Goal: Task Accomplishment & Management: Complete application form

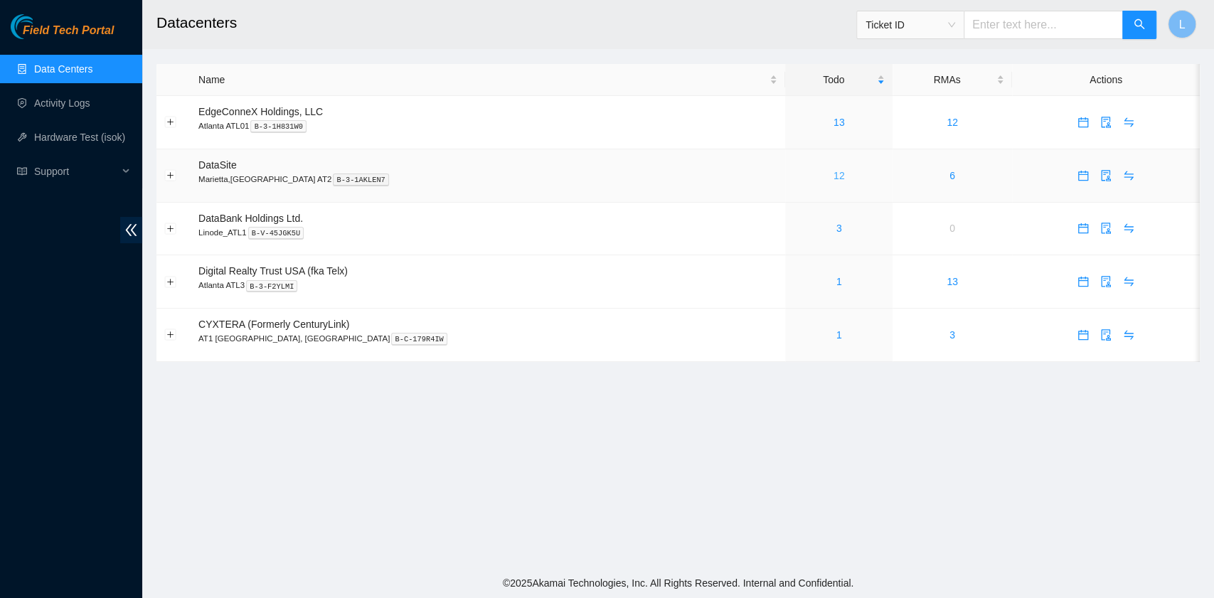
click at [834, 179] on link "12" at bounding box center [839, 175] width 11 height 11
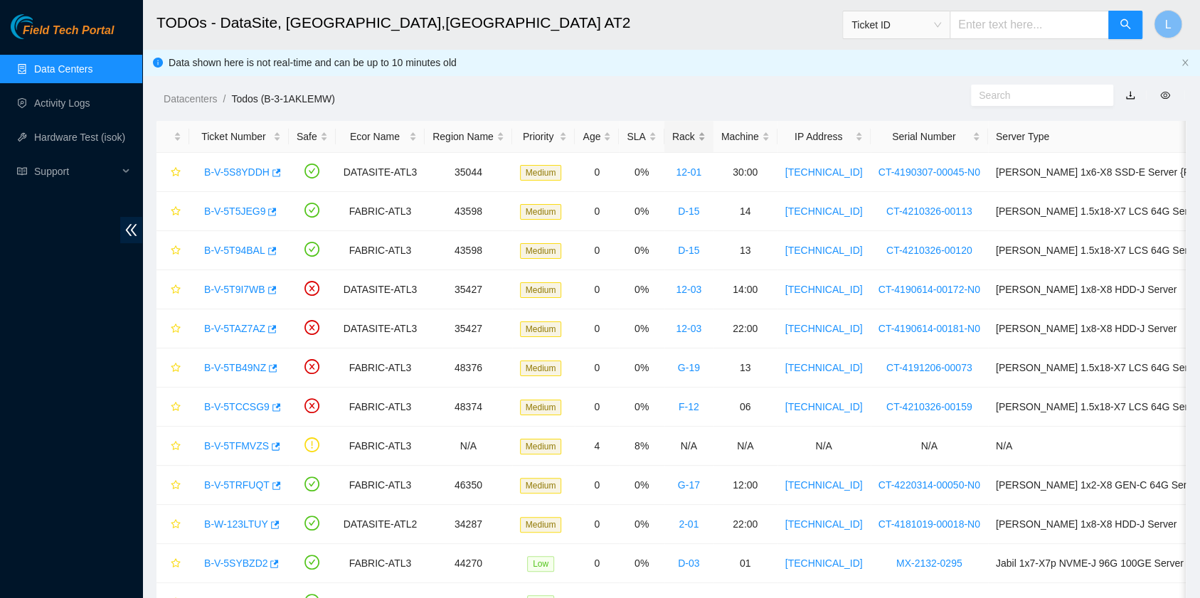
click at [672, 132] on div "Rack" at bounding box center [688, 137] width 33 height 16
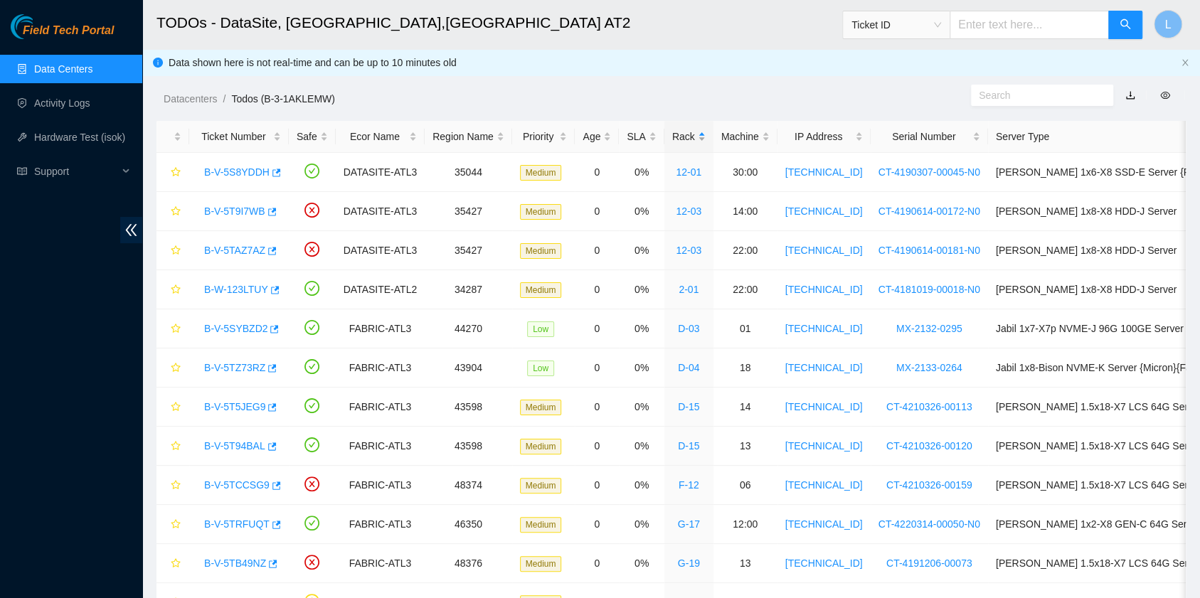
click at [672, 133] on div "Rack" at bounding box center [688, 137] width 33 height 16
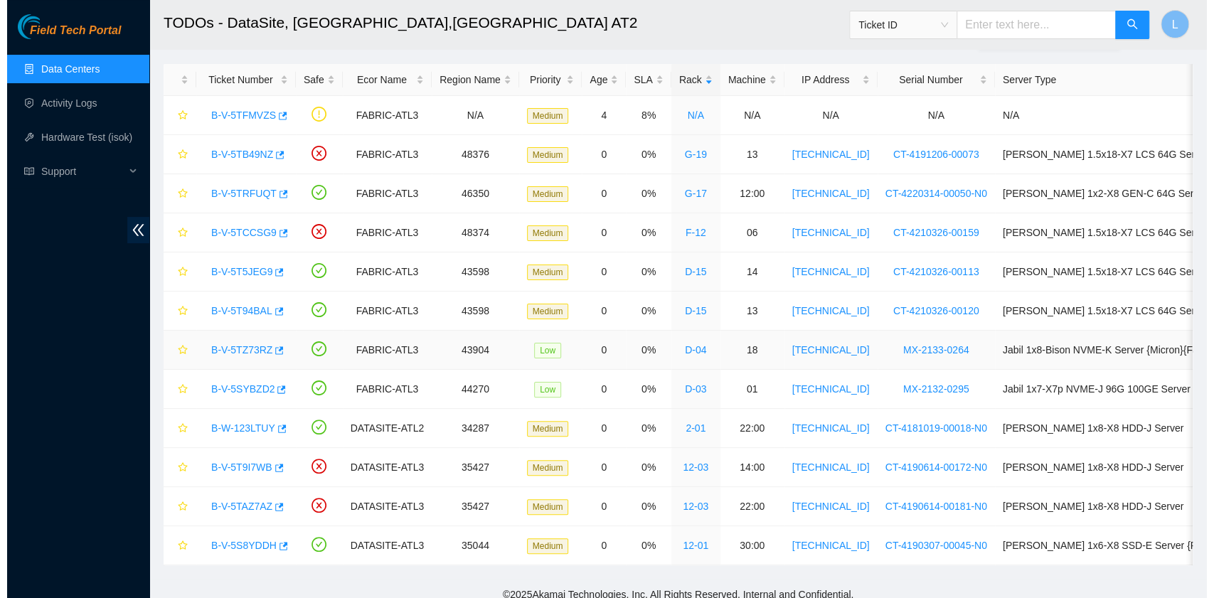
scroll to position [79, 0]
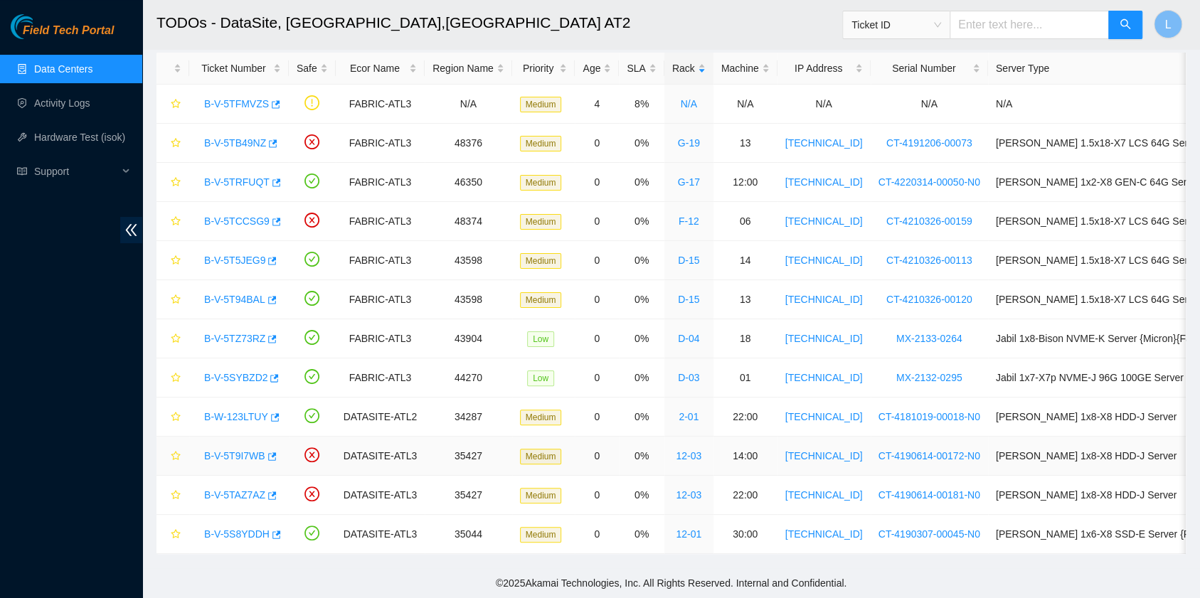
click at [249, 450] on link "B-V-5T9I7WB" at bounding box center [234, 455] width 61 height 11
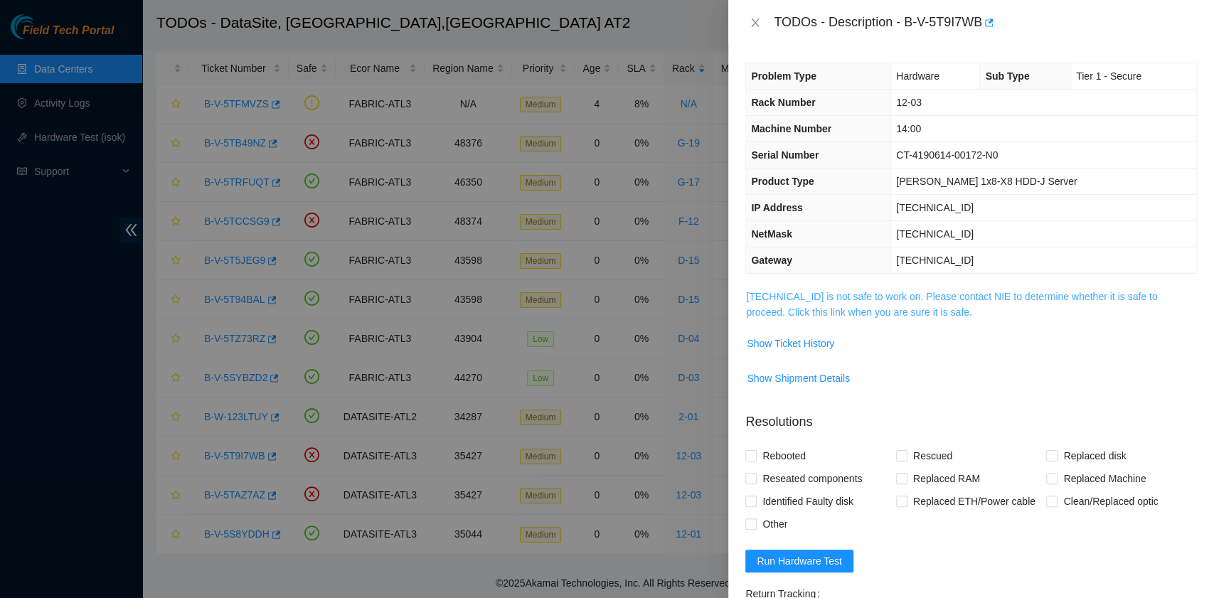
click at [899, 314] on link "23.11.230.22 is not safe to work on. Please contact NIE to determine whether it…" at bounding box center [951, 304] width 411 height 27
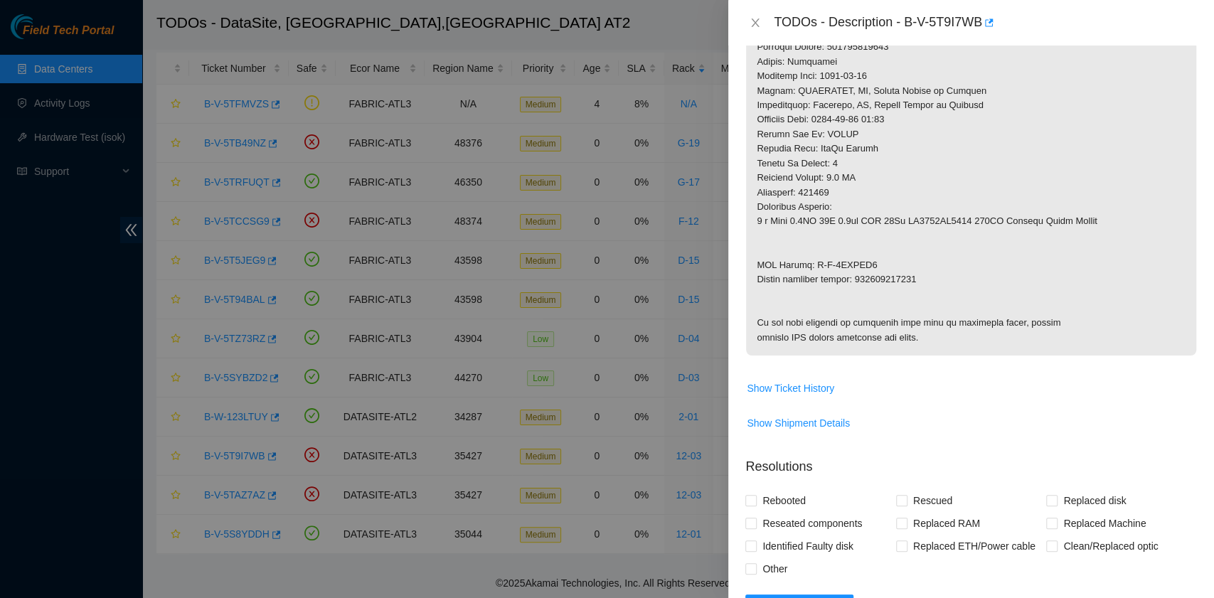
scroll to position [664, 0]
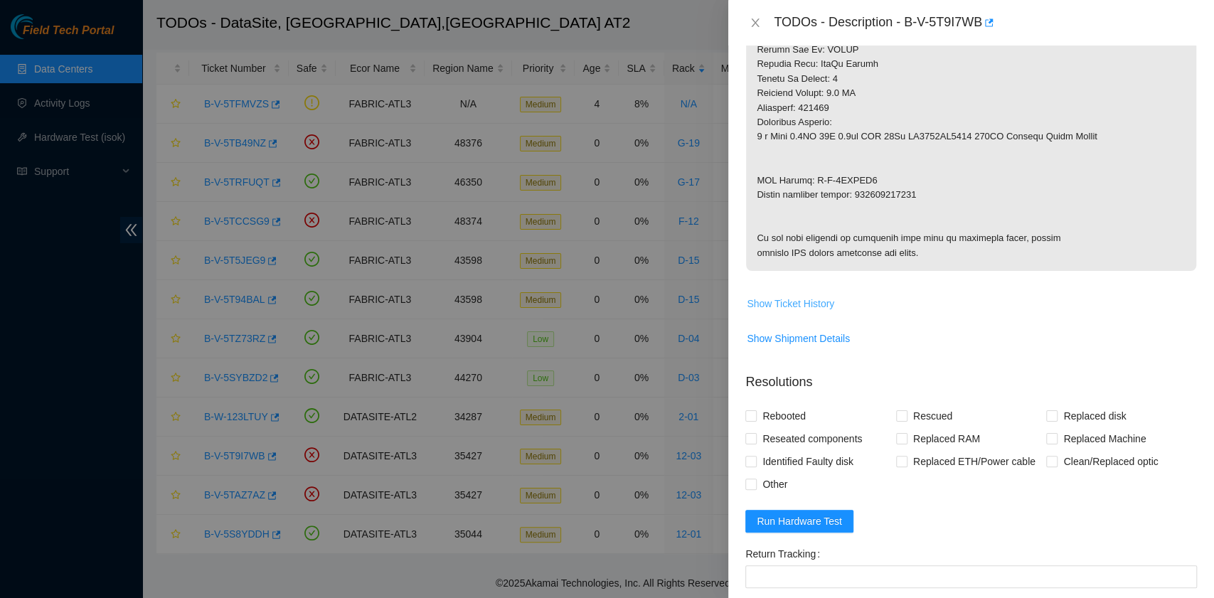
click at [818, 312] on span "Show Ticket History" at bounding box center [790, 304] width 87 height 16
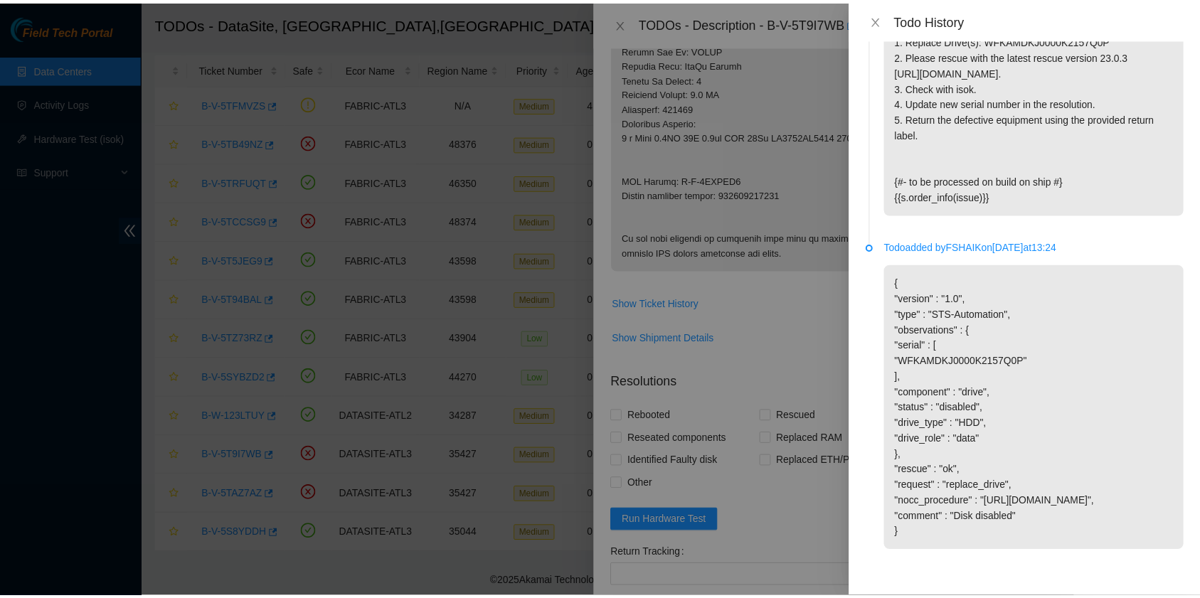
scroll to position [1495, 0]
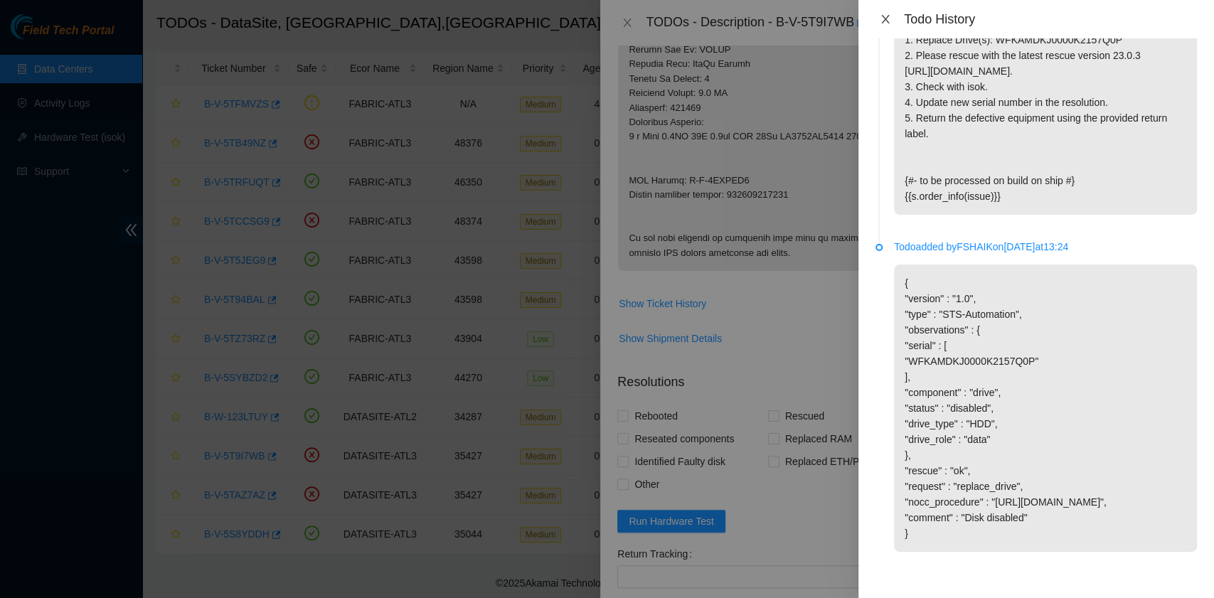
click at [885, 22] on icon "close" at bounding box center [885, 19] width 11 height 11
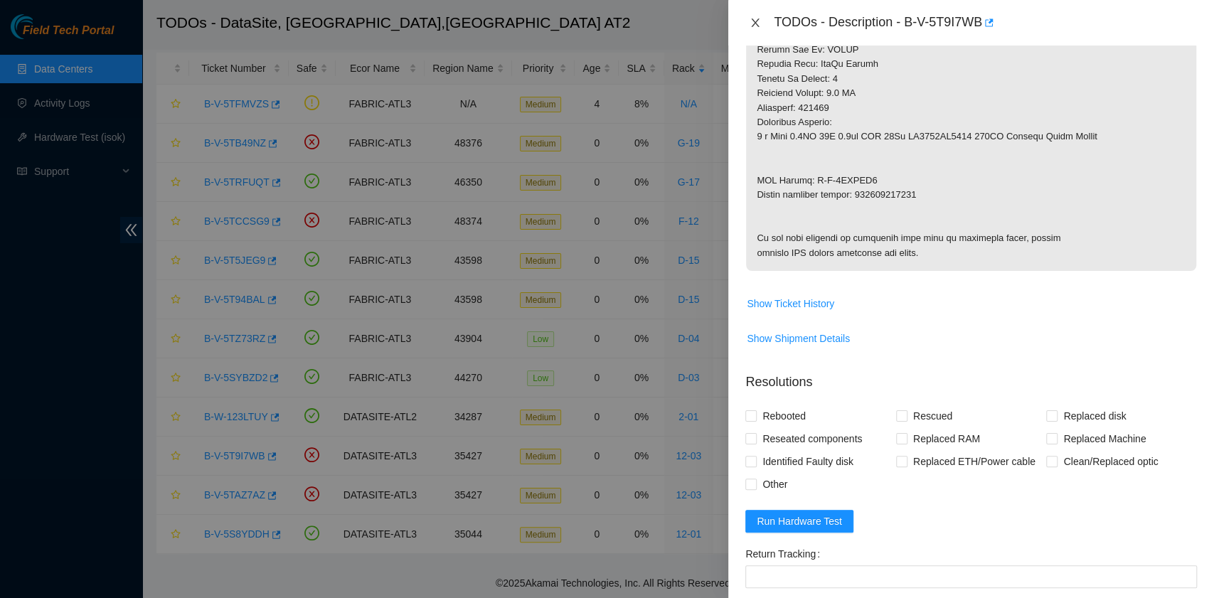
click at [755, 26] on icon "close" at bounding box center [755, 22] width 11 height 11
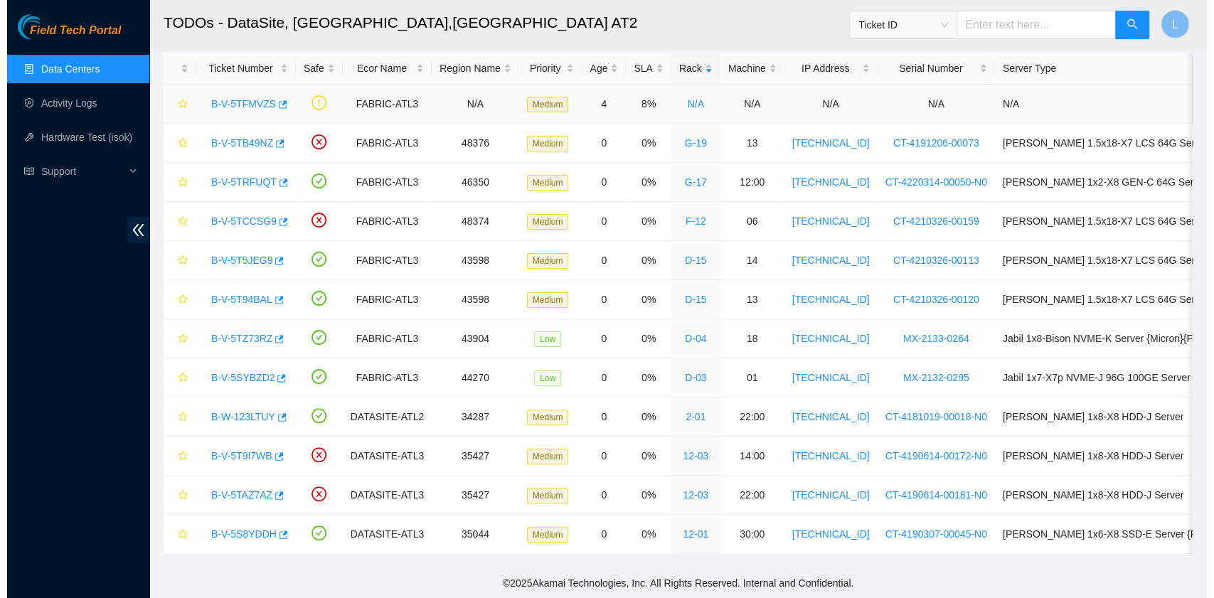
scroll to position [210, 0]
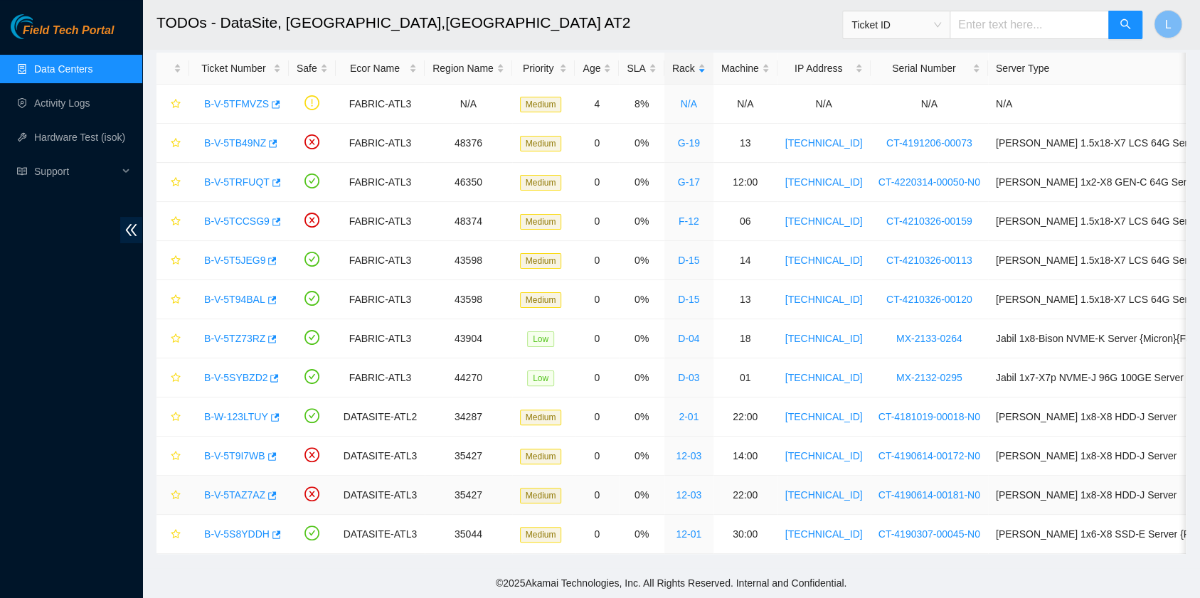
click at [225, 489] on link "B-V-5TAZ7AZ" at bounding box center [234, 494] width 61 height 11
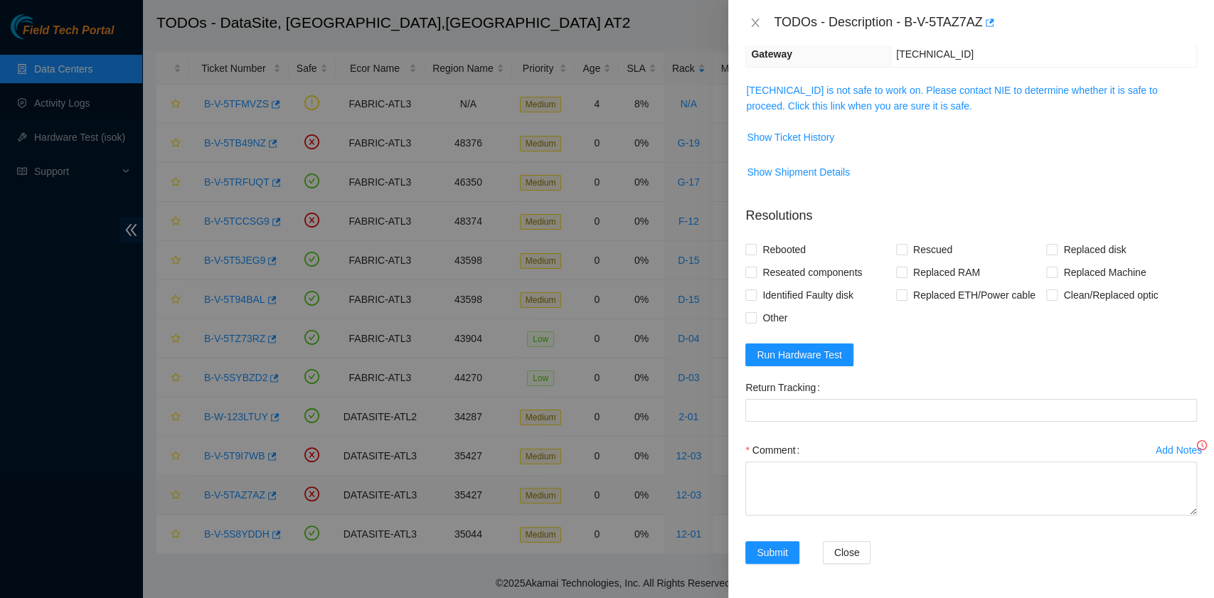
scroll to position [147, 0]
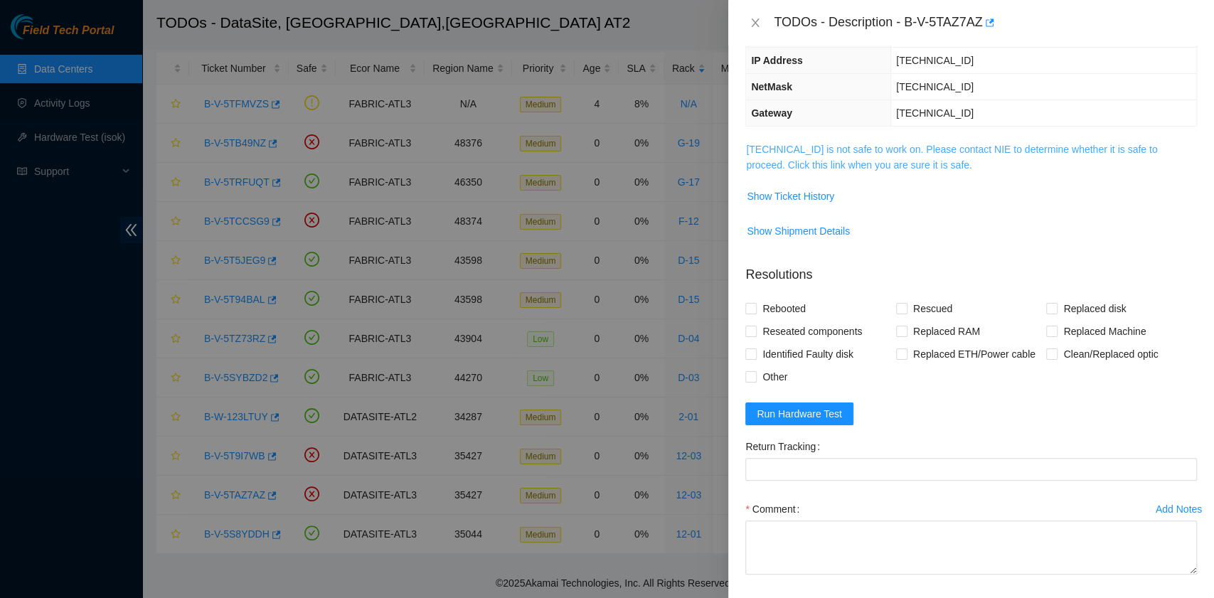
click at [902, 165] on link "23.11.230.54 is not safe to work on. Please contact NIE to determine whether it…" at bounding box center [951, 157] width 411 height 27
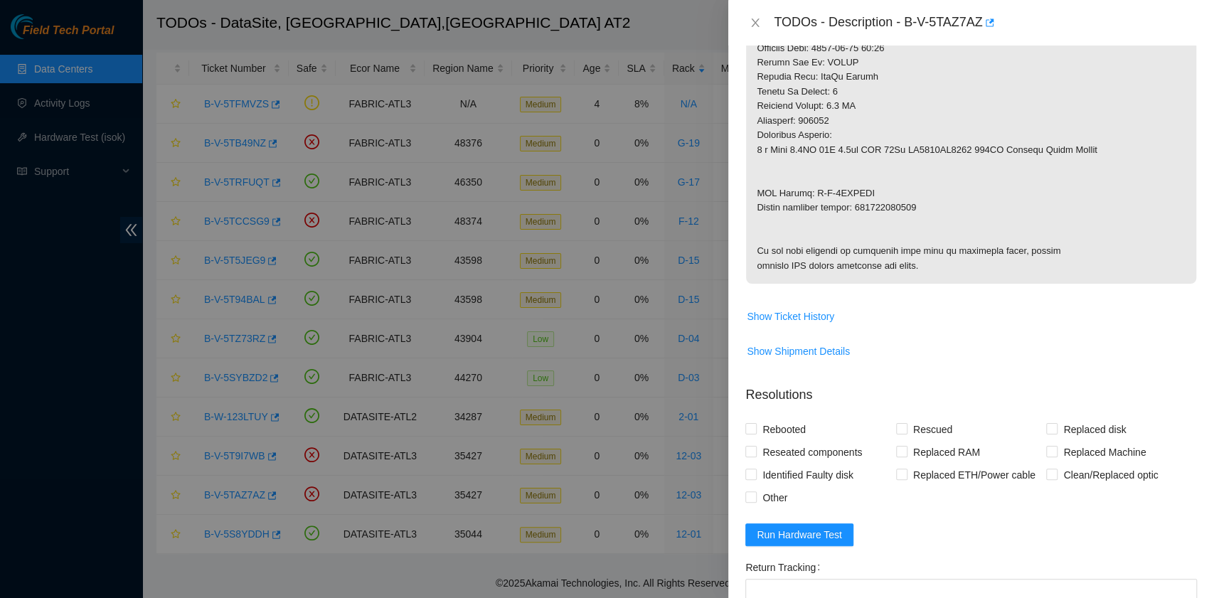
scroll to position [716, 0]
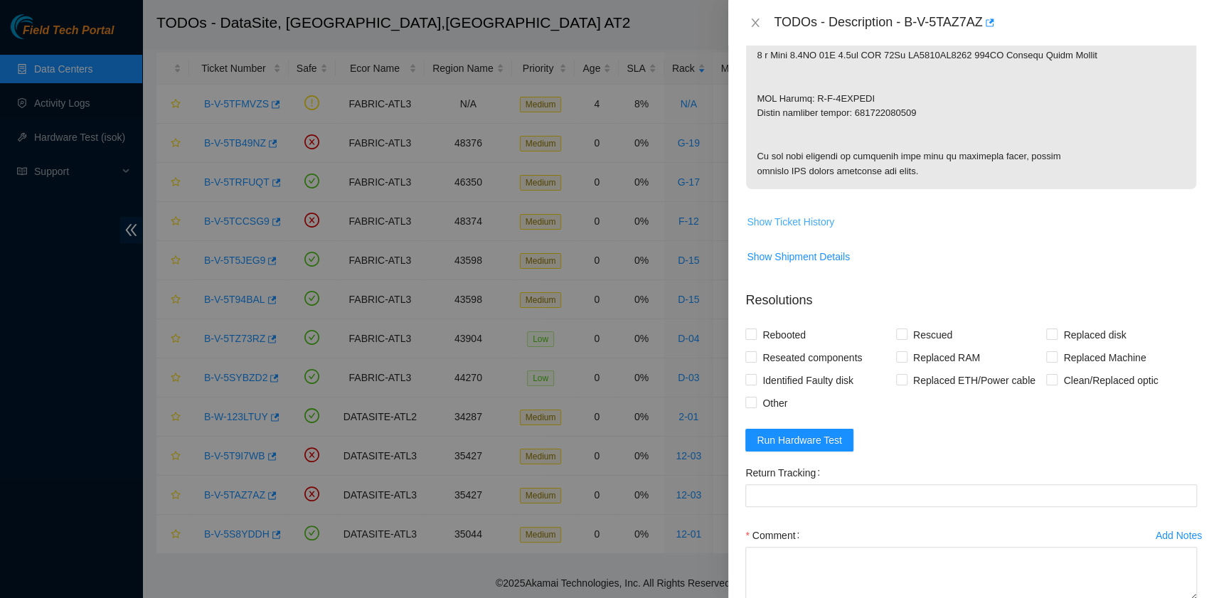
click at [808, 230] on span "Show Ticket History" at bounding box center [790, 222] width 87 height 16
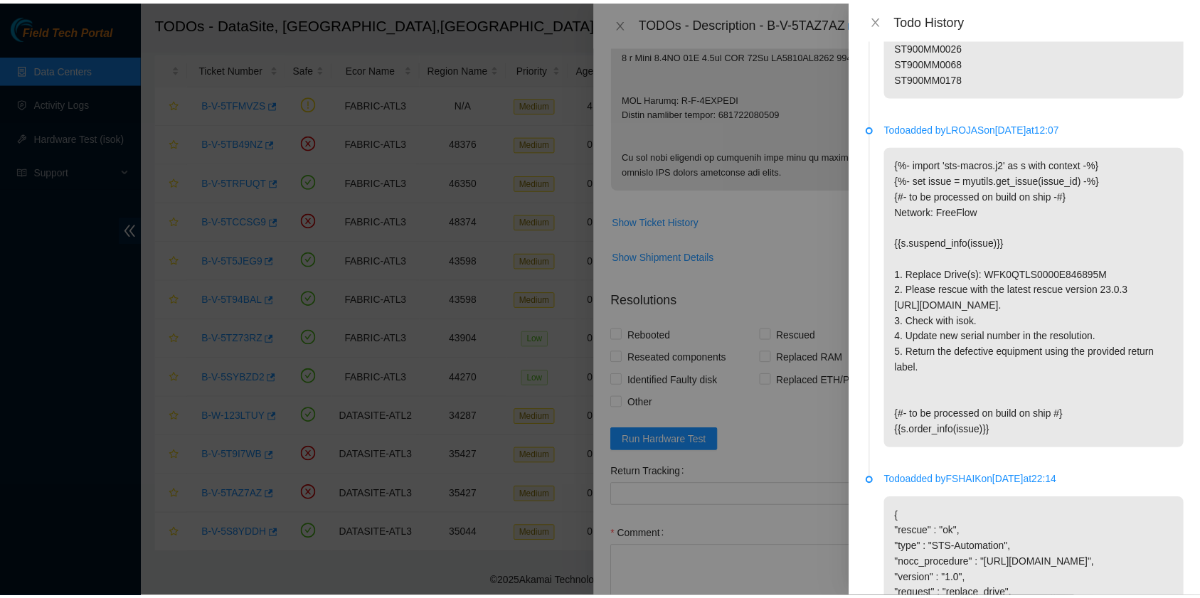
scroll to position [1448, 0]
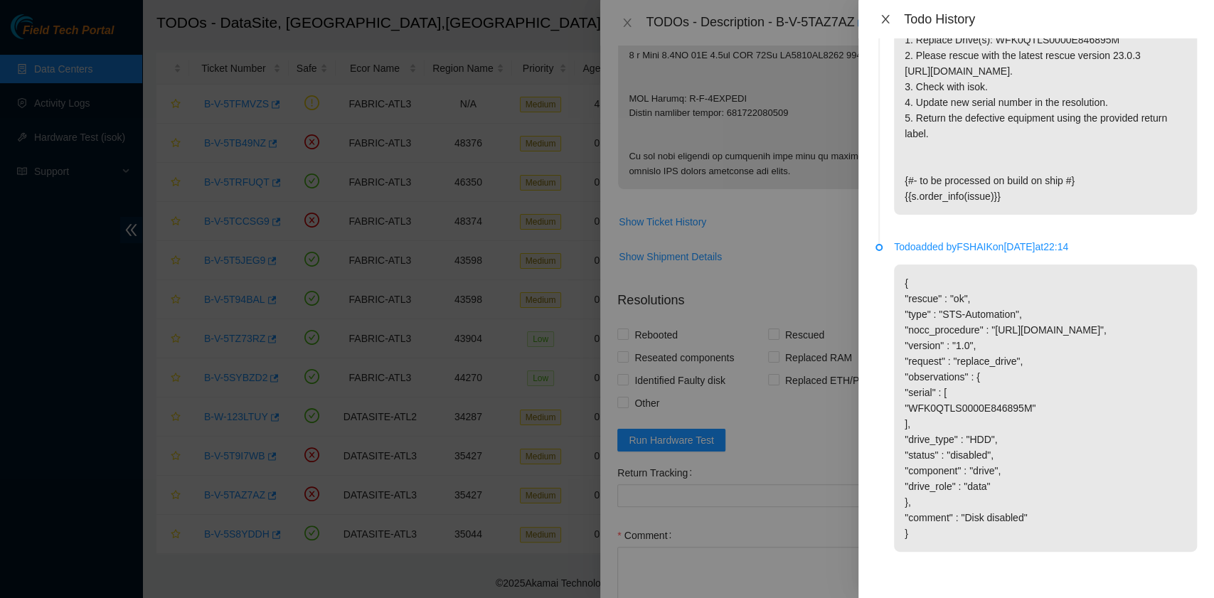
click at [889, 21] on icon "close" at bounding box center [885, 19] width 11 height 11
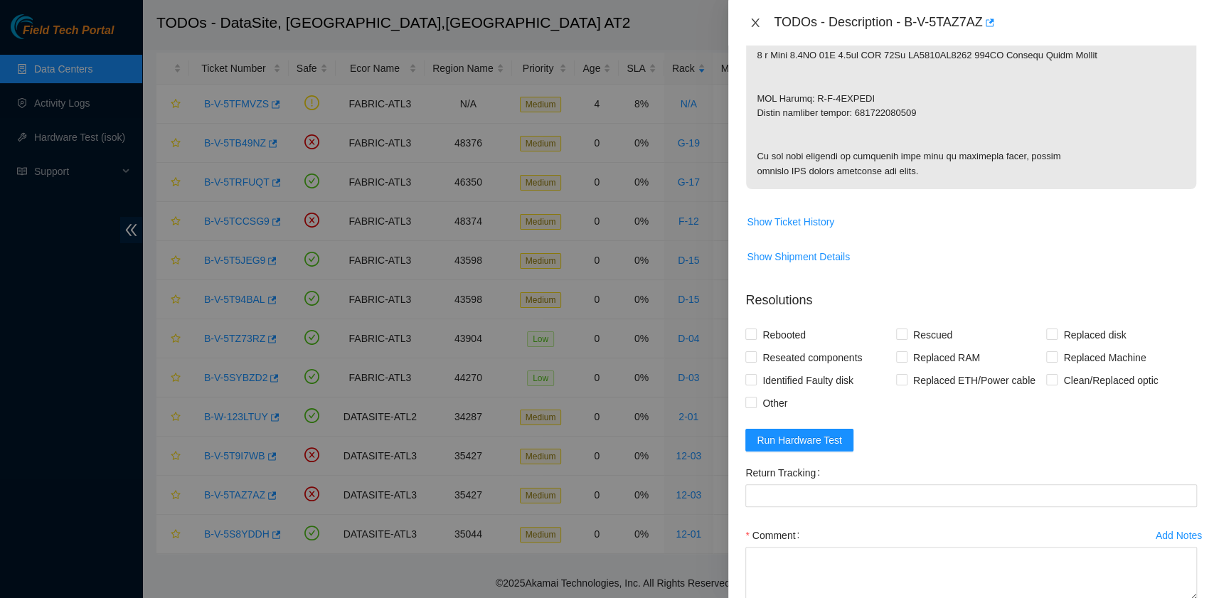
click at [755, 23] on icon "close" at bounding box center [756, 22] width 8 height 9
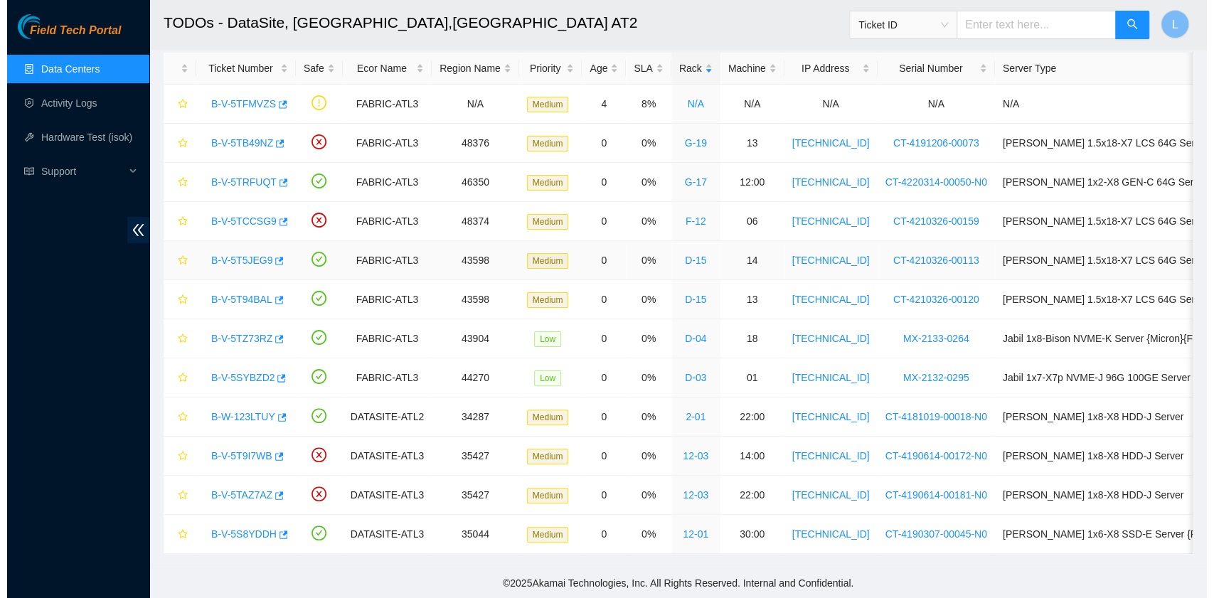
scroll to position [210, 0]
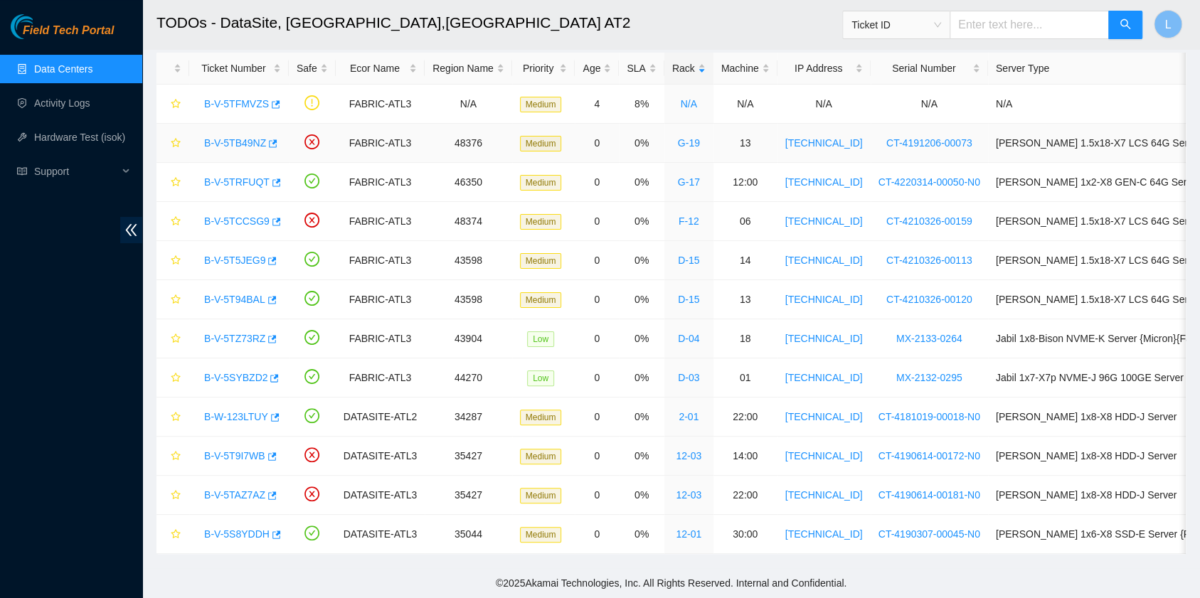
click at [245, 137] on link "B-V-5TB49NZ" at bounding box center [235, 142] width 62 height 11
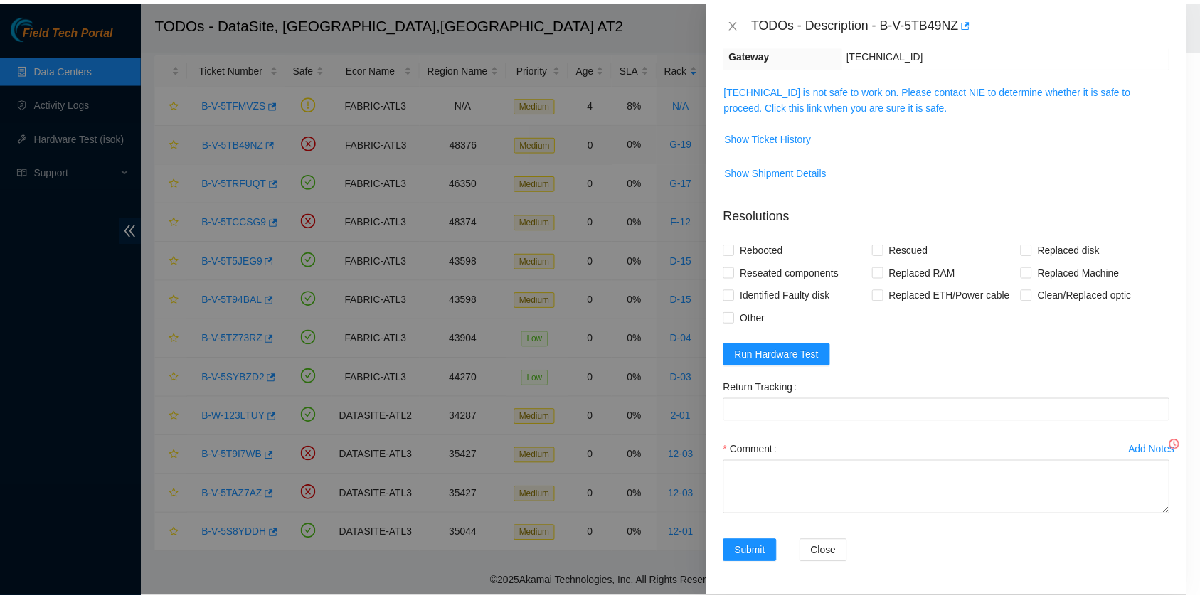
scroll to position [147, 0]
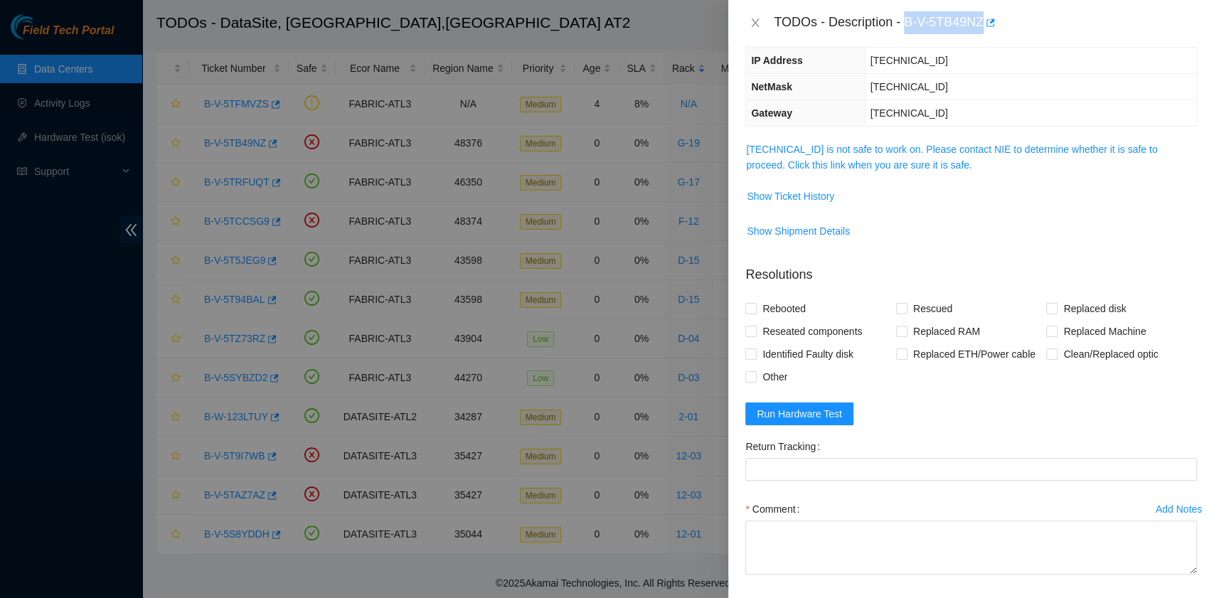
drag, startPoint x: 908, startPoint y: 26, endPoint x: 983, endPoint y: 31, distance: 75.6
click at [983, 31] on div "TODOs - Description - B-V-5TB49NZ" at bounding box center [985, 22] width 423 height 23
copy div "B-V-5TB49NZ"
click at [758, 23] on icon "close" at bounding box center [755, 22] width 11 height 11
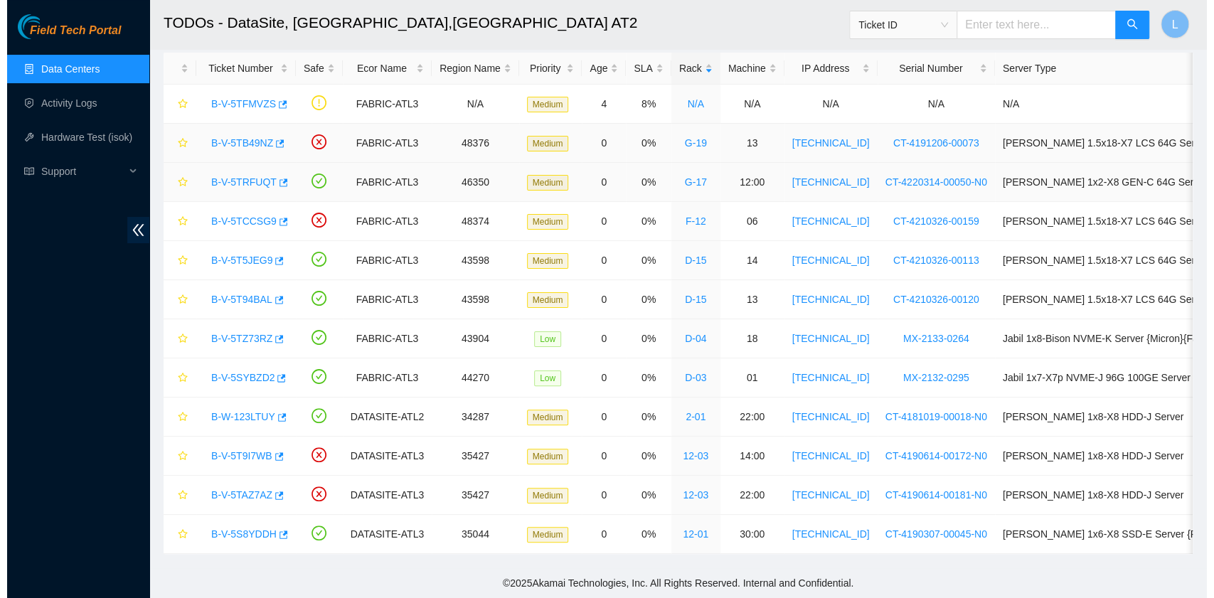
scroll to position [210, 0]
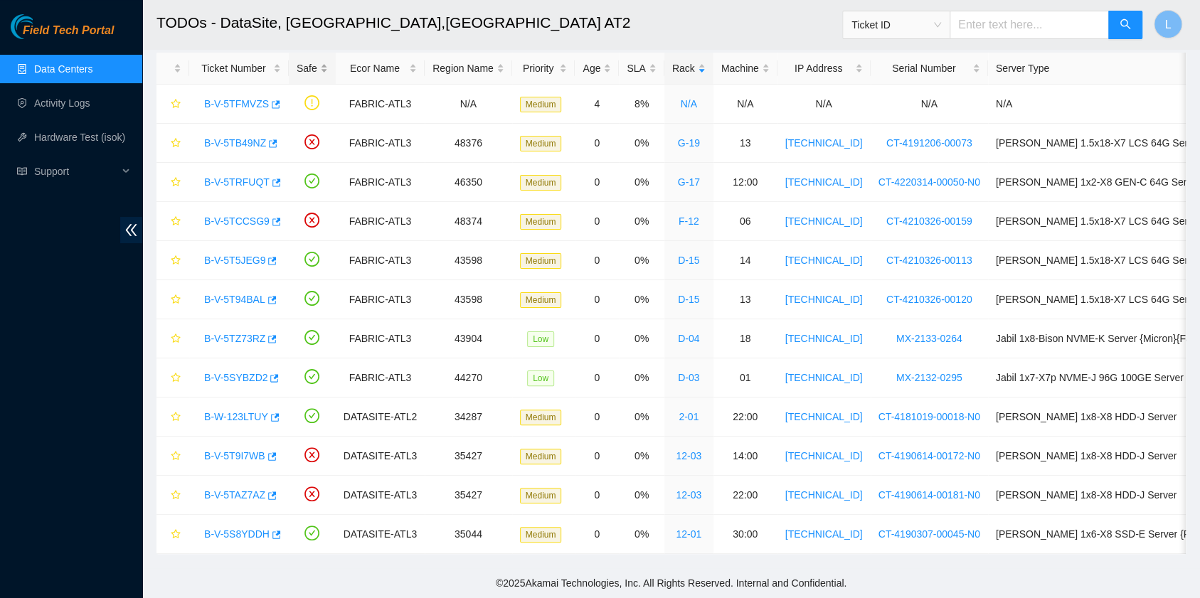
click at [298, 60] on div "Safe" at bounding box center [312, 68] width 31 height 16
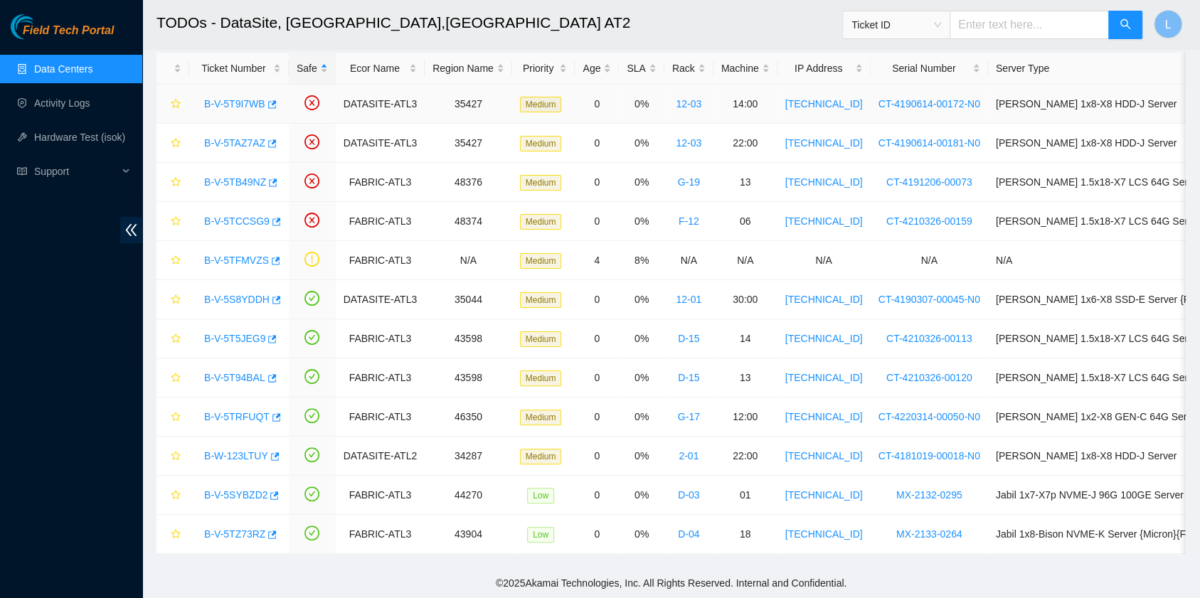
click at [240, 98] on link "B-V-5T9I7WB" at bounding box center [234, 103] width 61 height 11
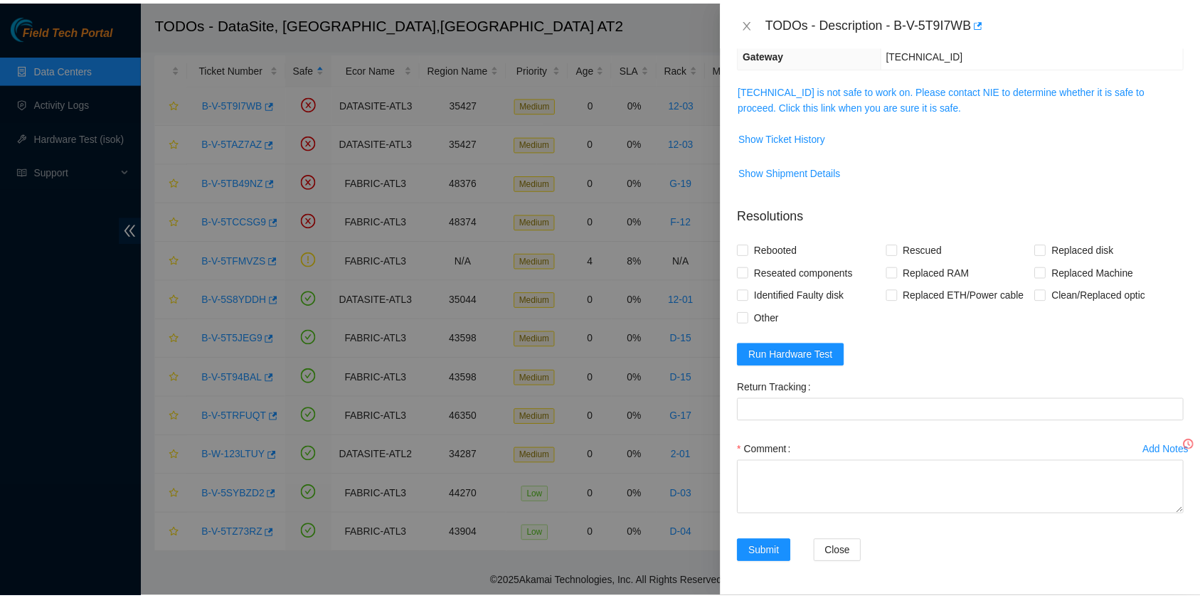
scroll to position [147, 0]
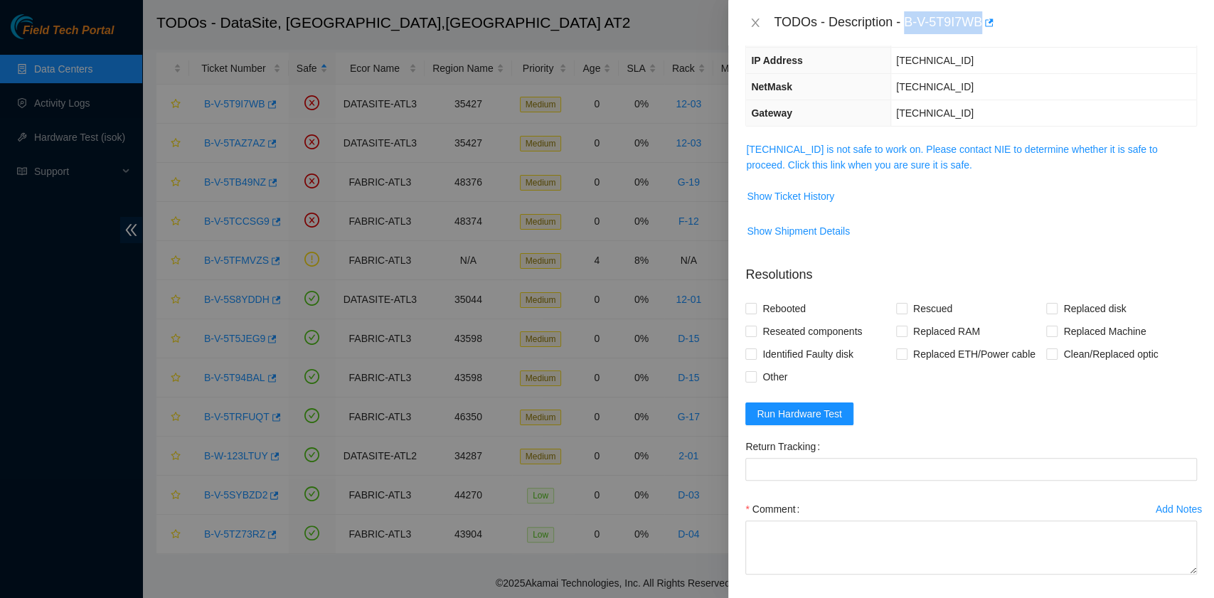
drag, startPoint x: 980, startPoint y: 23, endPoint x: 905, endPoint y: 27, distance: 74.8
click at [905, 27] on div "TODOs - Description - B-V-5T9I7WB" at bounding box center [985, 22] width 423 height 23
copy div "B-V-5T9I7WB"
click at [755, 21] on icon "close" at bounding box center [755, 22] width 11 height 11
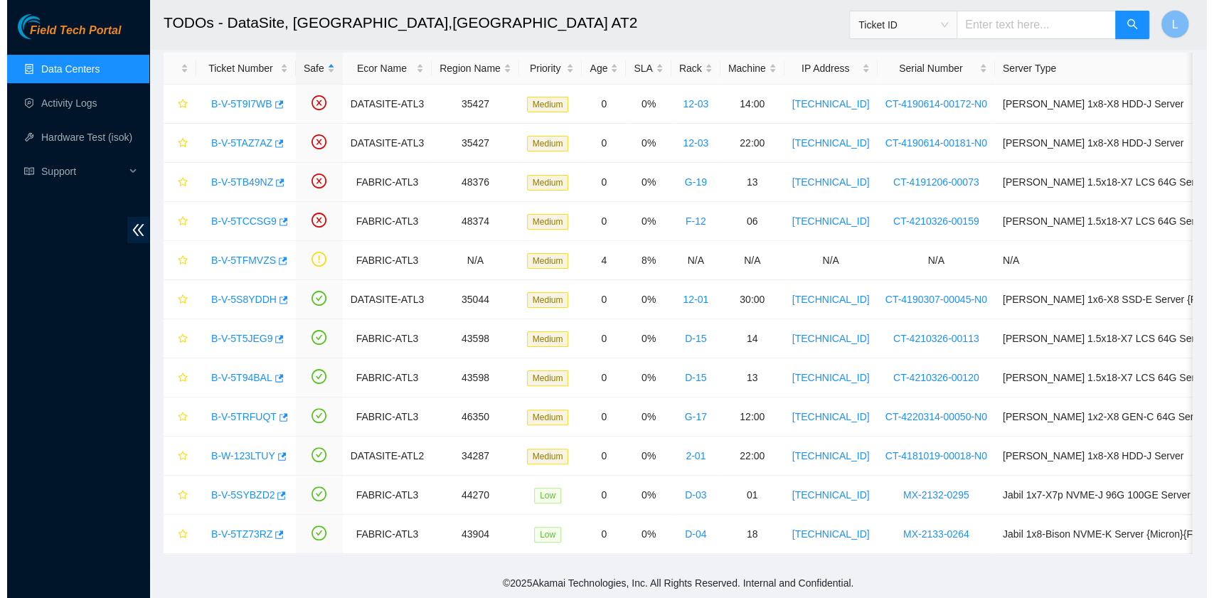
scroll to position [210, 0]
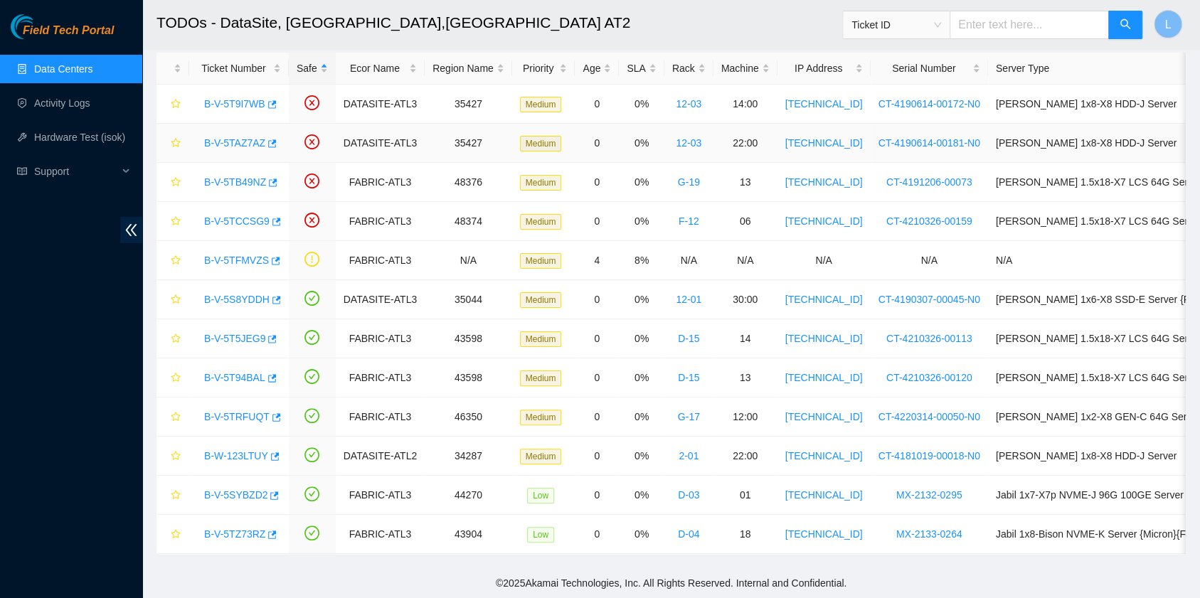
click at [240, 137] on link "B-V-5TAZ7AZ" at bounding box center [234, 142] width 61 height 11
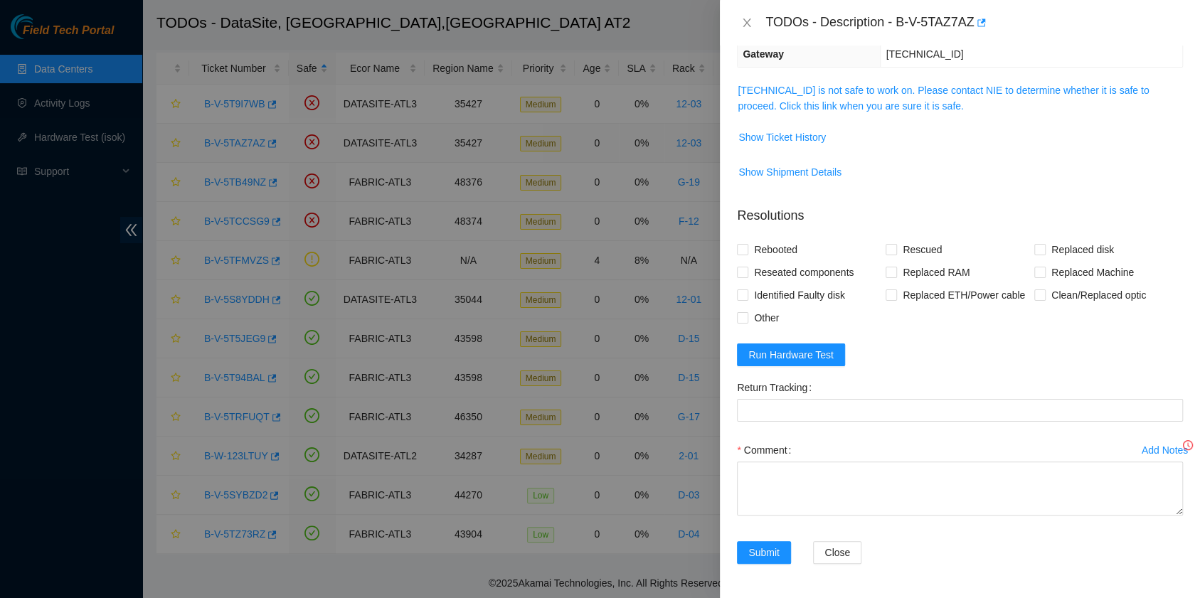
scroll to position [147, 0]
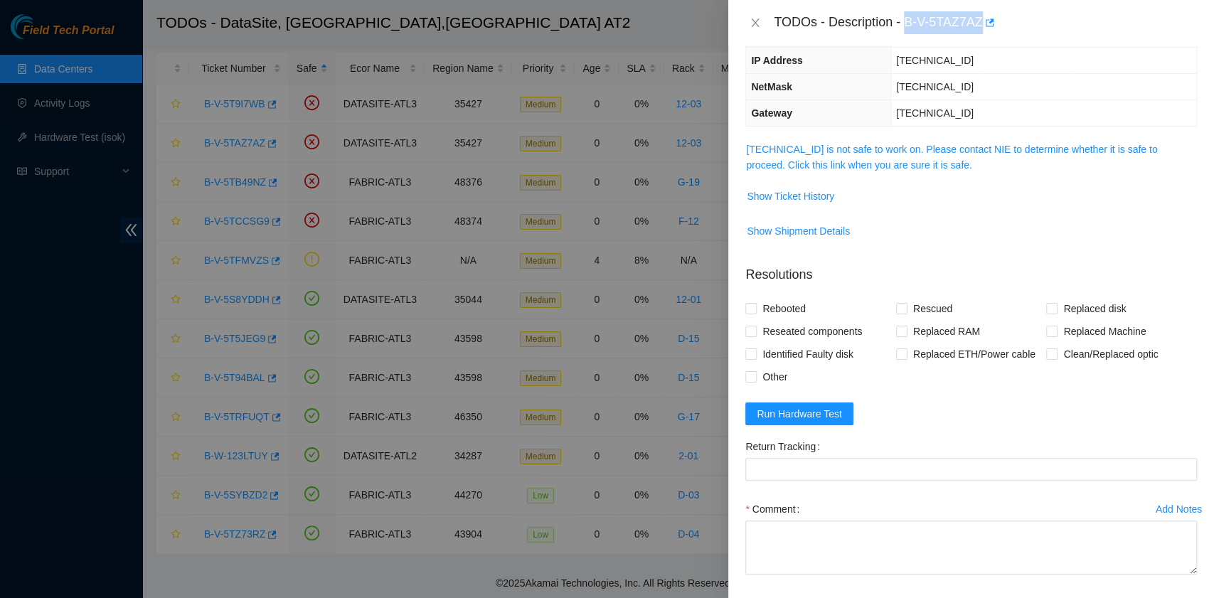
drag, startPoint x: 907, startPoint y: 21, endPoint x: 980, endPoint y: 22, distance: 73.3
click at [980, 22] on div "TODOs - Description - B-V-5TAZ7AZ" at bounding box center [985, 22] width 423 height 23
copy div "B-V-5TAZ7AZ"
click at [749, 17] on button "Close" at bounding box center [755, 23] width 20 height 14
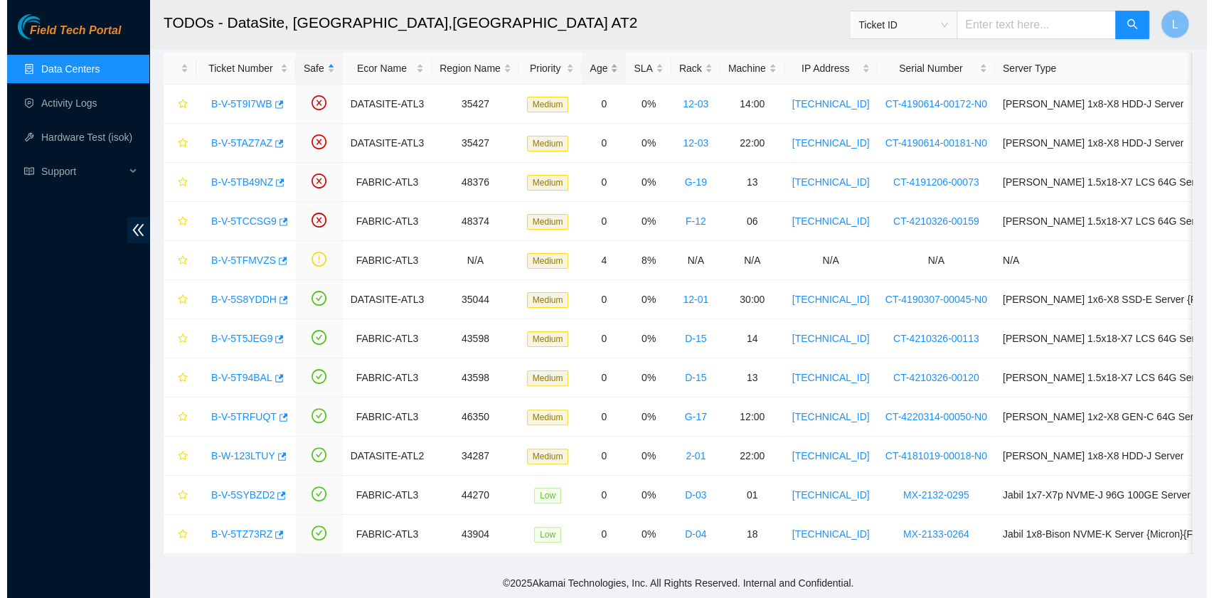
scroll to position [210, 0]
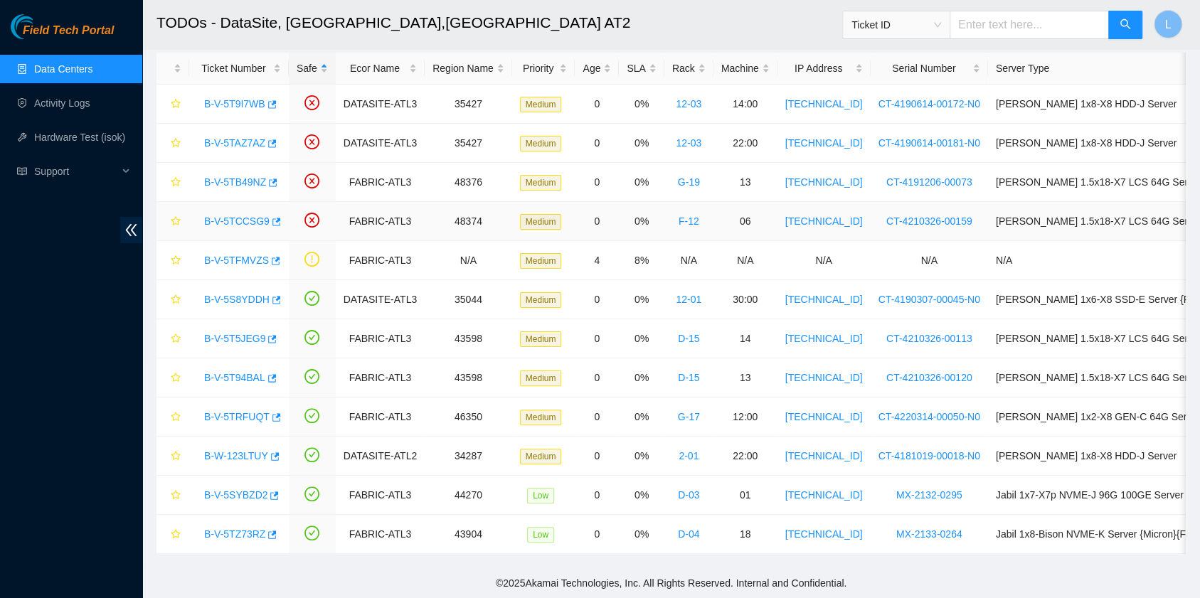
click at [251, 216] on link "B-V-5TCCSG9" at bounding box center [236, 221] width 65 height 11
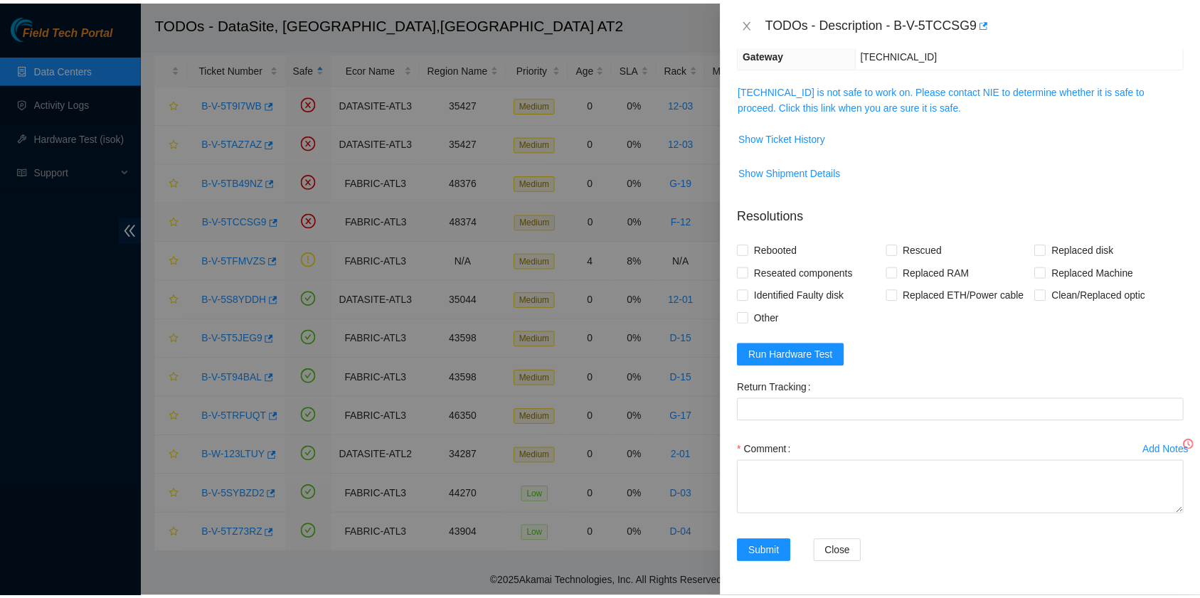
scroll to position [147, 0]
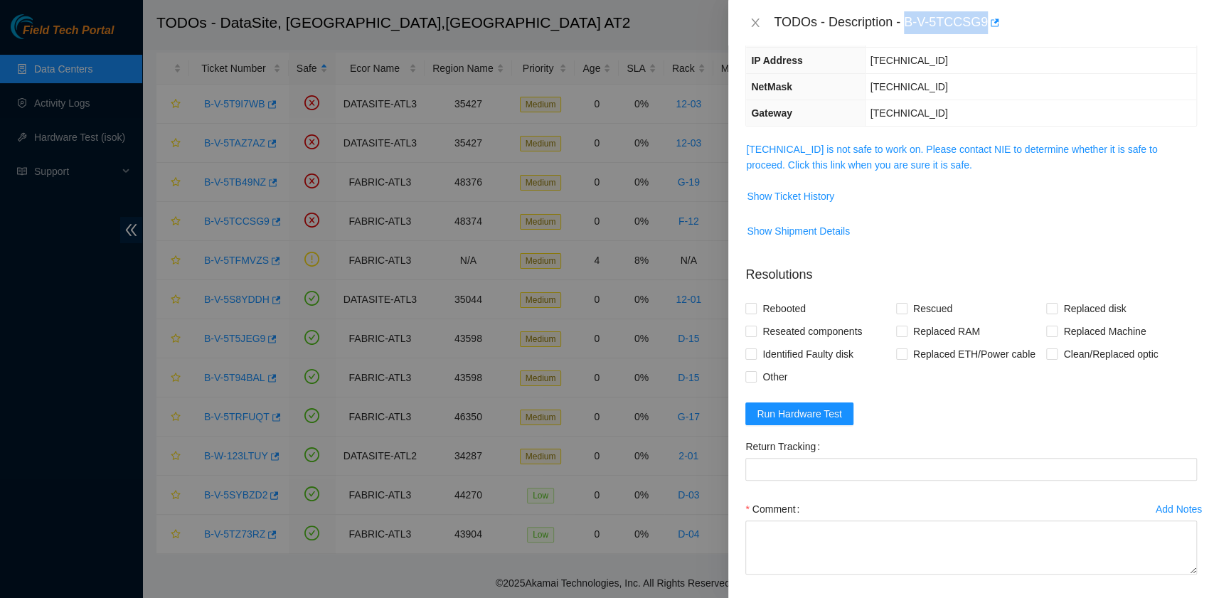
drag, startPoint x: 908, startPoint y: 25, endPoint x: 982, endPoint y: 33, distance: 74.5
click at [982, 33] on div "TODOs - Description - B-V-5TCCSG9" at bounding box center [985, 22] width 423 height 23
copy div "B-V-5TCCSG9"
click at [762, 25] on button "Close" at bounding box center [755, 23] width 20 height 14
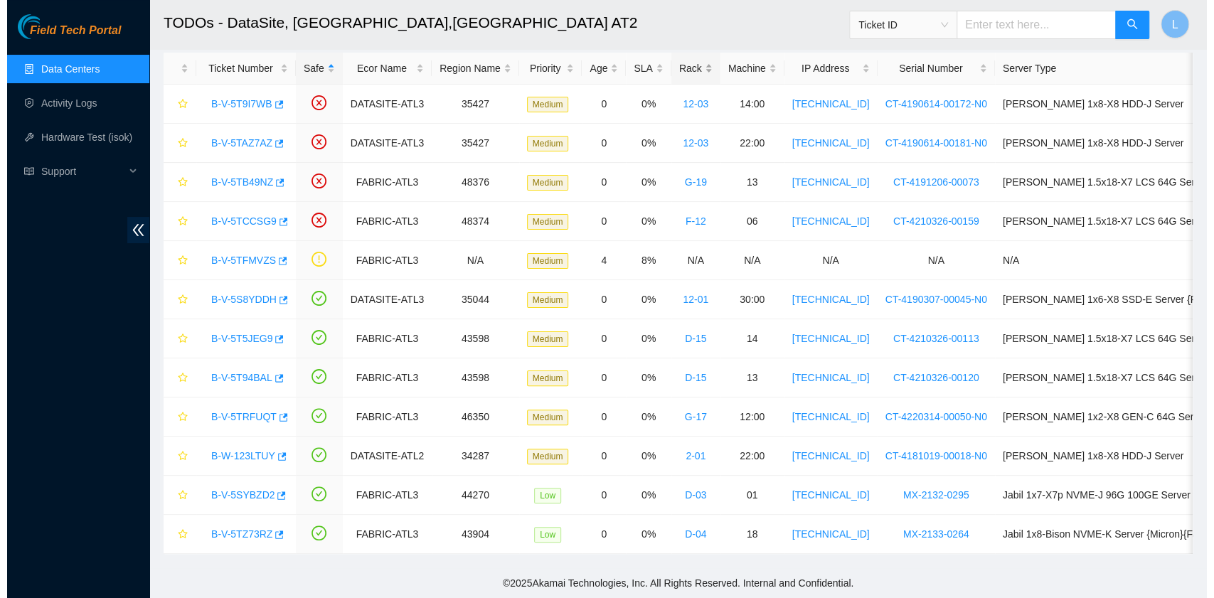
scroll to position [210, 0]
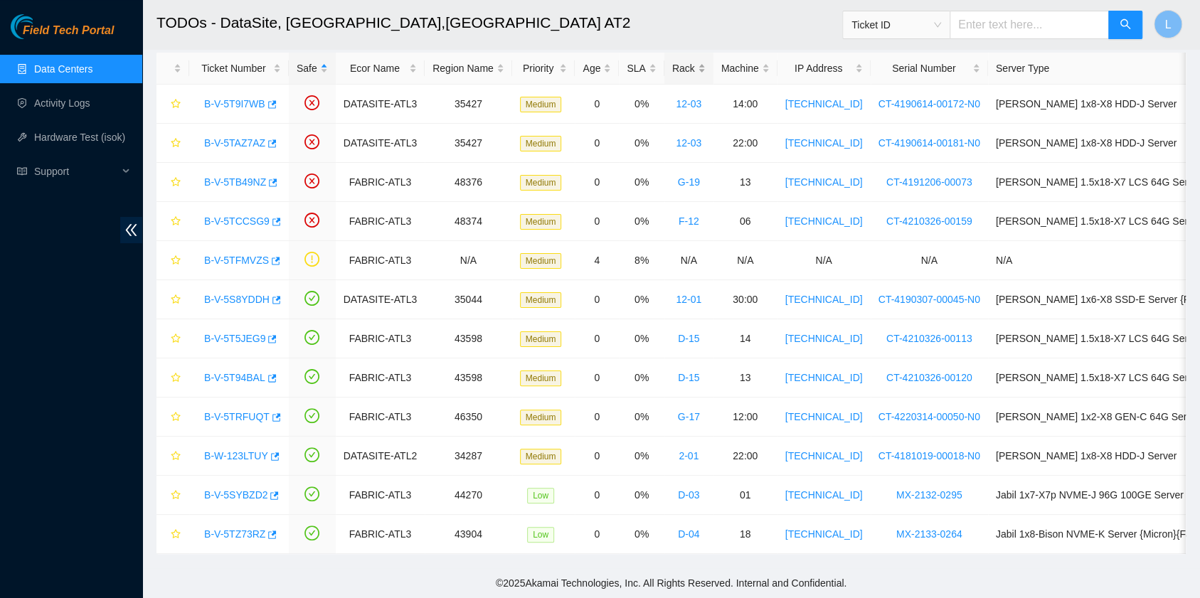
click at [676, 63] on div "Rack" at bounding box center [688, 68] width 33 height 16
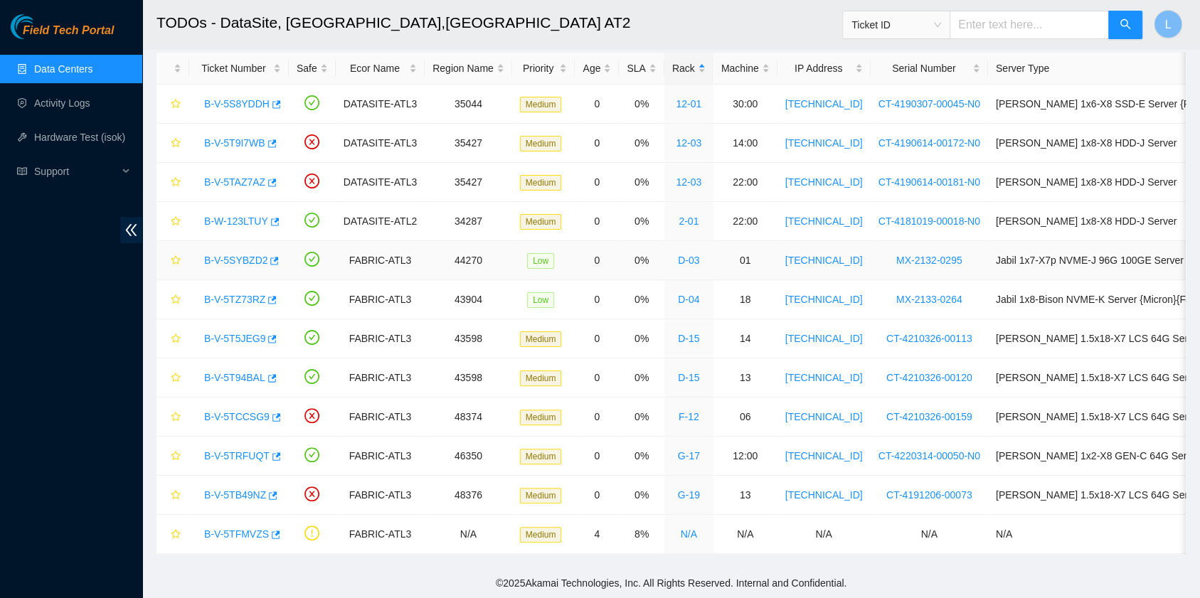
click at [243, 255] on link "B-V-5SYBZD2" at bounding box center [235, 260] width 63 height 11
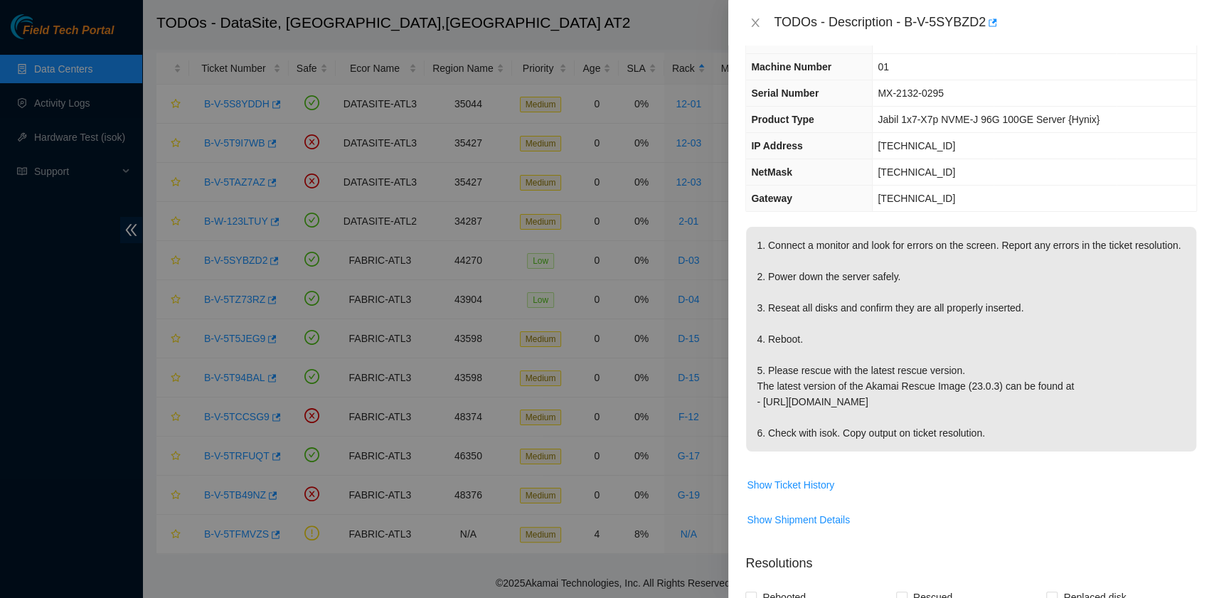
scroll to position [0, 0]
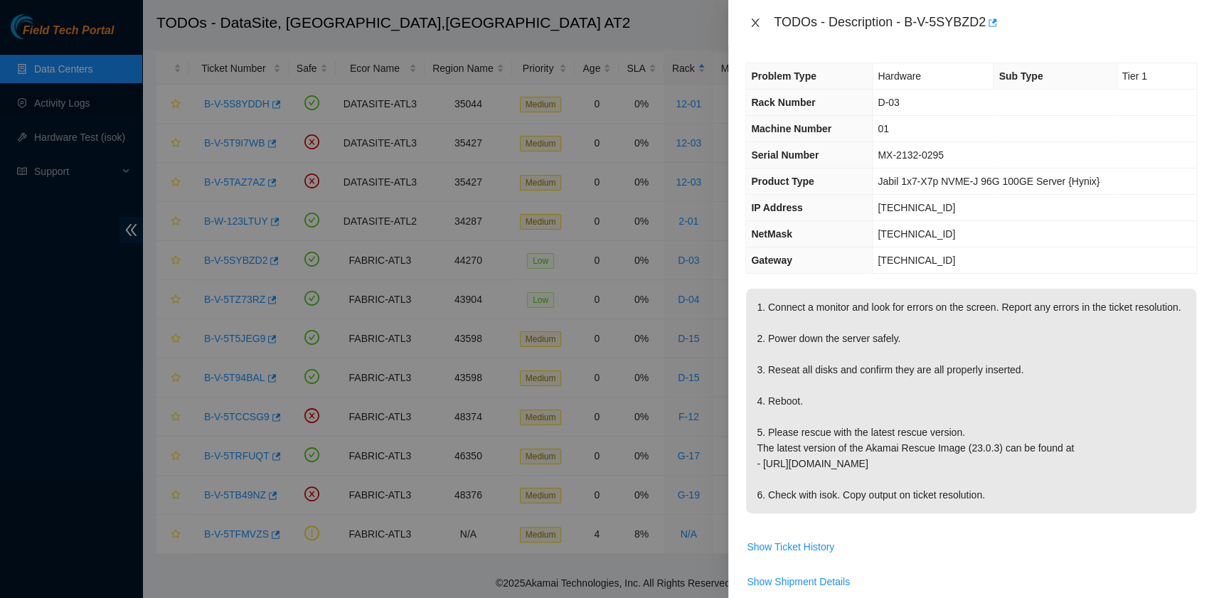
click at [751, 23] on icon "close" at bounding box center [755, 22] width 11 height 11
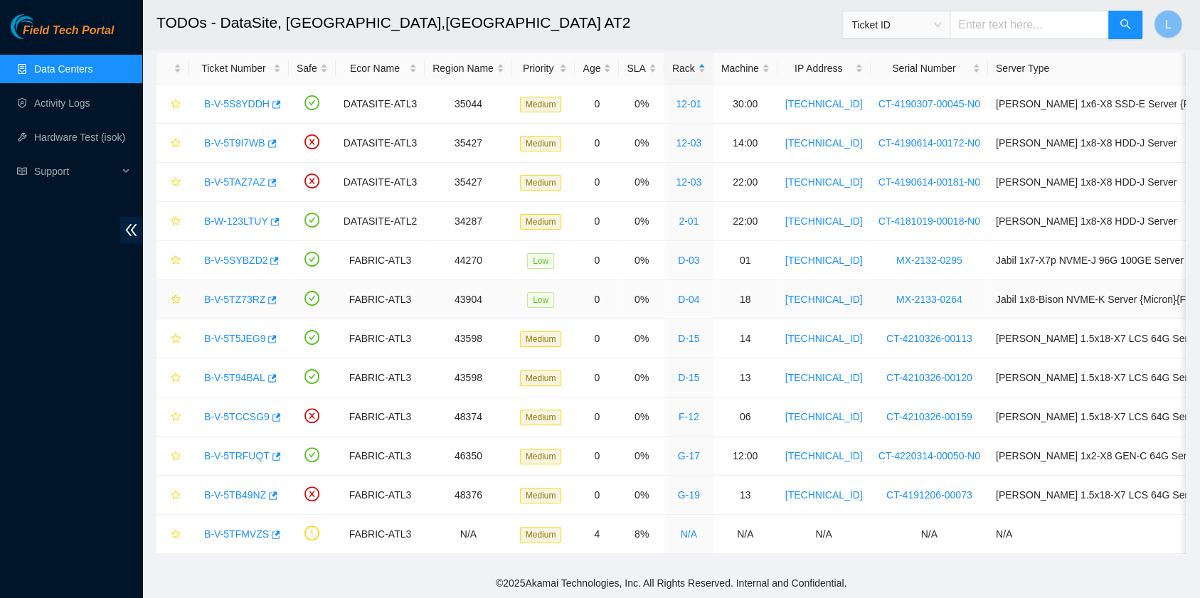
click at [235, 294] on link "B-V-5TZ73RZ" at bounding box center [234, 299] width 61 height 11
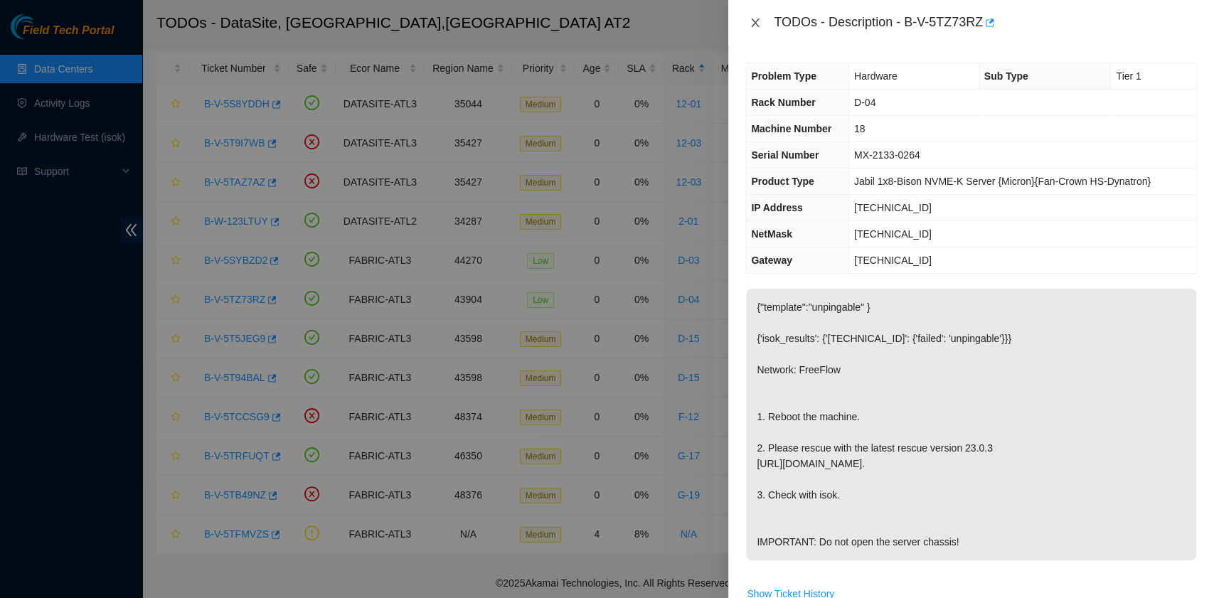
click at [755, 26] on icon "close" at bounding box center [755, 22] width 11 height 11
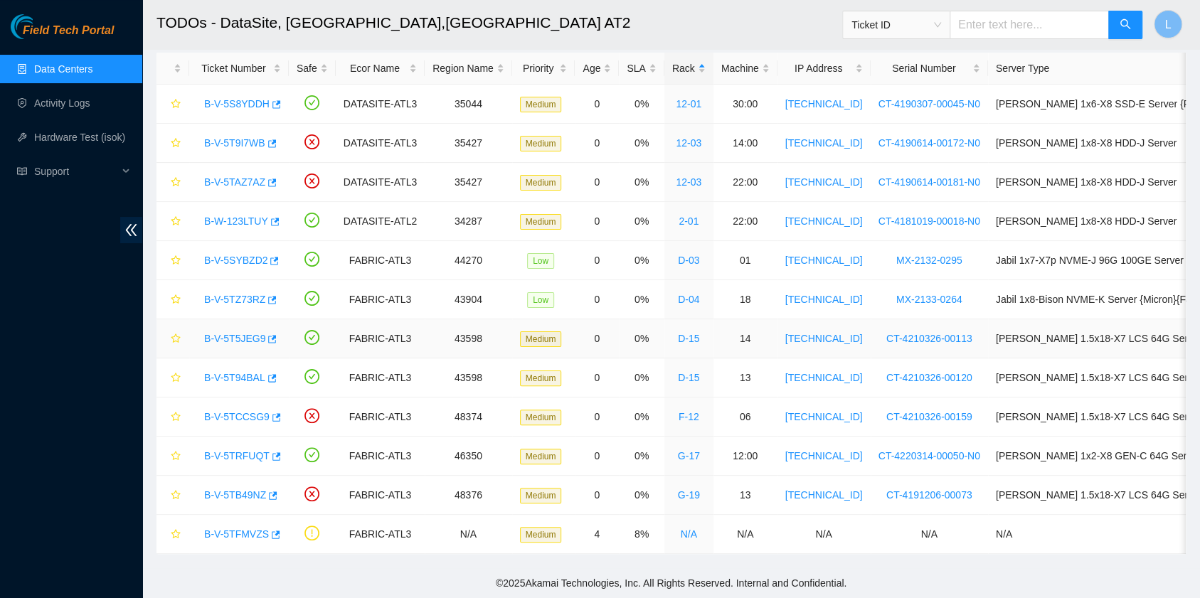
click at [250, 333] on link "B-V-5T5JEG9" at bounding box center [234, 338] width 61 height 11
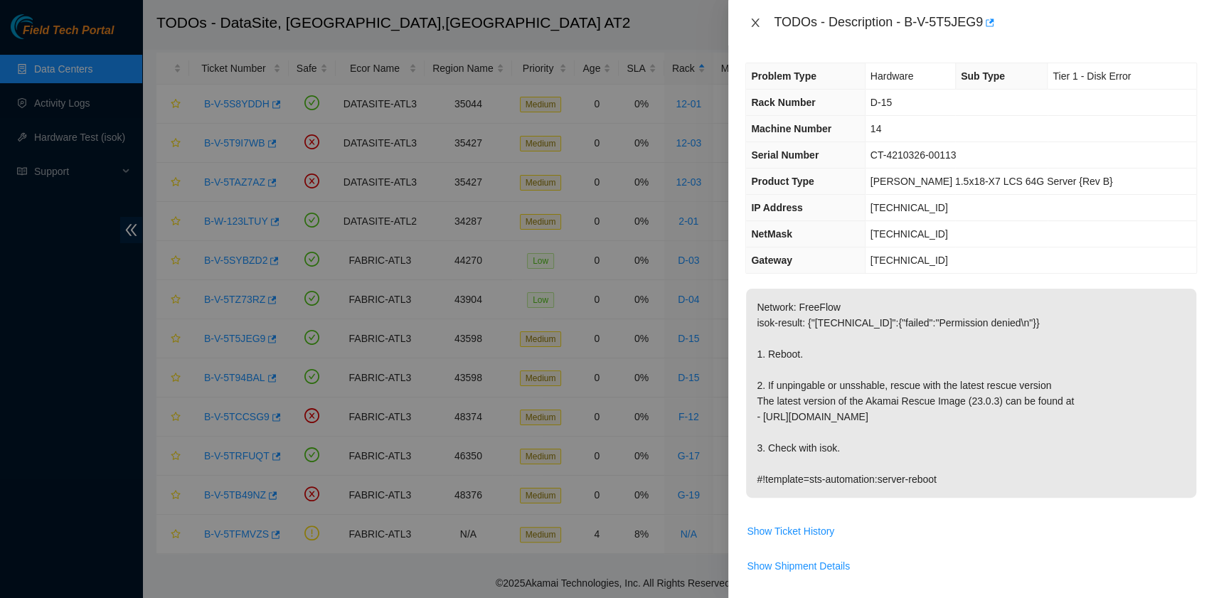
click at [757, 22] on icon "close" at bounding box center [755, 22] width 11 height 11
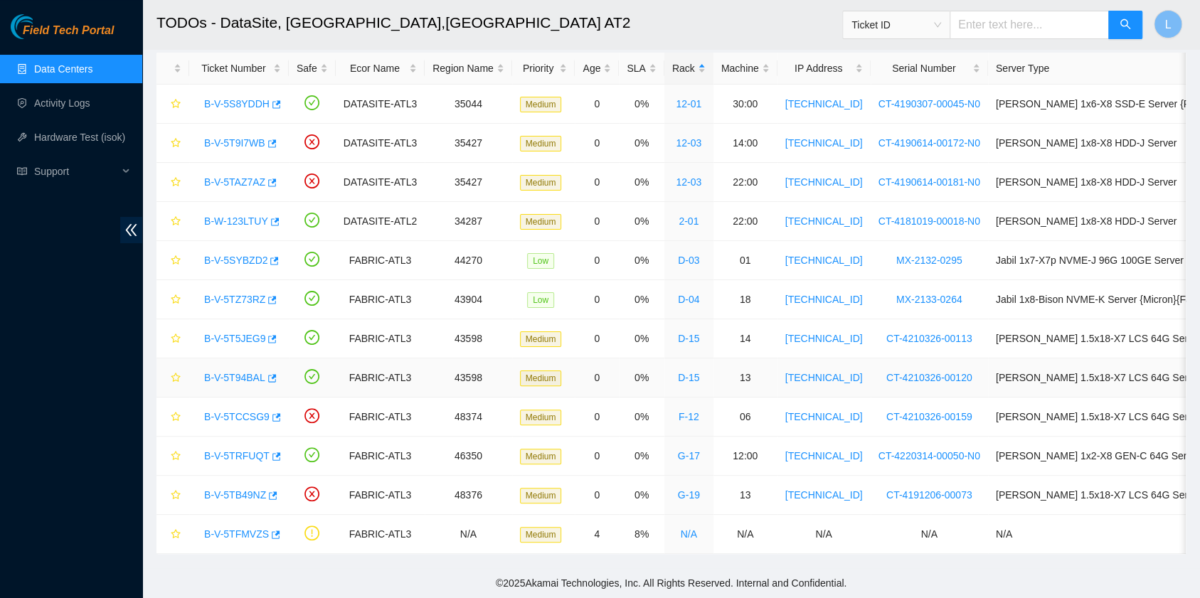
click at [233, 372] on link "B-V-5T94BAL" at bounding box center [234, 377] width 61 height 11
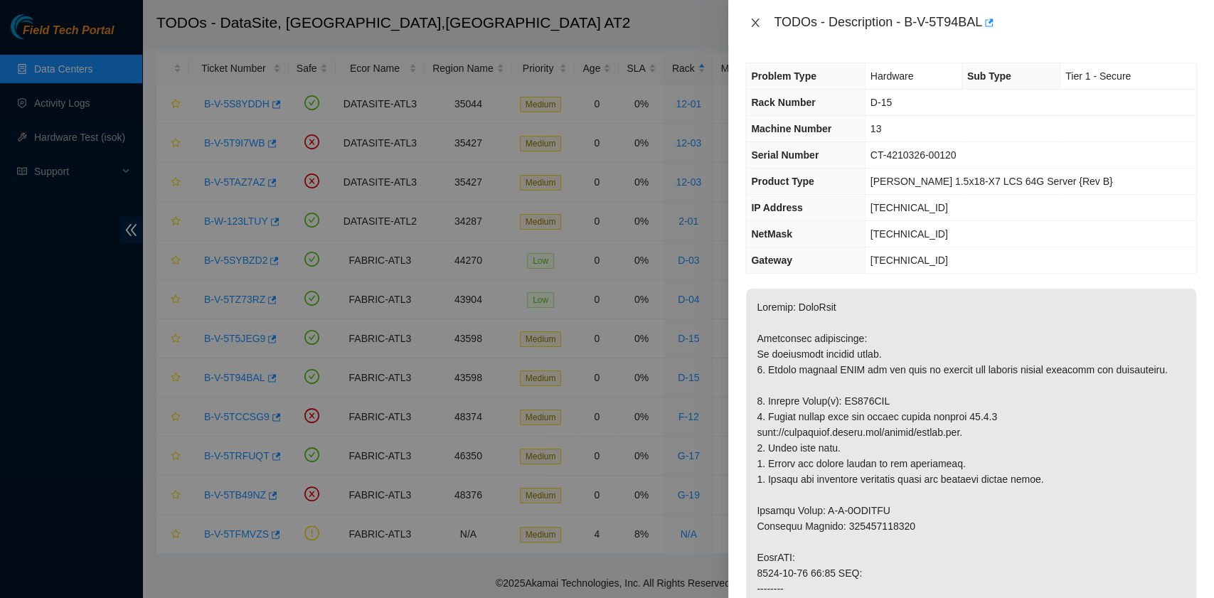
click at [751, 20] on icon "close" at bounding box center [755, 22] width 11 height 11
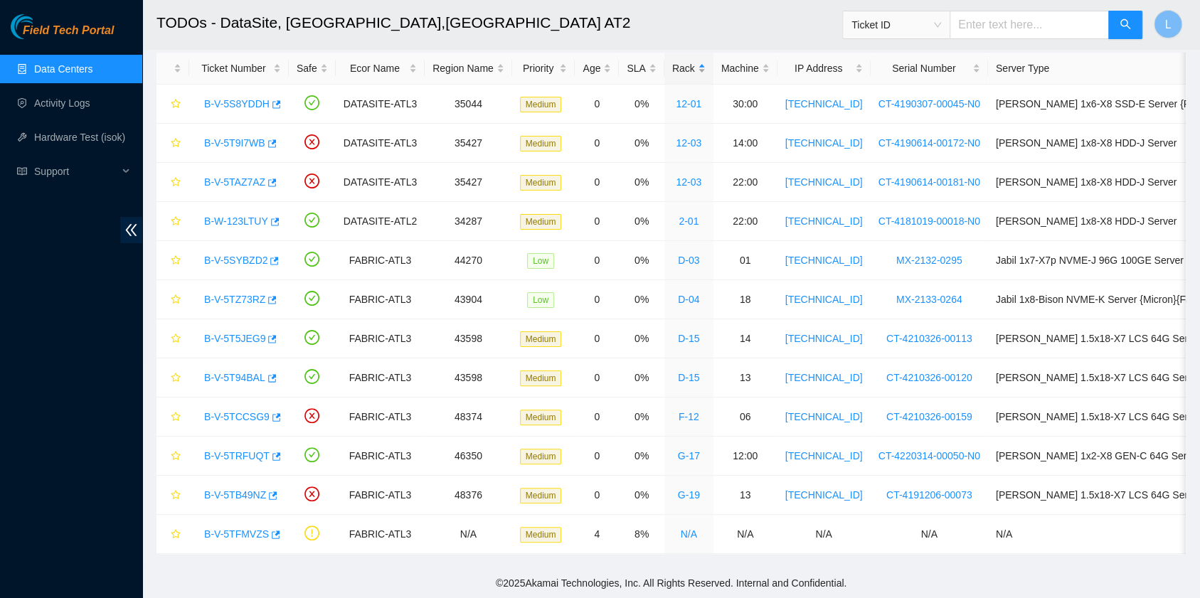
click at [672, 60] on div "Rack" at bounding box center [688, 68] width 33 height 16
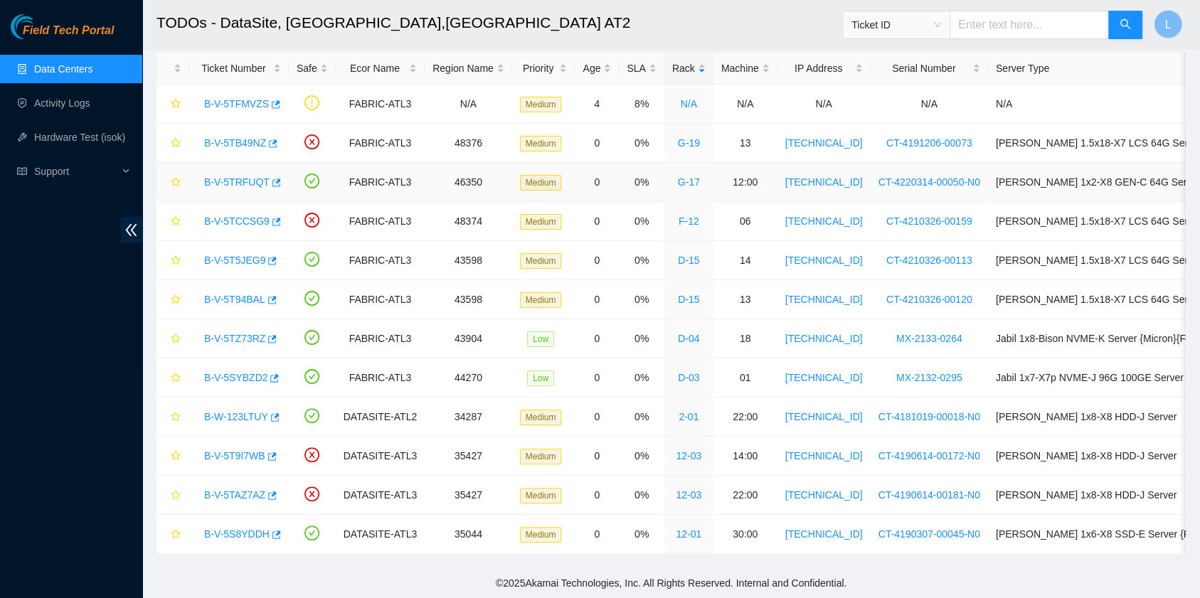
click at [226, 176] on link "B-V-5TRFUQT" at bounding box center [236, 181] width 65 height 11
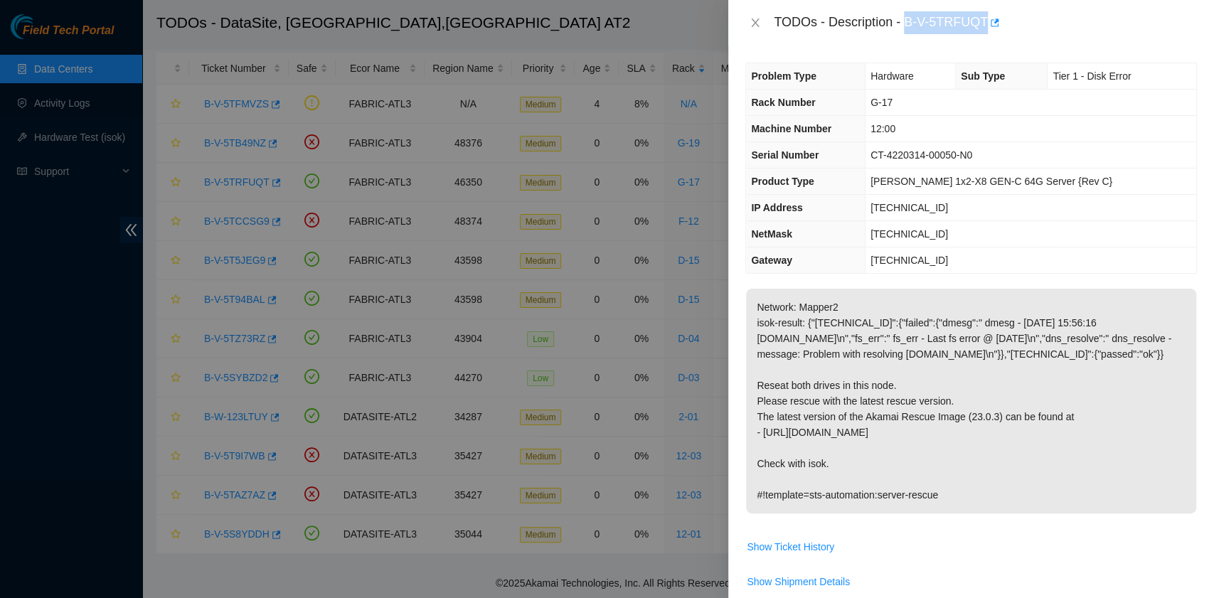
drag, startPoint x: 905, startPoint y: 22, endPoint x: 983, endPoint y: 23, distance: 77.5
click at [983, 23] on div "TODOs - Description - B-V-5TRFUQT" at bounding box center [985, 22] width 423 height 23
copy div "B-V-5TRFUQT"
click at [757, 24] on icon "close" at bounding box center [755, 22] width 11 height 11
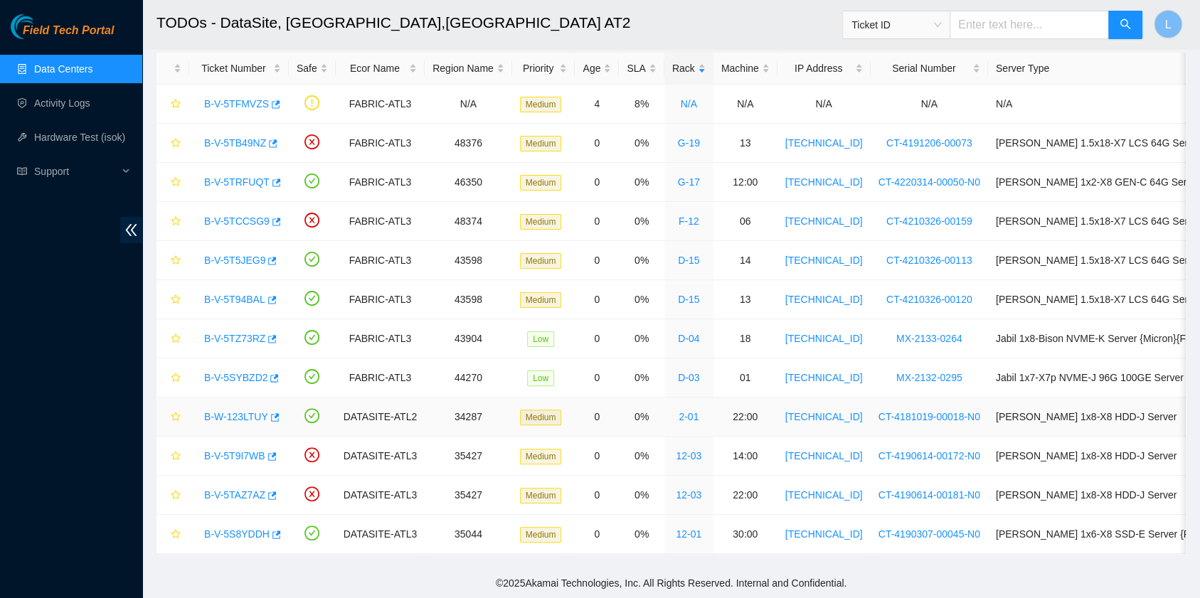
click at [253, 411] on link "B-W-123LTUY" at bounding box center [236, 416] width 64 height 11
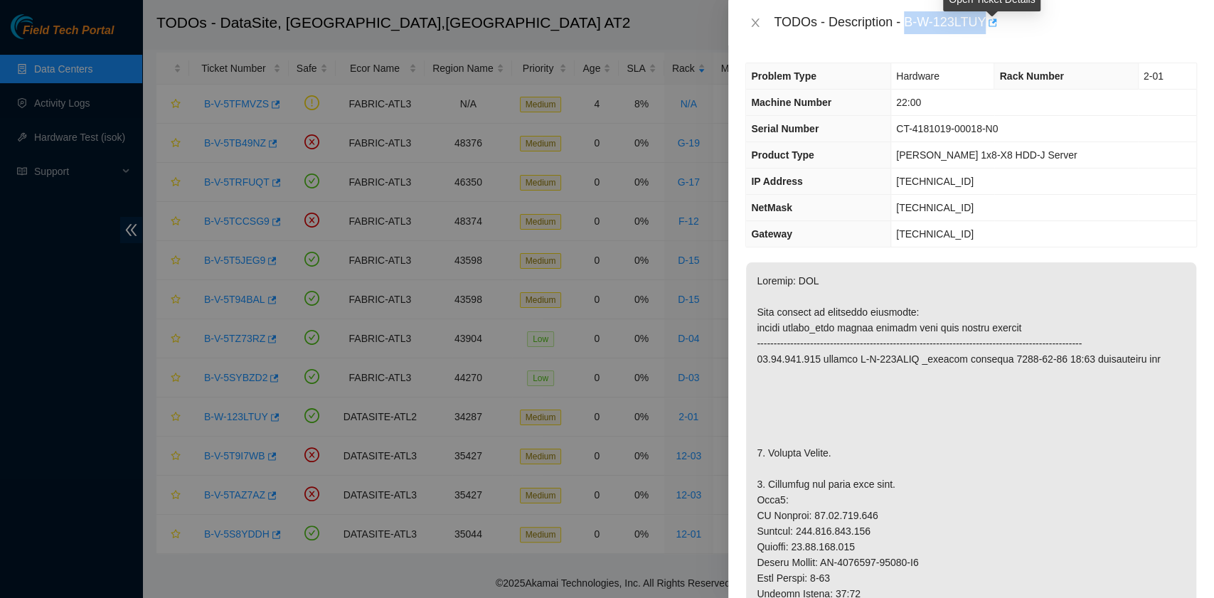
drag, startPoint x: 908, startPoint y: 27, endPoint x: 987, endPoint y: 29, distance: 79.0
click at [987, 29] on div "TODOs - Description - B-W-123LTUY" at bounding box center [985, 22] width 423 height 23
click at [964, 47] on div "Problem Type Hardware Rack Number 2-01 Machine Number 22:00 Serial Number CT-41…" at bounding box center [971, 322] width 486 height 553
drag, startPoint x: 907, startPoint y: 23, endPoint x: 984, endPoint y: 30, distance: 77.8
click at [984, 30] on div "TODOs - Description - B-W-123LTUY" at bounding box center [985, 22] width 423 height 23
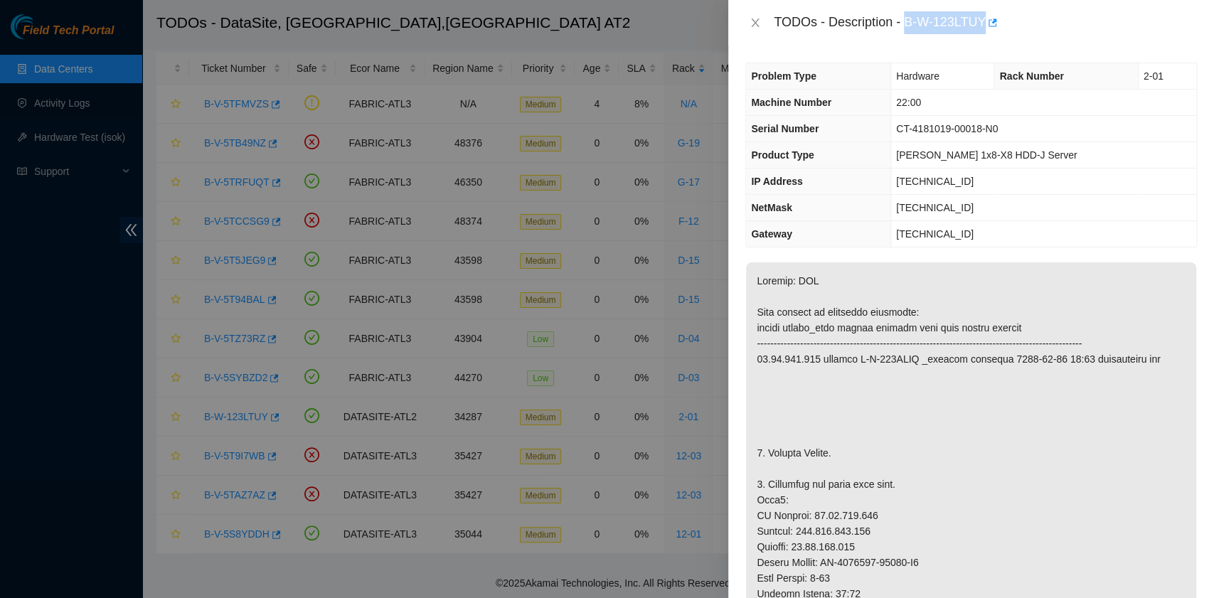
copy div "B-W-123LTUY"
click at [756, 21] on icon "close" at bounding box center [756, 22] width 8 height 9
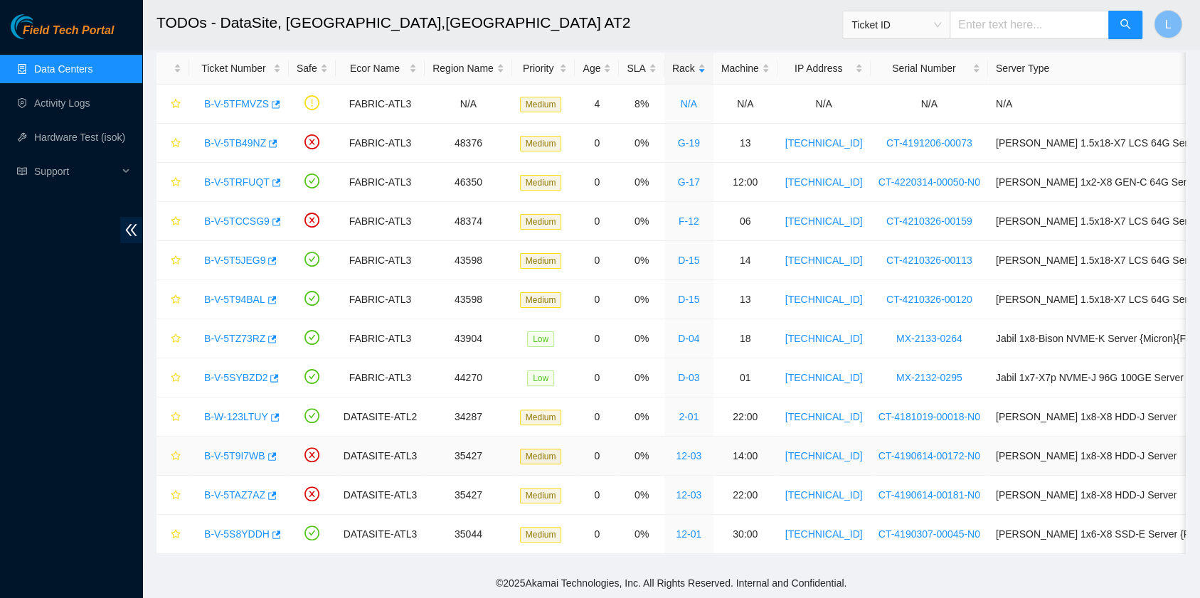
click at [249, 450] on link "B-V-5T9I7WB" at bounding box center [234, 455] width 61 height 11
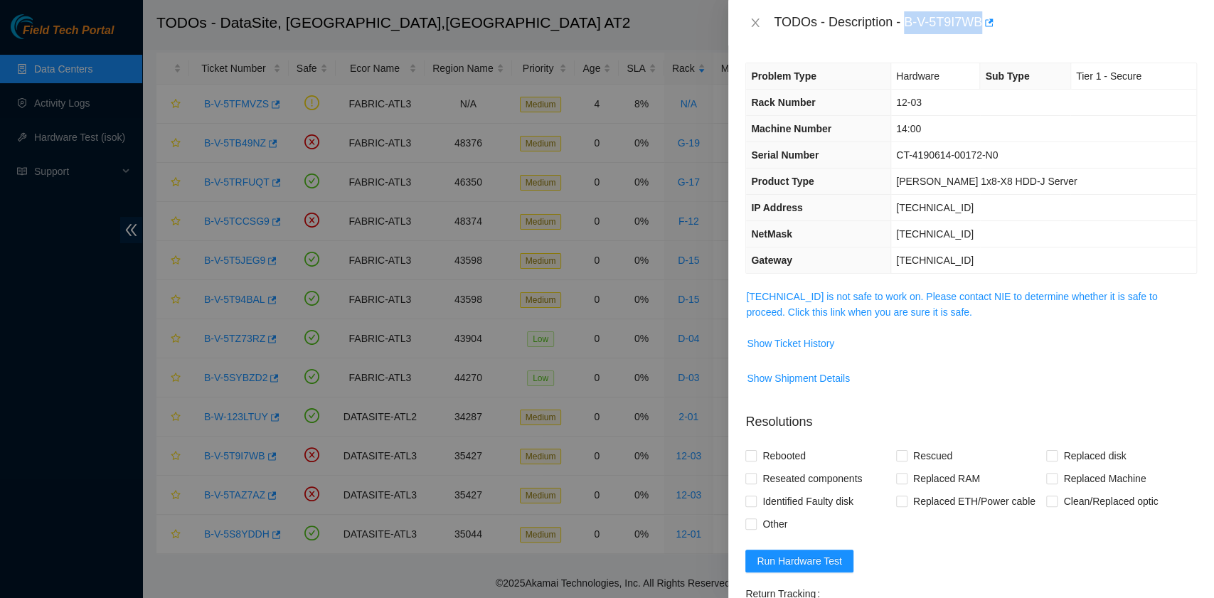
drag, startPoint x: 908, startPoint y: 25, endPoint x: 981, endPoint y: 27, distance: 73.3
click at [981, 27] on div "TODOs - Description - B-V-5T9I7WB" at bounding box center [985, 22] width 423 height 23
copy div "B-V-5T9I7WB"
click at [981, 27] on div "TODOs - Description - B-V-5T9I7WB" at bounding box center [985, 22] width 423 height 23
click at [751, 22] on icon "close" at bounding box center [755, 22] width 11 height 11
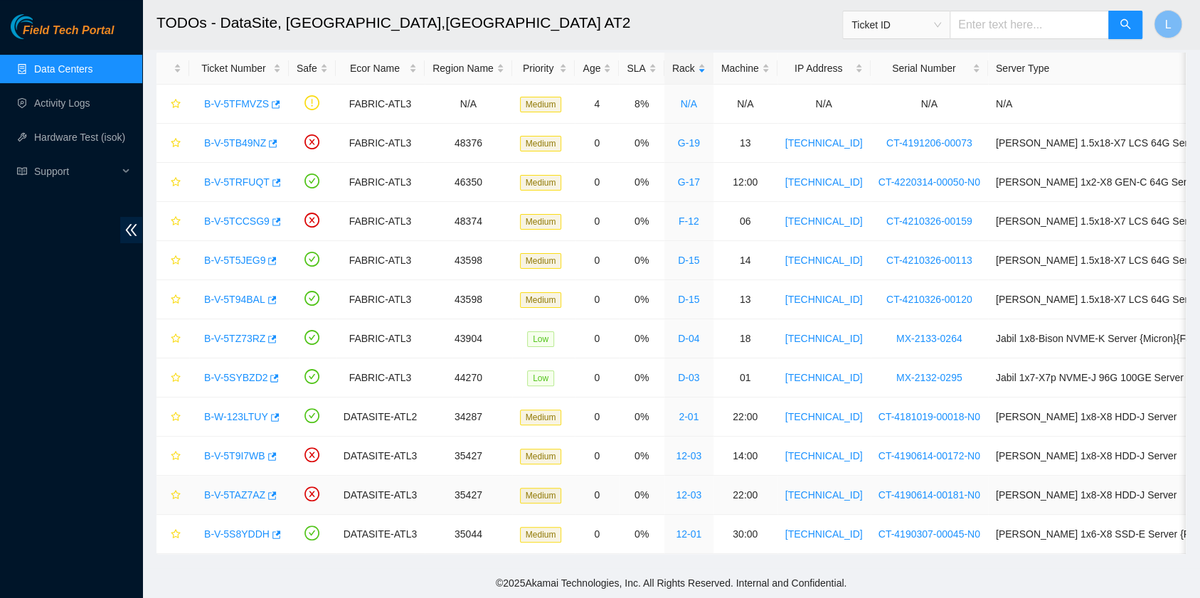
click at [235, 489] on link "B-V-5TAZ7AZ" at bounding box center [234, 494] width 61 height 11
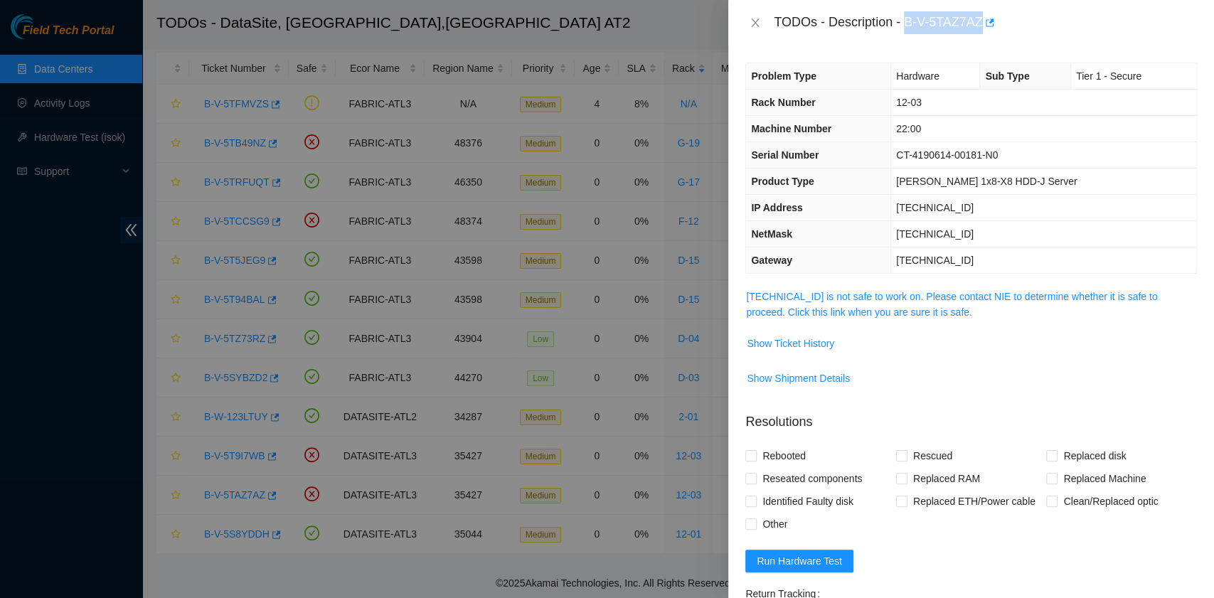
drag, startPoint x: 906, startPoint y: 18, endPoint x: 982, endPoint y: 21, distance: 75.4
click at [982, 21] on div "TODOs - Description - B-V-5TAZ7AZ" at bounding box center [985, 22] width 423 height 23
copy div "B-V-5TAZ7AZ"
click at [750, 20] on icon "close" at bounding box center [755, 22] width 11 height 11
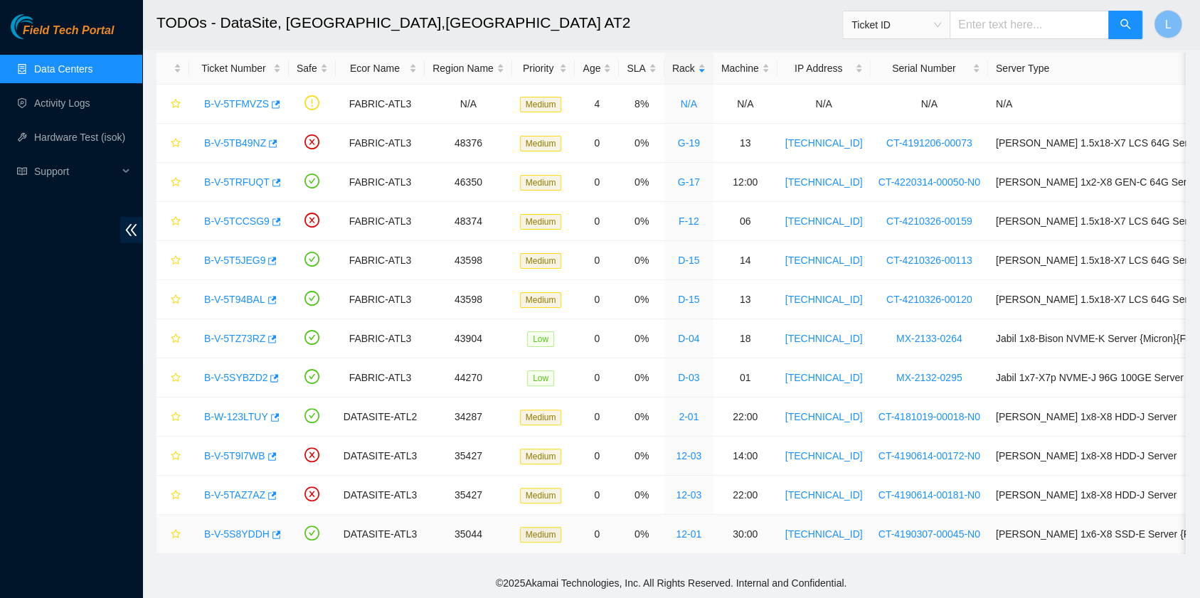
click at [240, 528] on link "B-V-5S8YDDH" at bounding box center [236, 533] width 65 height 11
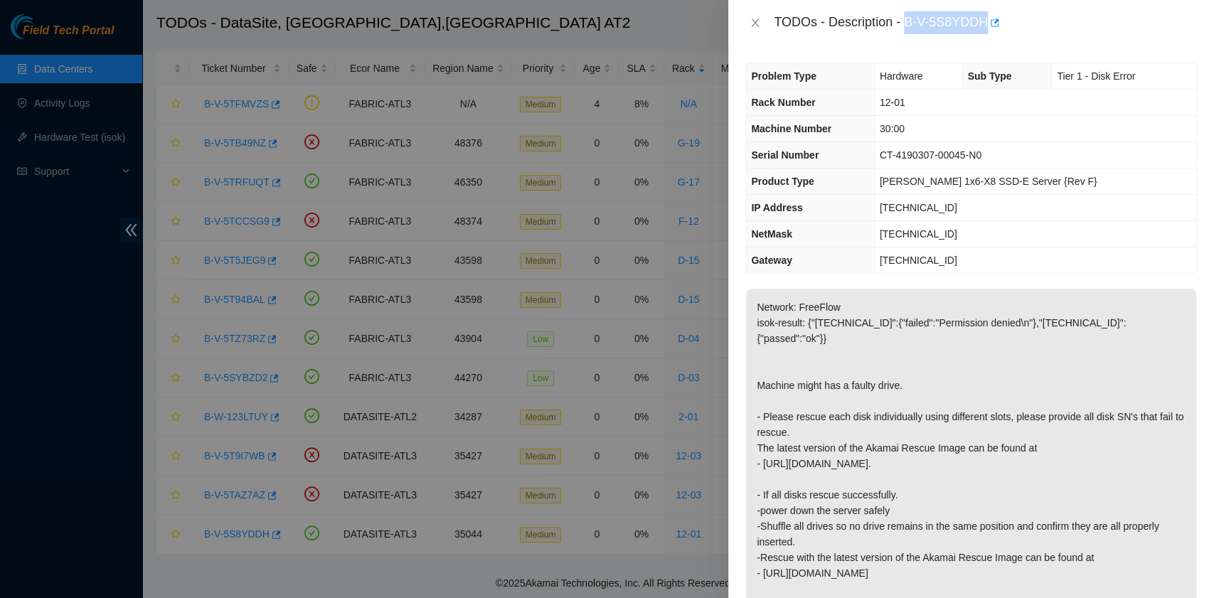
drag, startPoint x: 907, startPoint y: 23, endPoint x: 984, endPoint y: 22, distance: 77.5
click at [984, 22] on div "TODOs - Description - B-V-5S8YDDH" at bounding box center [985, 22] width 423 height 23
copy div "B-V-5S8YDDH"
click at [753, 20] on icon "close" at bounding box center [755, 22] width 11 height 11
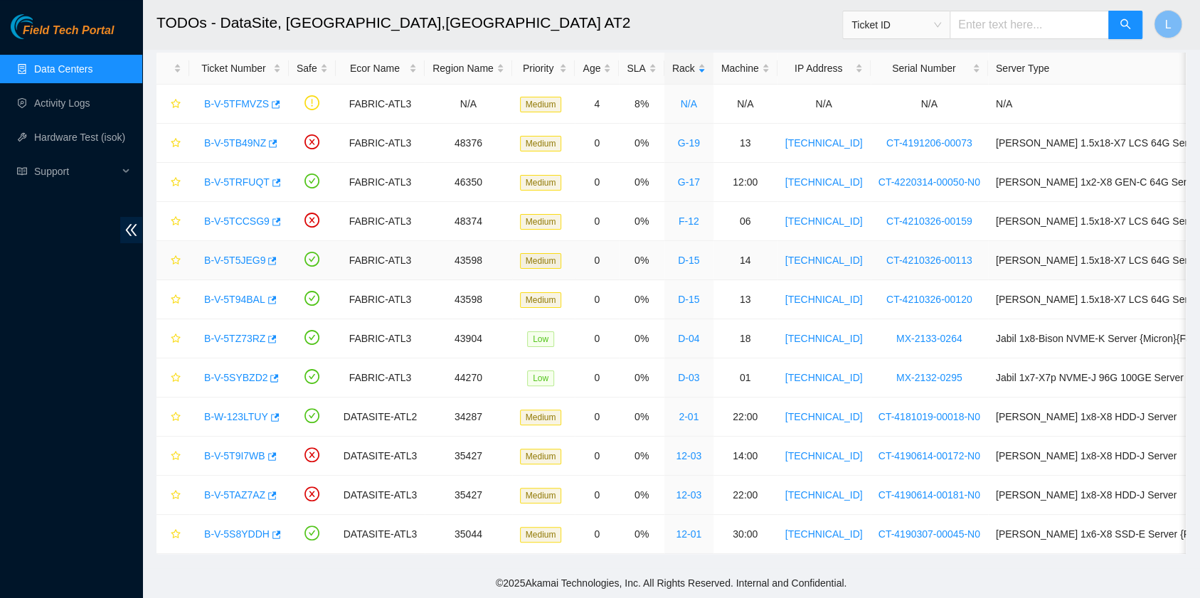
click at [225, 255] on link "B-V-5T5JEG9" at bounding box center [234, 260] width 61 height 11
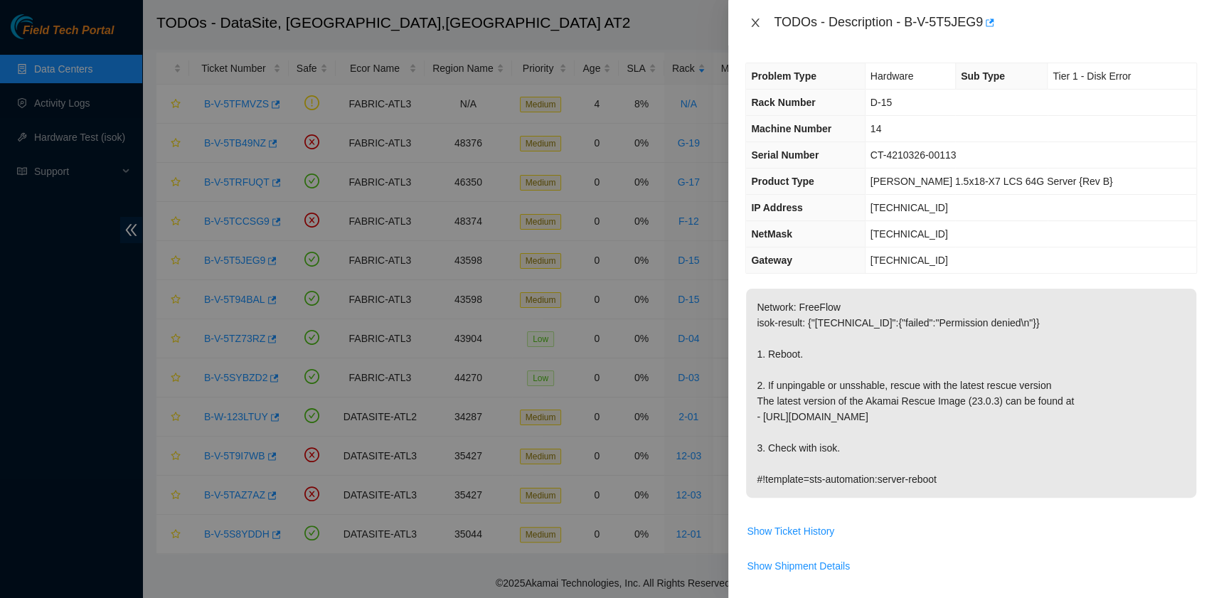
click at [756, 26] on icon "close" at bounding box center [755, 22] width 11 height 11
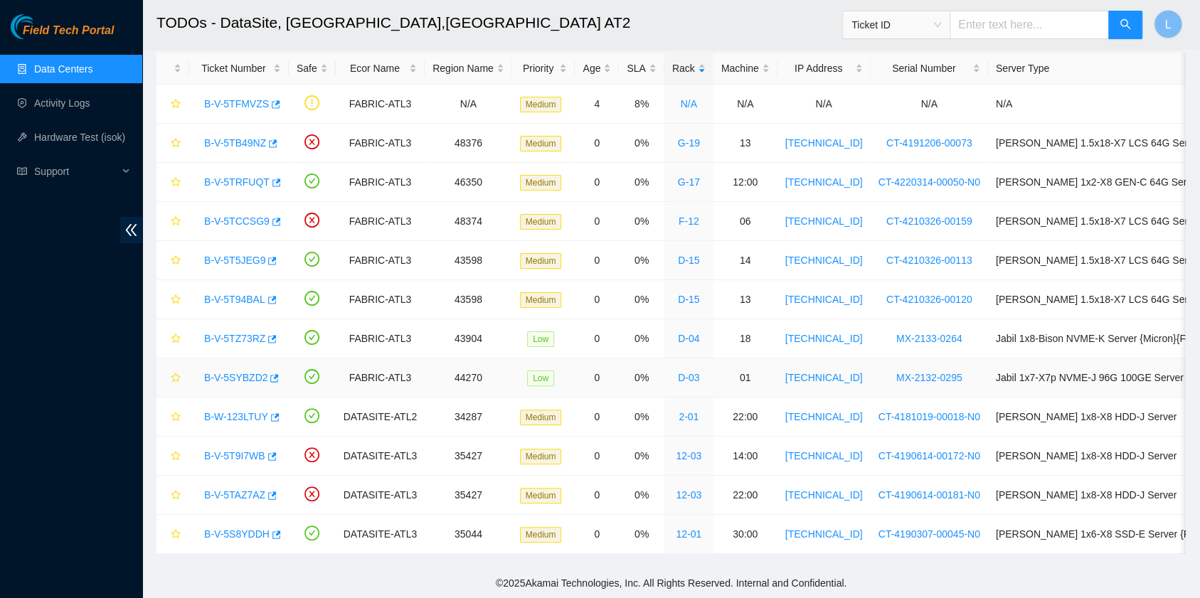
click at [223, 372] on link "B-V-5SYBZD2" at bounding box center [235, 377] width 63 height 11
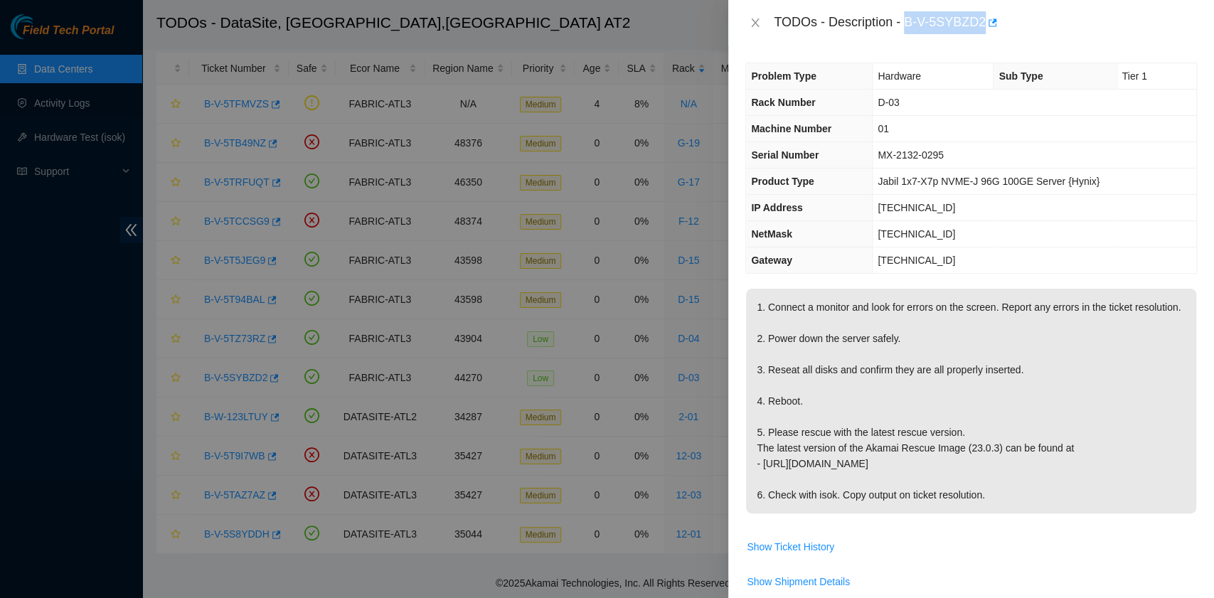
drag, startPoint x: 906, startPoint y: 21, endPoint x: 981, endPoint y: 28, distance: 75.1
click at [981, 28] on div "TODOs - Description - B-V-5SYBZD2" at bounding box center [985, 22] width 423 height 23
copy div "B-V-5SYBZD2"
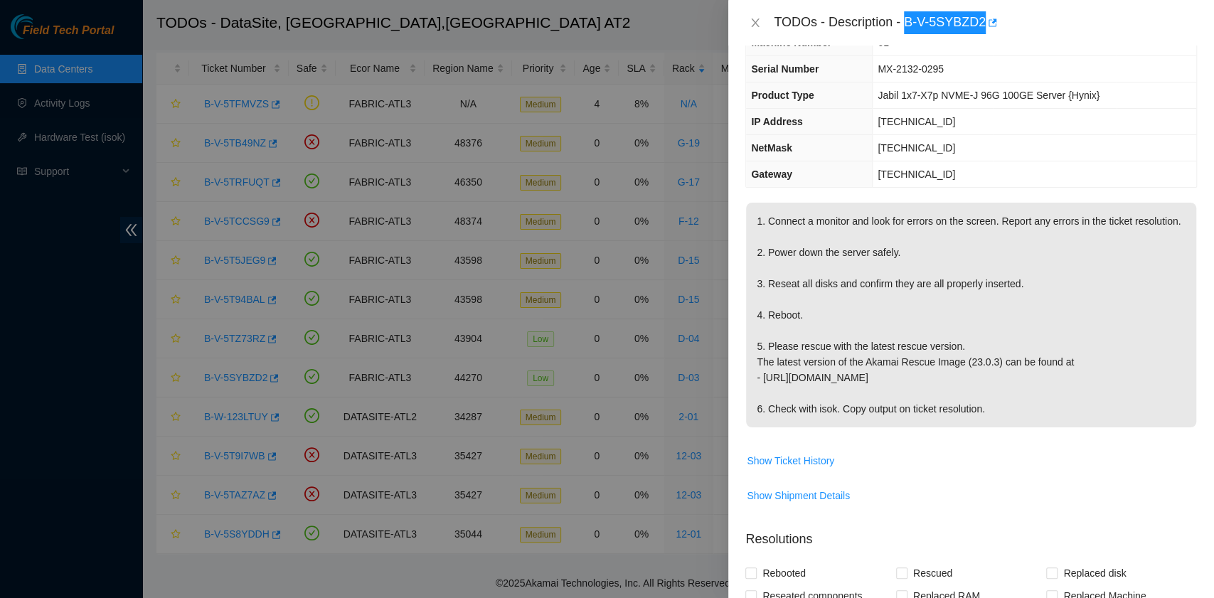
scroll to position [189, 0]
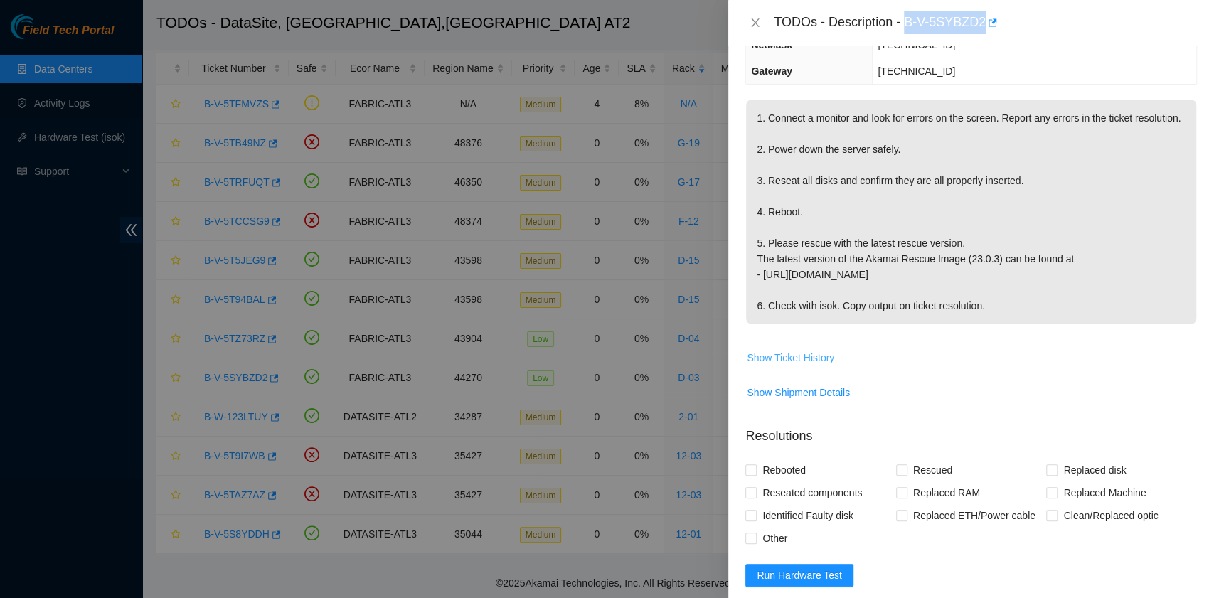
click at [822, 366] on span "Show Ticket History" at bounding box center [790, 358] width 87 height 16
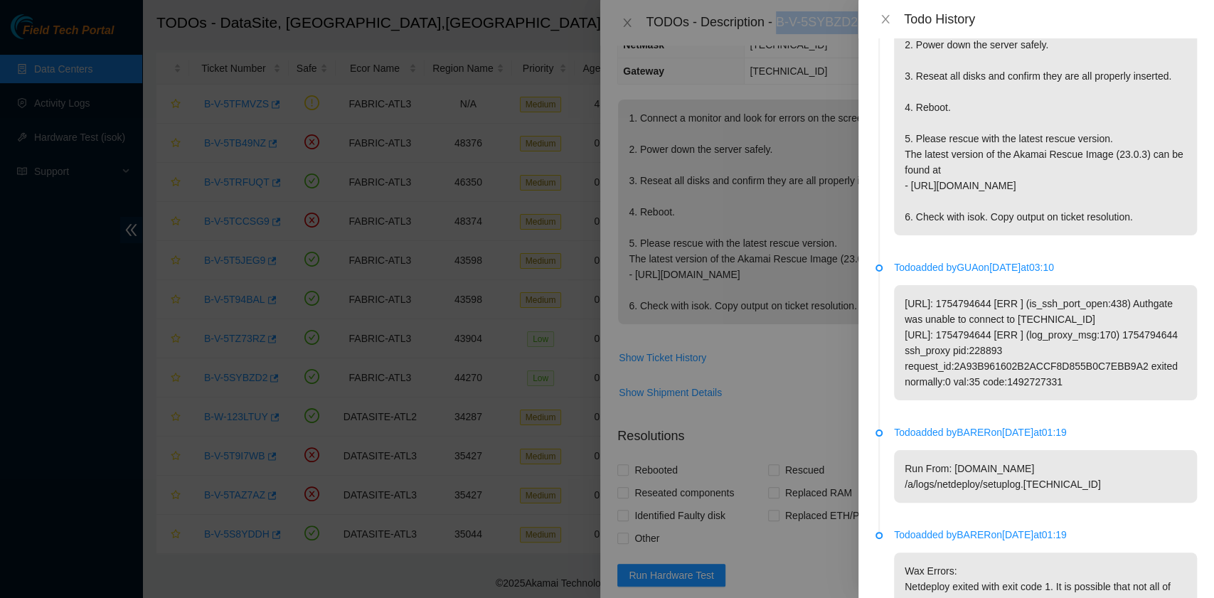
scroll to position [0, 0]
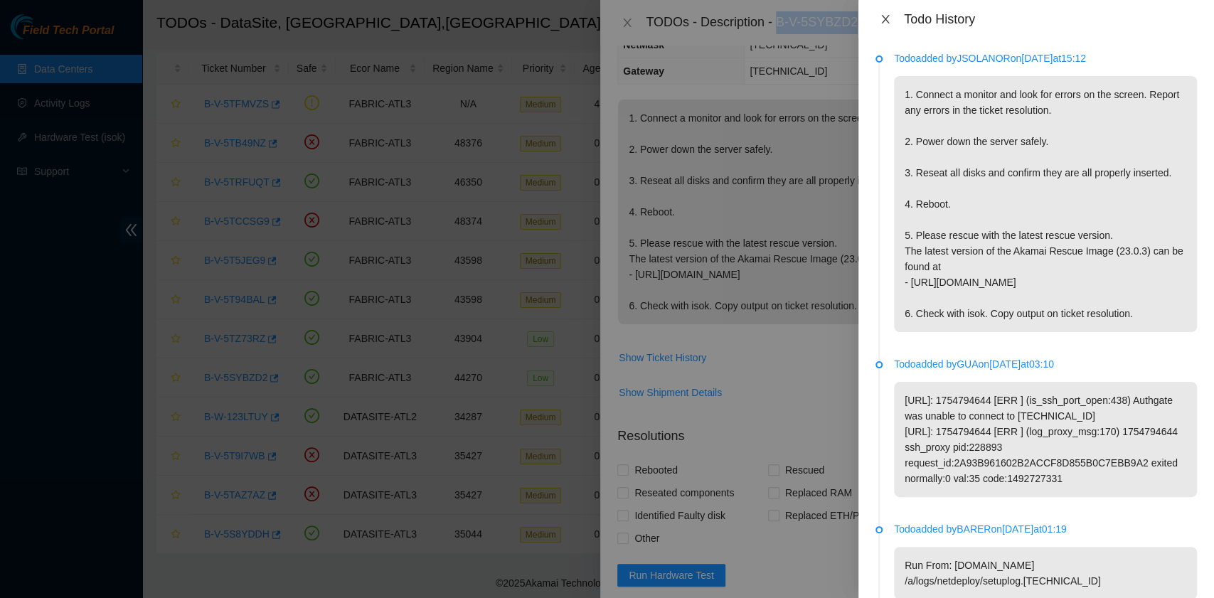
click at [880, 18] on button "Close" at bounding box center [886, 20] width 20 height 14
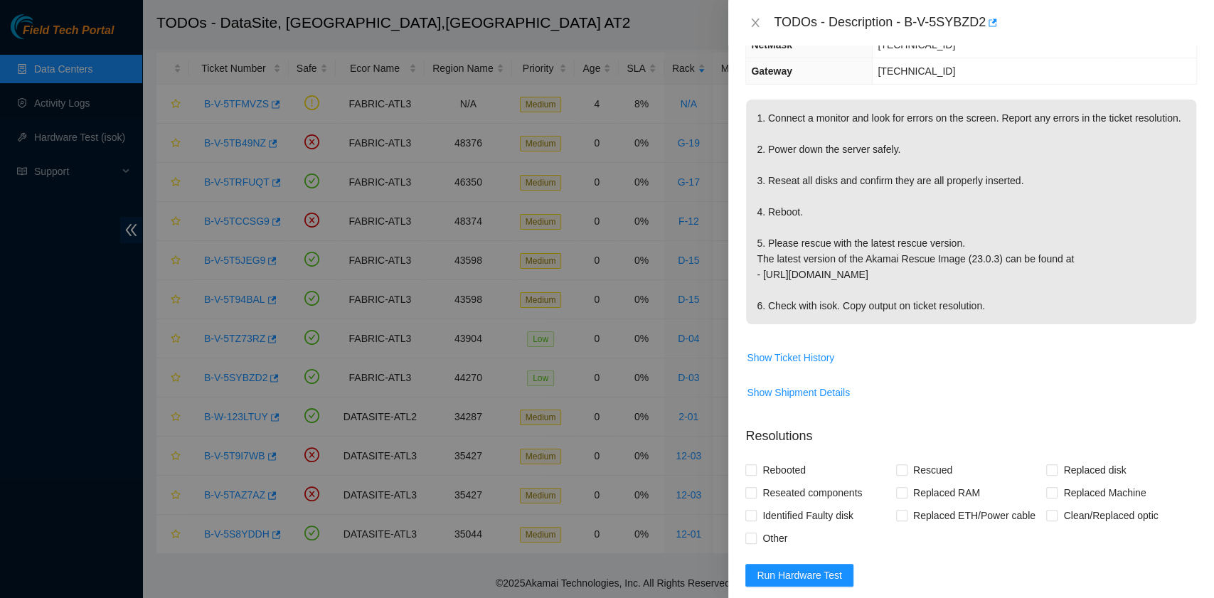
click at [959, 395] on span "Show Shipment Details" at bounding box center [971, 392] width 450 height 23
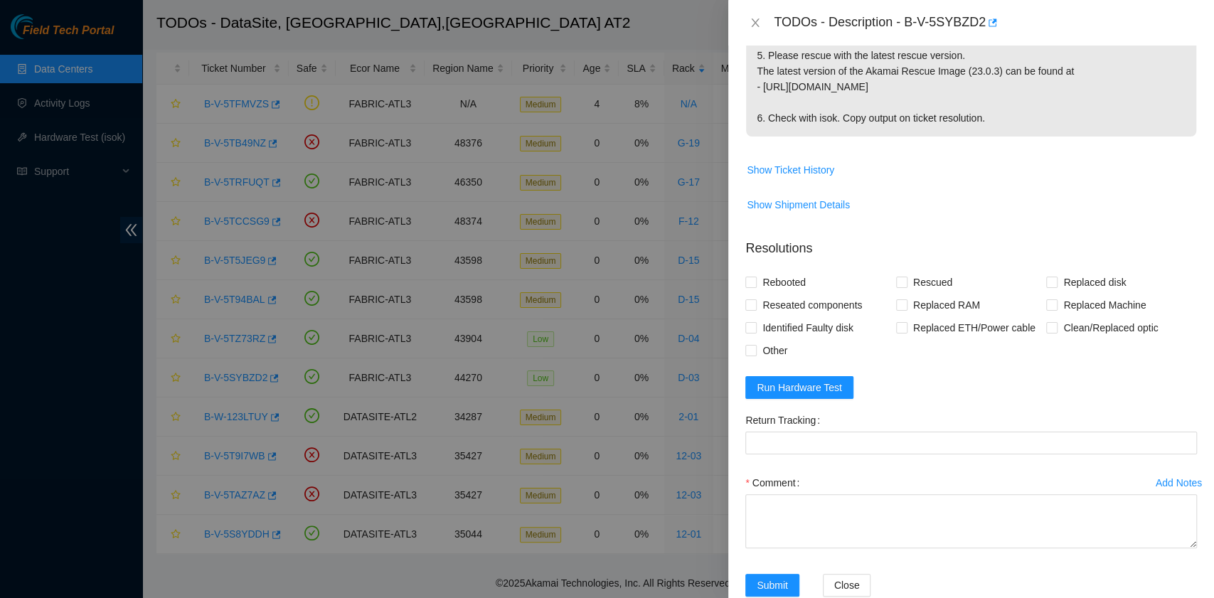
scroll to position [379, 0]
click at [790, 292] on span "Rebooted" at bounding box center [784, 280] width 55 height 23
click at [755, 285] on input "Rebooted" at bounding box center [750, 280] width 10 height 10
checkbox input "true"
click at [896, 286] on span at bounding box center [901, 280] width 11 height 11
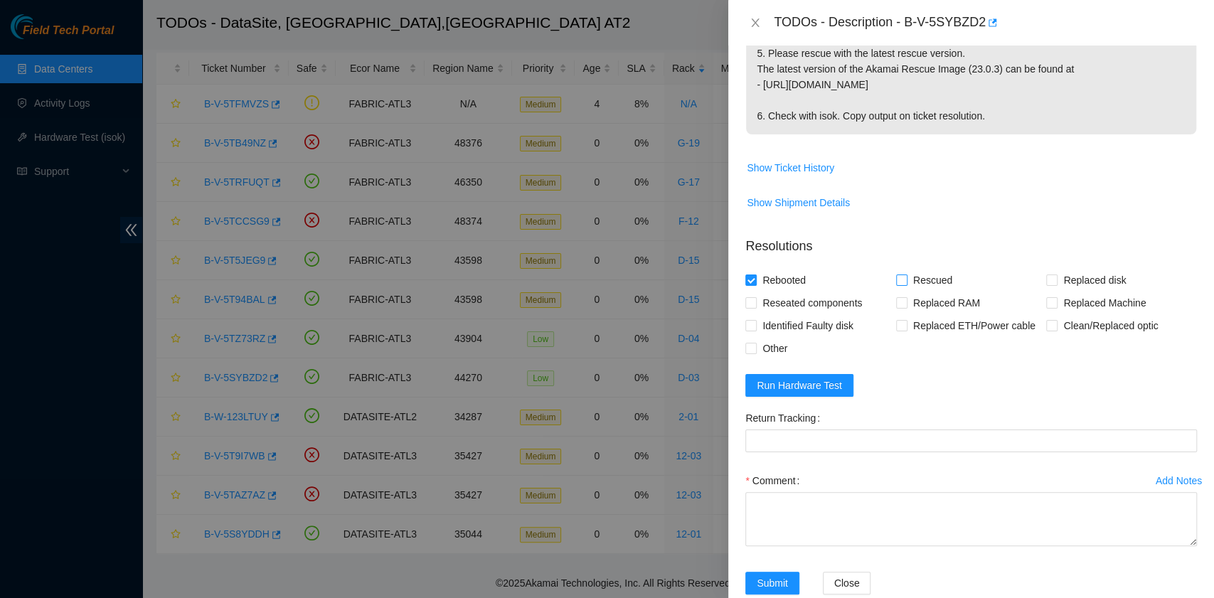
click at [896, 285] on input "Rescued" at bounding box center [901, 280] width 10 height 10
checkbox input "true"
click at [751, 353] on input "Other" at bounding box center [750, 348] width 10 height 10
checkbox input "true"
click at [782, 528] on textarea "Comment" at bounding box center [971, 519] width 452 height 54
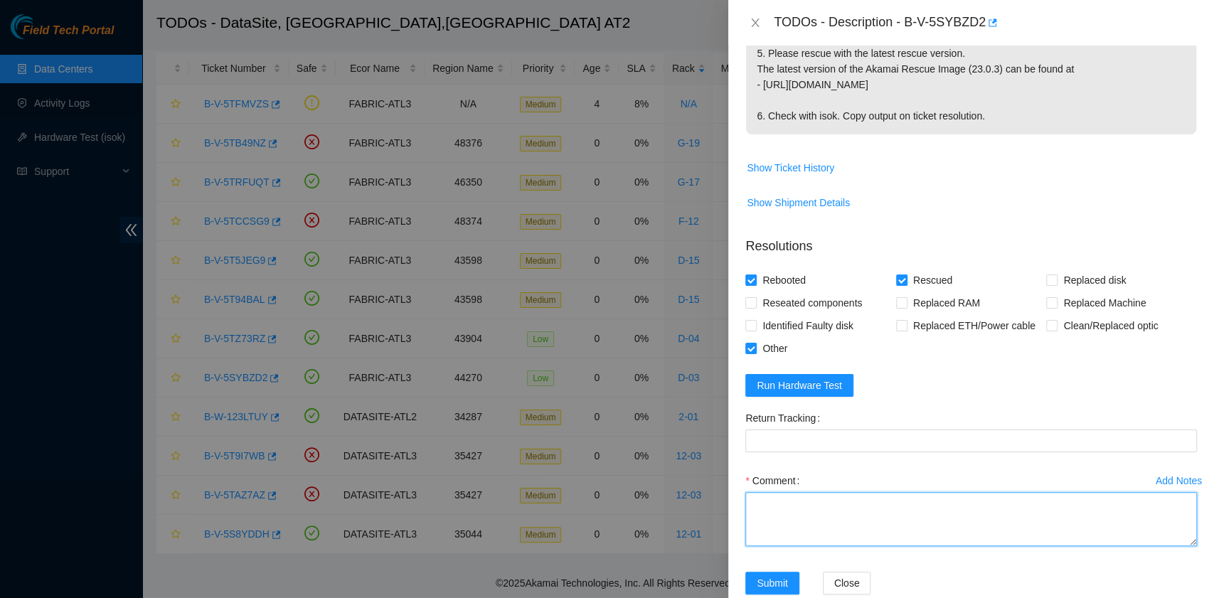
paste textarea "B-V-5SYBZD2 R:D-03 M:01 Powered down the server safely. Reseated all disks. Reb…"
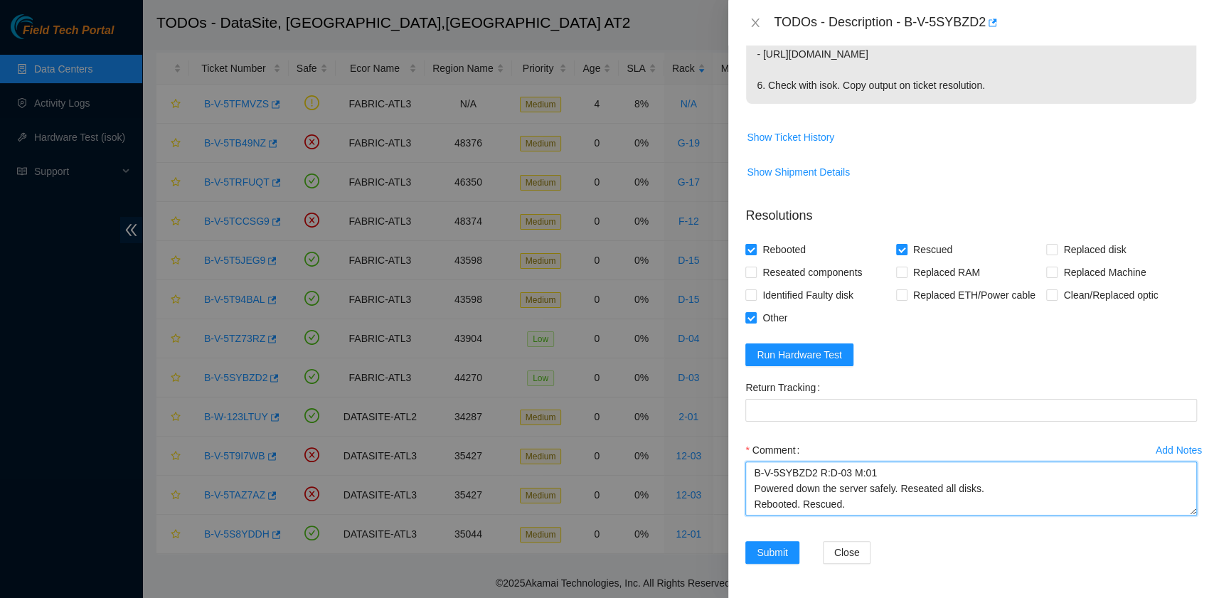
scroll to position [422, 0]
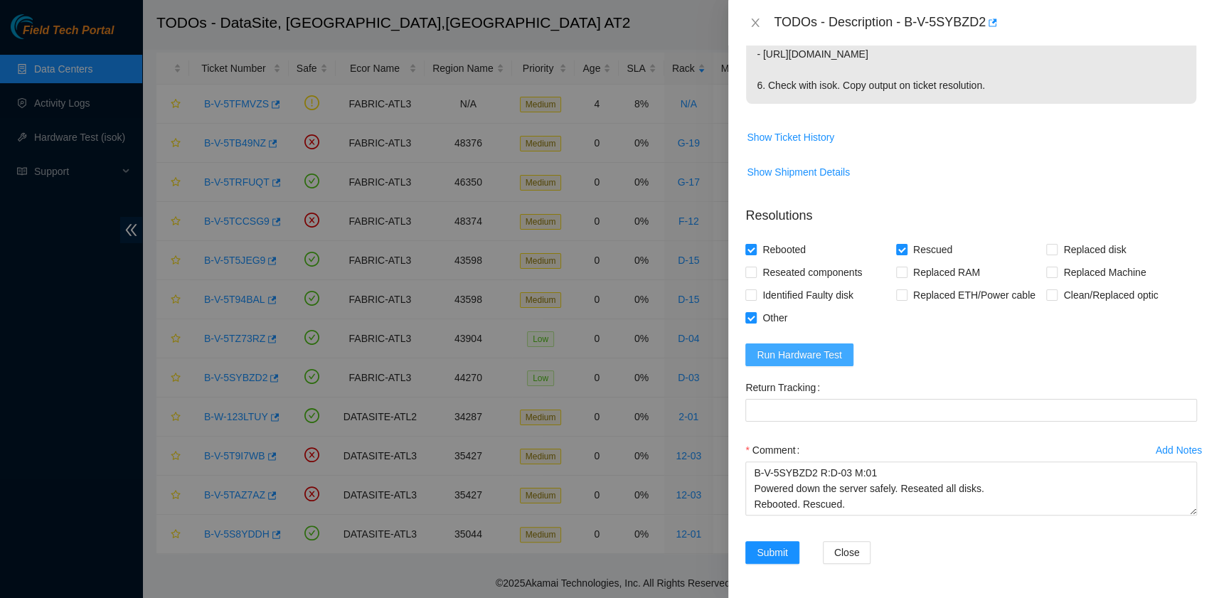
click at [833, 356] on span "Run Hardware Test" at bounding box center [799, 355] width 85 height 16
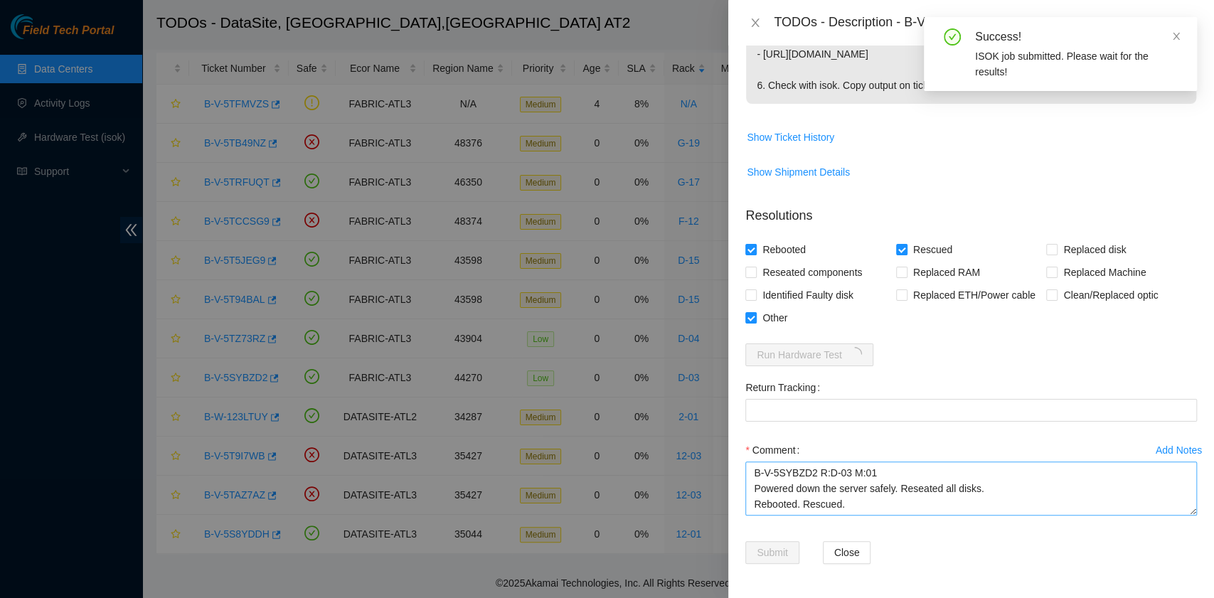
scroll to position [0, 0]
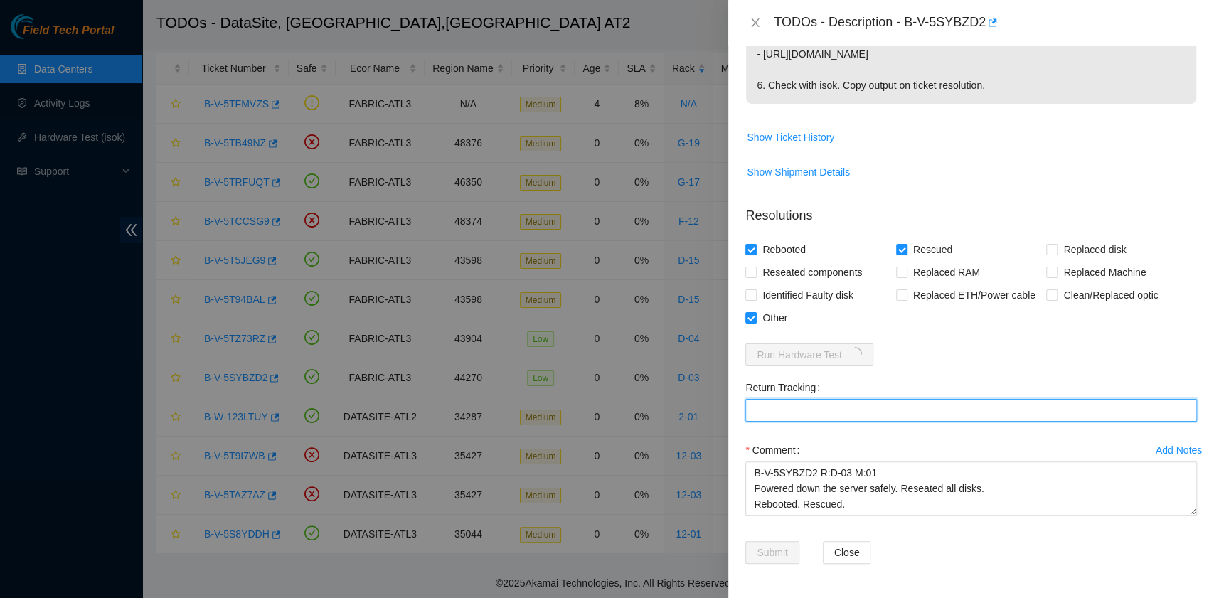
click at [847, 406] on Tracking "Return Tracking" at bounding box center [971, 410] width 452 height 23
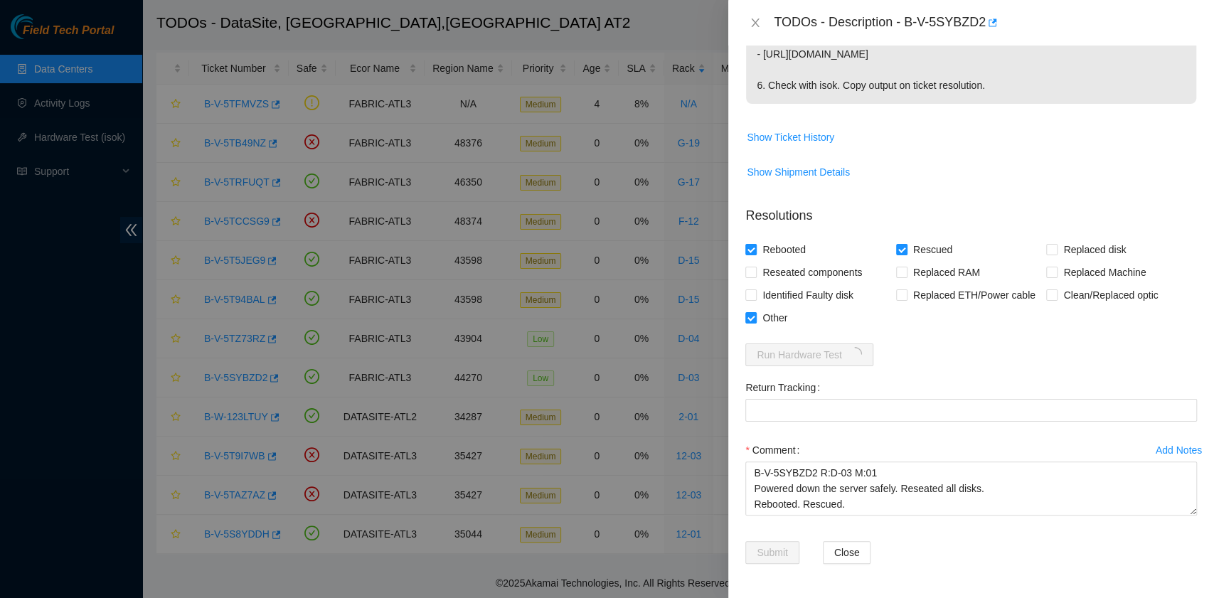
click at [969, 444] on div "Comment" at bounding box center [971, 450] width 452 height 23
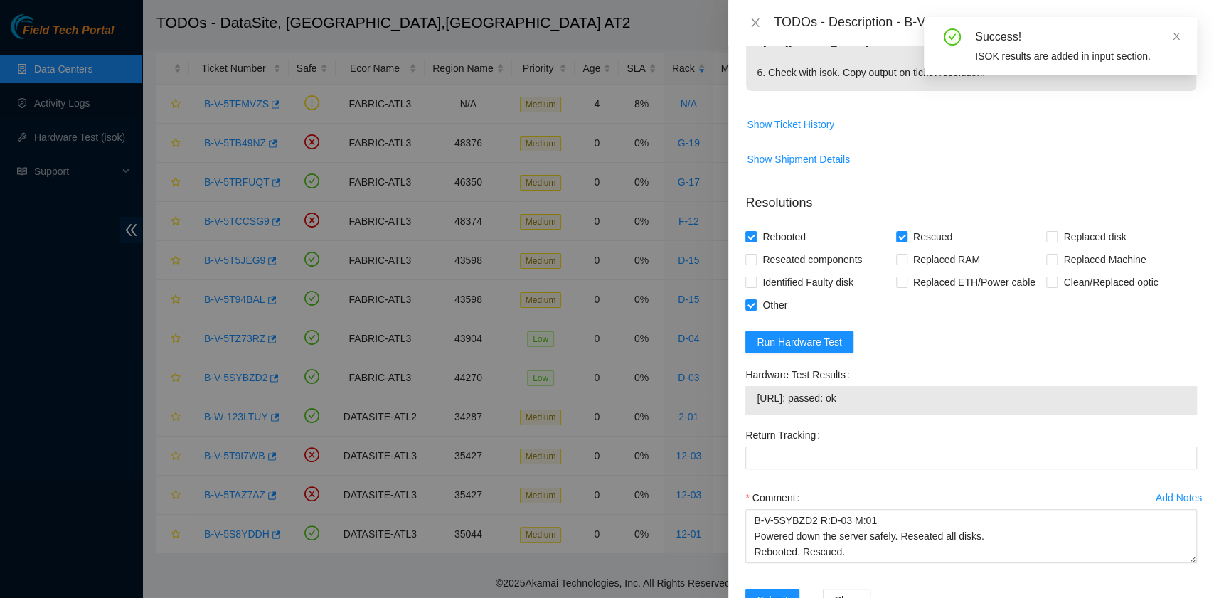
drag, startPoint x: 873, startPoint y: 421, endPoint x: 757, endPoint y: 418, distance: 116.0
click at [757, 412] on td "23.204.133.4: passed: ok" at bounding box center [971, 401] width 430 height 22
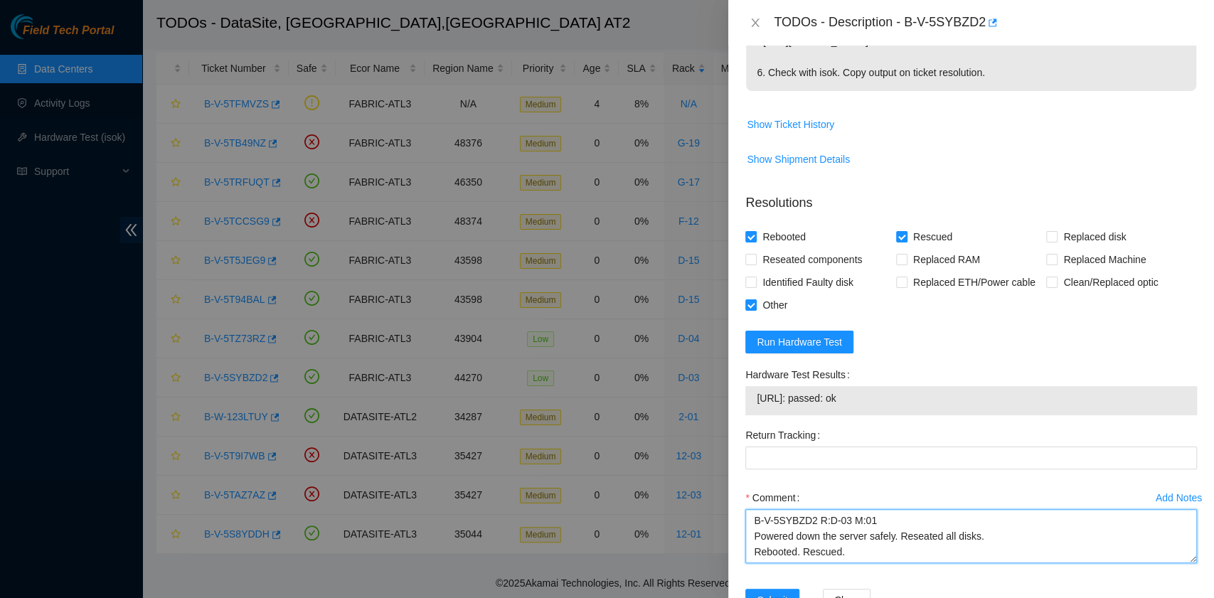
click at [872, 561] on textarea "B-V-5SYBZD2 R:D-03 M:01 Powered down the server safely. Reseated all disks. Reb…" at bounding box center [971, 536] width 452 height 54
paste textarea "23.204.133.4: passed: ok"
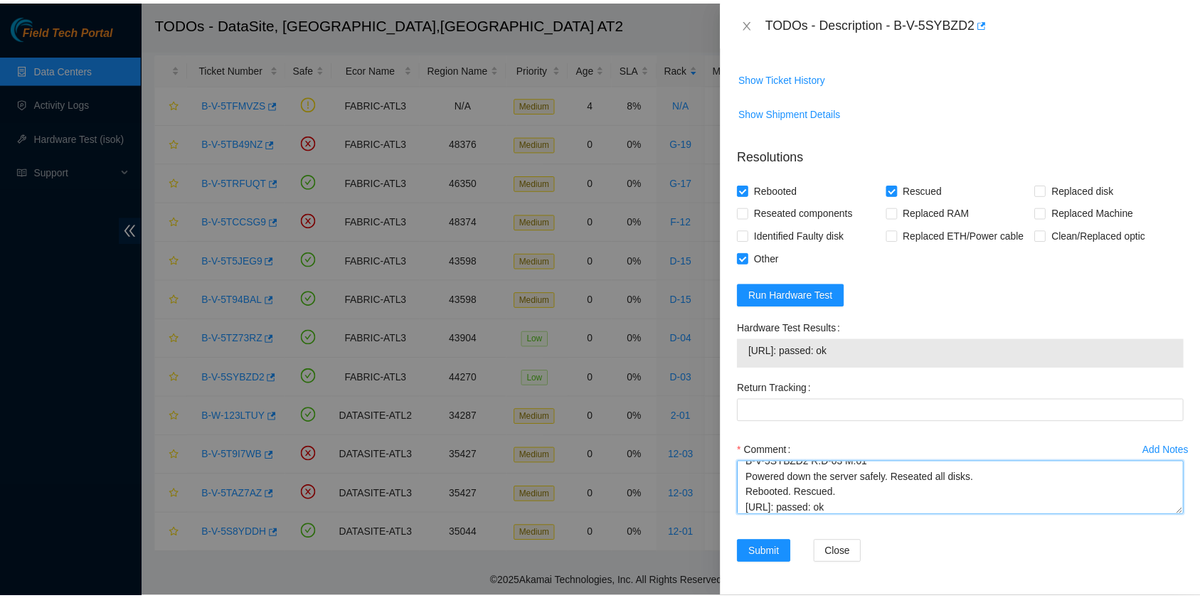
scroll to position [483, 0]
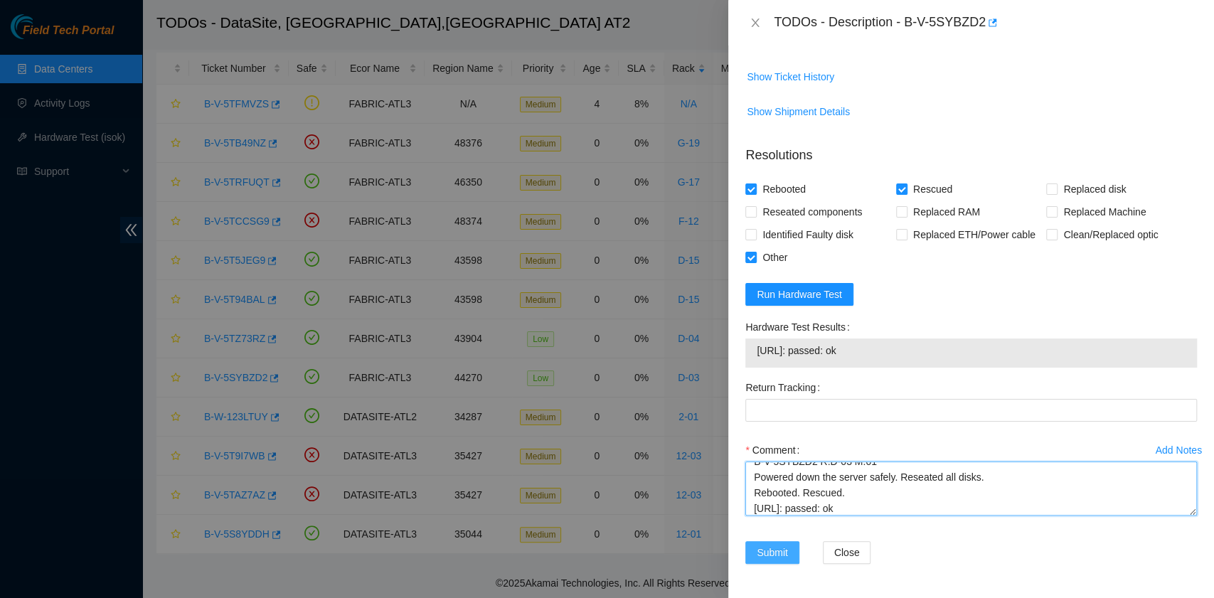
type textarea "B-V-5SYBZD2 R:D-03 M:01 Powered down the server safely. Reseated all disks. Reb…"
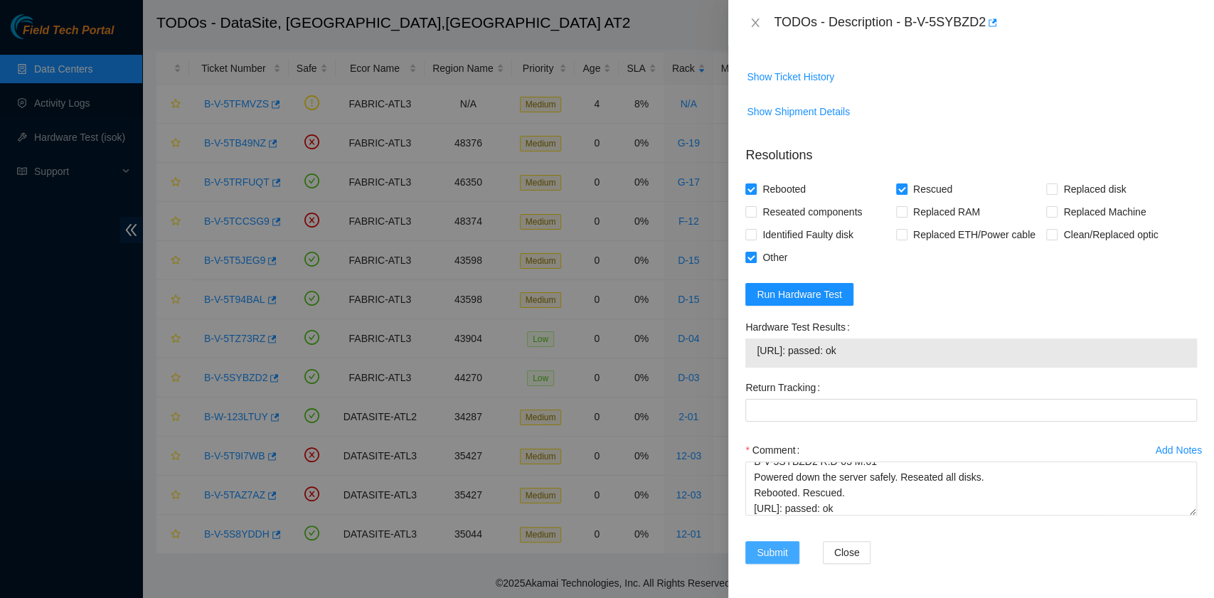
click at [768, 548] on span "Submit" at bounding box center [772, 553] width 31 height 16
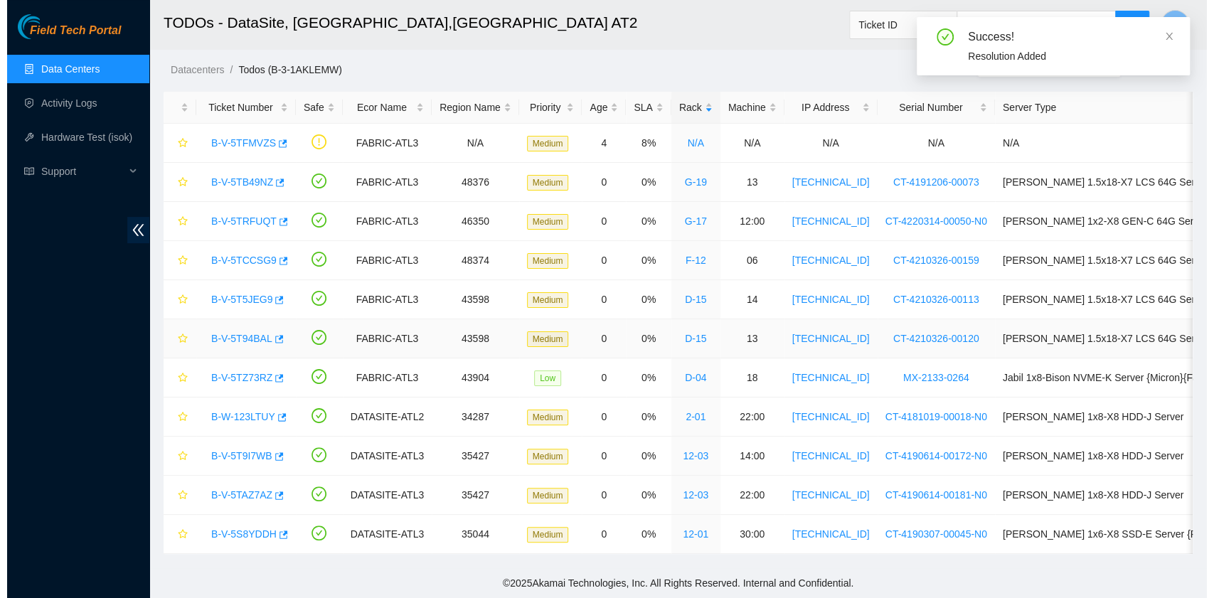
scroll to position [40, 0]
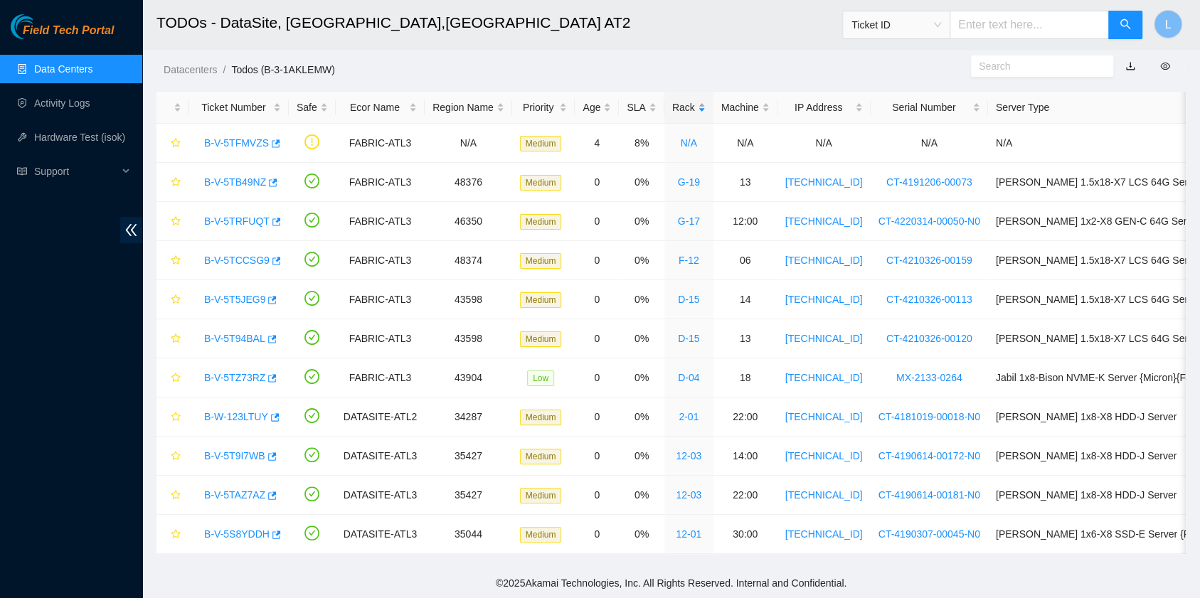
click at [672, 100] on div "Rack" at bounding box center [688, 108] width 33 height 16
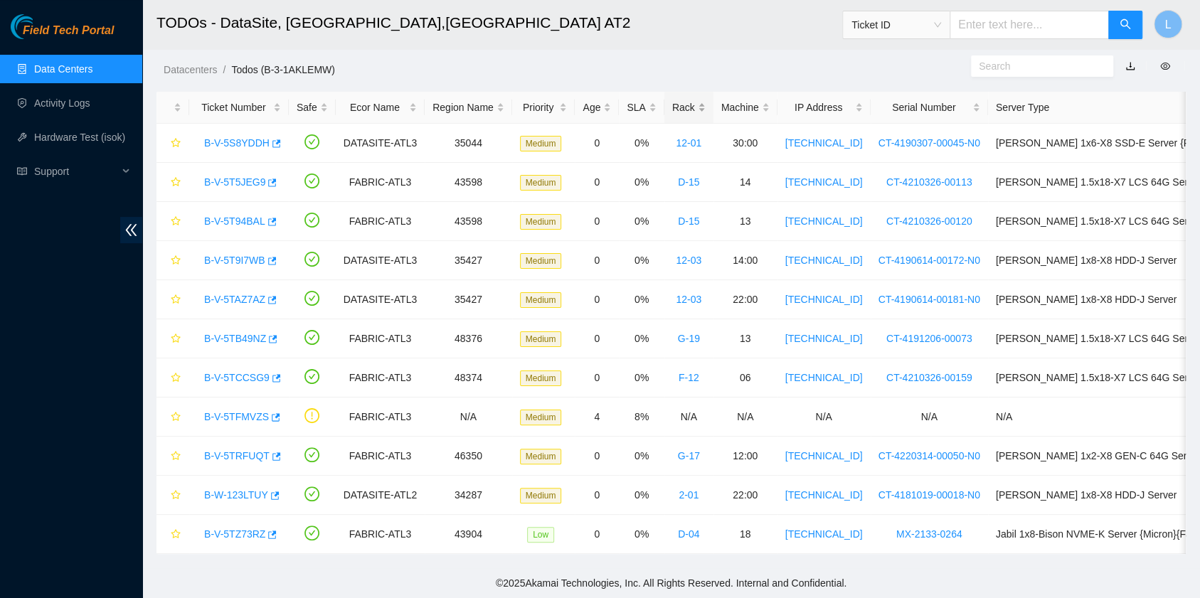
click at [672, 100] on div "Rack" at bounding box center [688, 108] width 33 height 16
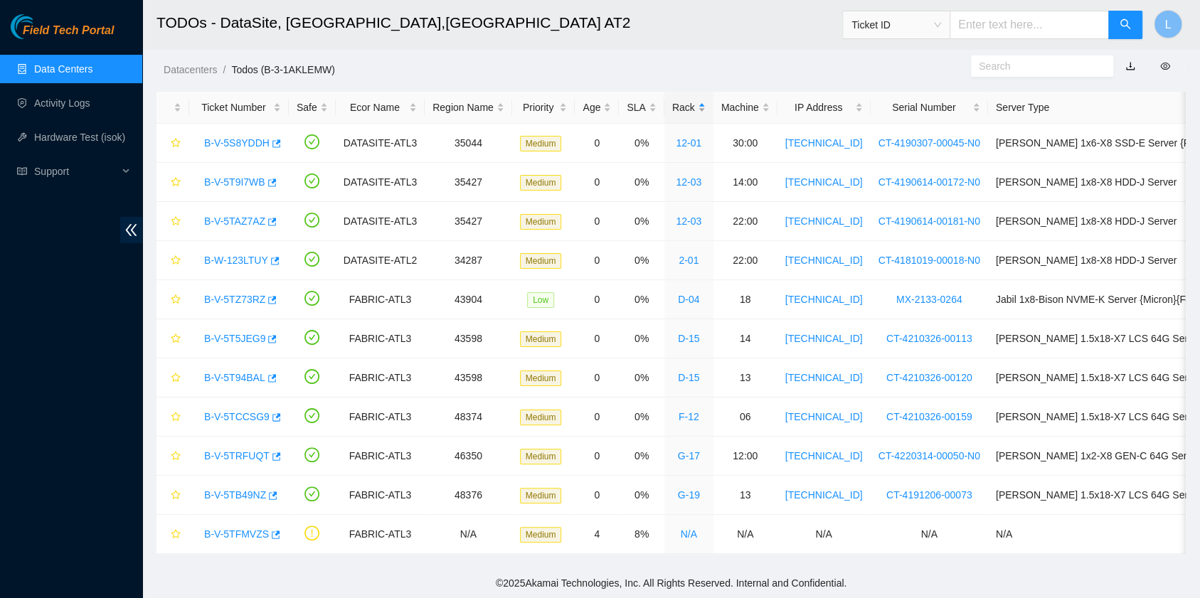
click at [672, 100] on div "Rack" at bounding box center [688, 108] width 33 height 16
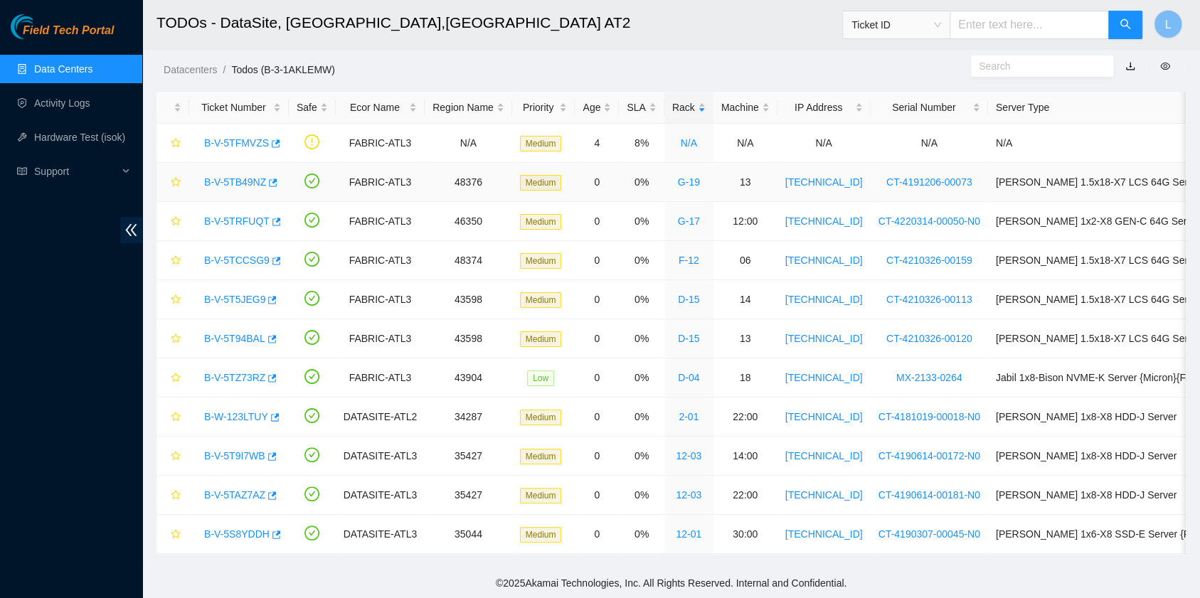
click at [240, 176] on link "B-V-5TB49NZ" at bounding box center [235, 181] width 62 height 11
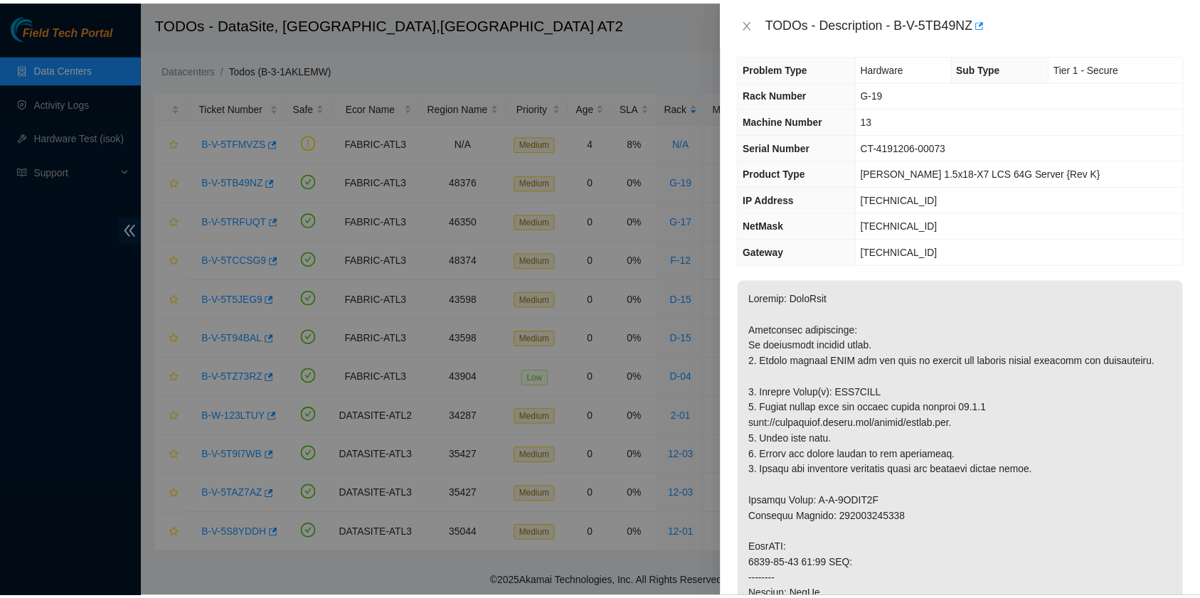
scroll to position [0, 0]
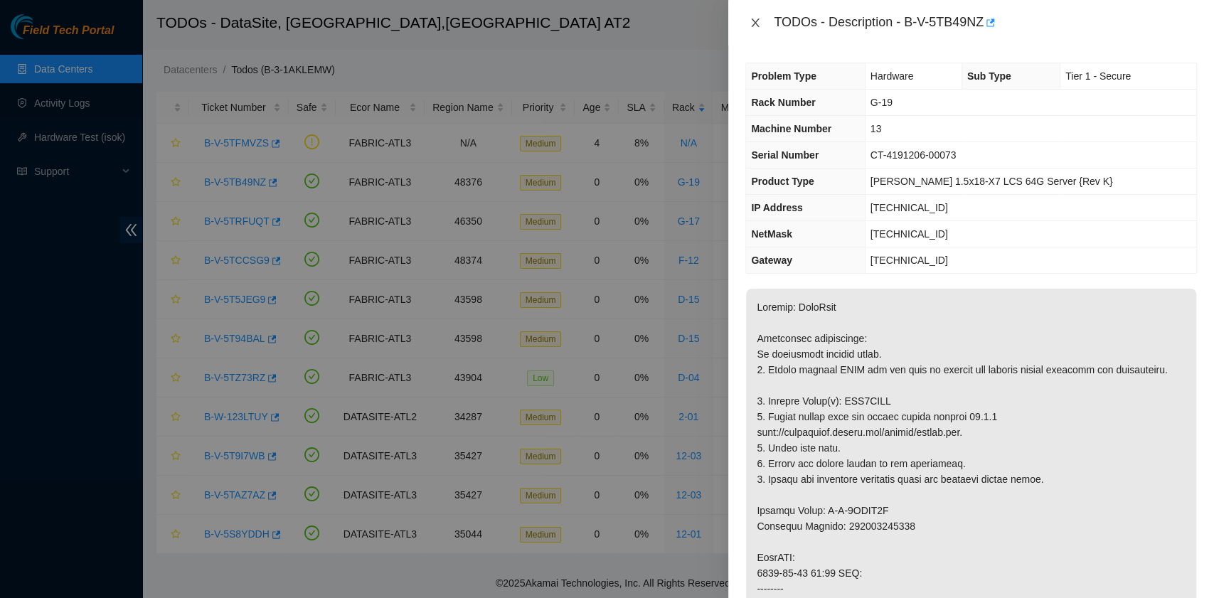
click at [752, 17] on icon "close" at bounding box center [755, 22] width 11 height 11
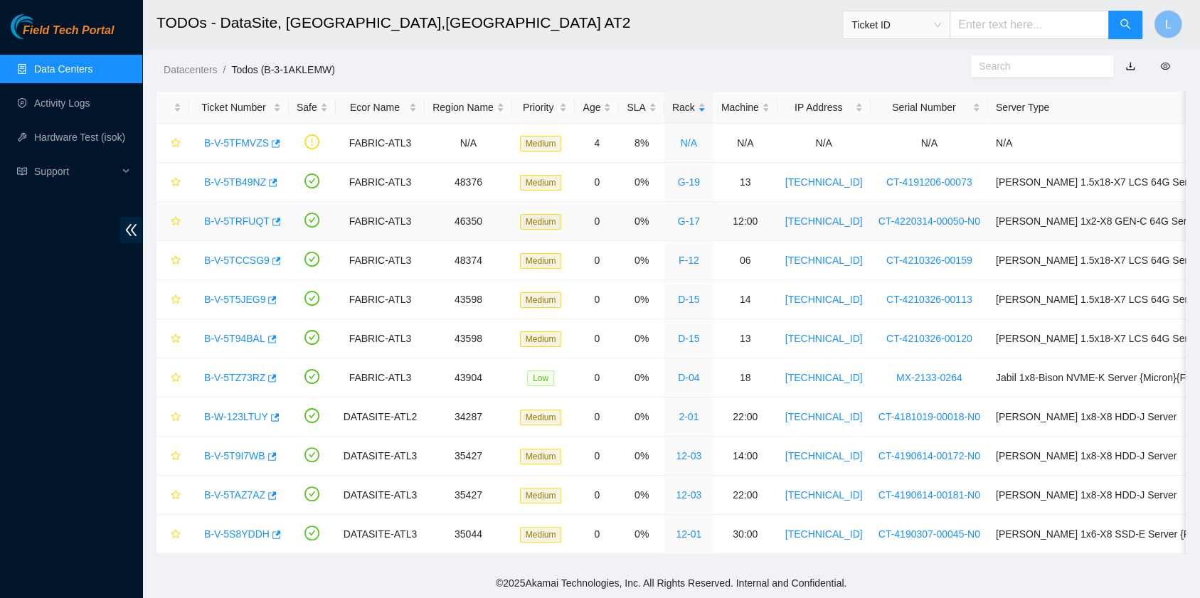
click at [239, 216] on link "B-V-5TRFUQT" at bounding box center [236, 221] width 65 height 11
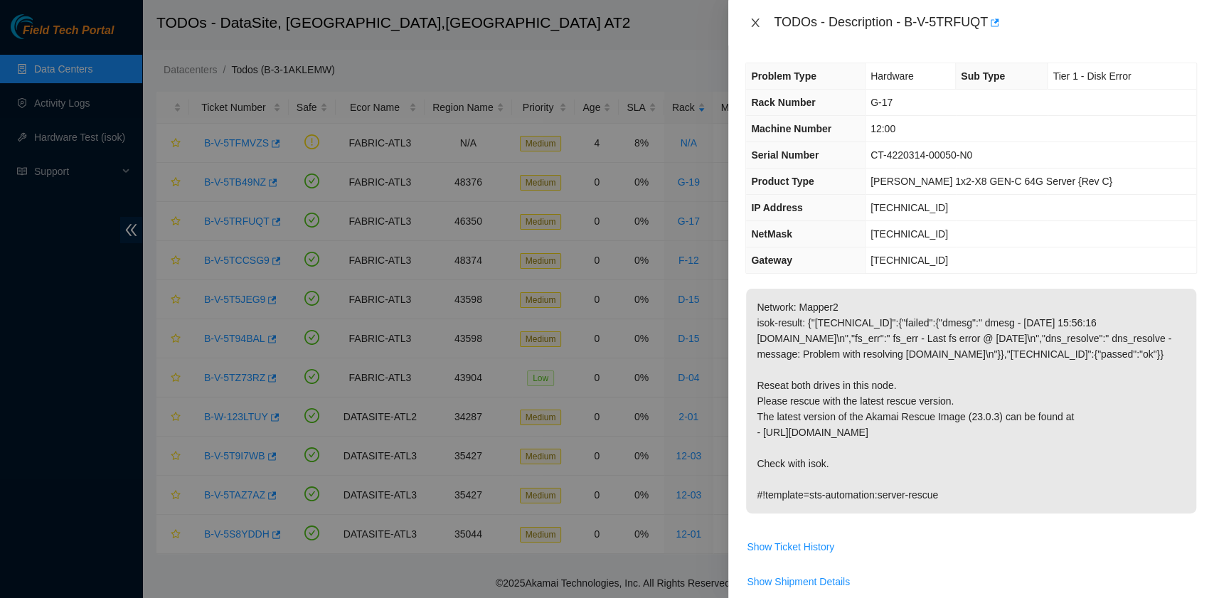
click at [757, 26] on icon "close" at bounding box center [755, 22] width 11 height 11
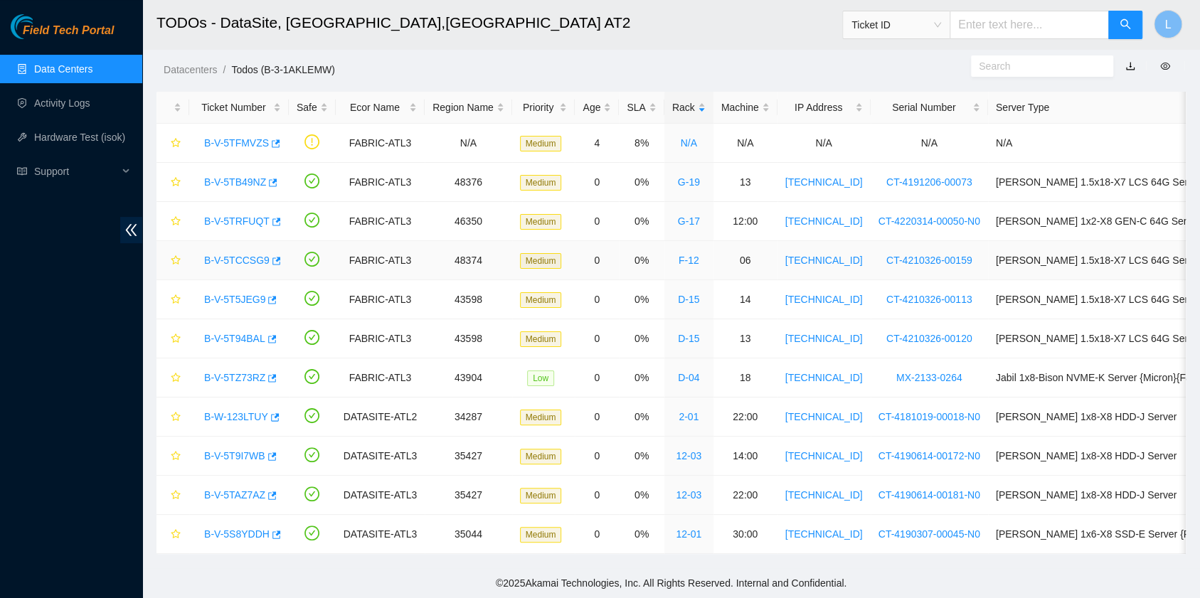
click at [241, 255] on link "B-V-5TCCSG9" at bounding box center [236, 260] width 65 height 11
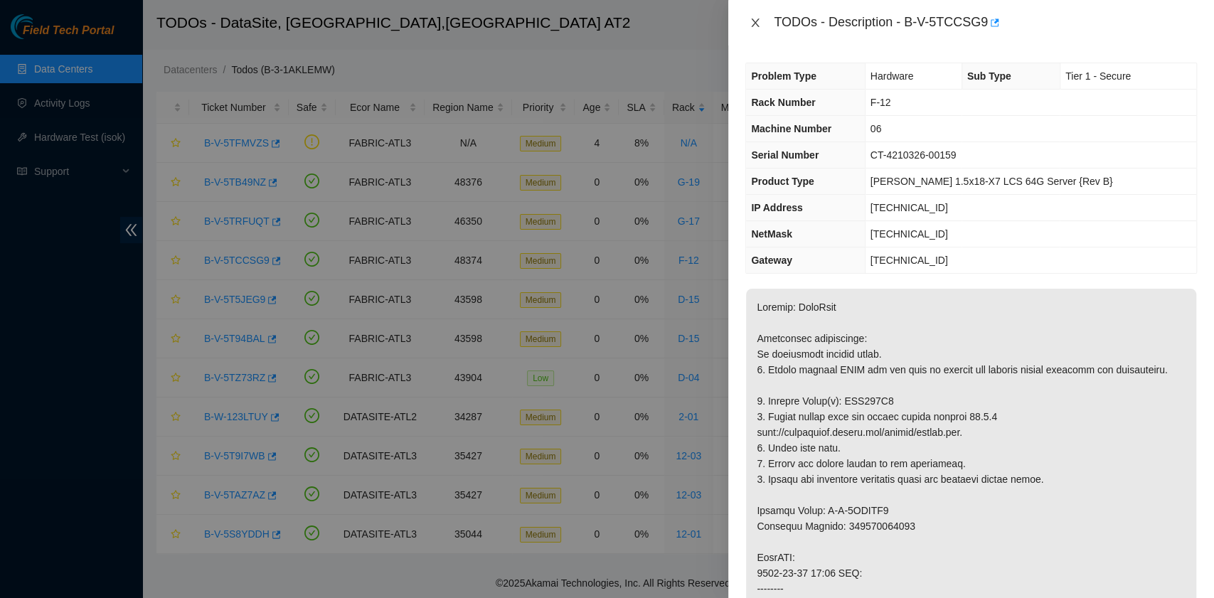
click at [753, 21] on icon "close" at bounding box center [755, 22] width 11 height 11
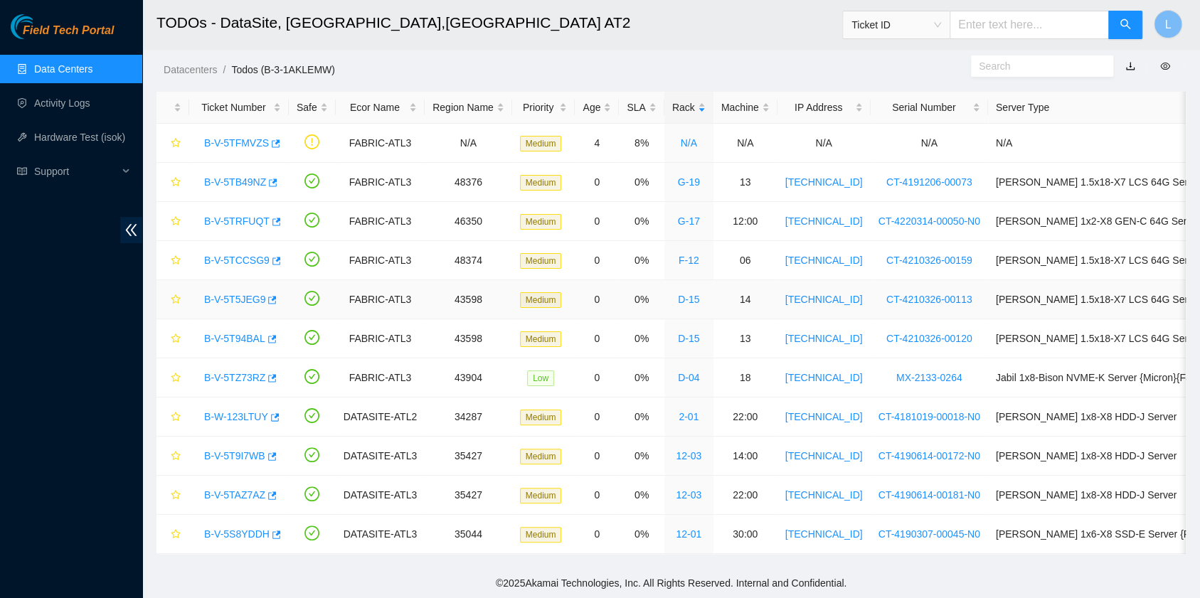
click at [248, 294] on link "B-V-5T5JEG9" at bounding box center [234, 299] width 61 height 11
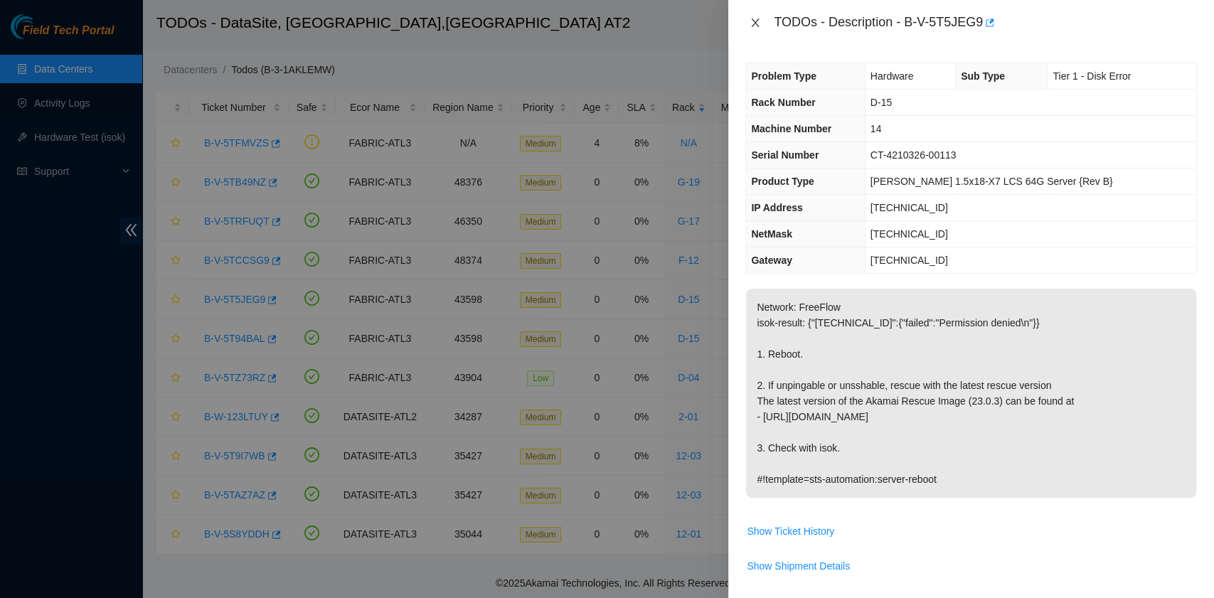
click at [758, 19] on icon "close" at bounding box center [756, 22] width 8 height 9
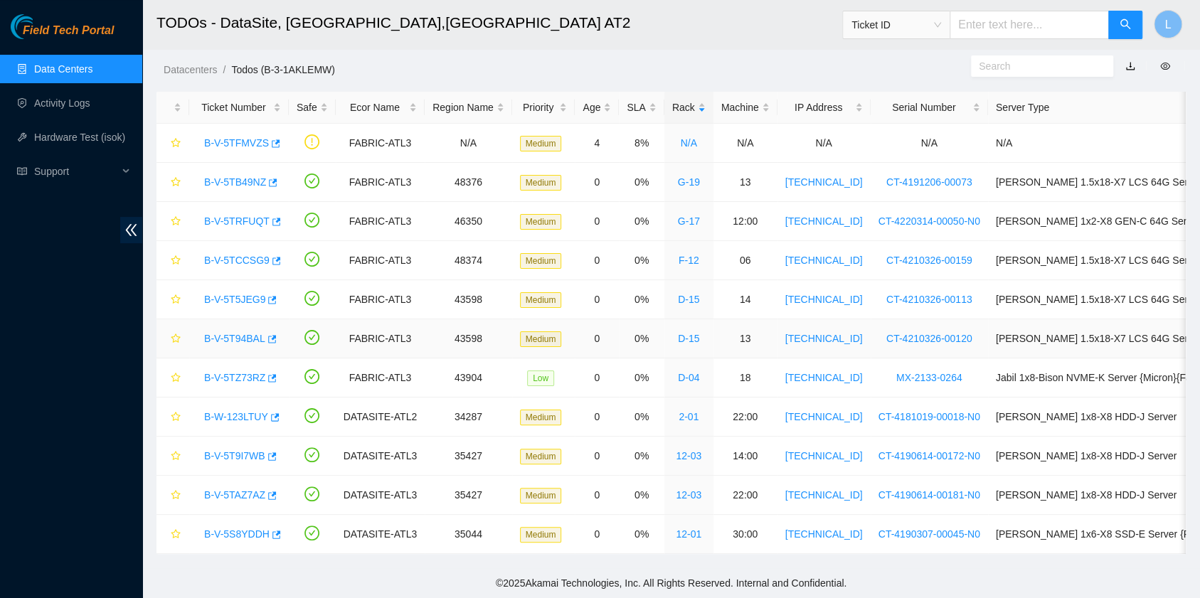
click at [236, 333] on link "B-V-5T94BAL" at bounding box center [234, 338] width 61 height 11
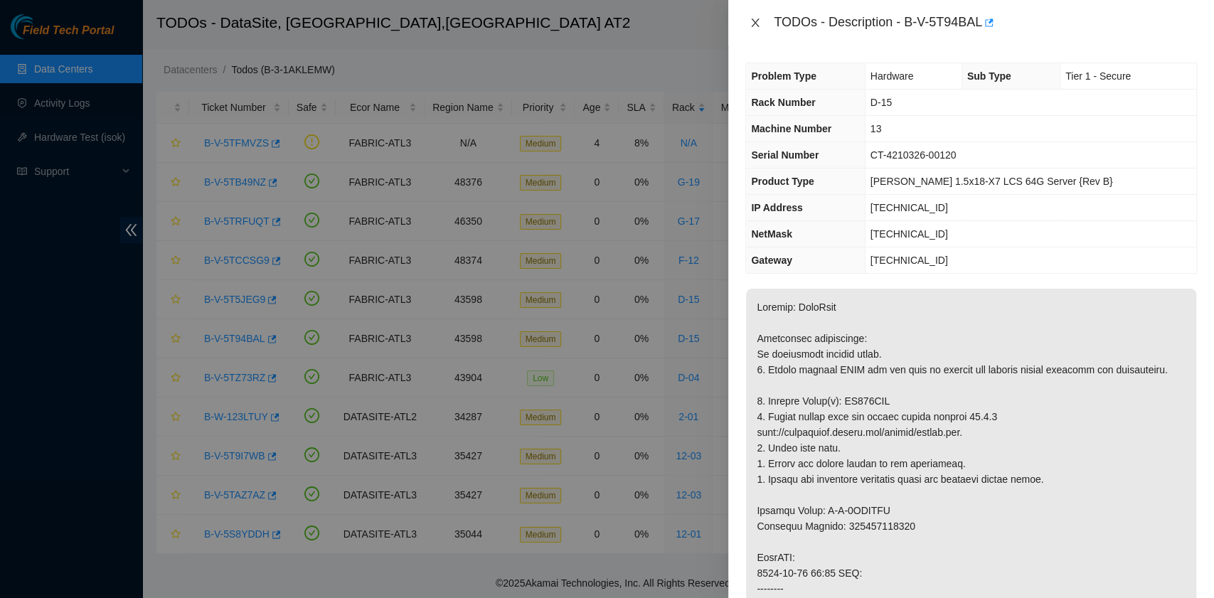
click at [757, 26] on icon "close" at bounding box center [756, 22] width 8 height 9
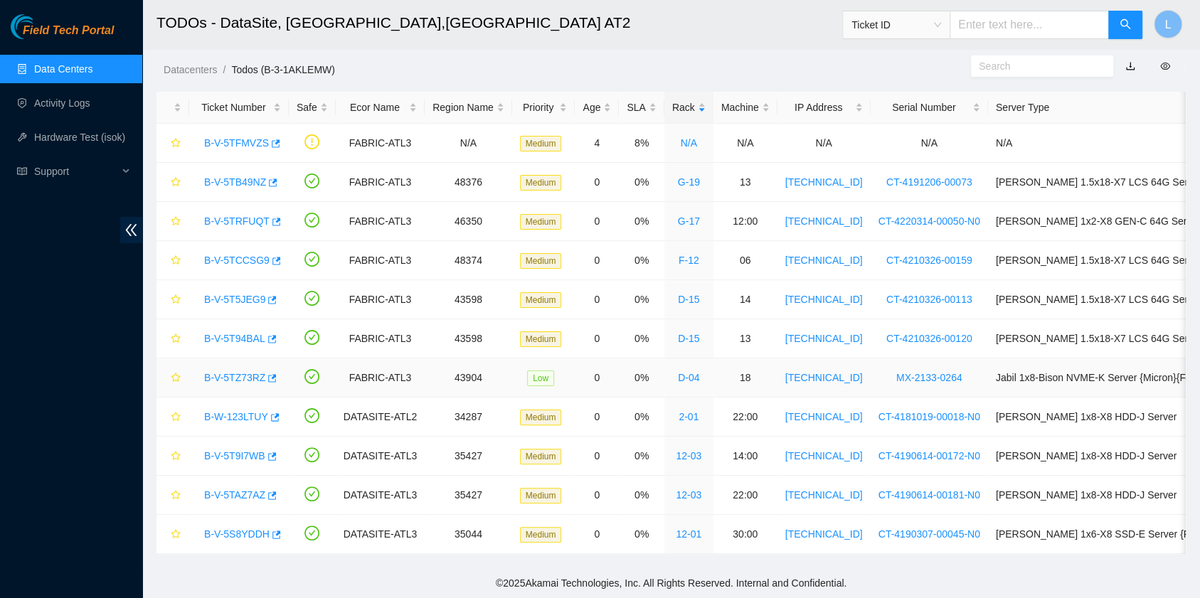
click at [232, 372] on link "B-V-5TZ73RZ" at bounding box center [234, 377] width 61 height 11
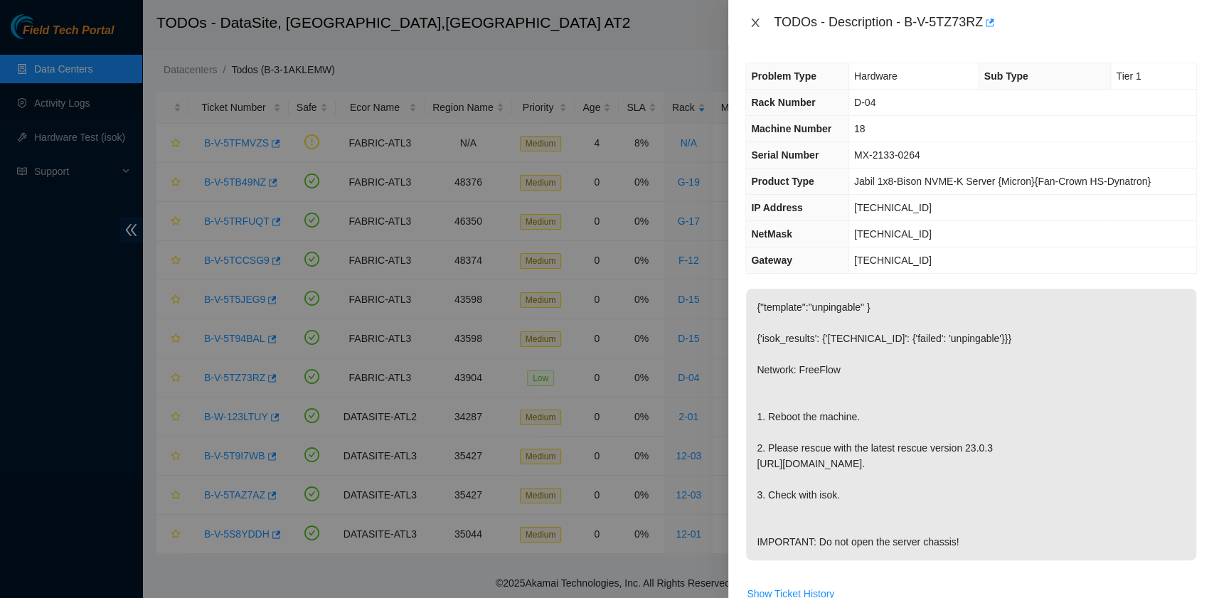
click at [761, 28] on button "Close" at bounding box center [755, 23] width 20 height 14
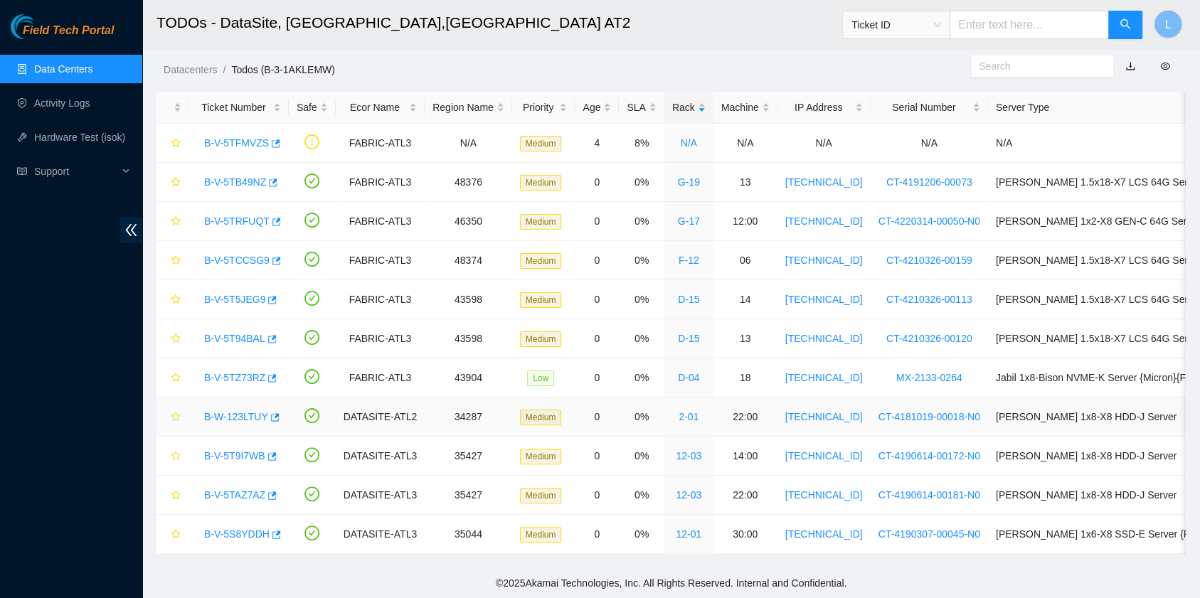
click at [243, 411] on link "B-W-123LTUY" at bounding box center [236, 416] width 64 height 11
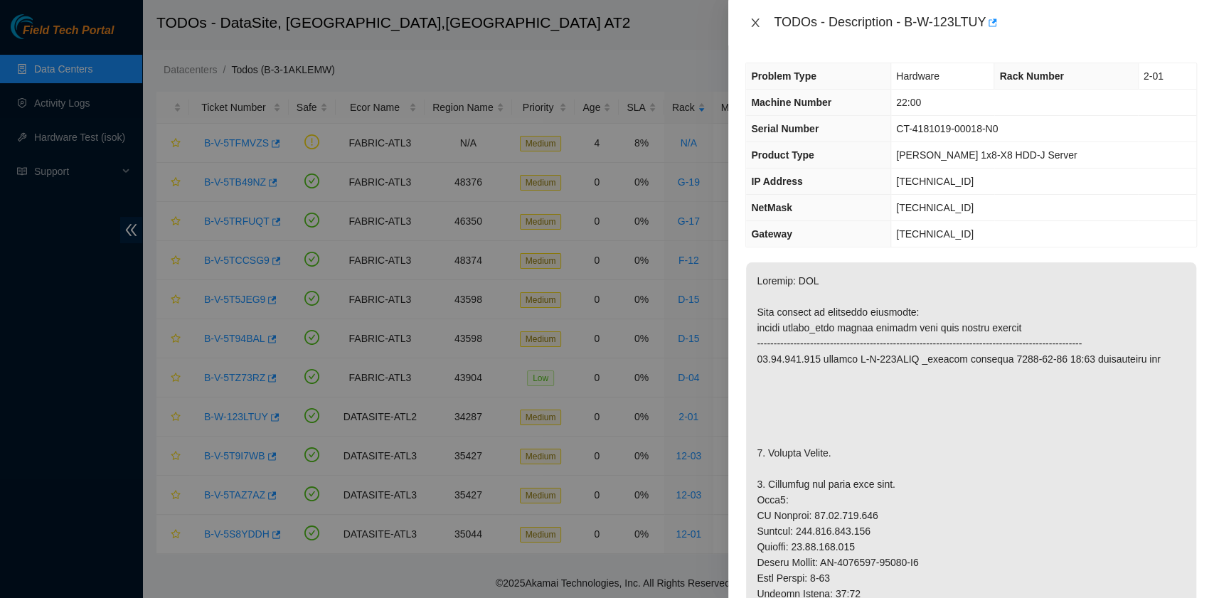
click at [762, 25] on button "Close" at bounding box center [755, 23] width 20 height 14
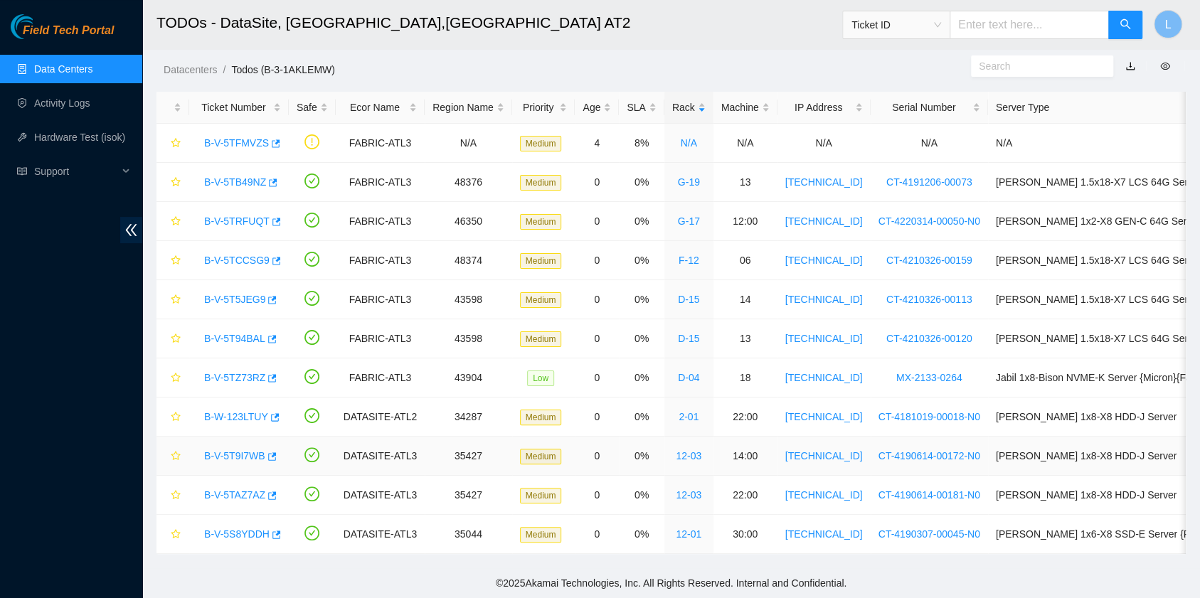
click at [222, 450] on link "B-V-5T9I7WB" at bounding box center [234, 455] width 61 height 11
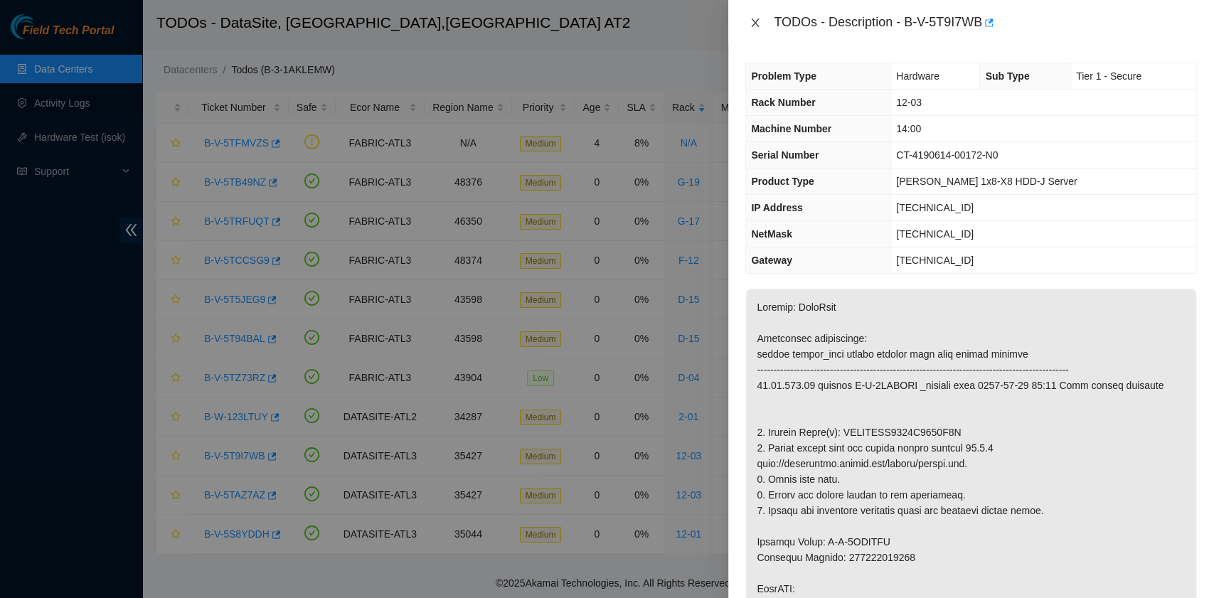
click at [752, 21] on icon "close" at bounding box center [755, 22] width 11 height 11
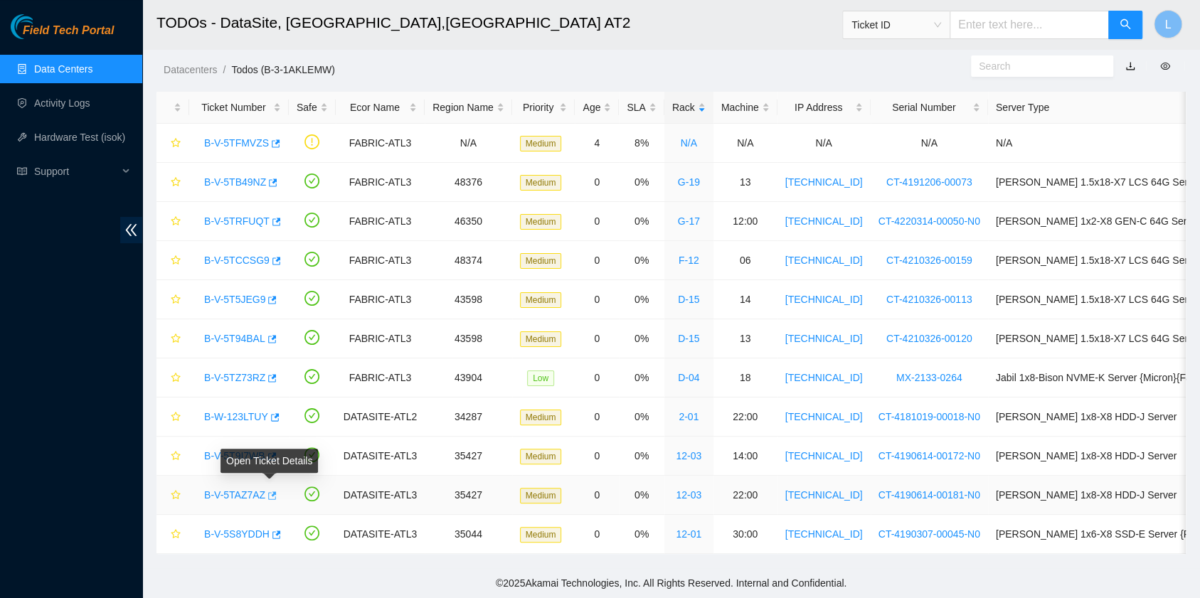
click at [266, 491] on icon "button" at bounding box center [271, 496] width 10 height 10
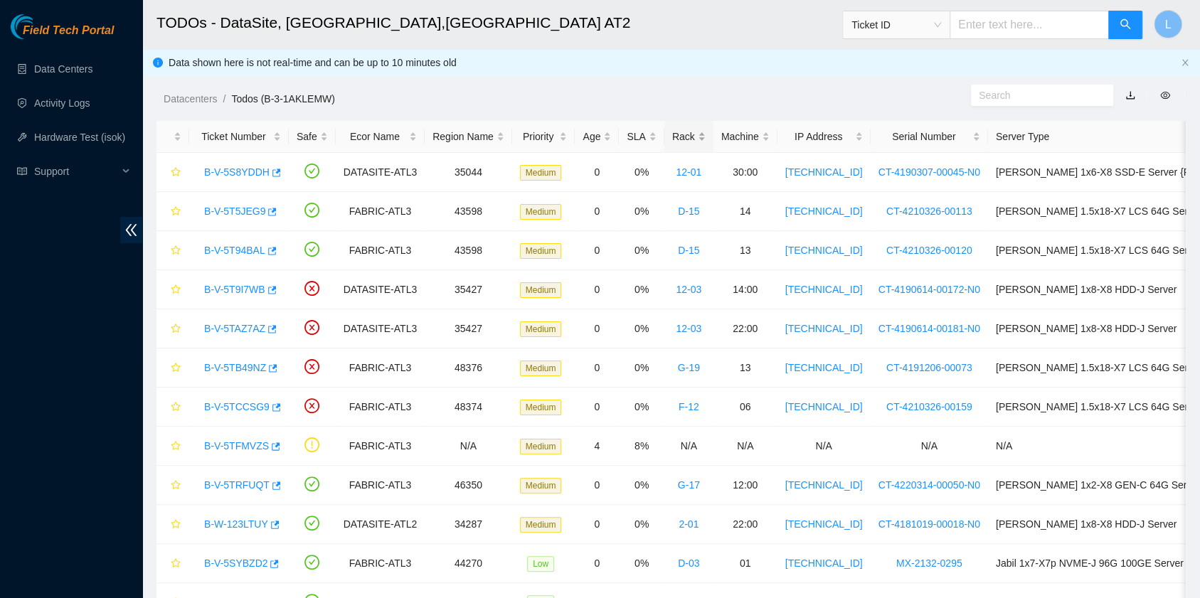
click at [672, 141] on div "Rack" at bounding box center [688, 137] width 33 height 16
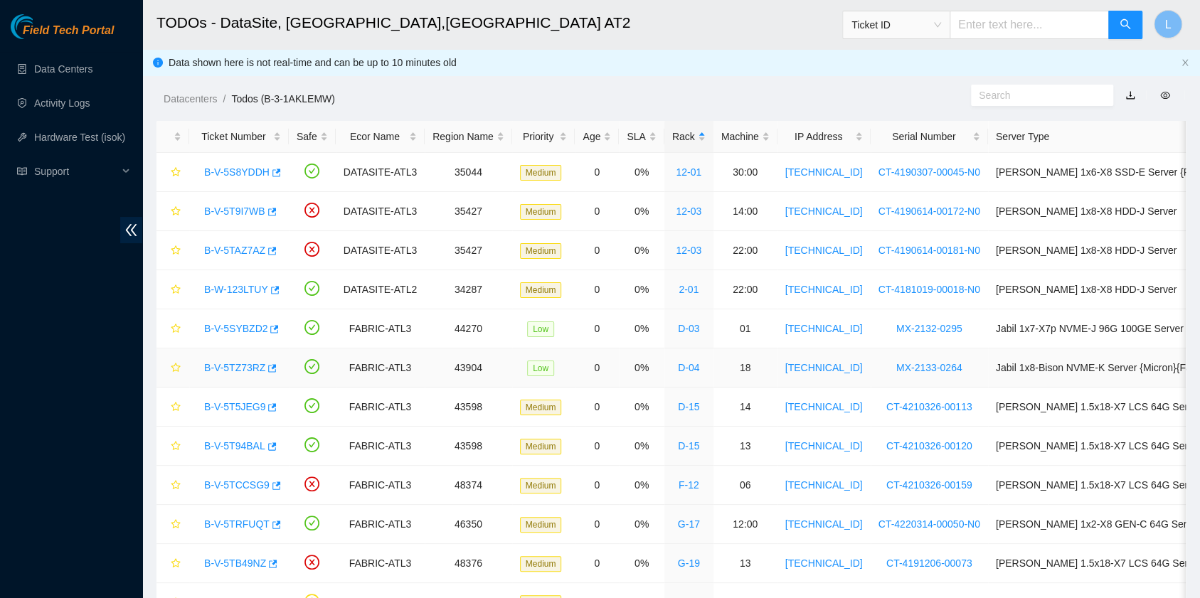
click at [252, 371] on link "B-V-5TZ73RZ" at bounding box center [234, 367] width 61 height 11
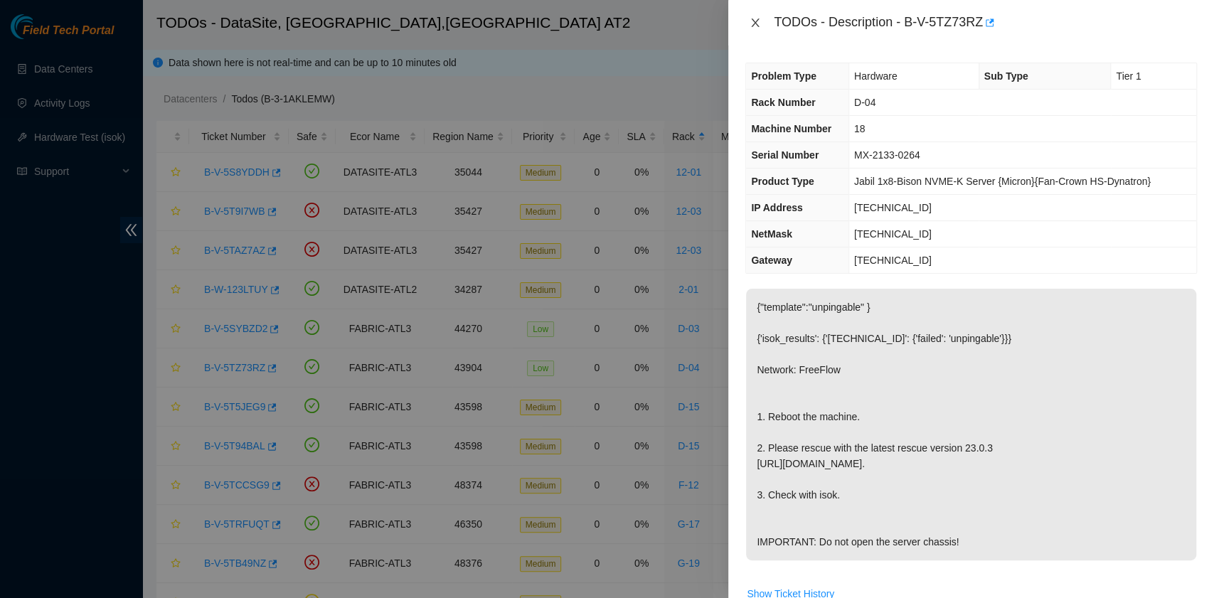
click at [758, 26] on icon "close" at bounding box center [755, 22] width 11 height 11
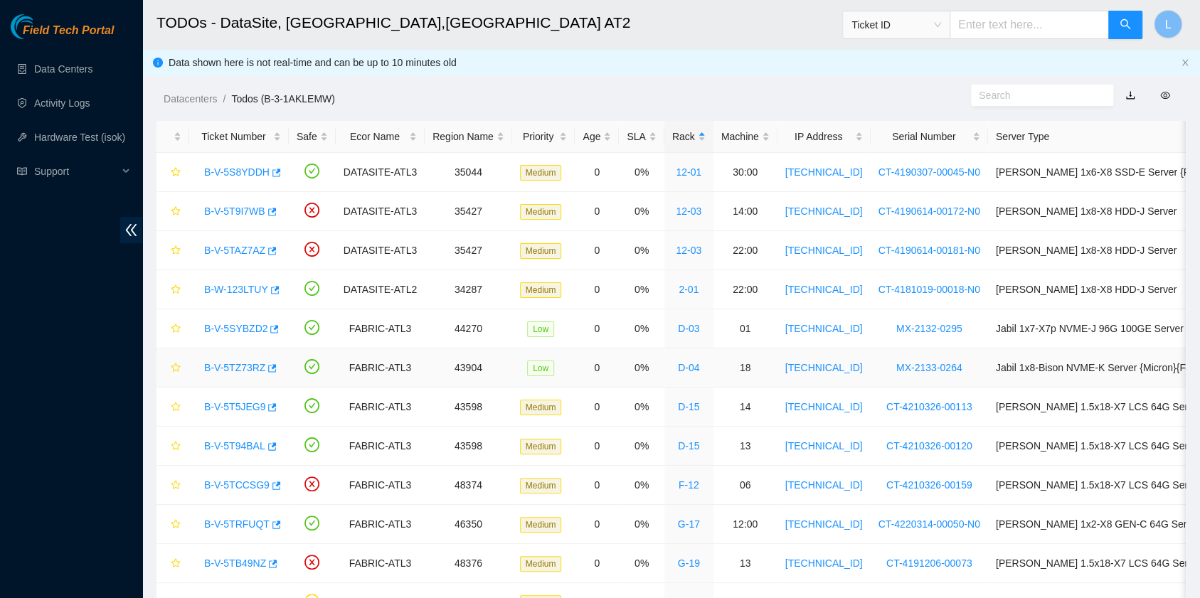
click at [238, 363] on link "B-V-5TZ73RZ" at bounding box center [234, 367] width 61 height 11
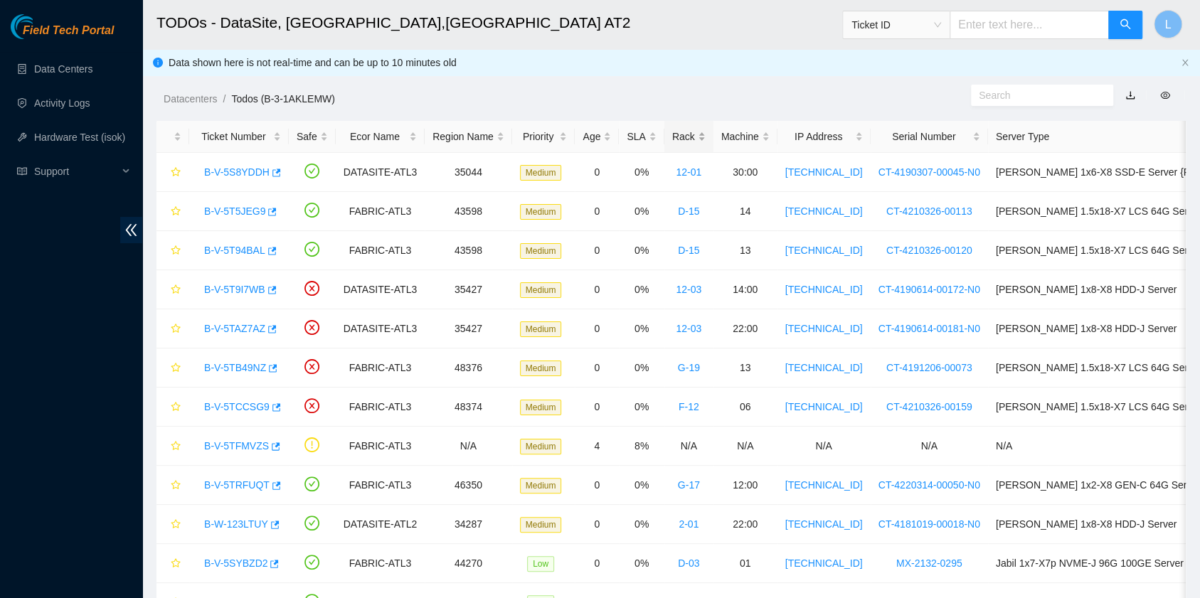
click at [674, 137] on div "Rack" at bounding box center [688, 137] width 33 height 16
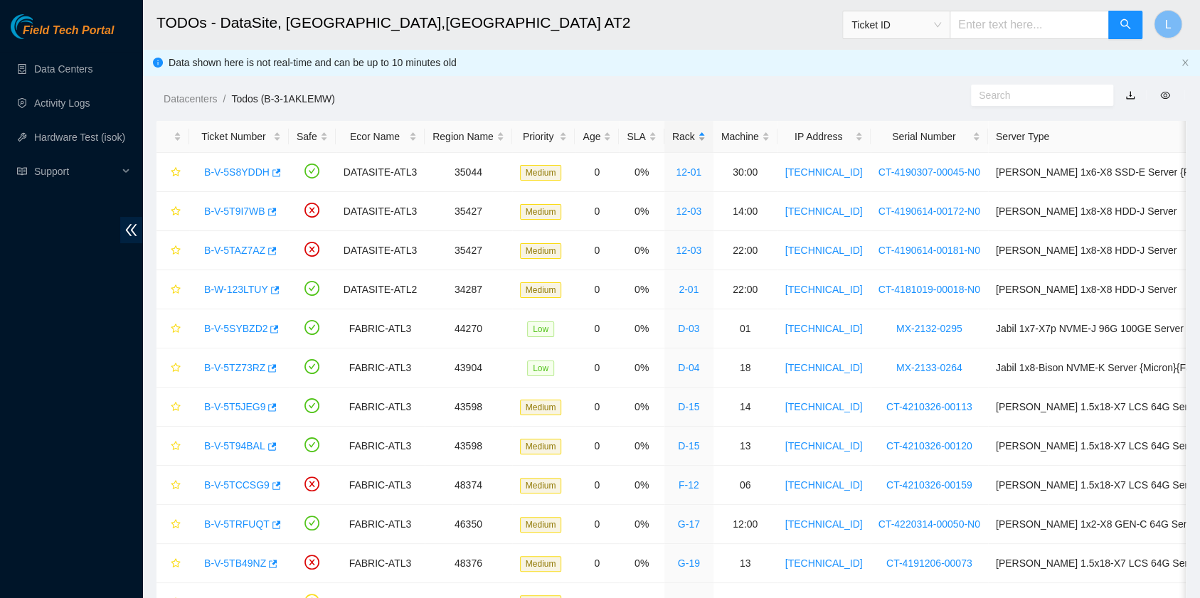
click at [674, 137] on div "Rack" at bounding box center [688, 137] width 33 height 16
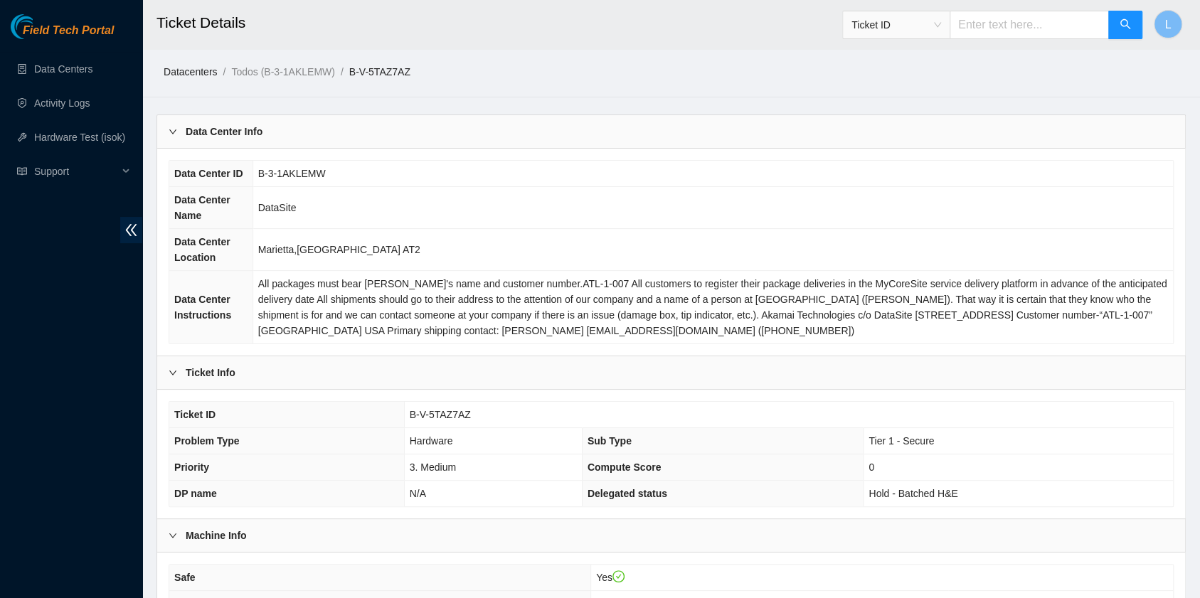
click at [211, 71] on link "Datacenters" at bounding box center [190, 71] width 53 height 11
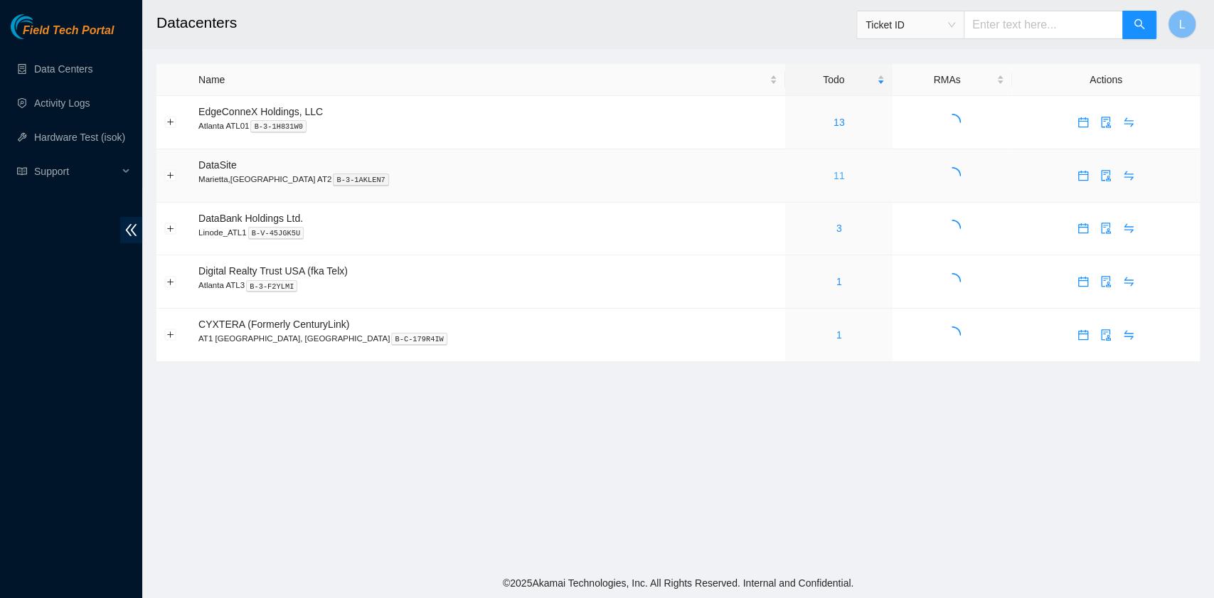
click at [834, 180] on link "11" at bounding box center [839, 175] width 11 height 11
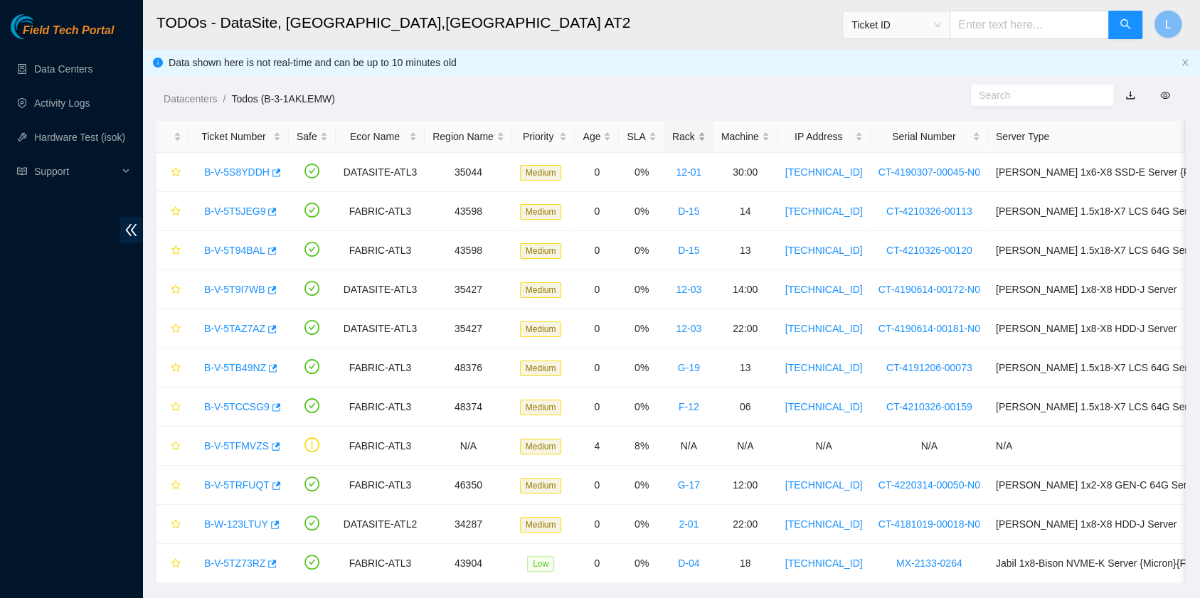
click at [672, 137] on div "Rack" at bounding box center [688, 137] width 33 height 16
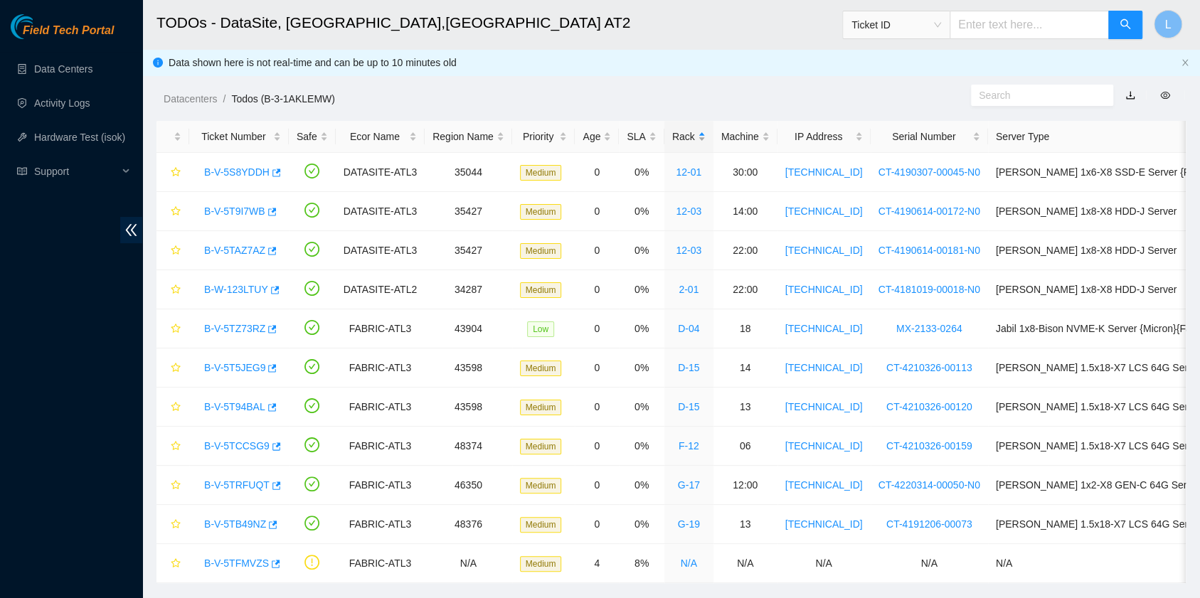
click at [672, 138] on div "Rack" at bounding box center [688, 137] width 33 height 16
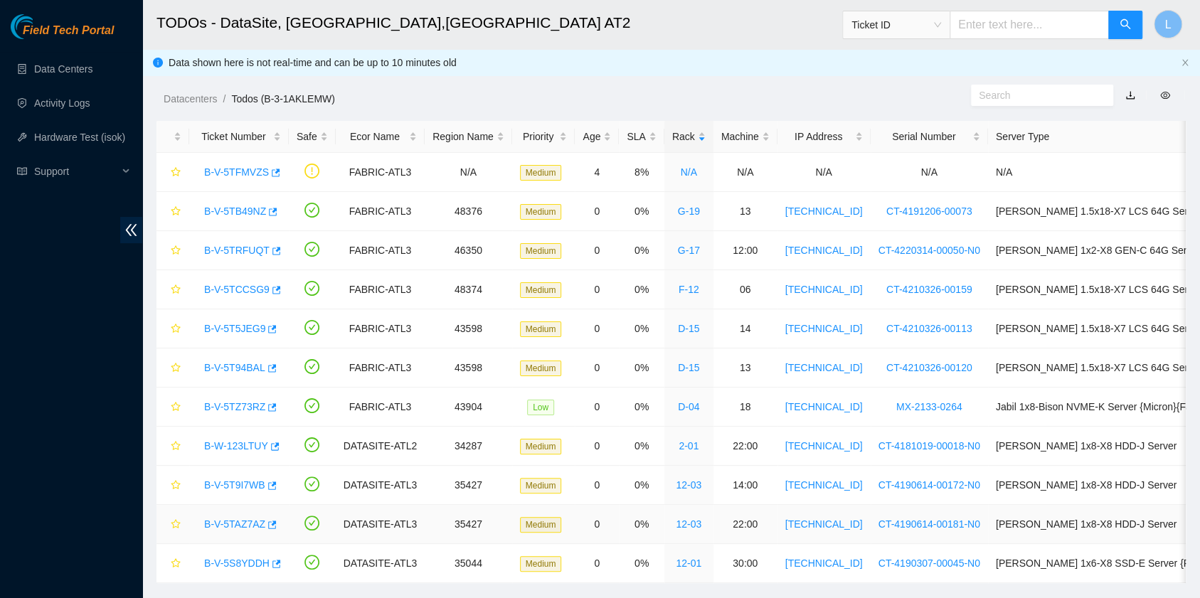
click at [240, 519] on link "B-V-5TAZ7AZ" at bounding box center [234, 524] width 61 height 11
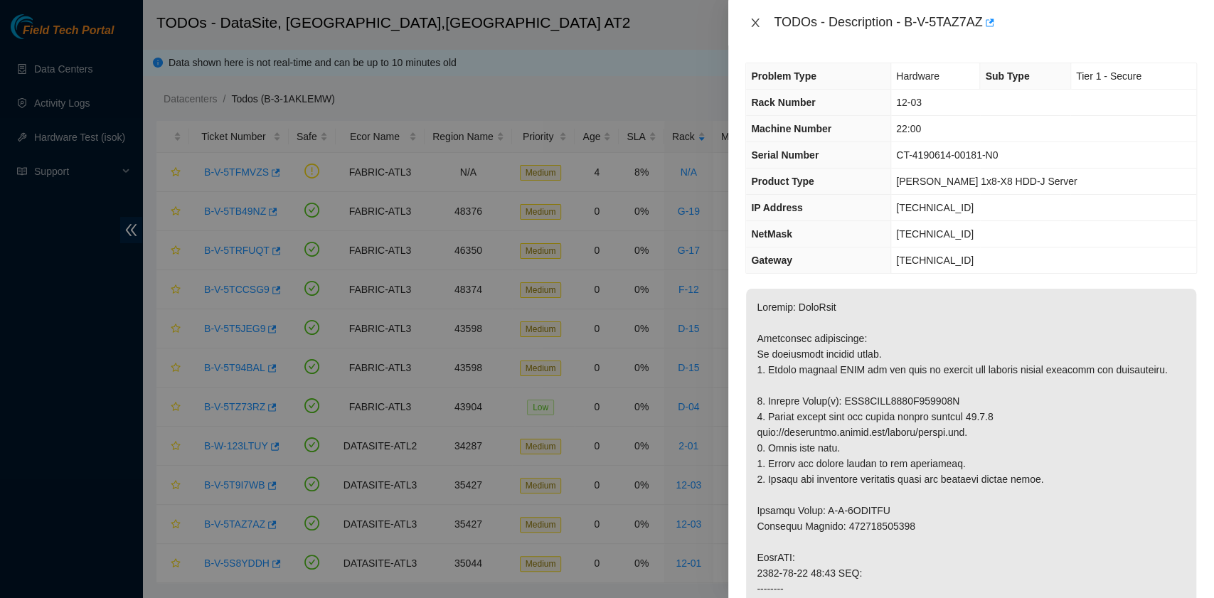
click at [755, 23] on icon "close" at bounding box center [755, 22] width 11 height 11
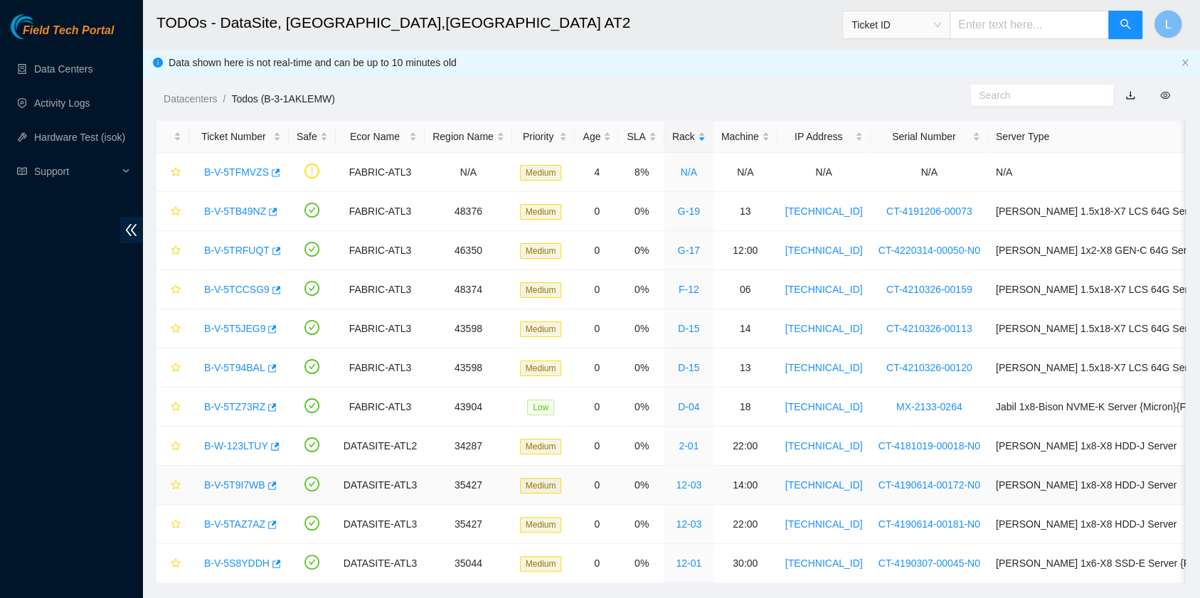
click at [240, 482] on link "B-V-5T9I7WB" at bounding box center [234, 484] width 61 height 11
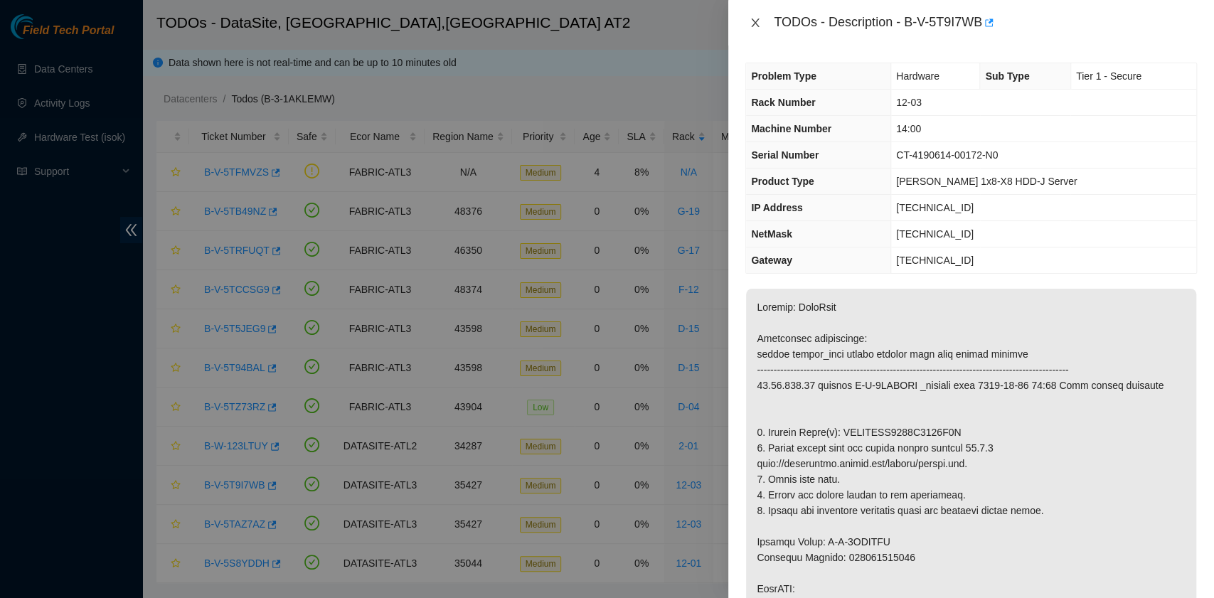
click at [749, 21] on button "Close" at bounding box center [755, 23] width 20 height 14
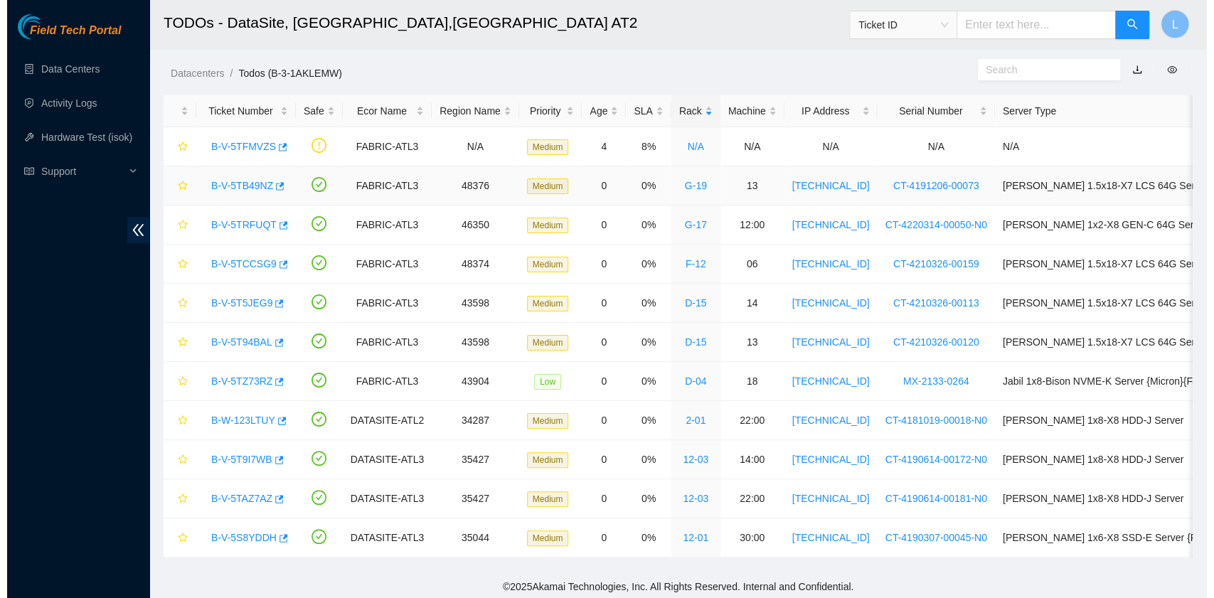
scroll to position [40, 0]
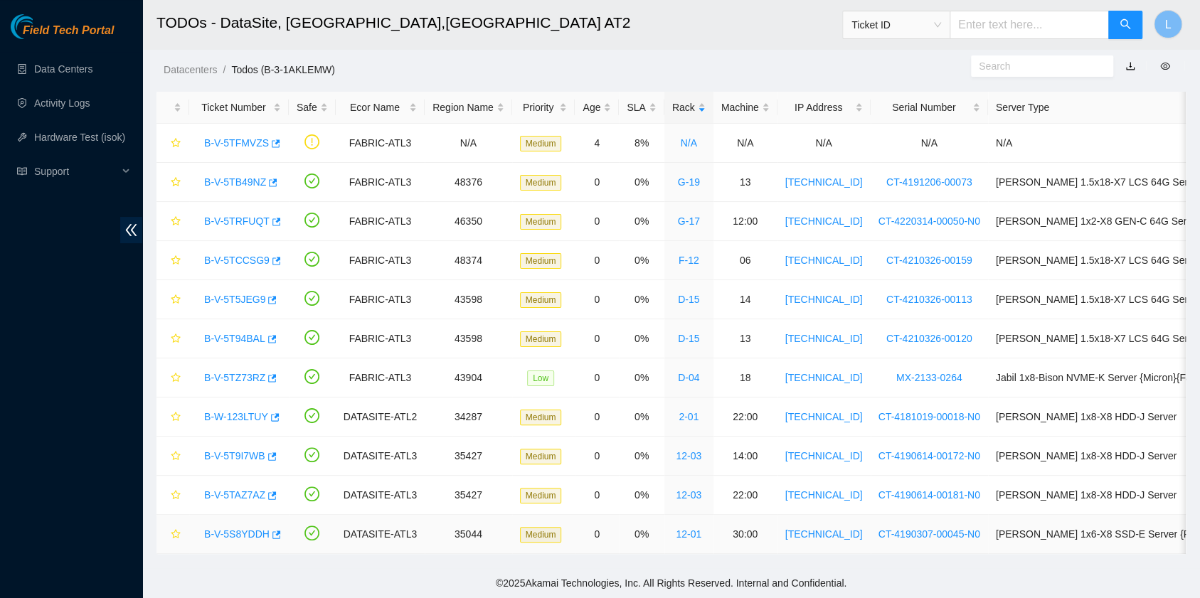
click at [233, 528] on link "B-V-5S8YDDH" at bounding box center [236, 533] width 65 height 11
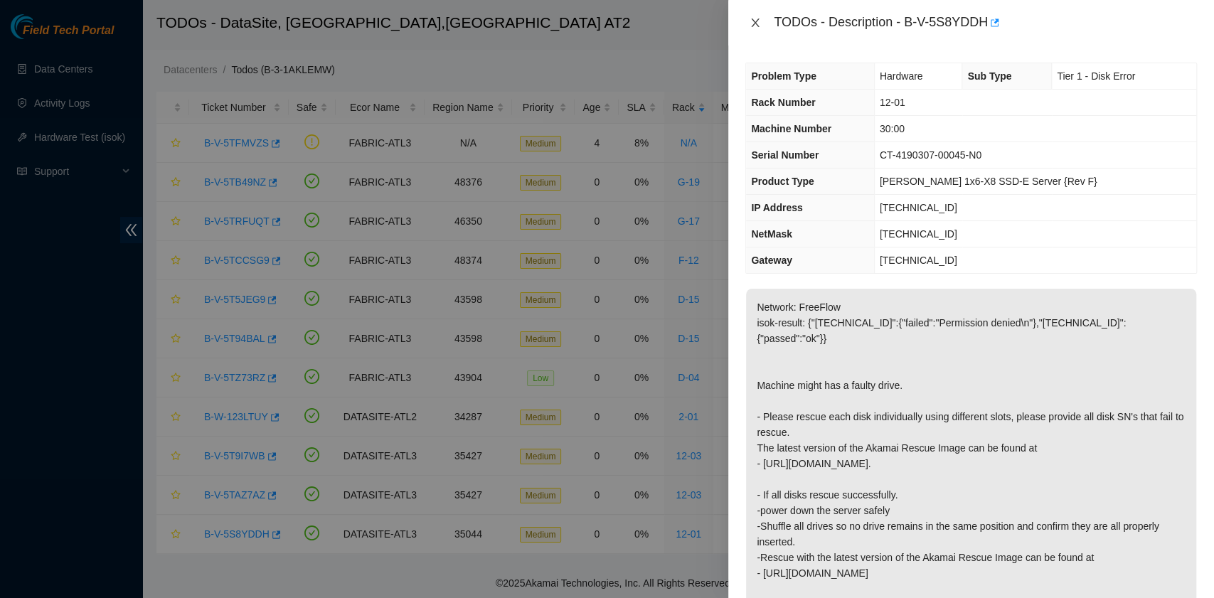
click at [754, 24] on icon "close" at bounding box center [756, 22] width 8 height 9
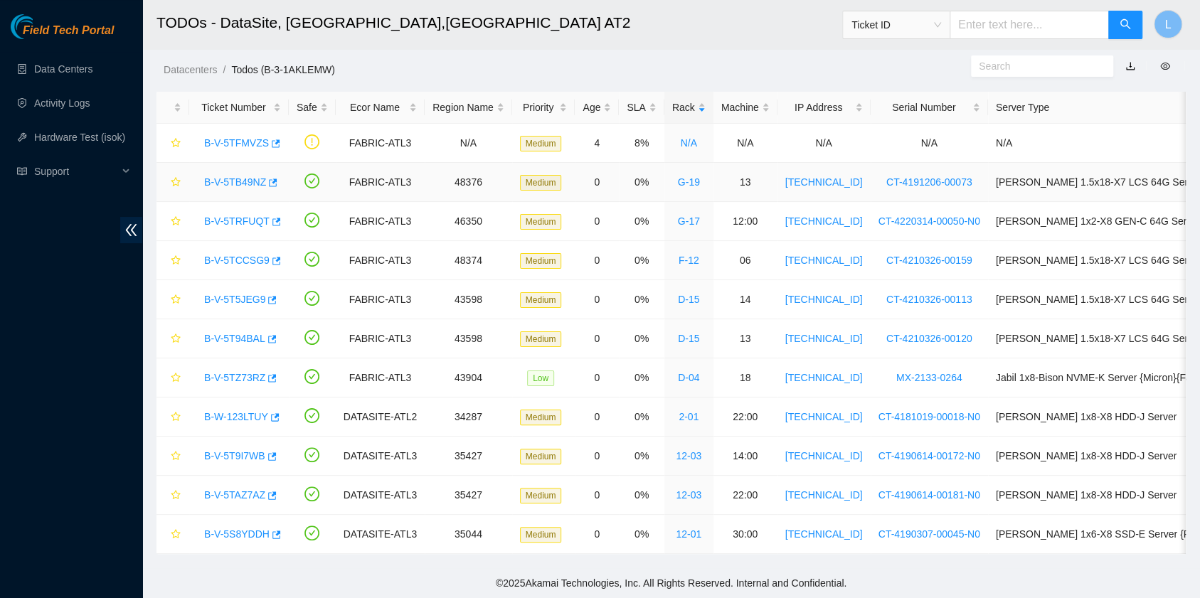
click at [257, 176] on link "B-V-5TB49NZ" at bounding box center [235, 181] width 62 height 11
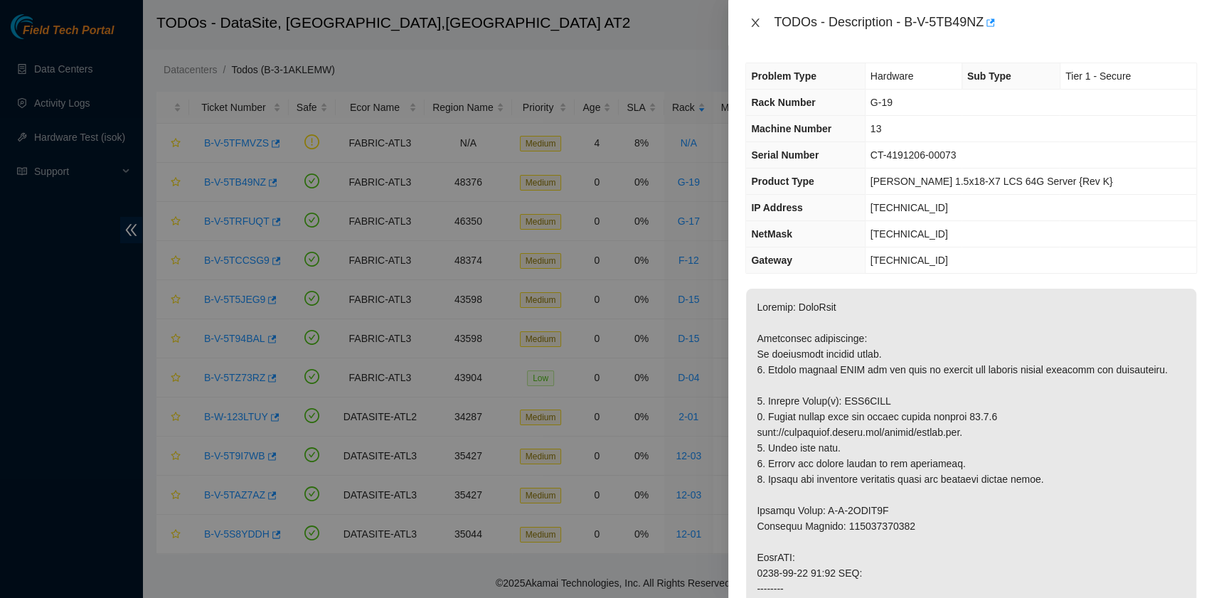
click at [757, 23] on icon "close" at bounding box center [755, 22] width 11 height 11
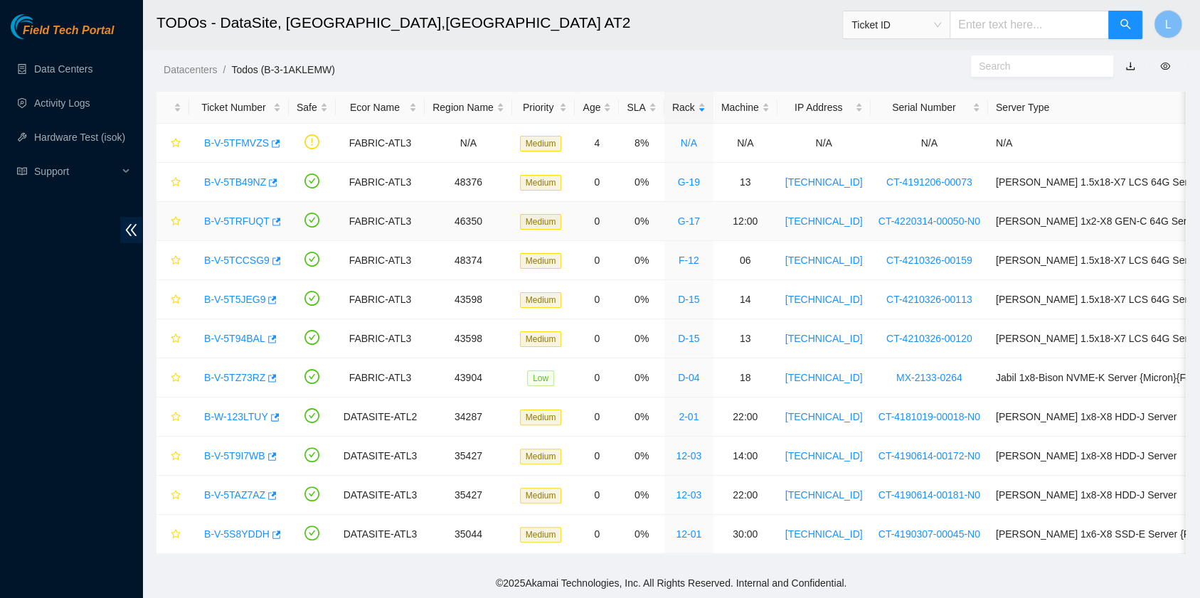
click at [231, 216] on link "B-V-5TRFUQT" at bounding box center [236, 221] width 65 height 11
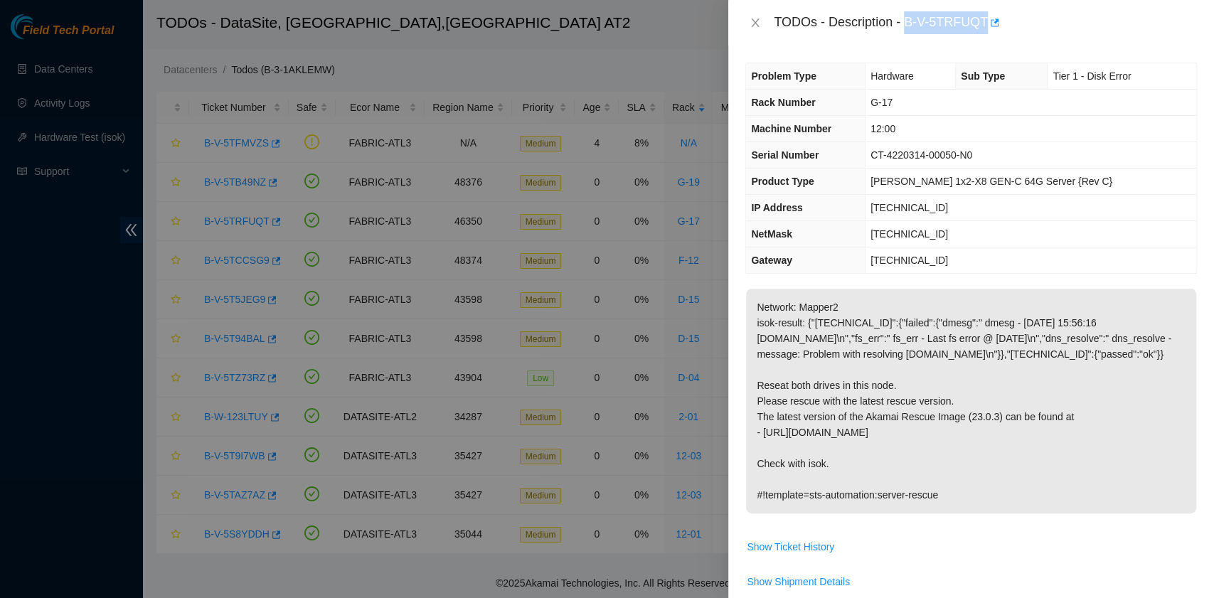
drag, startPoint x: 908, startPoint y: 22, endPoint x: 983, endPoint y: 35, distance: 75.8
click at [983, 35] on div "TODOs - Description - B-V-5TRFUQT" at bounding box center [971, 23] width 486 height 46
copy div "B-V-5TRFUQT"
click at [979, 41] on div "TODOs - Description - B-V-5TRFUQT" at bounding box center [971, 23] width 486 height 46
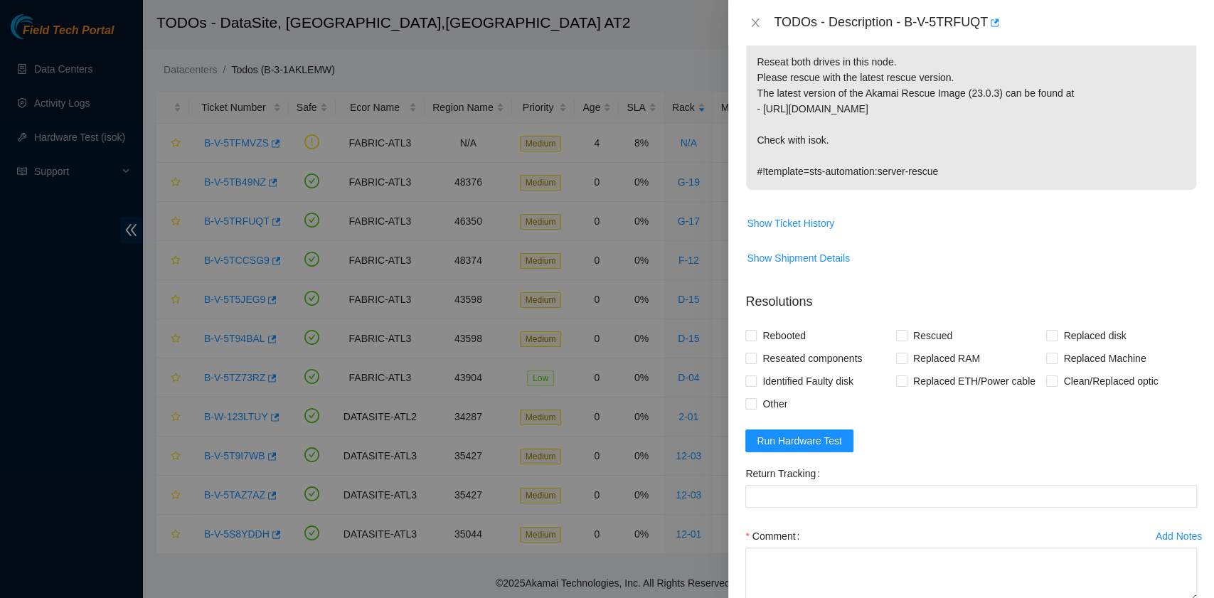
scroll to position [379, 0]
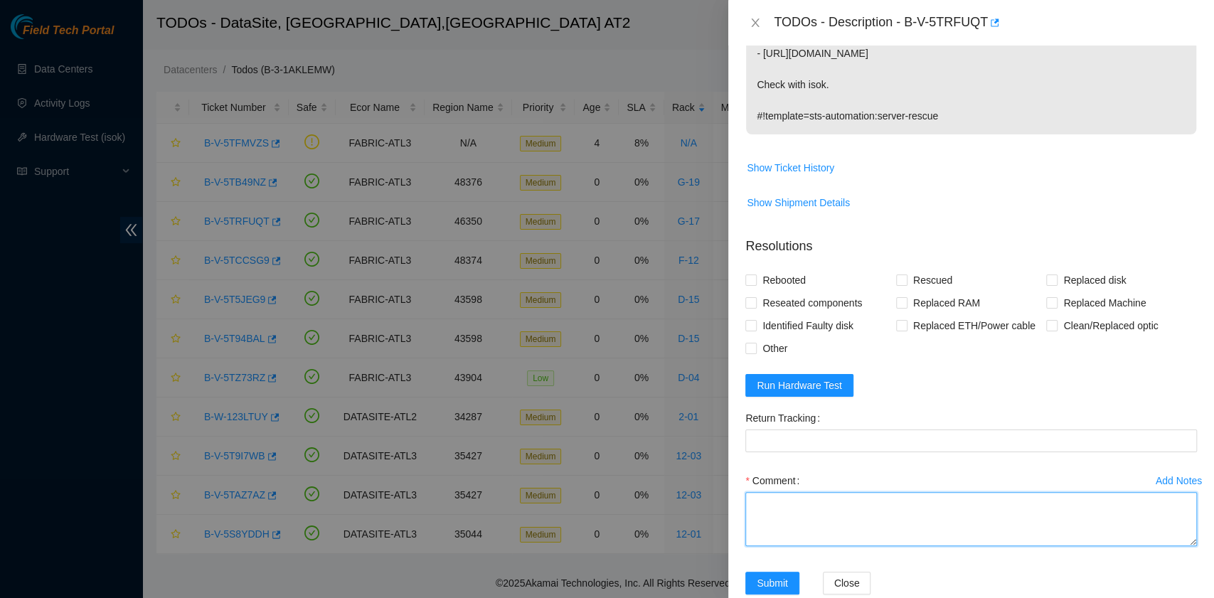
click at [760, 529] on textarea "Comment" at bounding box center [971, 519] width 452 height 54
paste textarea "B-V-5TRFUQT R:G-17 M:12:00 Reseated both drives Rebooted. Rescued."
type textarea "B-V-5TRFUQT R:G-17 M:12:00 Reseated both drives Rebooted. Rescued."
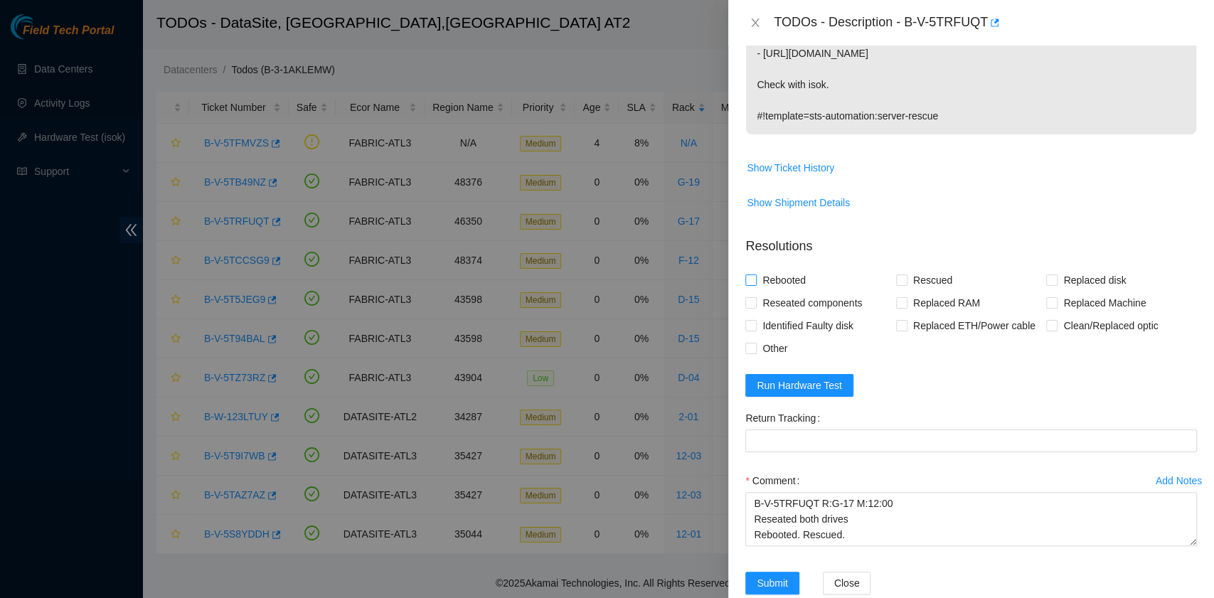
click at [771, 292] on span "Rebooted" at bounding box center [784, 280] width 55 height 23
click at [755, 285] on input "Rebooted" at bounding box center [750, 280] width 10 height 10
checkbox input "true"
click at [898, 285] on input "Rescued" at bounding box center [901, 280] width 10 height 10
checkbox input "true"
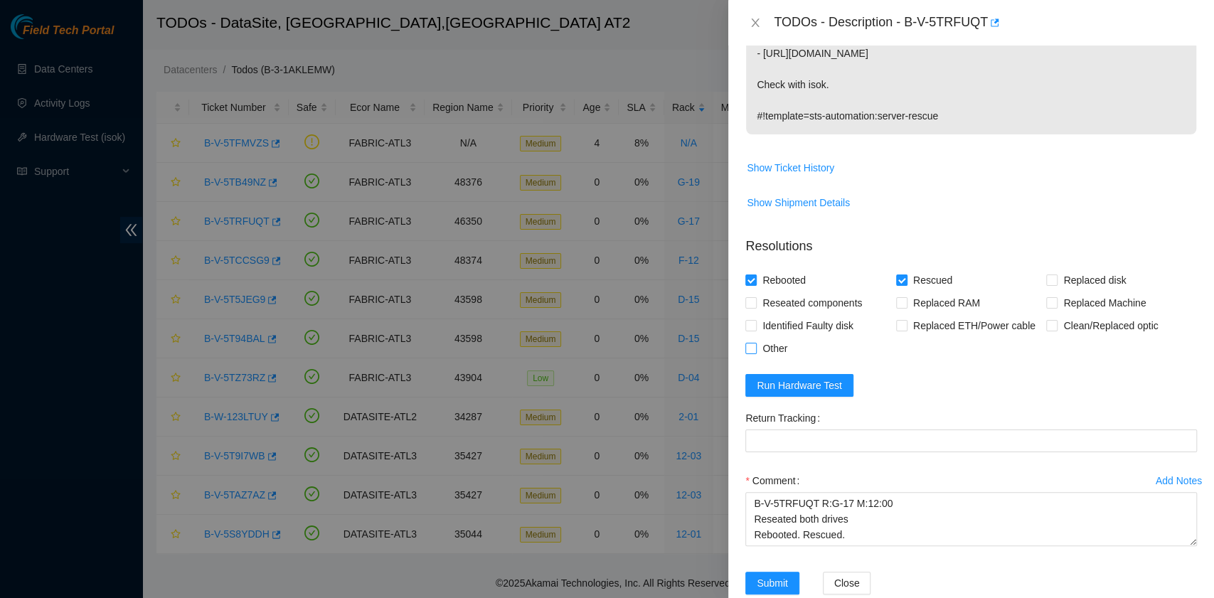
click at [775, 360] on span "Other" at bounding box center [775, 348] width 36 height 23
click at [755, 353] on input "Other" at bounding box center [750, 348] width 10 height 10
click at [747, 353] on input "Other" at bounding box center [750, 348] width 10 height 10
checkbox input "false"
click at [748, 307] on input "Reseated components" at bounding box center [750, 302] width 10 height 10
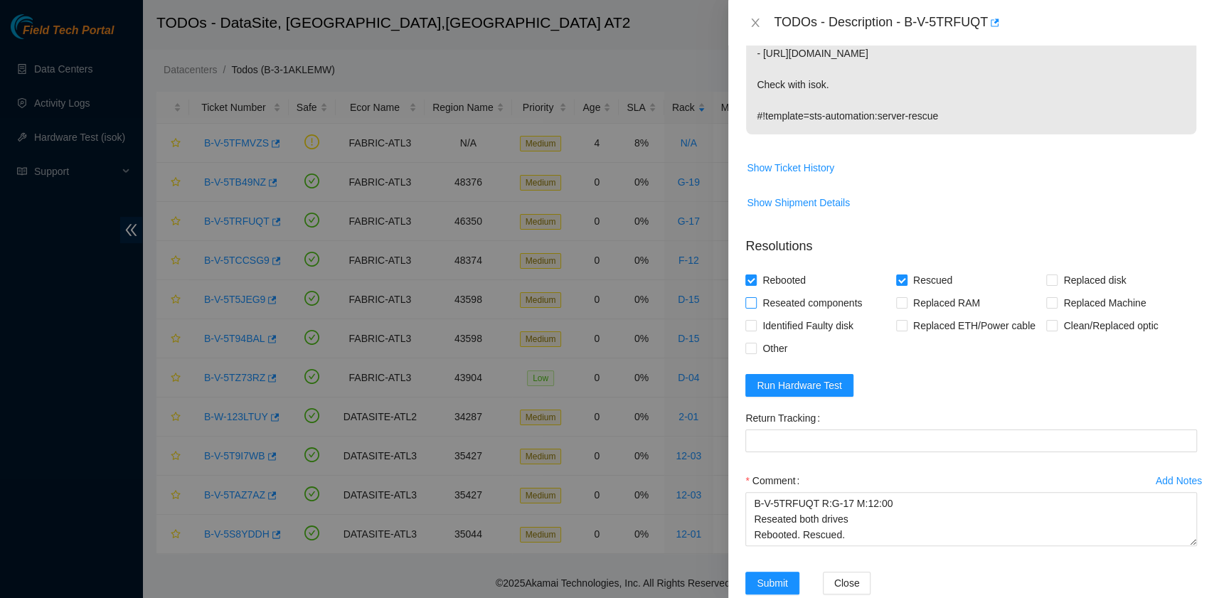
checkbox input "true"
click at [828, 393] on span "Run Hardware Test" at bounding box center [799, 386] width 85 height 16
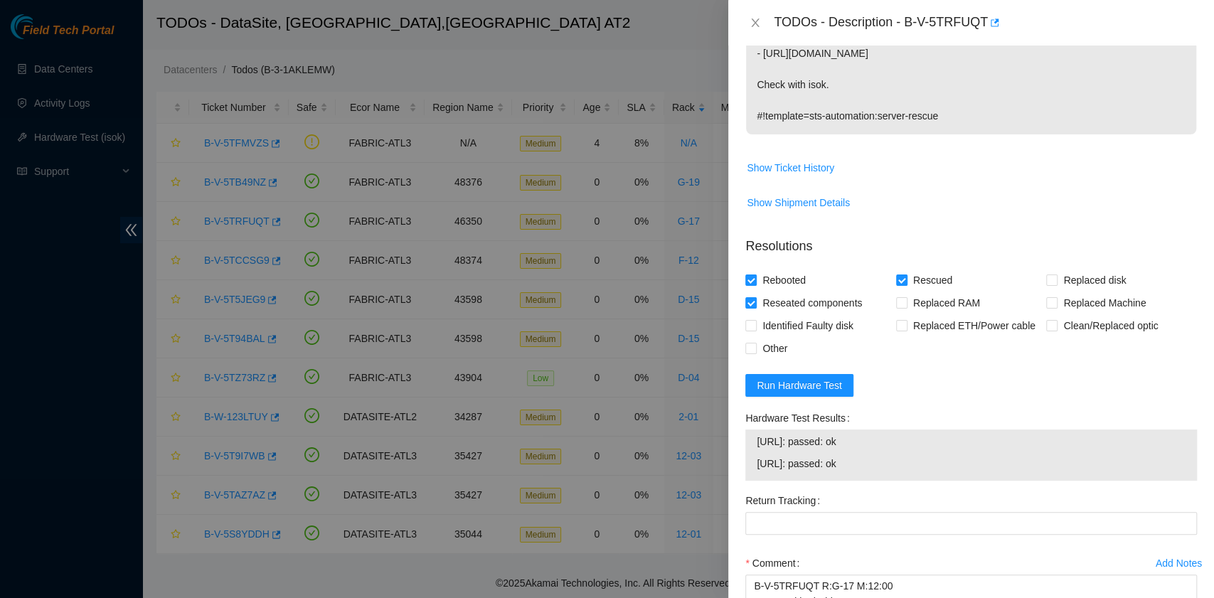
drag, startPoint x: 886, startPoint y: 485, endPoint x: 749, endPoint y: 462, distance: 139.3
click at [749, 462] on div "23.209.87.162: passed: ok 23.209.87.163: passed: ok" at bounding box center [971, 455] width 452 height 51
copy tbody "23.209.87.162: passed: ok 23.209.87.163: passed: ok"
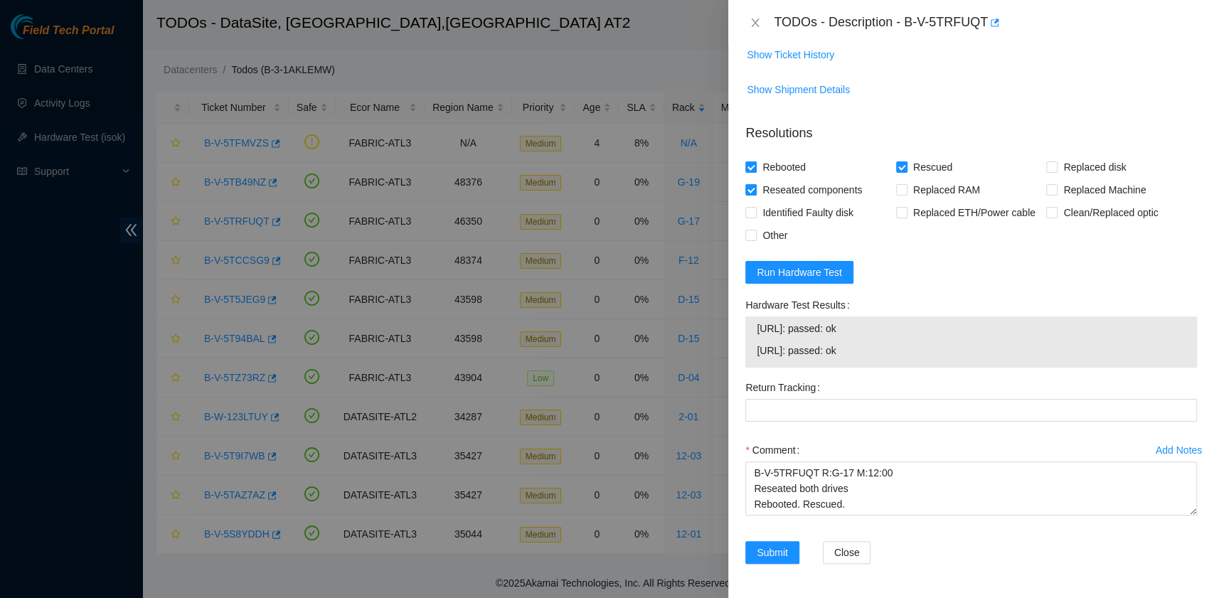
scroll to position [505, 0]
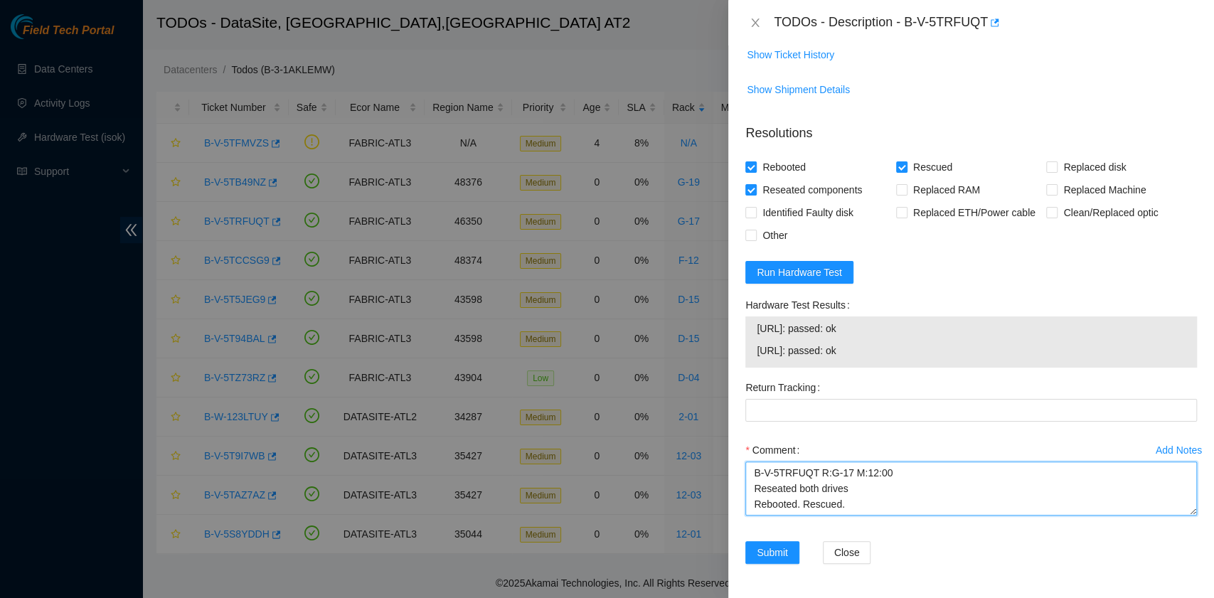
click at [849, 510] on textarea "B-V-5TRFUQT R:G-17 M:12:00 Reseated both drives Rebooted. Rescued." at bounding box center [971, 489] width 452 height 54
paste textarea "23.209.87.162: passed: ok 23.209.87.163: passed: ok"
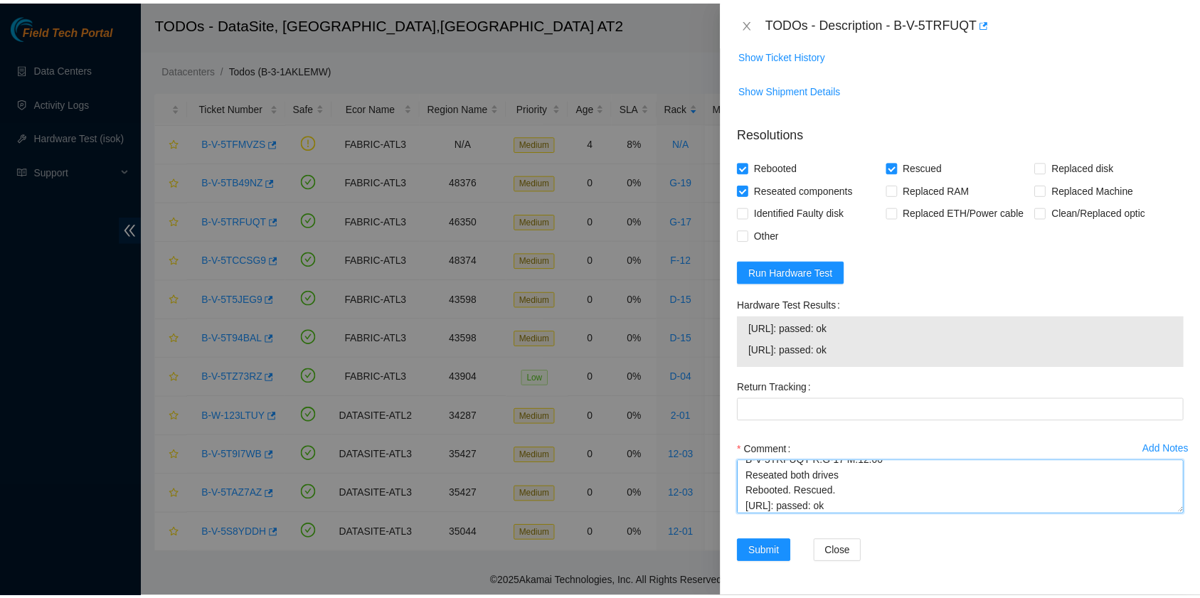
scroll to position [27, 0]
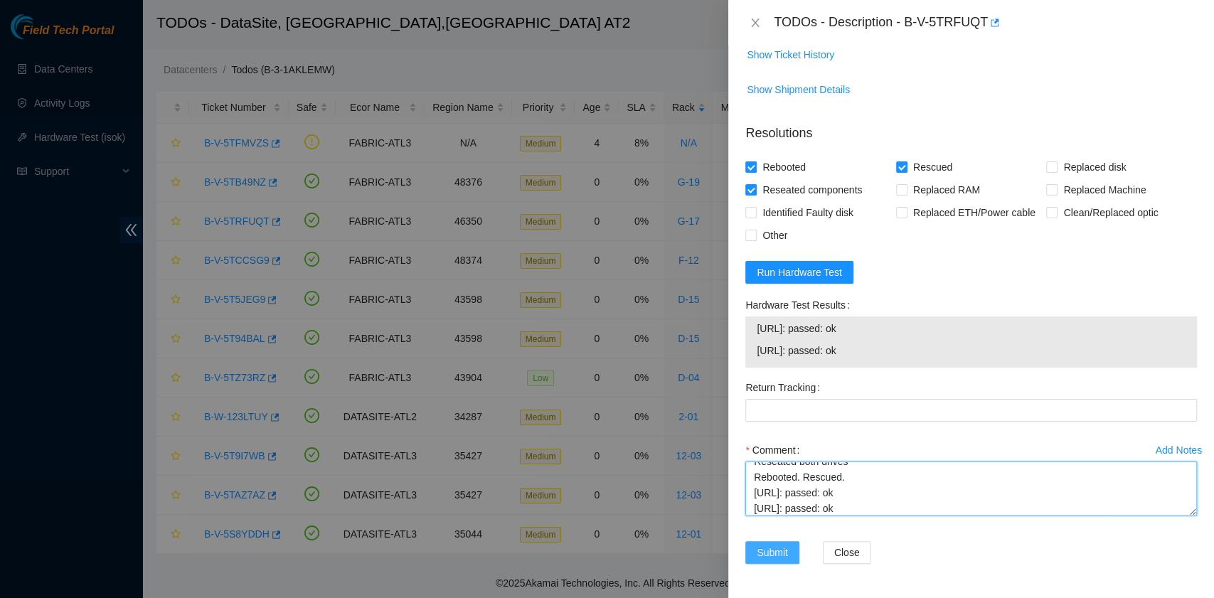
type textarea "B-V-5TRFUQT R:G-17 M:12:00 Reseated both drives Rebooted. Rescued. 23.209.87.16…"
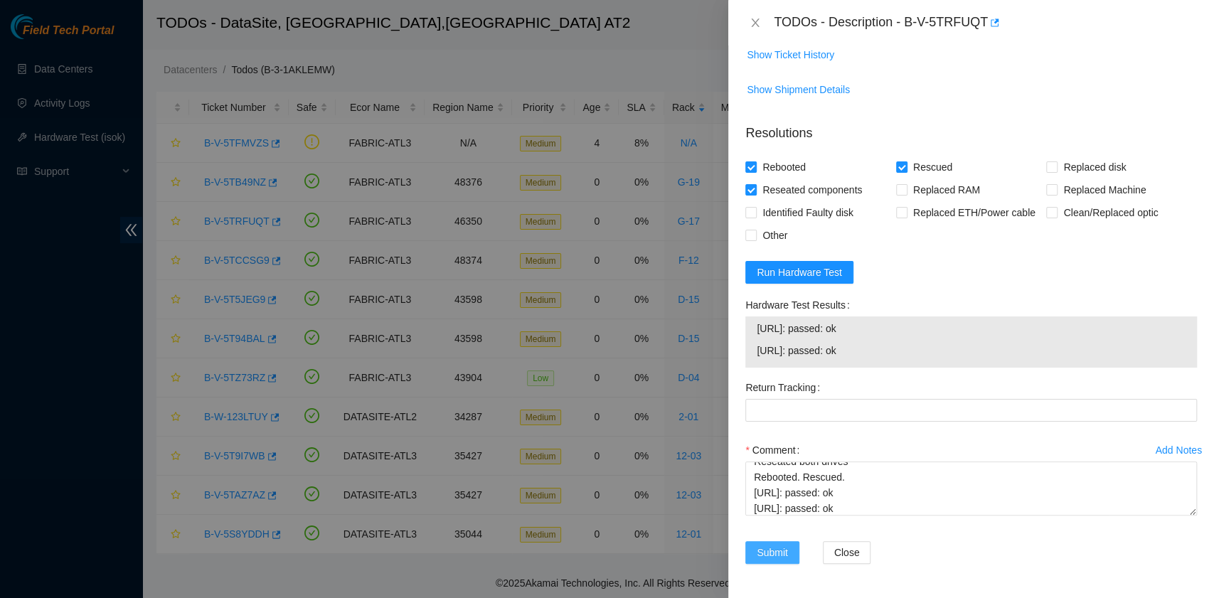
click at [767, 551] on span "Submit" at bounding box center [772, 553] width 31 height 16
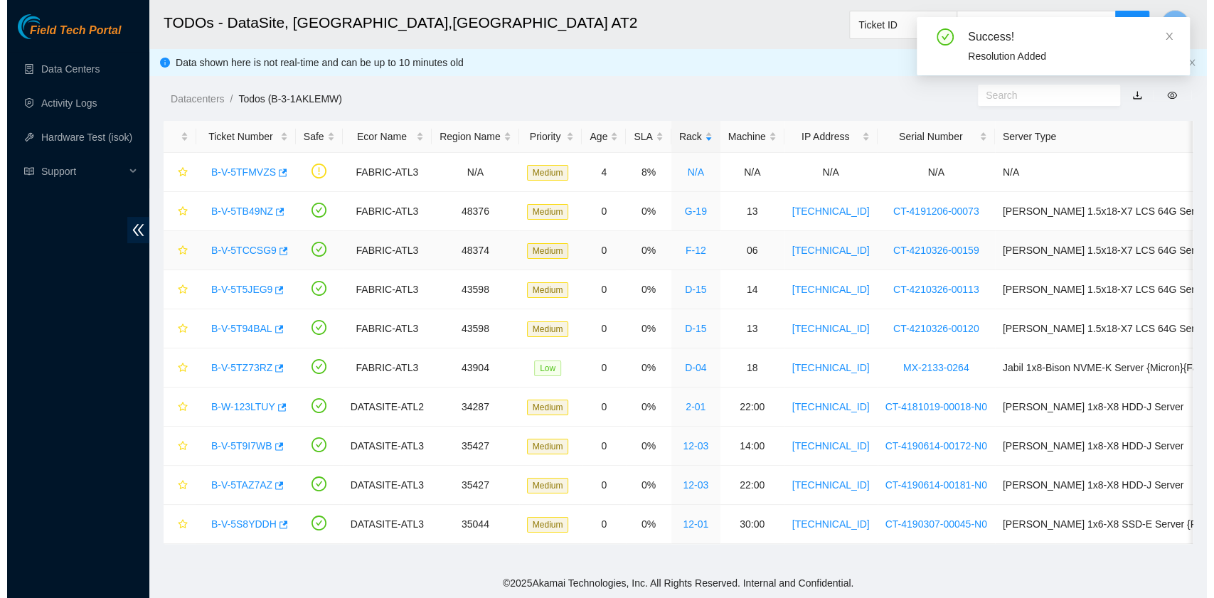
scroll to position [1, 0]
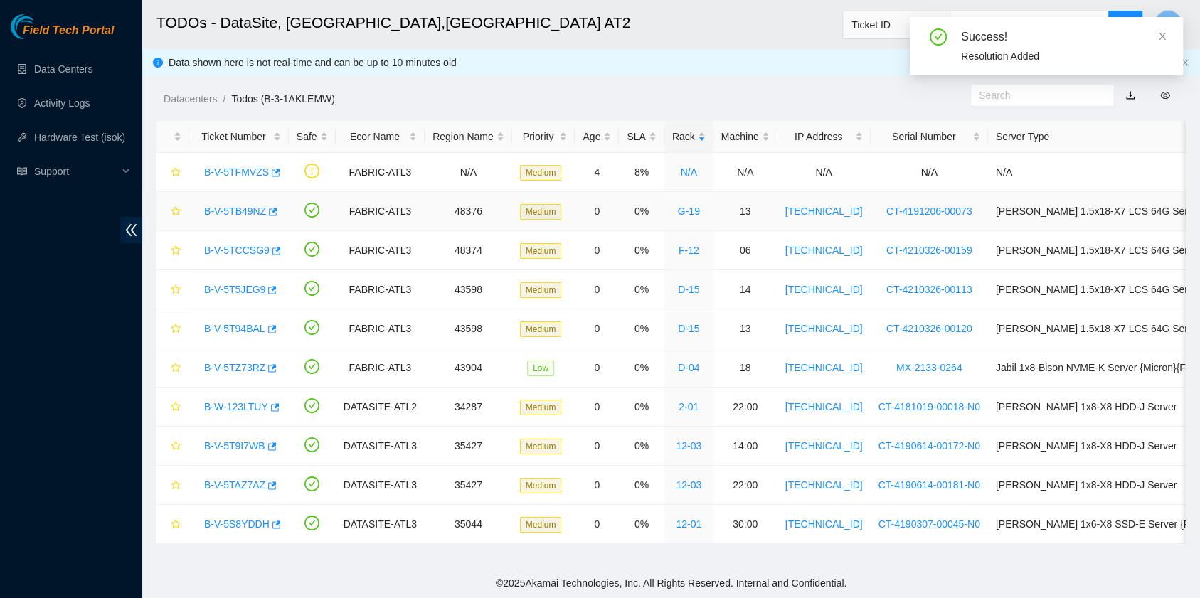
click at [237, 209] on link "B-V-5TB49NZ" at bounding box center [235, 211] width 62 height 11
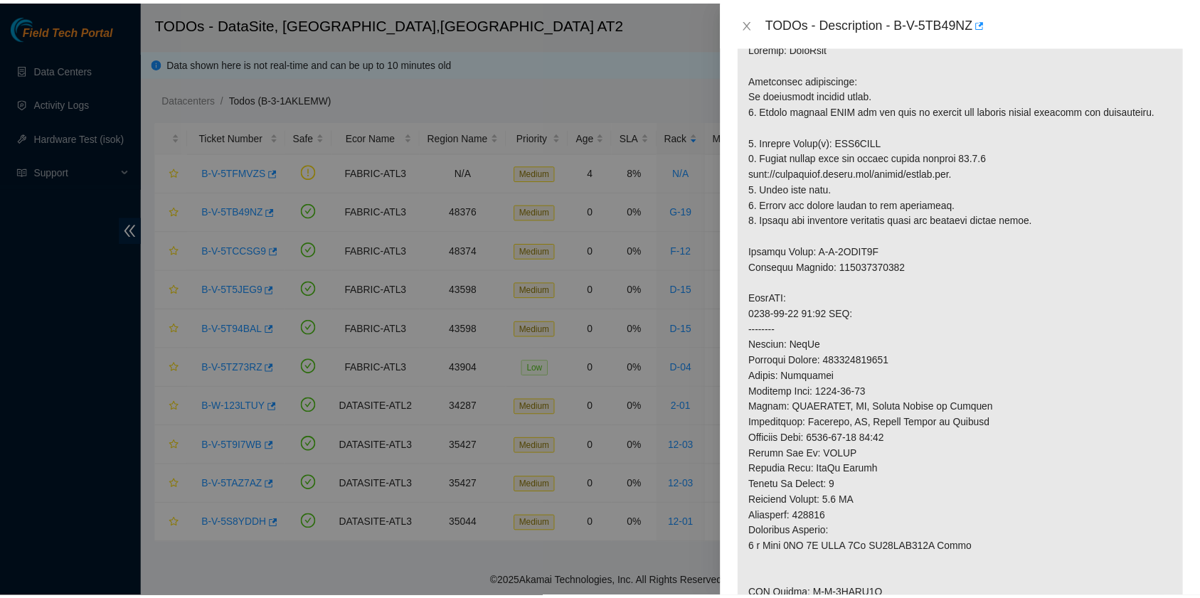
scroll to position [259, 0]
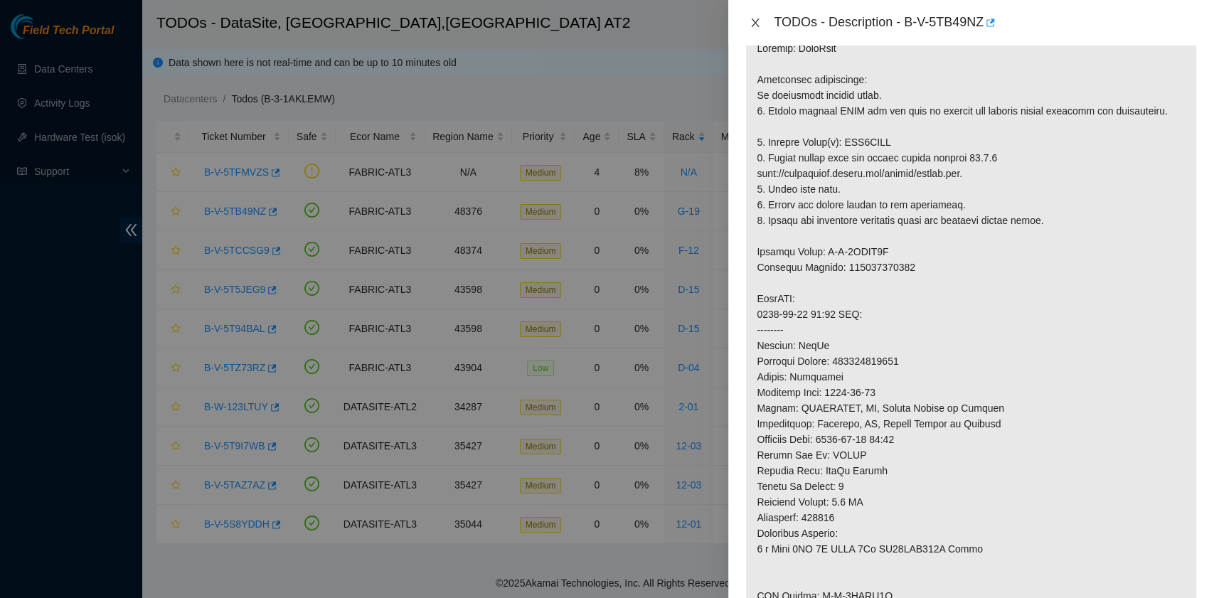
click at [754, 22] on icon "close" at bounding box center [755, 22] width 11 height 11
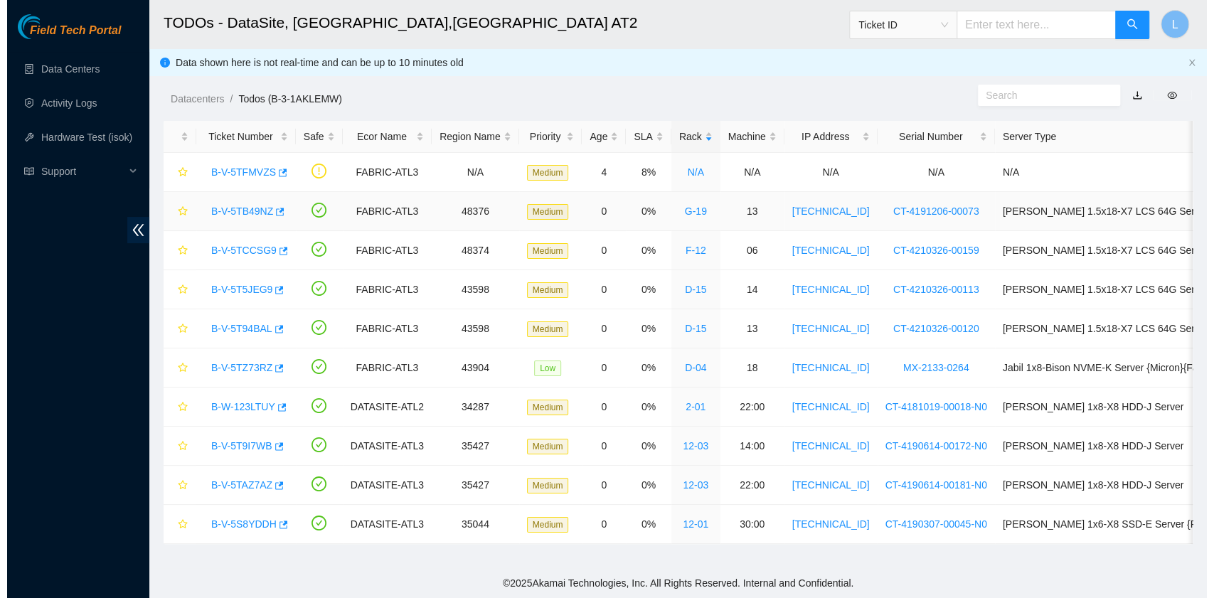
scroll to position [296, 0]
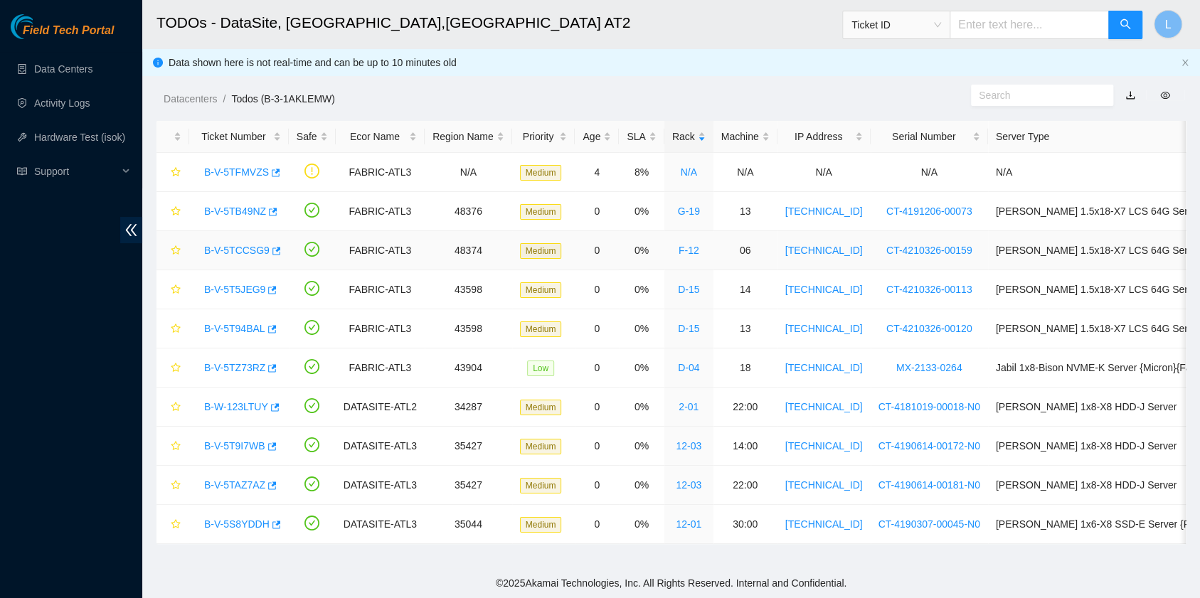
click at [248, 248] on link "B-V-5TCCSG9" at bounding box center [236, 250] width 65 height 11
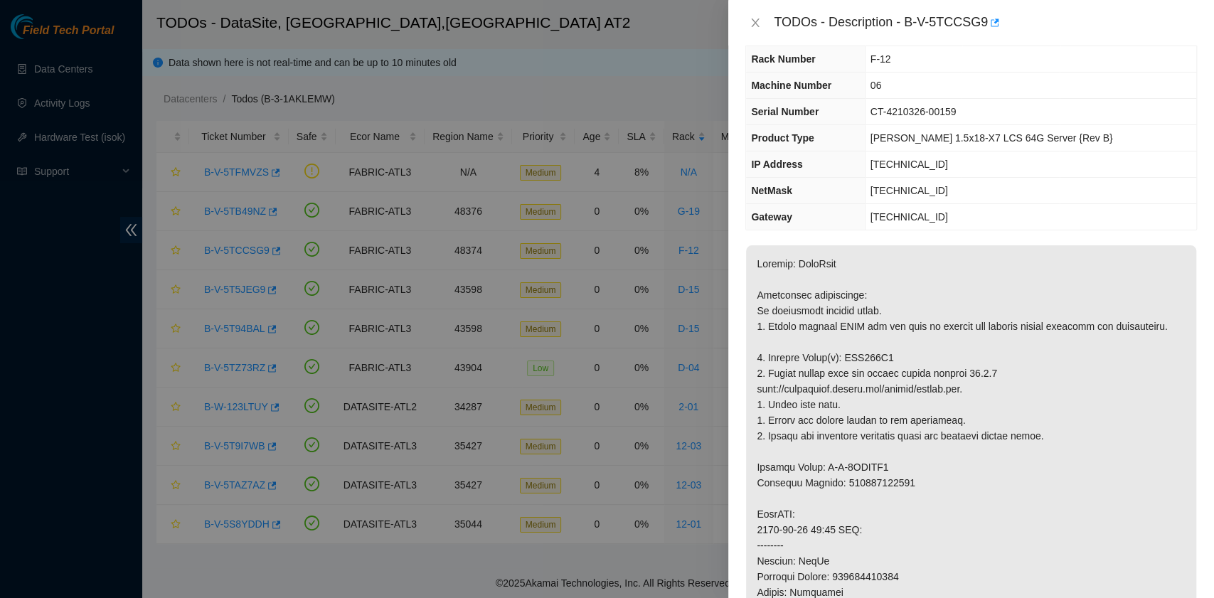
scroll to position [0, 0]
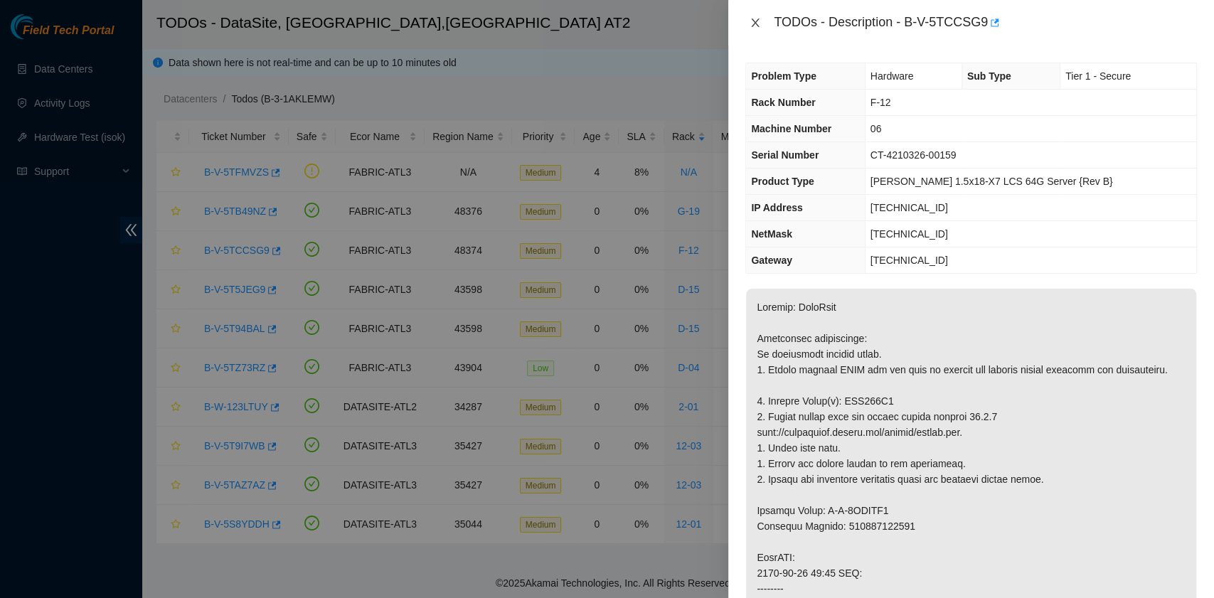
click at [752, 23] on icon "close" at bounding box center [755, 22] width 11 height 11
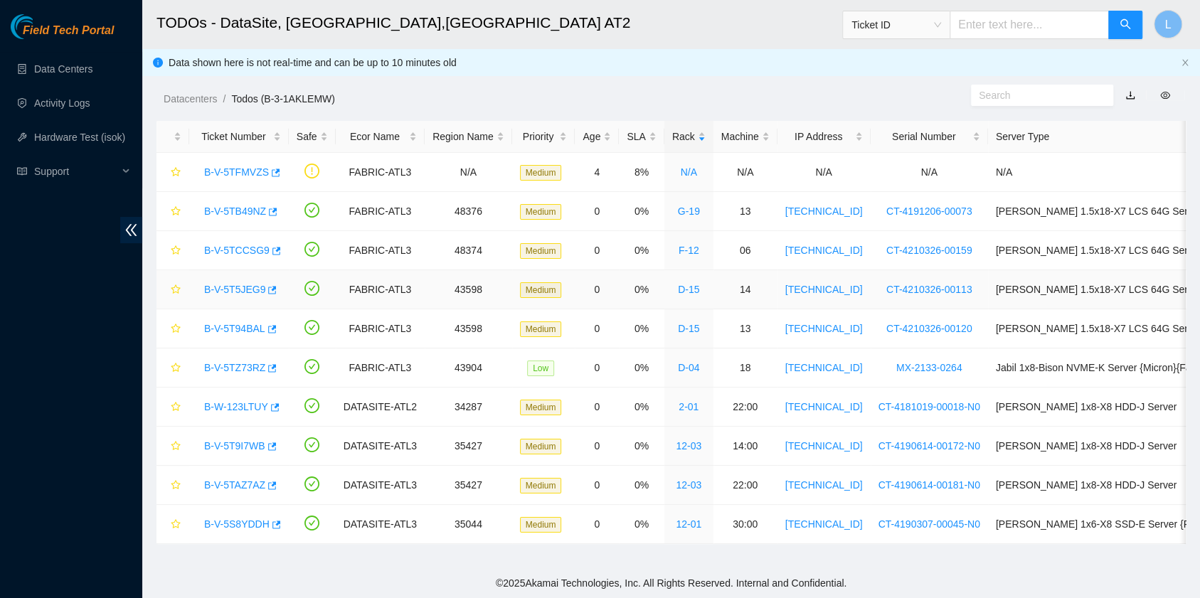
click at [245, 285] on link "B-V-5T5JEG9" at bounding box center [234, 289] width 61 height 11
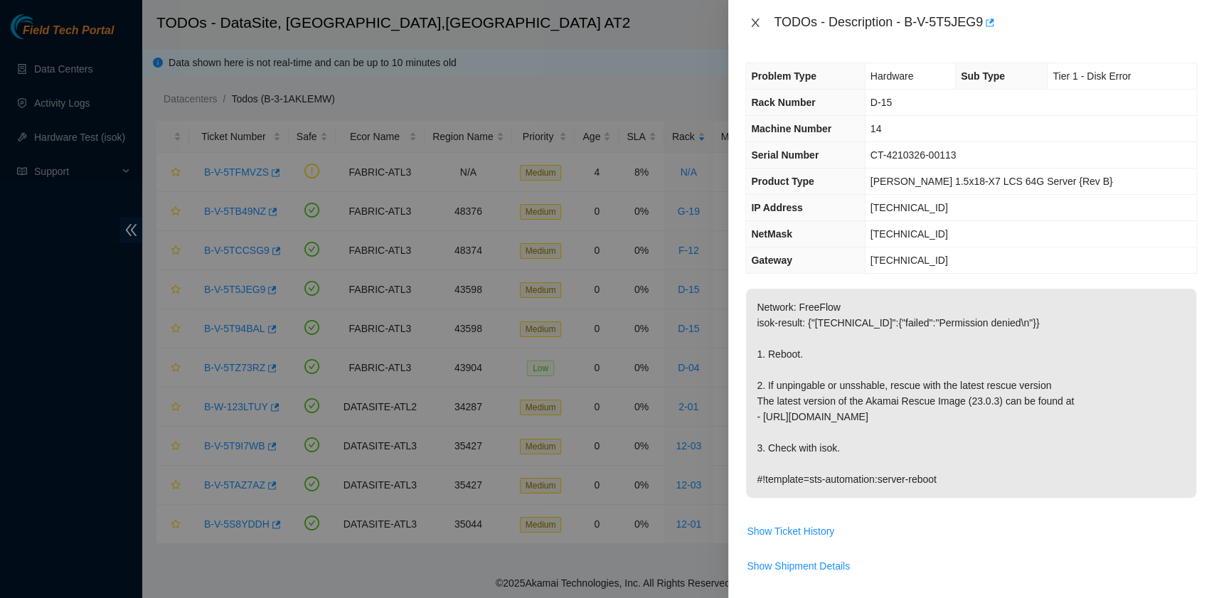
click at [755, 26] on icon "close" at bounding box center [755, 22] width 11 height 11
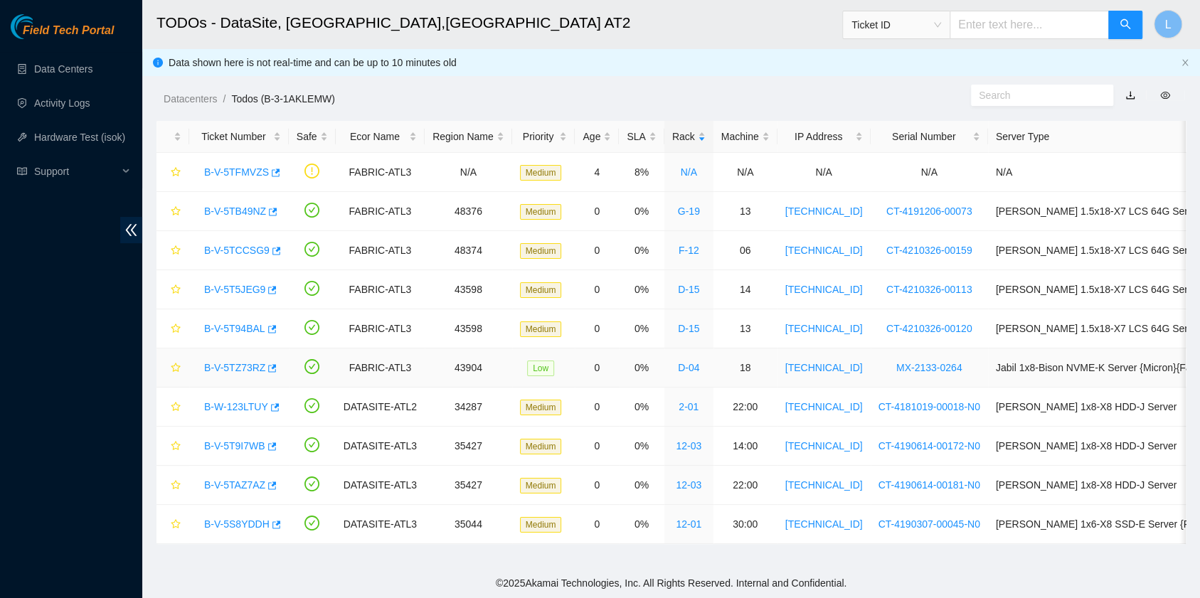
click at [243, 363] on link "B-V-5TZ73RZ" at bounding box center [234, 367] width 61 height 11
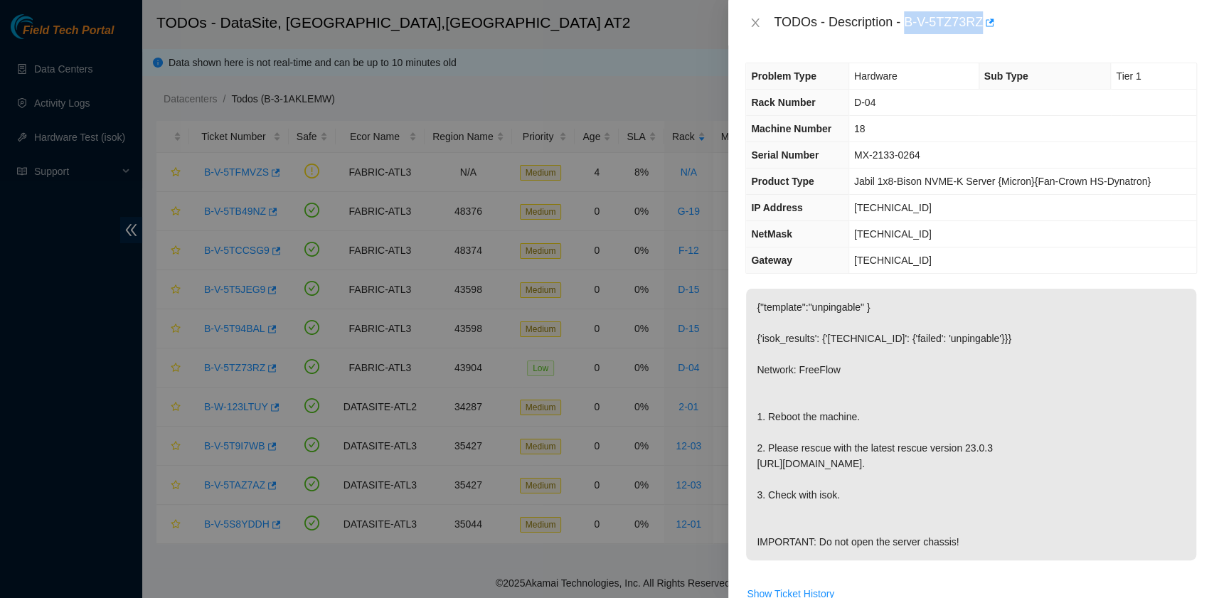
drag, startPoint x: 906, startPoint y: 23, endPoint x: 980, endPoint y: 25, distance: 74.0
click at [980, 25] on div "TODOs - Description - B-V-5TZ73RZ" at bounding box center [985, 22] width 423 height 23
copy div "B-V-5TZ73RZ"
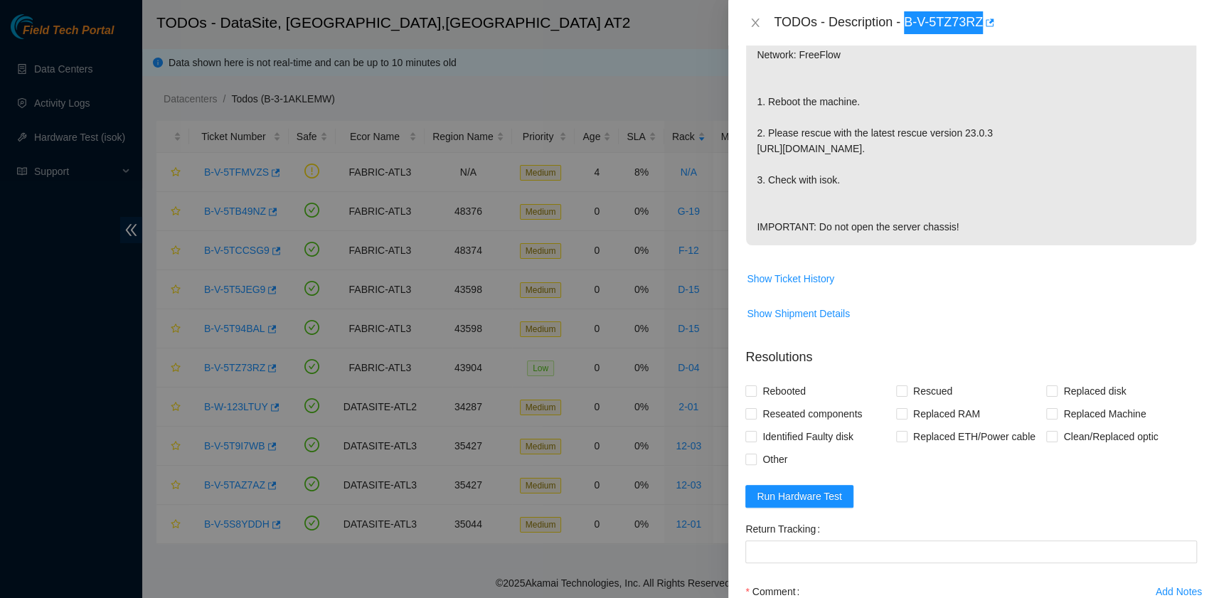
scroll to position [379, 0]
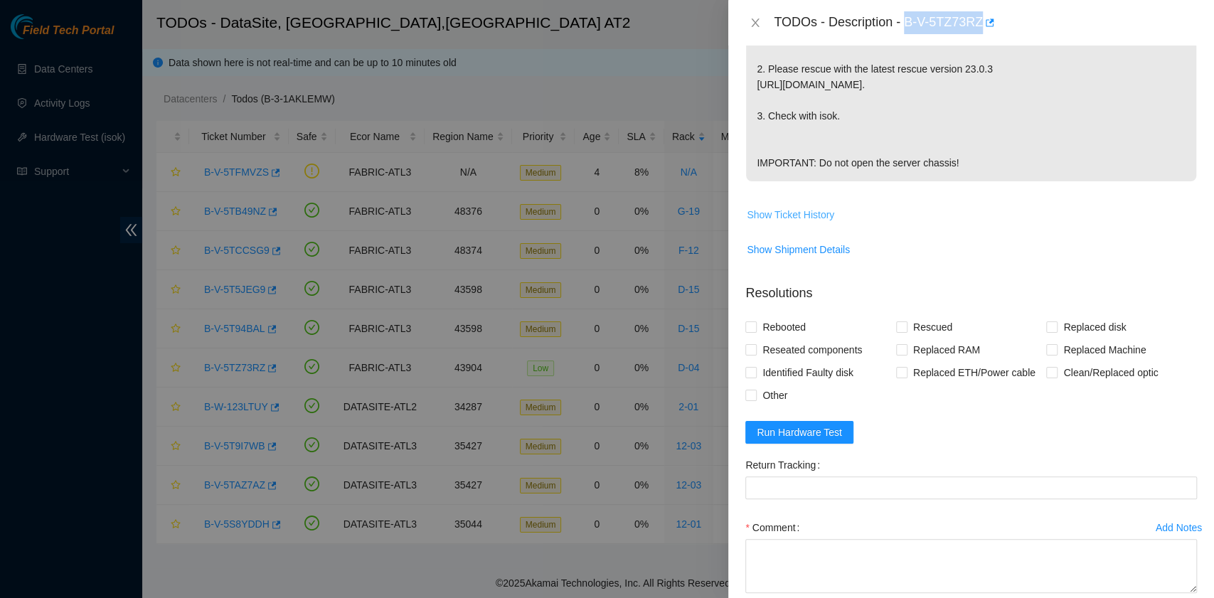
click at [816, 223] on span "Show Ticket History" at bounding box center [790, 215] width 87 height 16
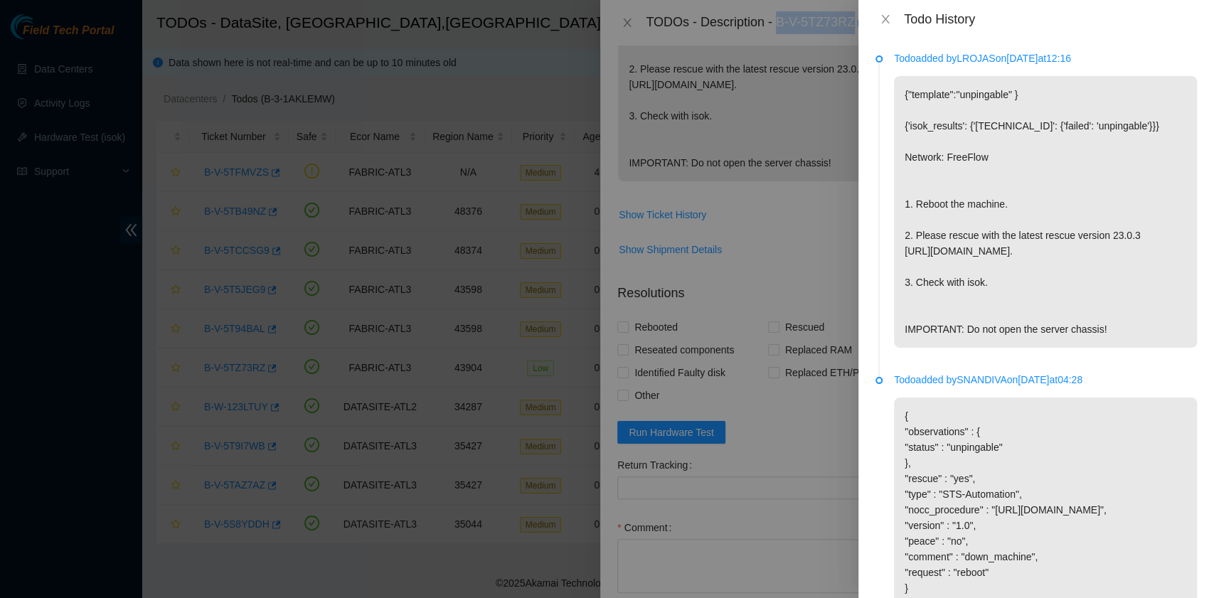
scroll to position [101, 0]
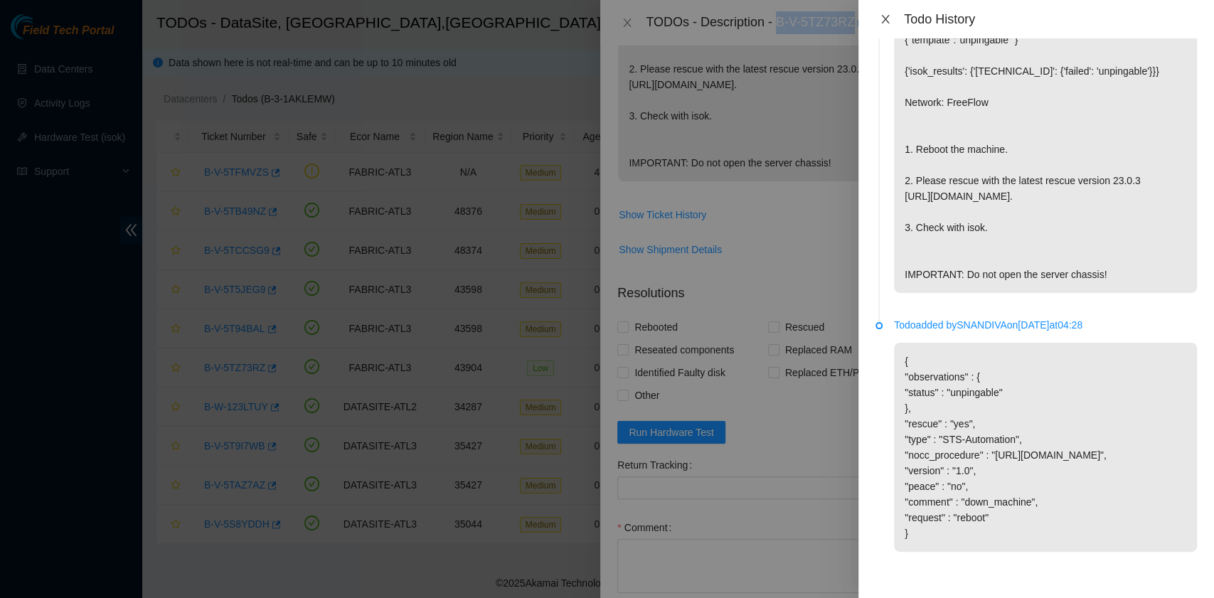
click at [889, 17] on icon "close" at bounding box center [885, 19] width 11 height 11
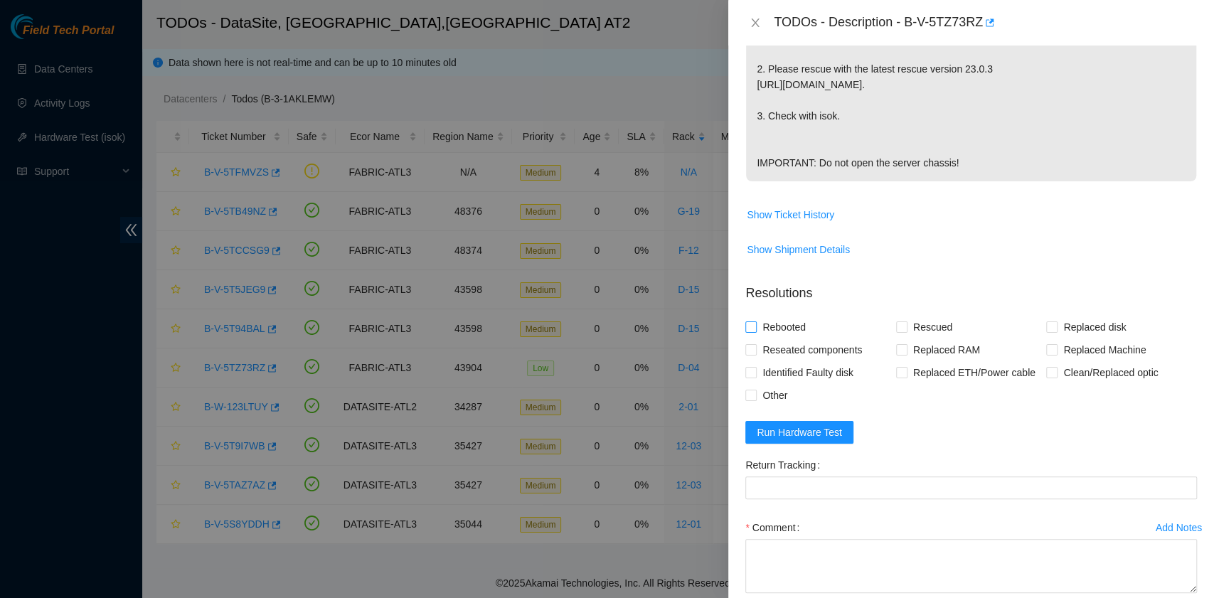
click at [777, 339] on span "Rebooted" at bounding box center [784, 327] width 55 height 23
click at [755, 331] on input "Rebooted" at bounding box center [750, 326] width 10 height 10
checkbox input "true"
click at [908, 339] on span "Rescued" at bounding box center [933, 327] width 50 height 23
click at [905, 331] on input "Rescued" at bounding box center [901, 326] width 10 height 10
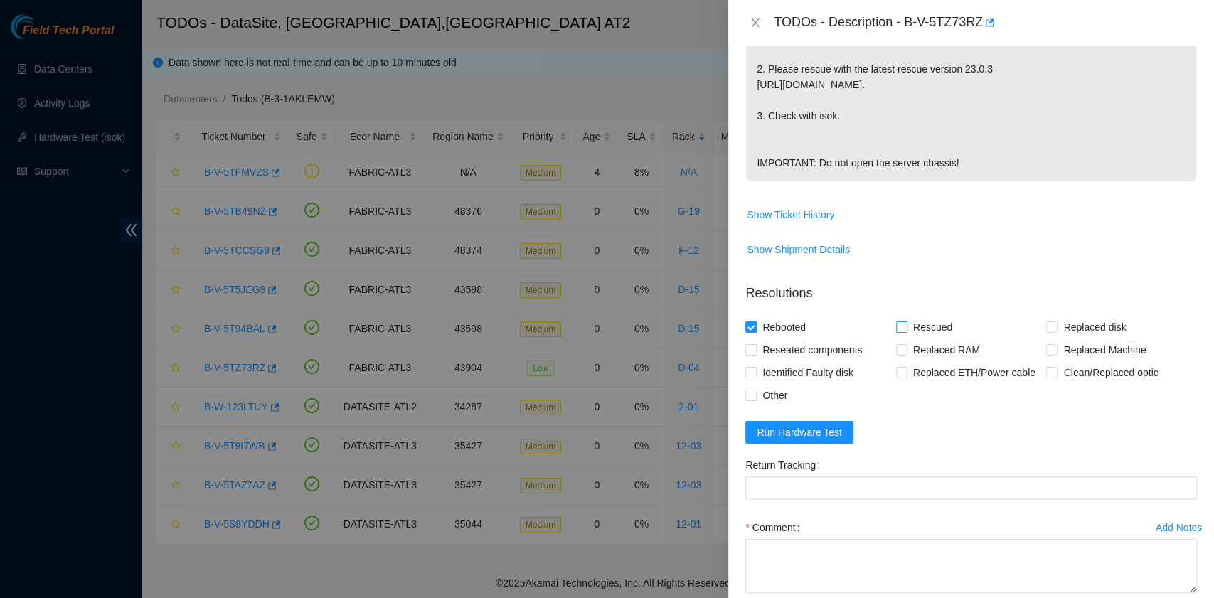
checkbox input "true"
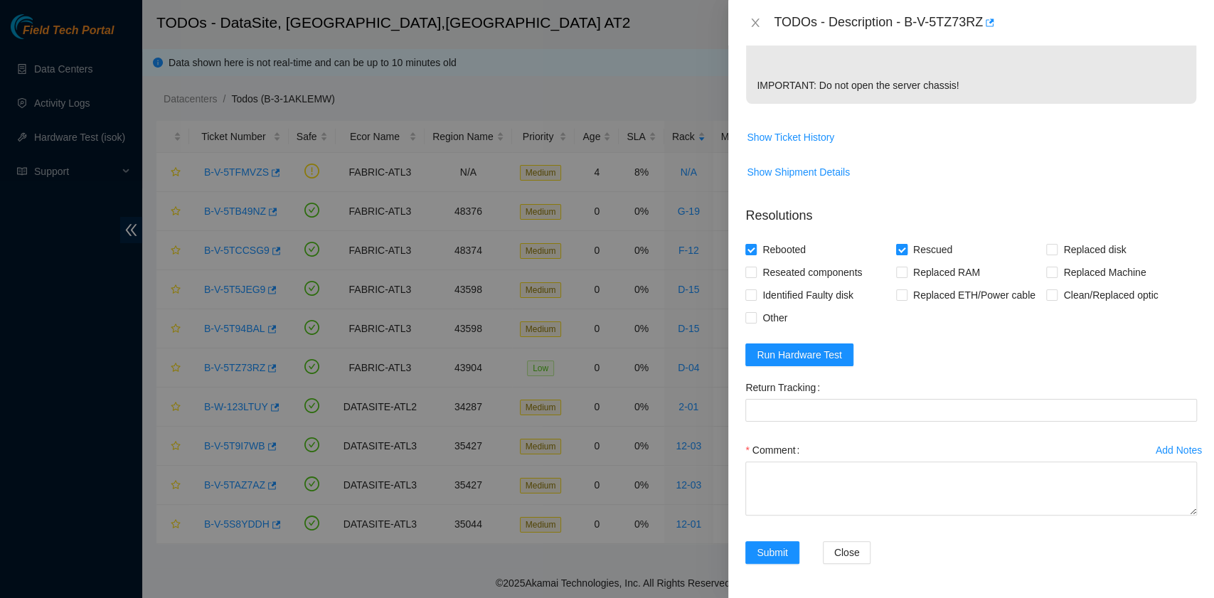
scroll to position [485, 0]
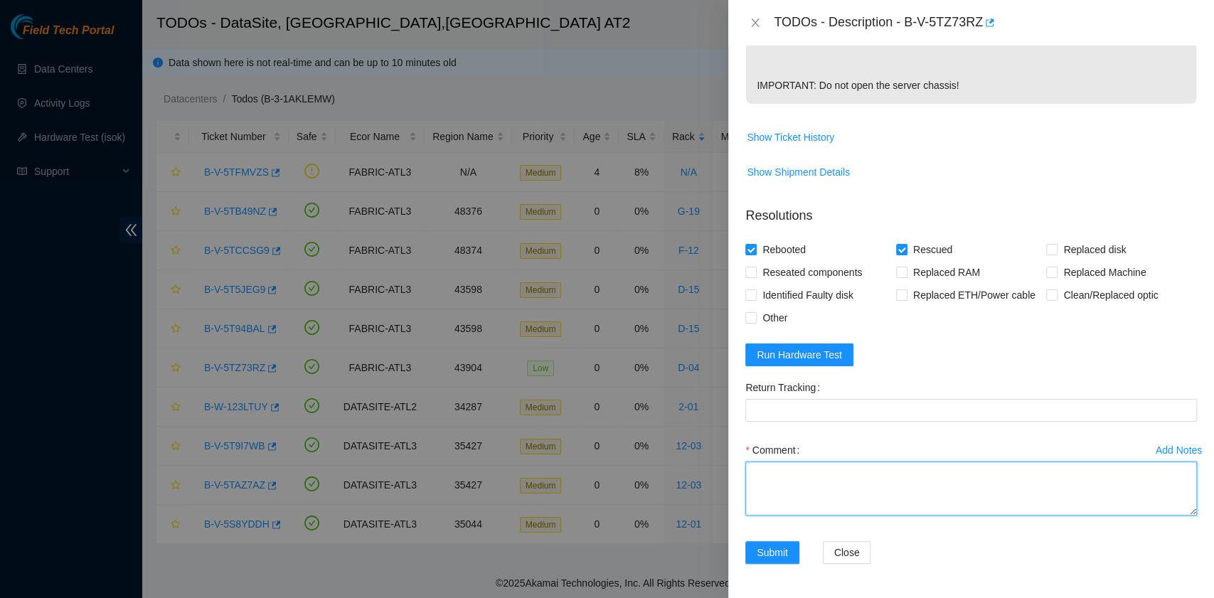
click at [831, 473] on textarea "Comment" at bounding box center [971, 489] width 452 height 54
paste textarea "B-V-5TZ73RZ R:D-04 R:18 Rebooted. Rescued."
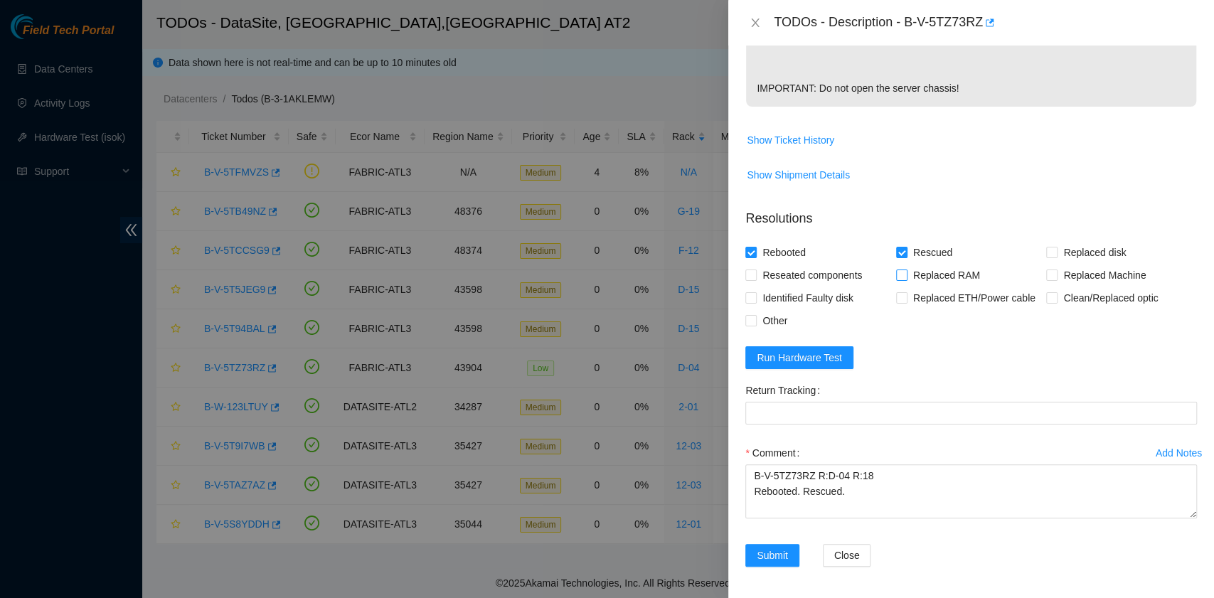
scroll to position [474, 0]
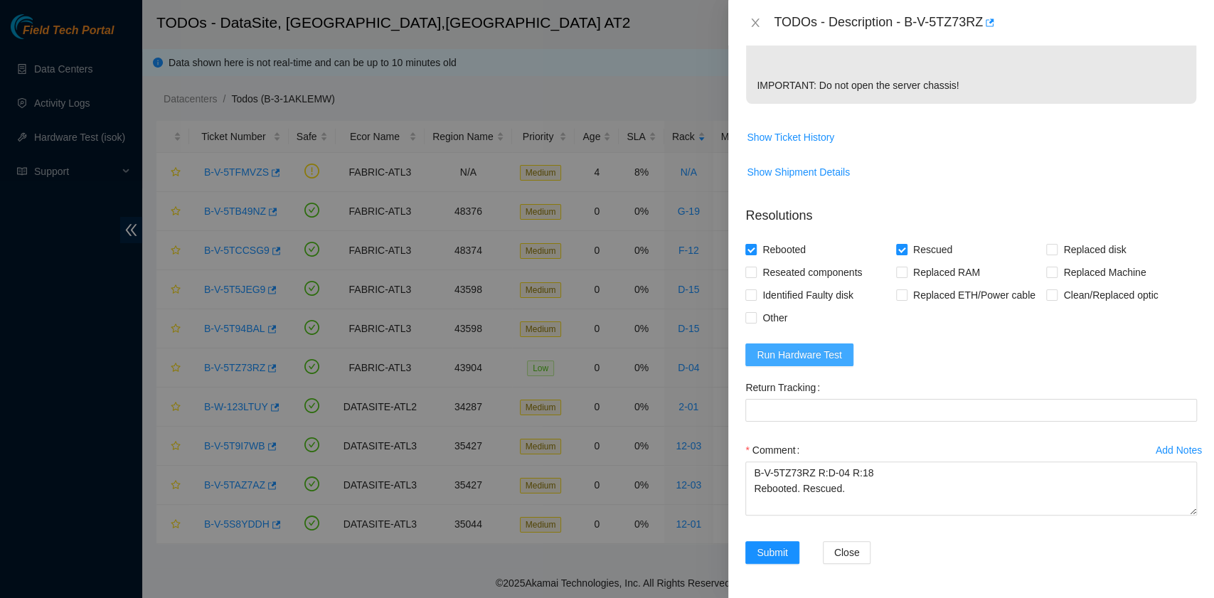
click at [834, 363] on span "Run Hardware Test" at bounding box center [799, 355] width 85 height 16
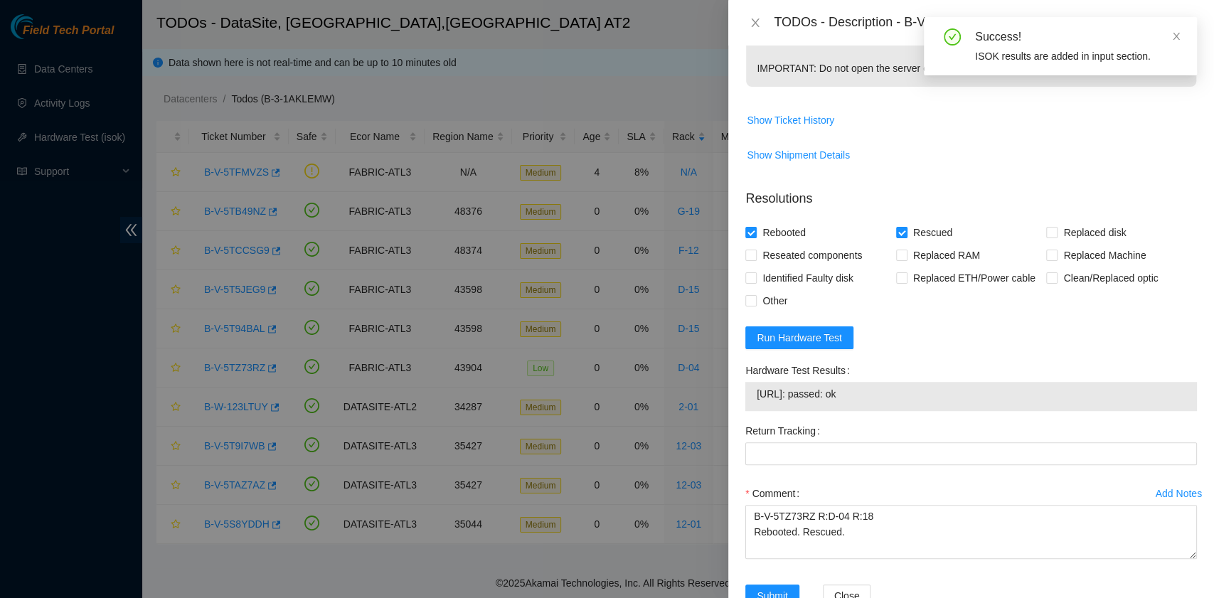
drag, startPoint x: 876, startPoint y: 419, endPoint x: 749, endPoint y: 429, distance: 127.0
click at [749, 411] on div "23.219.171.149: passed: ok" at bounding box center [971, 396] width 452 height 29
copy tbody "23.219.171.149: passed: ok"
click at [790, 559] on textarea "B-V-5TZ73RZ R:D-04 R:18 Rebooted. Rescued." at bounding box center [971, 532] width 452 height 54
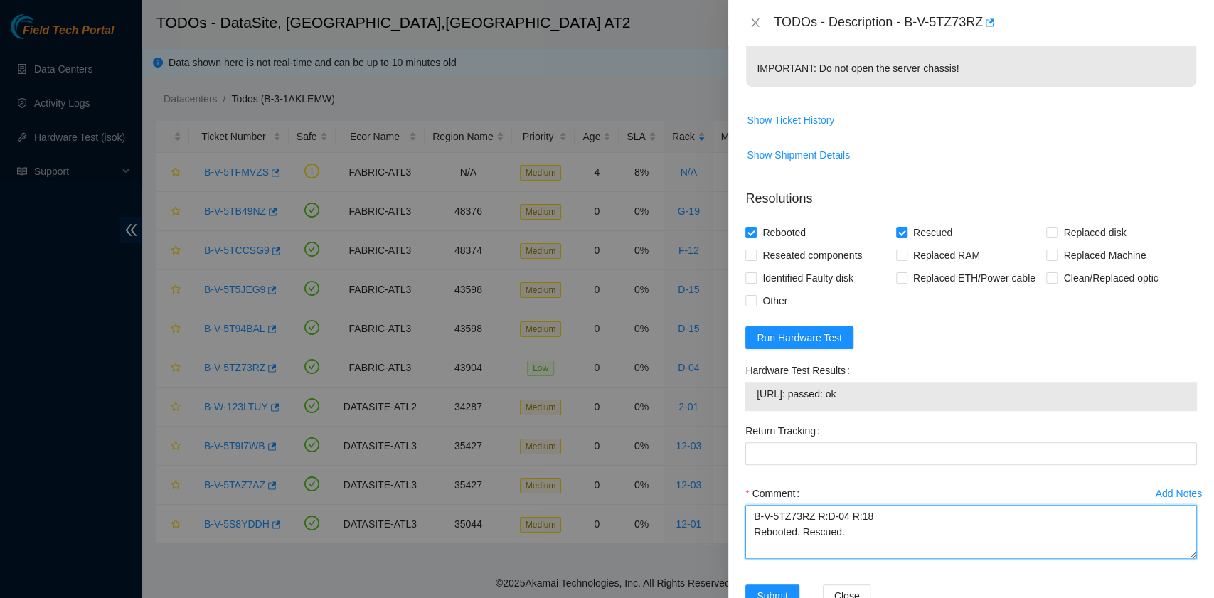
paste textarea "23.219.171.149: passed: ok"
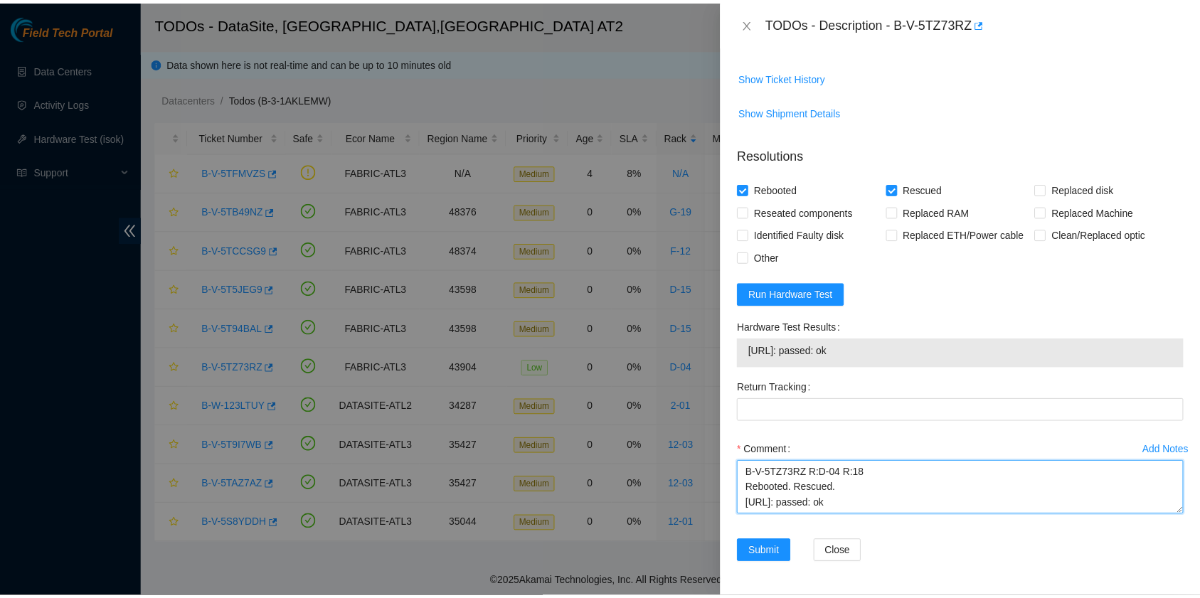
scroll to position [546, 0]
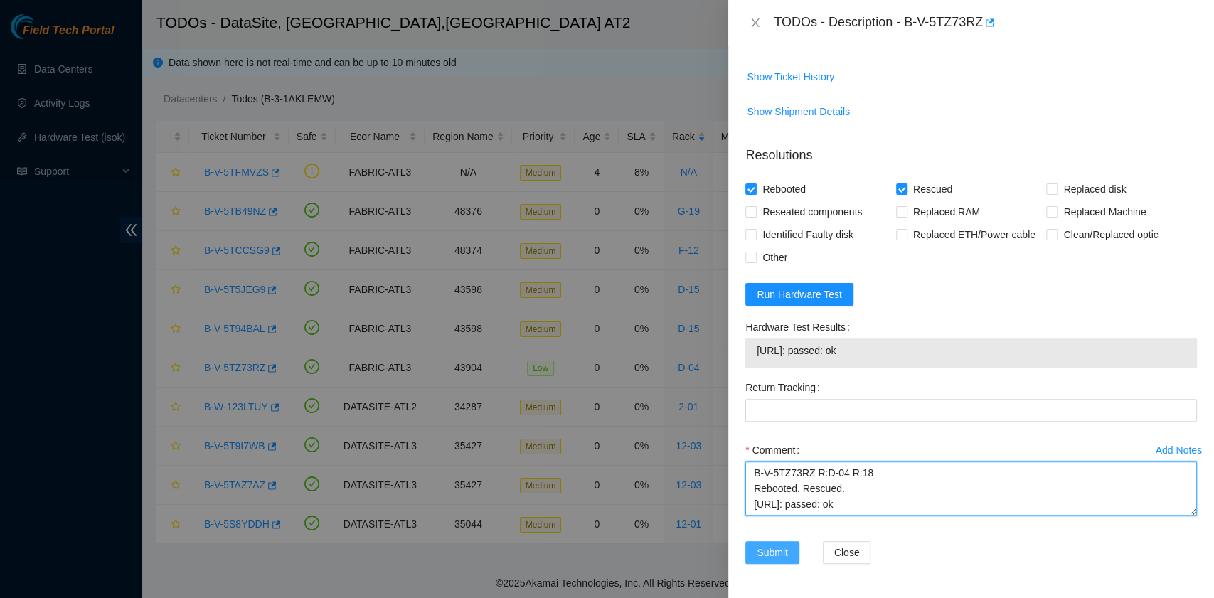
type textarea "B-V-5TZ73RZ R:D-04 R:18 Rebooted. Rescued. 23.219.171.149: passed: ok"
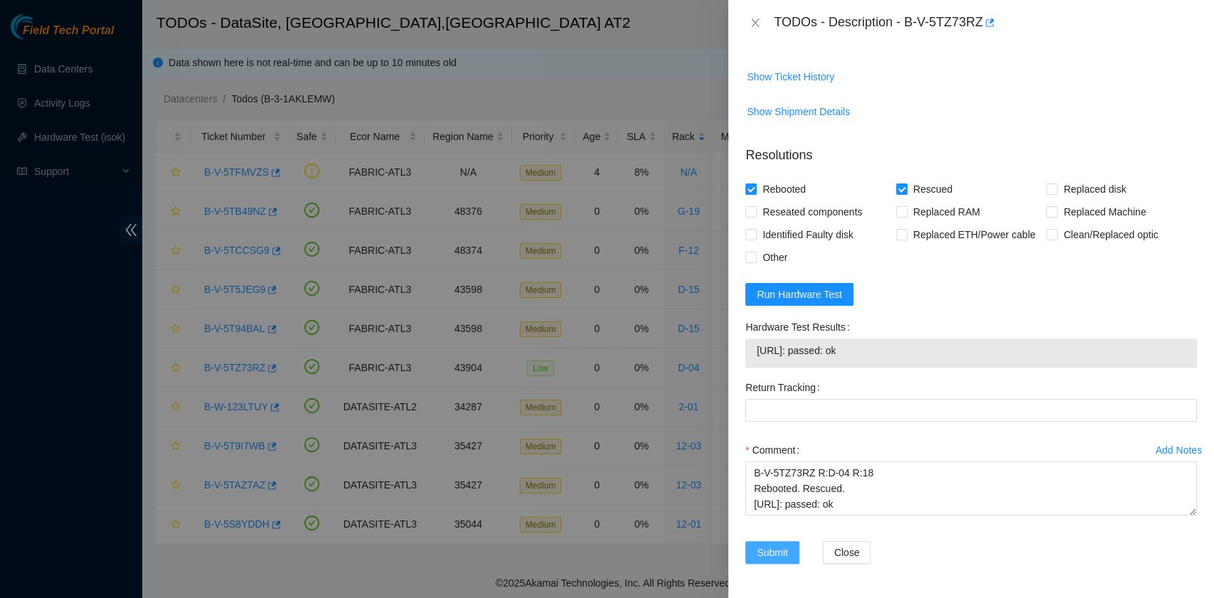
click at [770, 558] on span "Submit" at bounding box center [772, 553] width 31 height 16
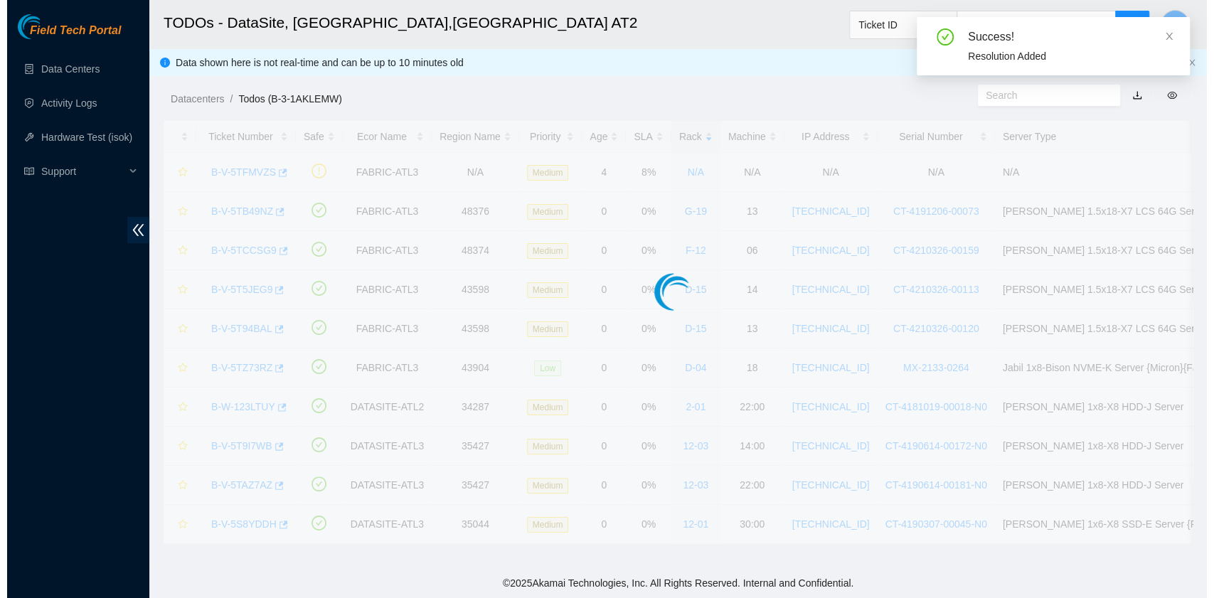
scroll to position [0, 0]
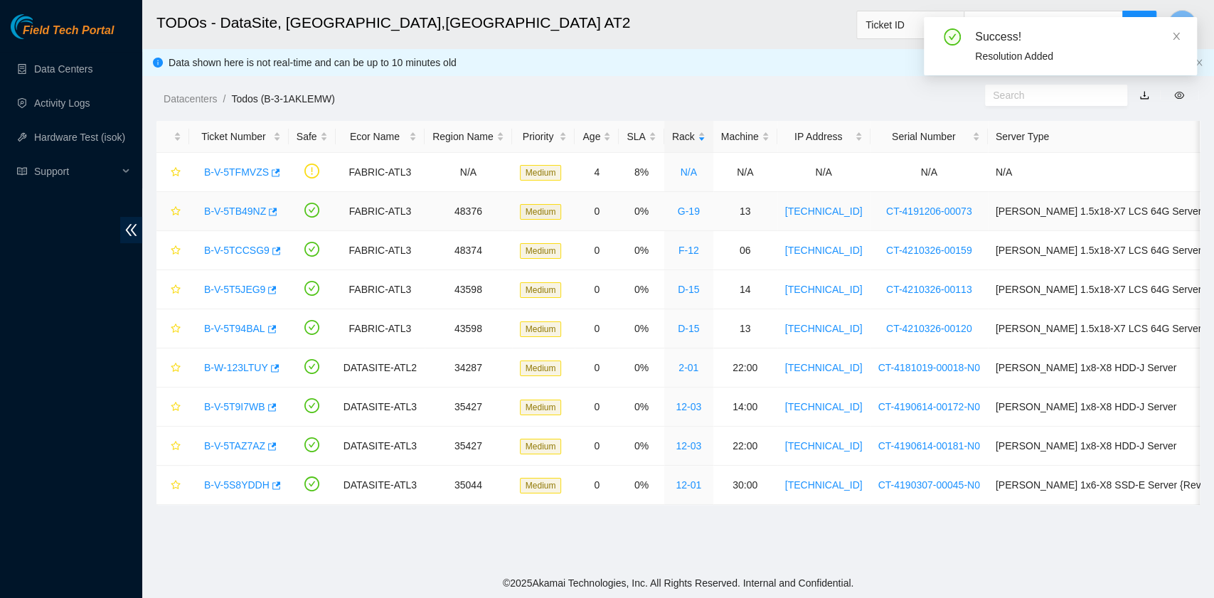
click at [239, 208] on link "B-V-5TB49NZ" at bounding box center [235, 211] width 62 height 11
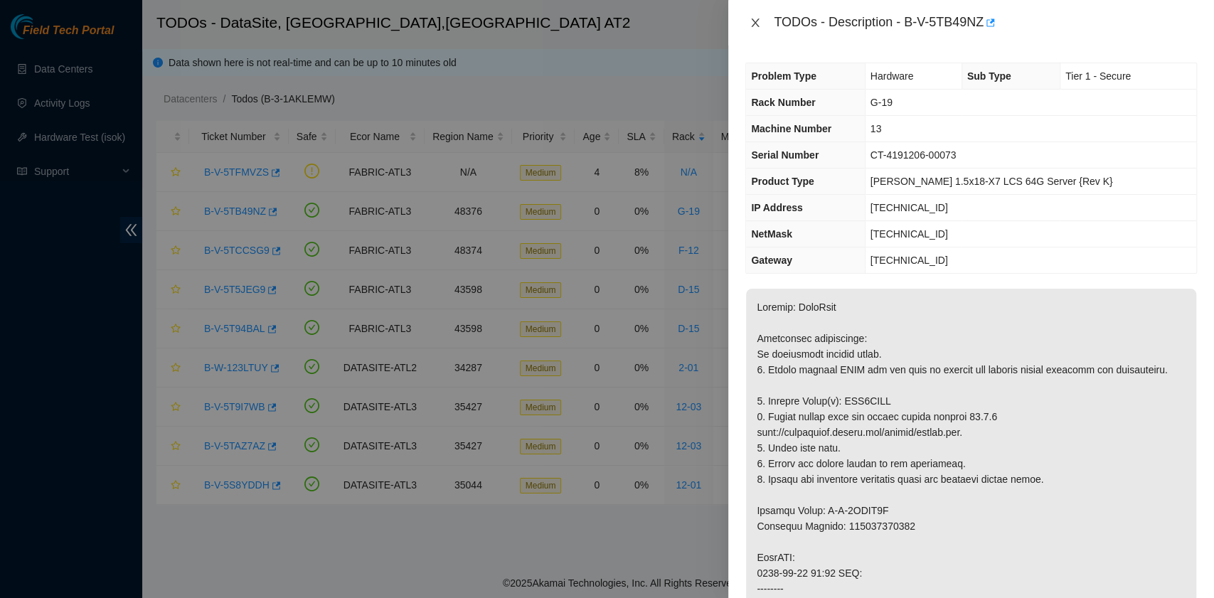
click at [757, 24] on icon "close" at bounding box center [755, 22] width 11 height 11
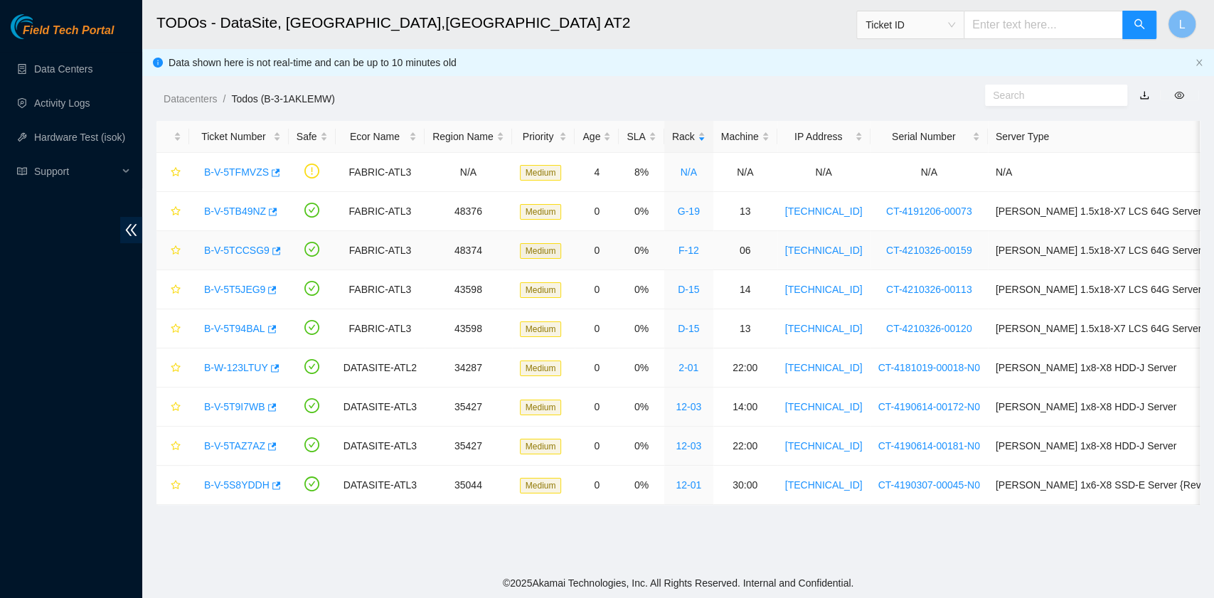
click at [223, 248] on link "B-V-5TCCSG9" at bounding box center [236, 250] width 65 height 11
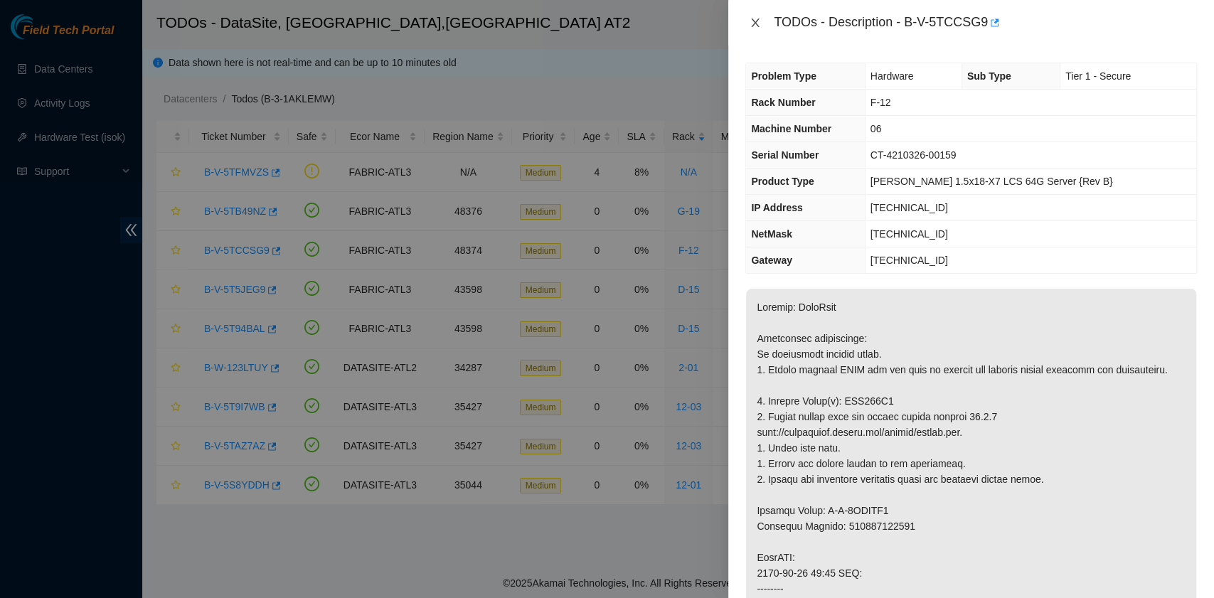
click at [753, 23] on icon "close" at bounding box center [755, 22] width 11 height 11
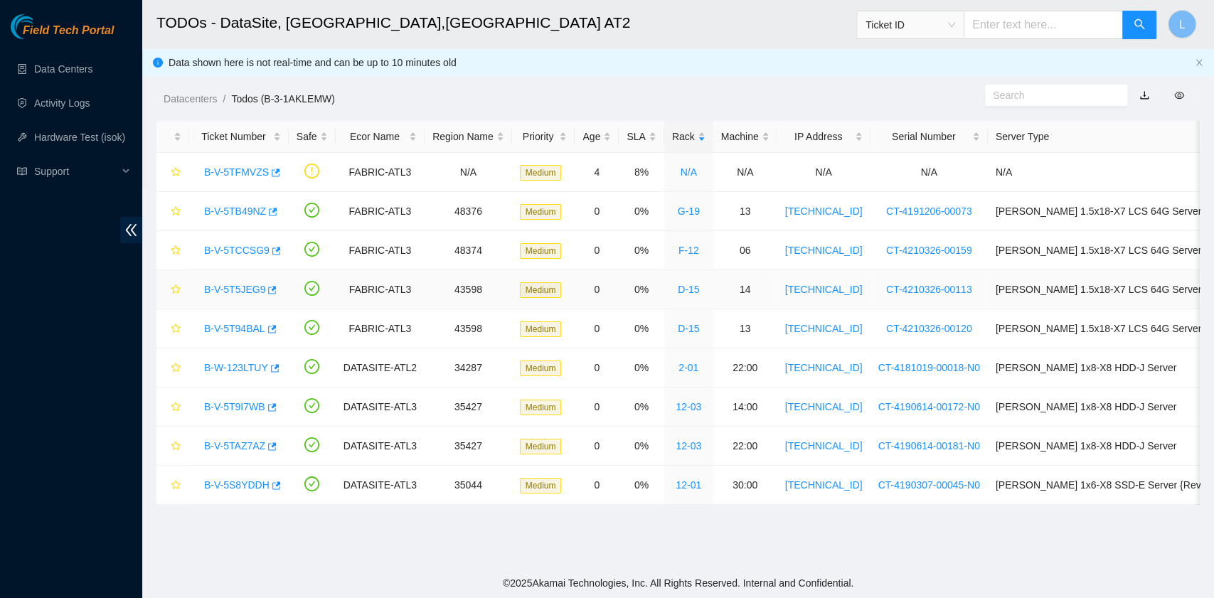
click at [230, 290] on link "B-V-5T5JEG9" at bounding box center [234, 289] width 61 height 11
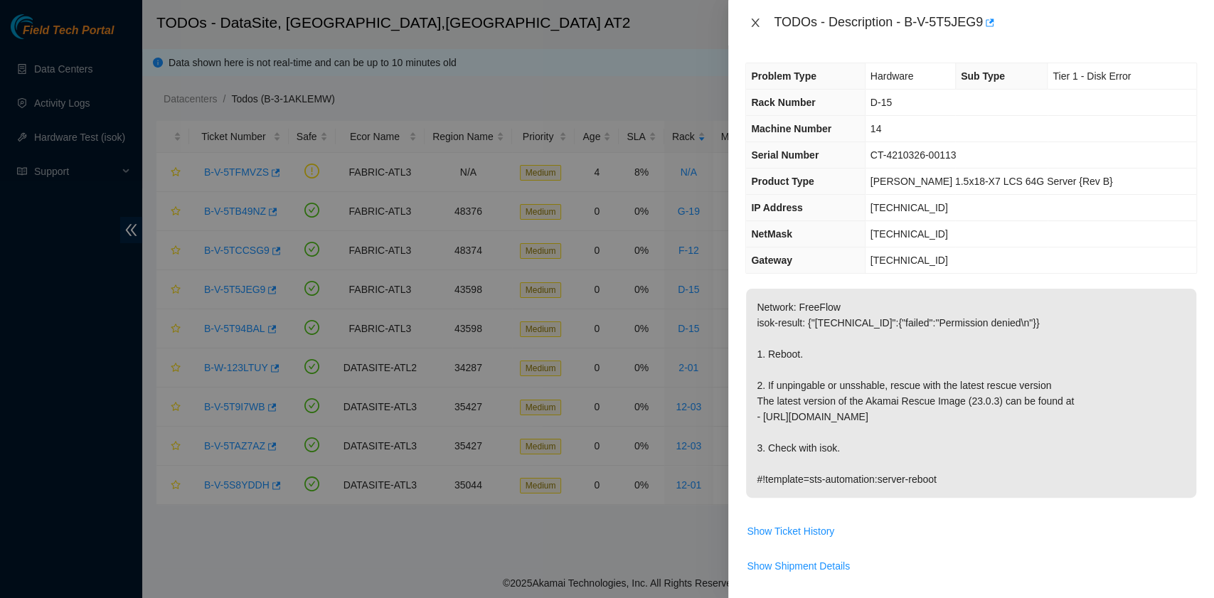
click at [758, 24] on icon "close" at bounding box center [755, 22] width 11 height 11
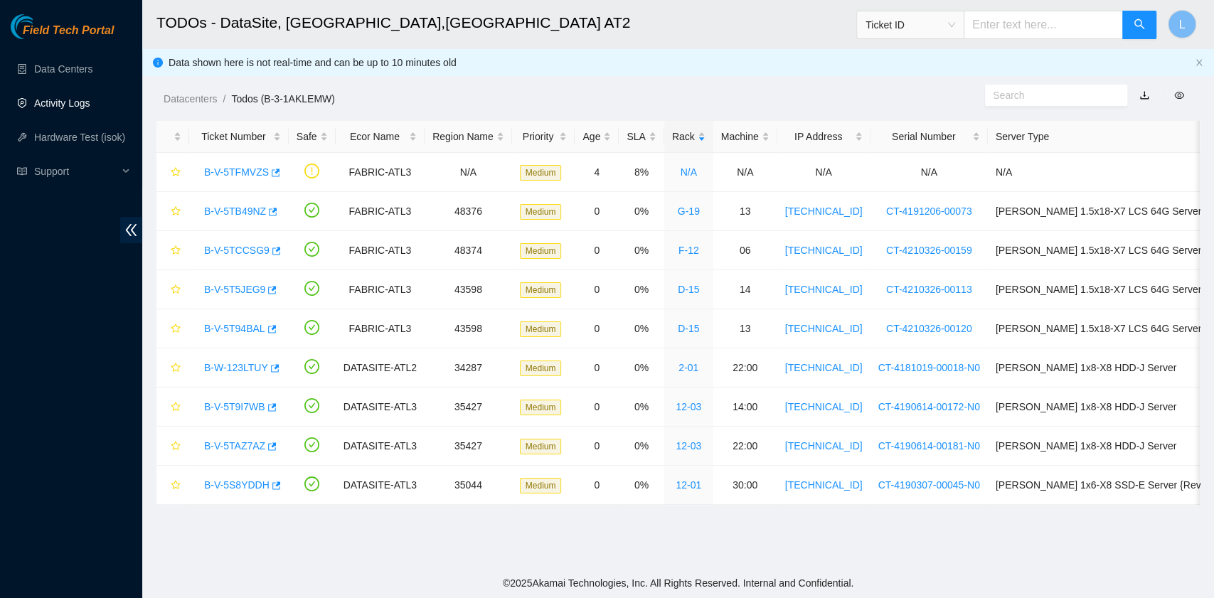
click at [65, 101] on link "Activity Logs" at bounding box center [62, 102] width 56 height 11
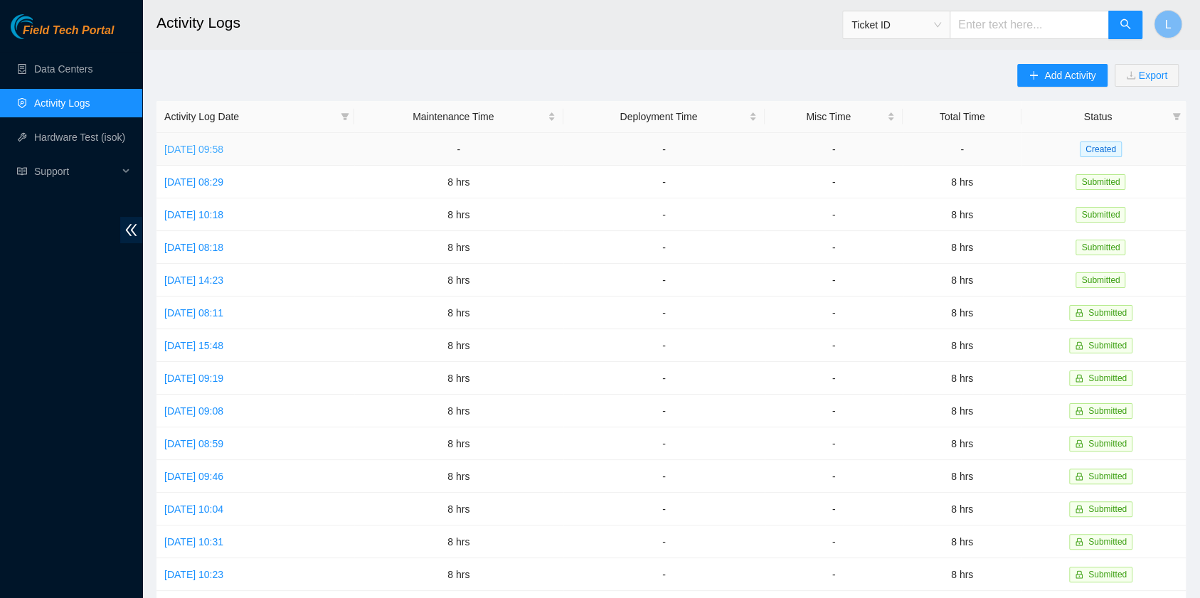
click at [223, 147] on link "Fri, 15 Aug 2025 09:58" at bounding box center [193, 149] width 59 height 11
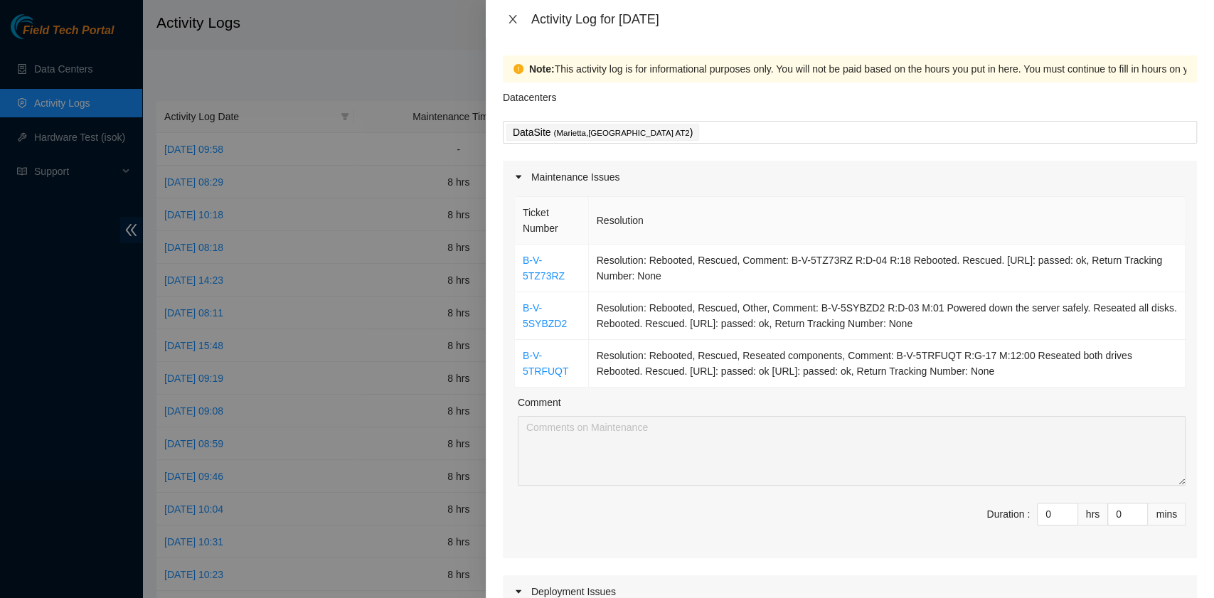
click at [511, 15] on icon "close" at bounding box center [512, 19] width 11 height 11
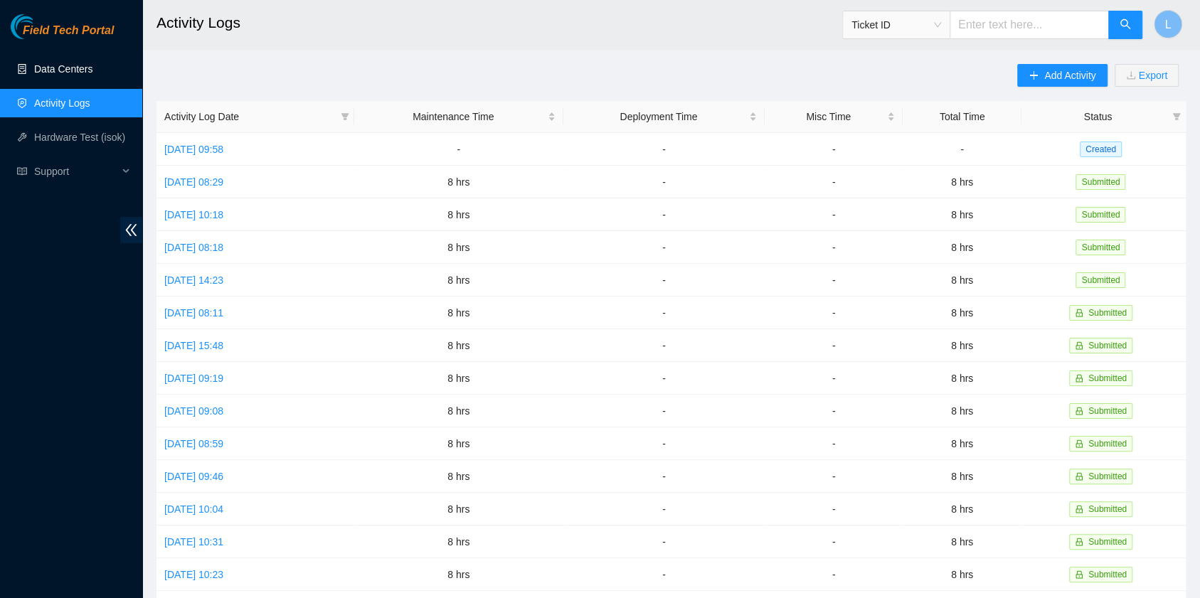
click at [68, 68] on link "Data Centers" at bounding box center [63, 68] width 58 height 11
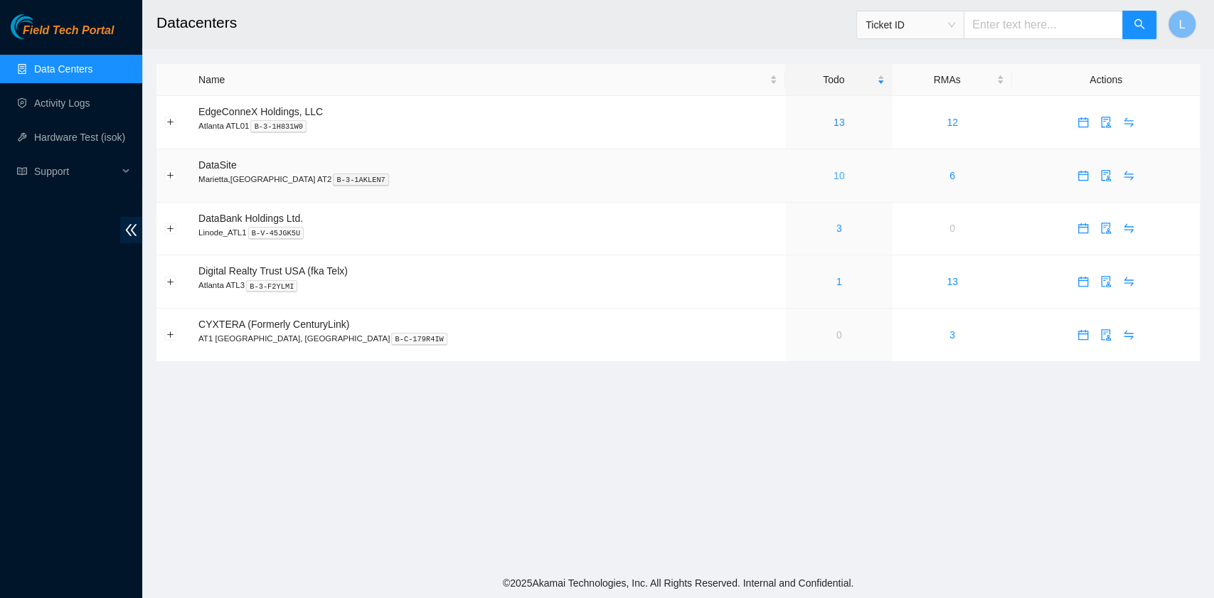
click at [834, 176] on link "10" at bounding box center [839, 175] width 11 height 11
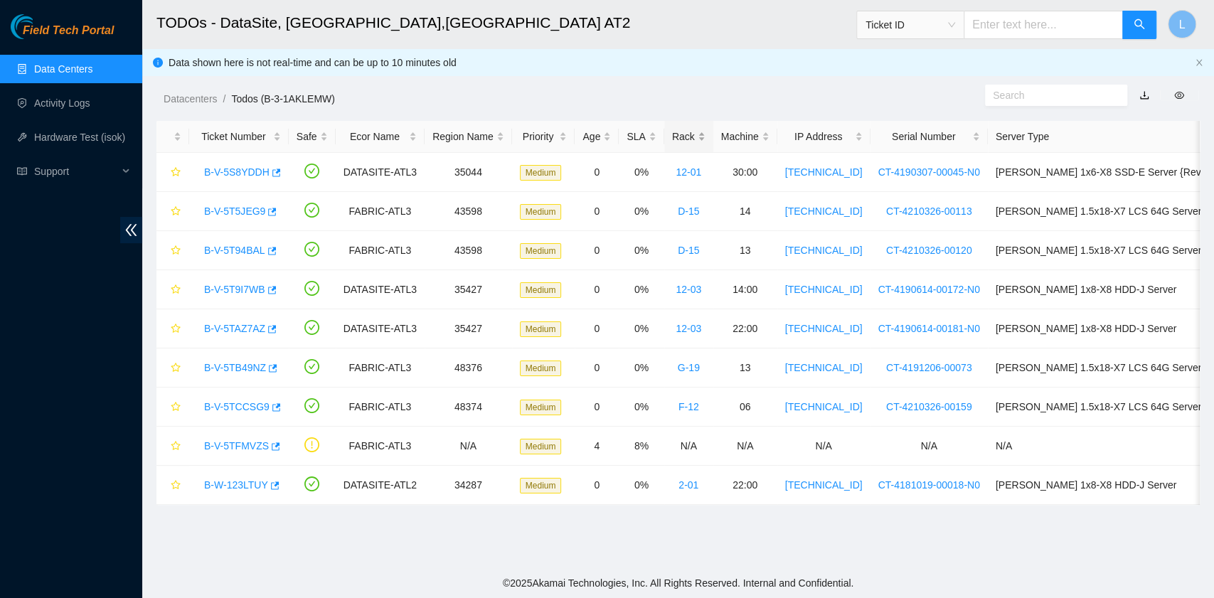
click at [704, 139] on div "Rack" at bounding box center [688, 137] width 33 height 16
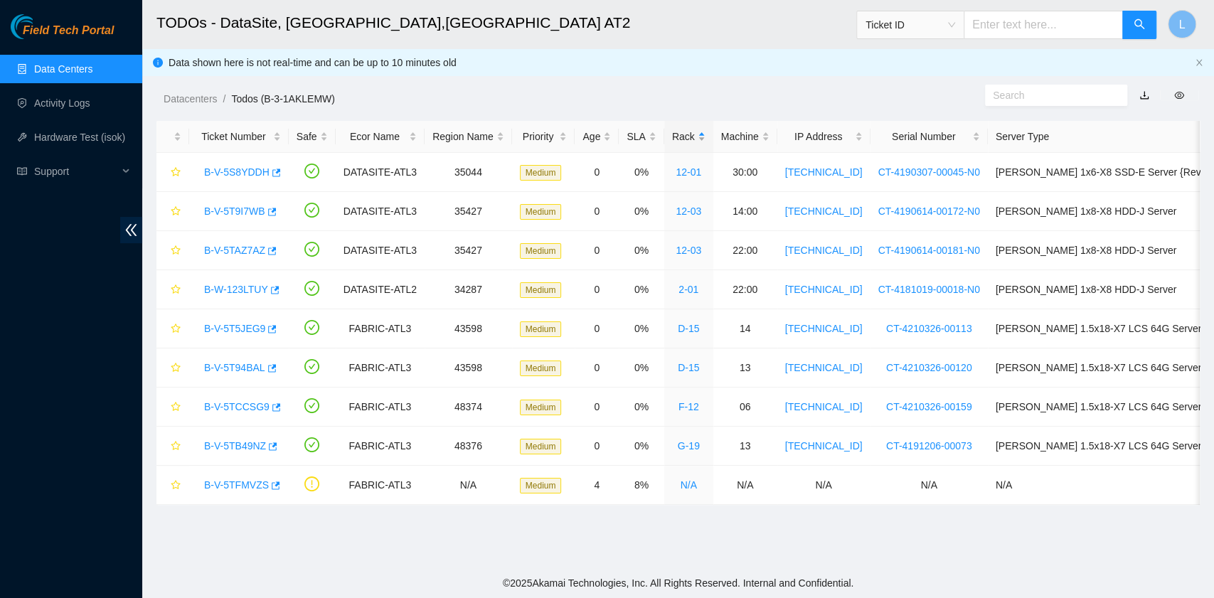
click at [704, 139] on div "Rack" at bounding box center [688, 137] width 33 height 16
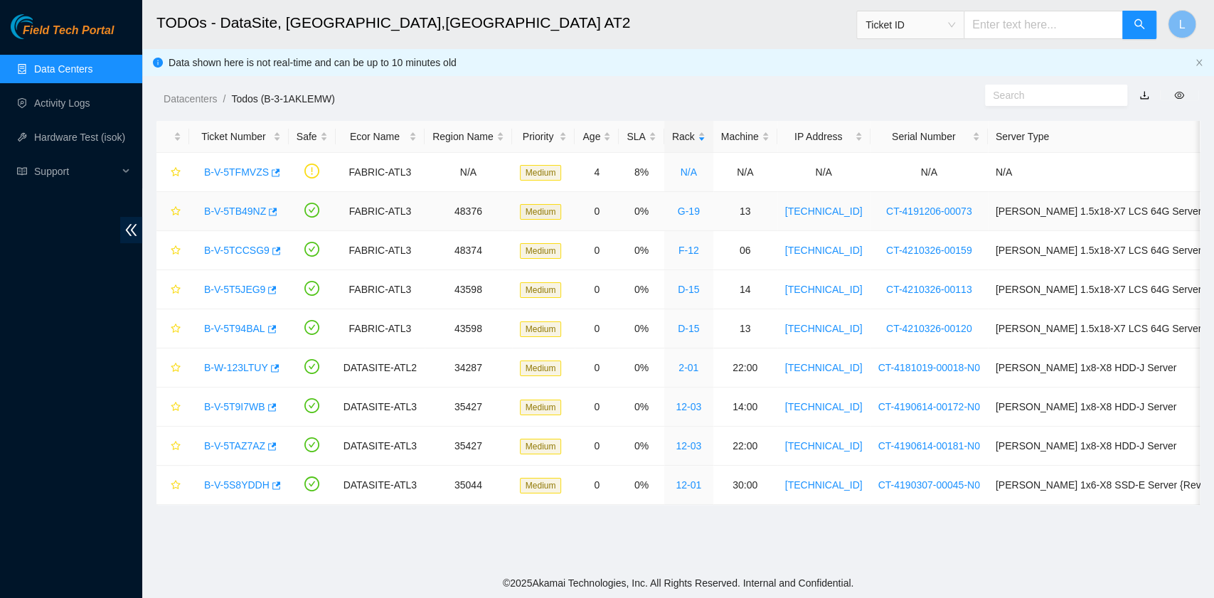
click at [256, 213] on link "B-V-5TB49NZ" at bounding box center [235, 211] width 62 height 11
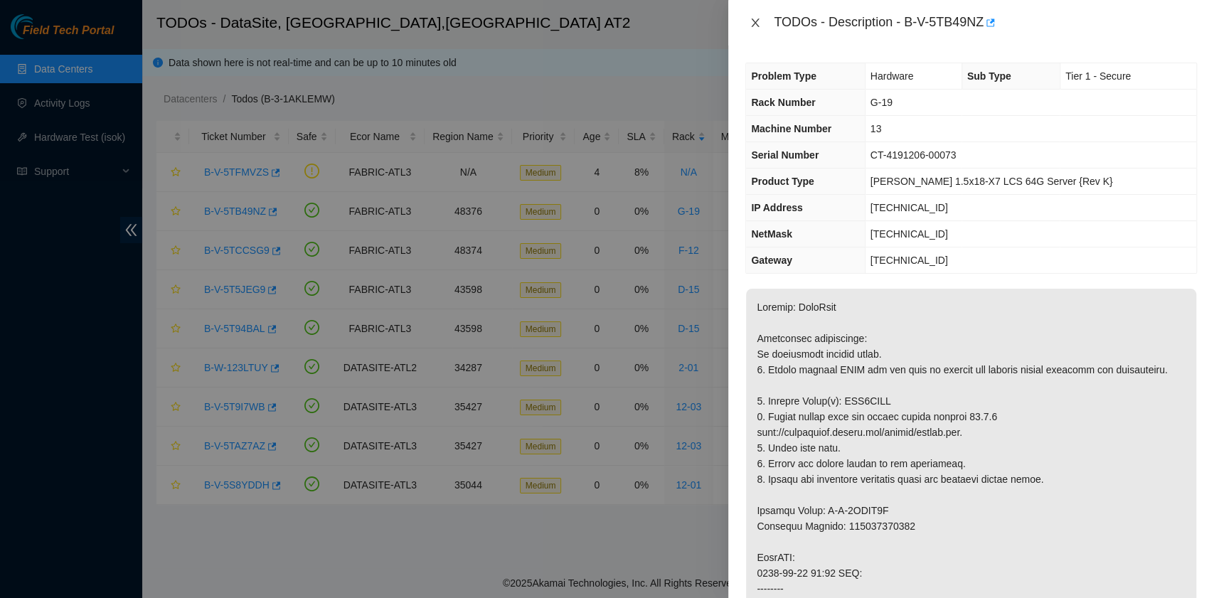
click at [761, 25] on button "Close" at bounding box center [755, 23] width 20 height 14
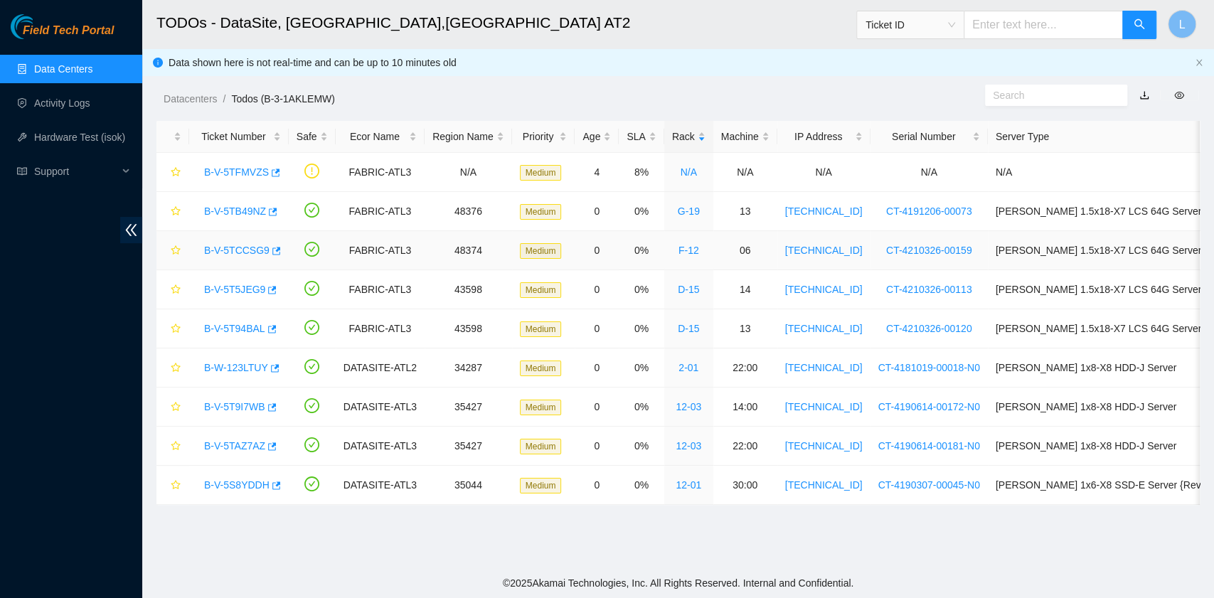
click at [238, 248] on link "B-V-5TCCSG9" at bounding box center [236, 250] width 65 height 11
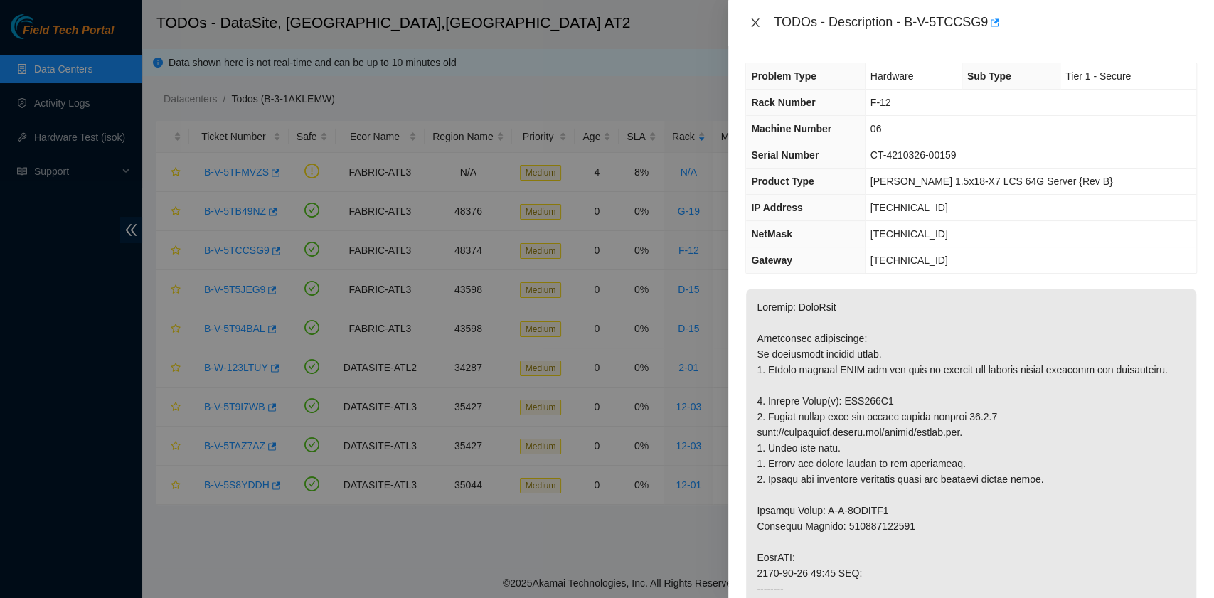
click at [755, 22] on icon "close" at bounding box center [756, 22] width 8 height 9
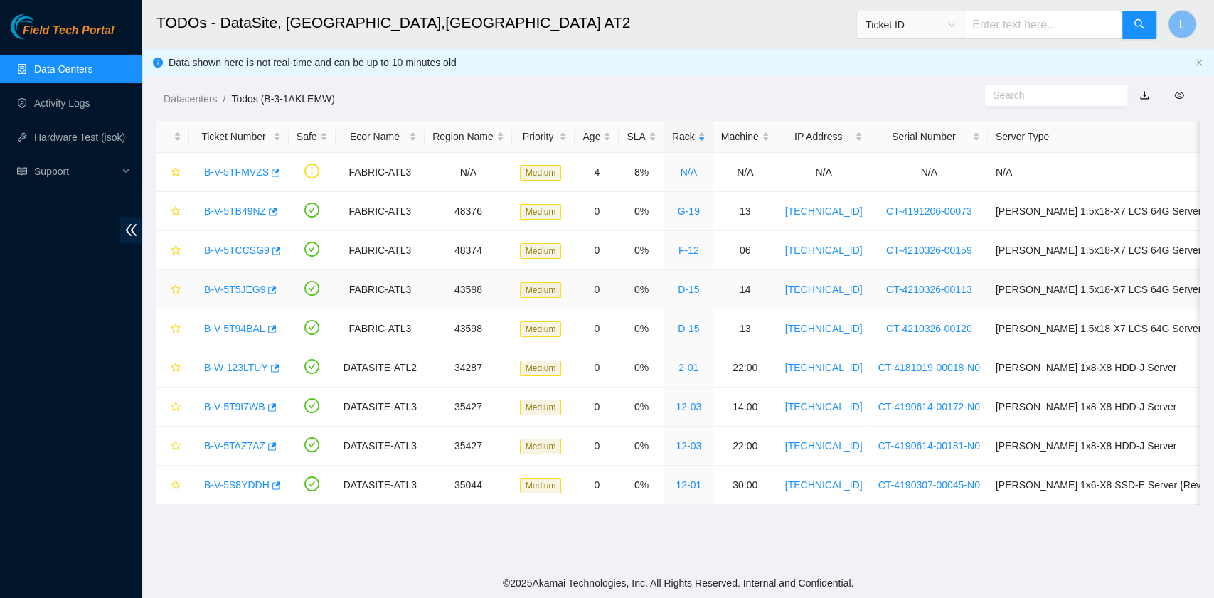
click at [244, 288] on link "B-V-5T5JEG9" at bounding box center [234, 289] width 61 height 11
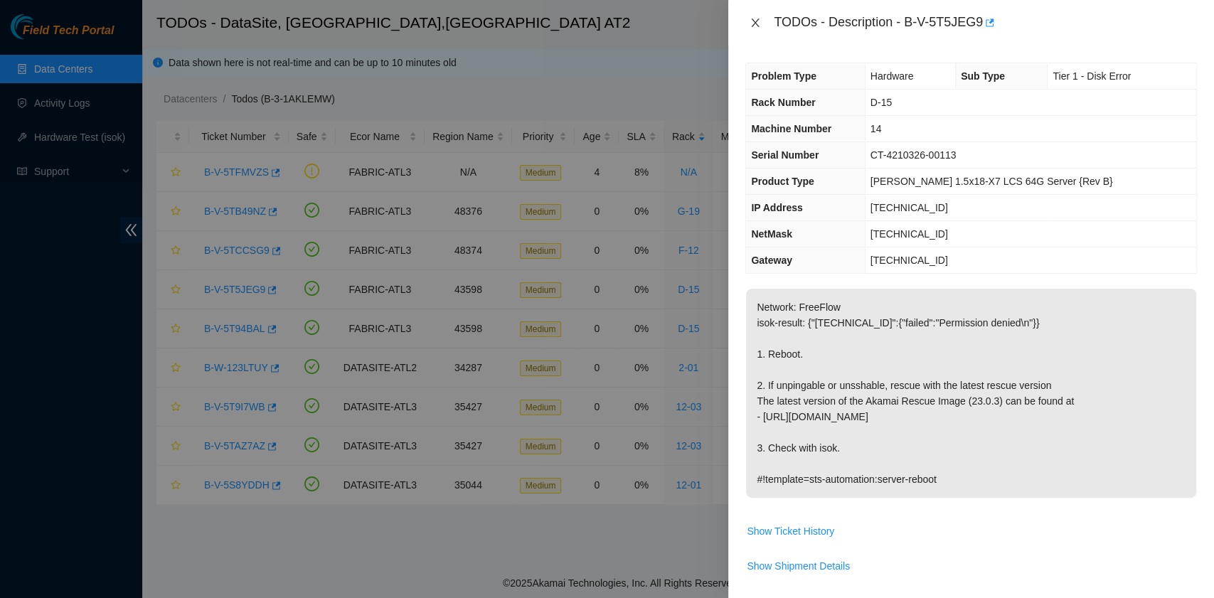
click at [751, 23] on icon "close" at bounding box center [755, 22] width 11 height 11
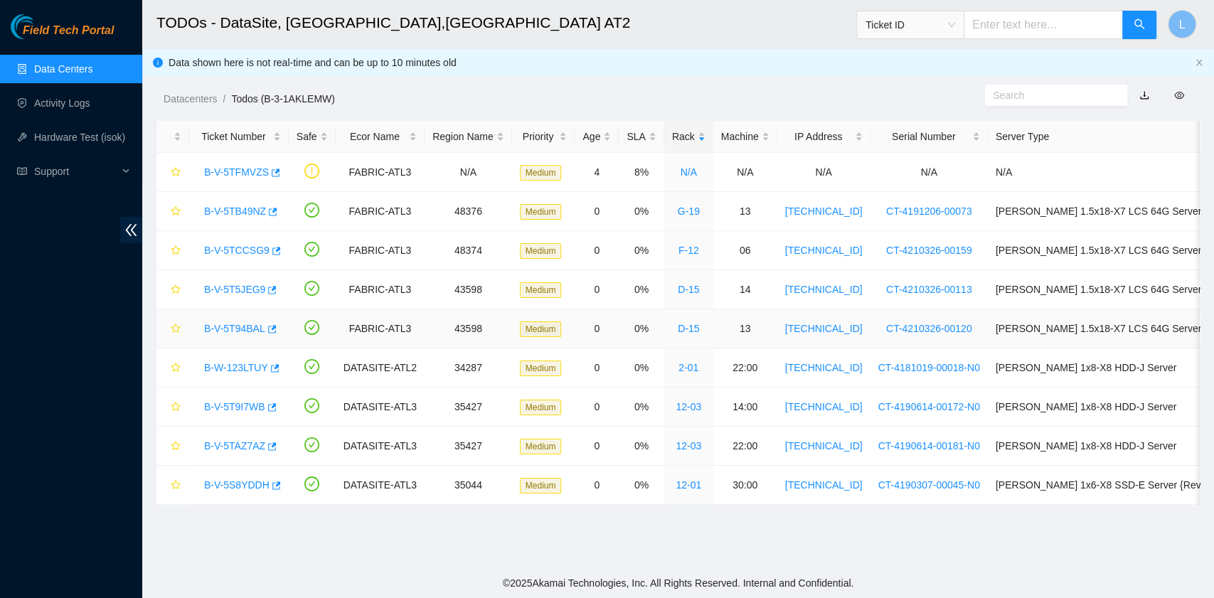
click at [249, 330] on link "B-V-5T94BAL" at bounding box center [234, 328] width 61 height 11
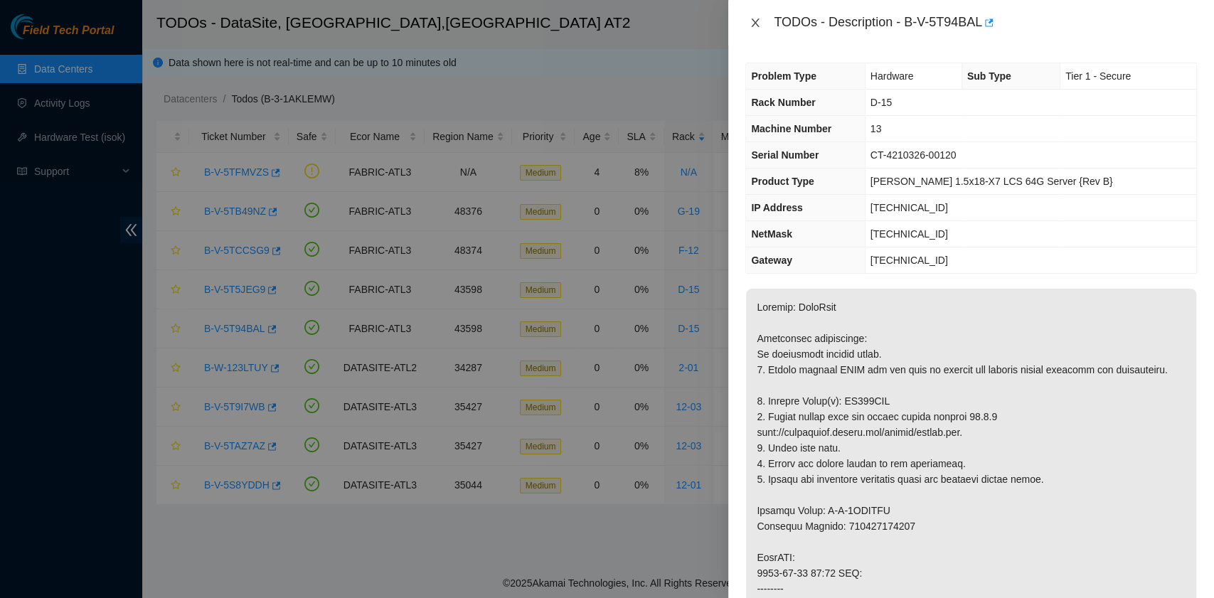
click at [755, 17] on icon "close" at bounding box center [755, 22] width 11 height 11
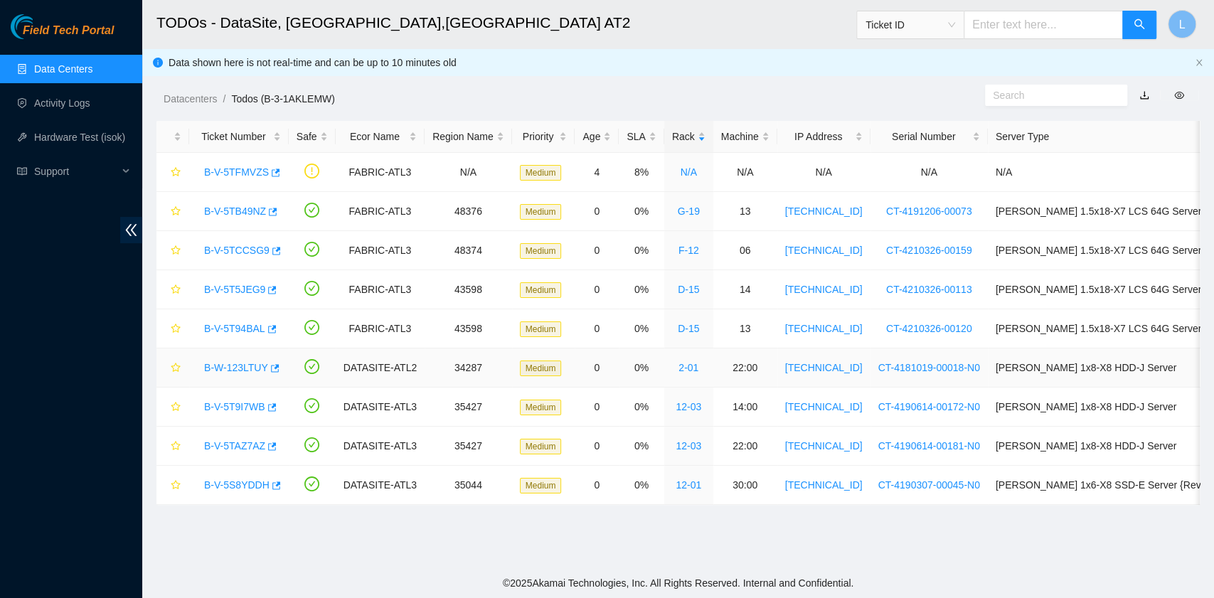
click at [226, 370] on link "B-W-123LTUY" at bounding box center [236, 367] width 64 height 11
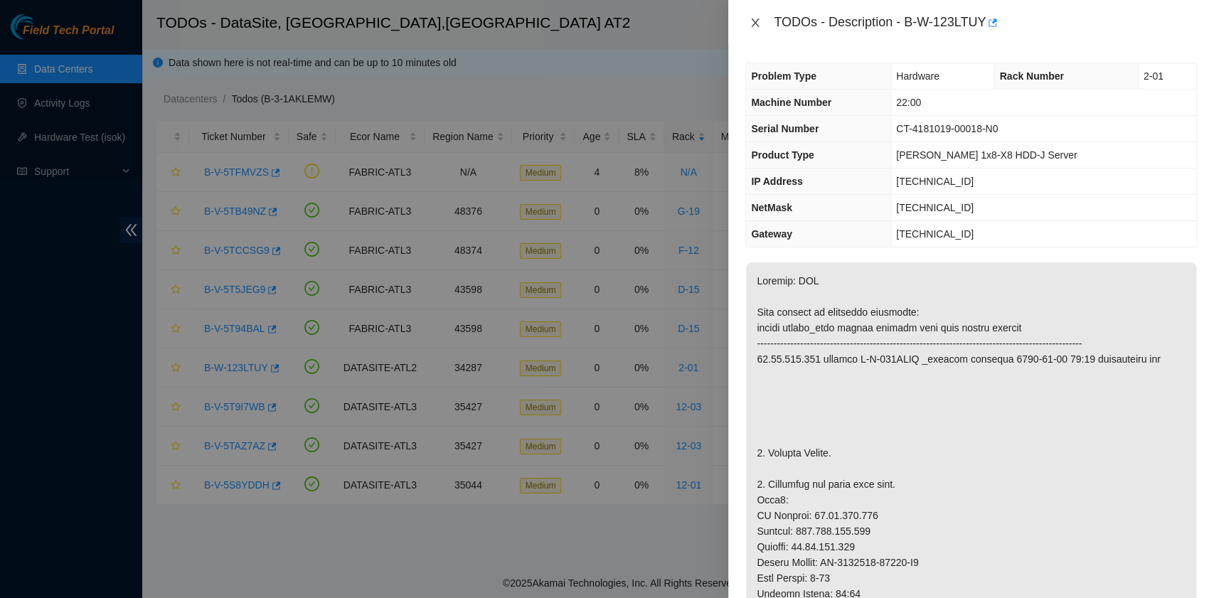
click at [753, 24] on icon "close" at bounding box center [755, 22] width 11 height 11
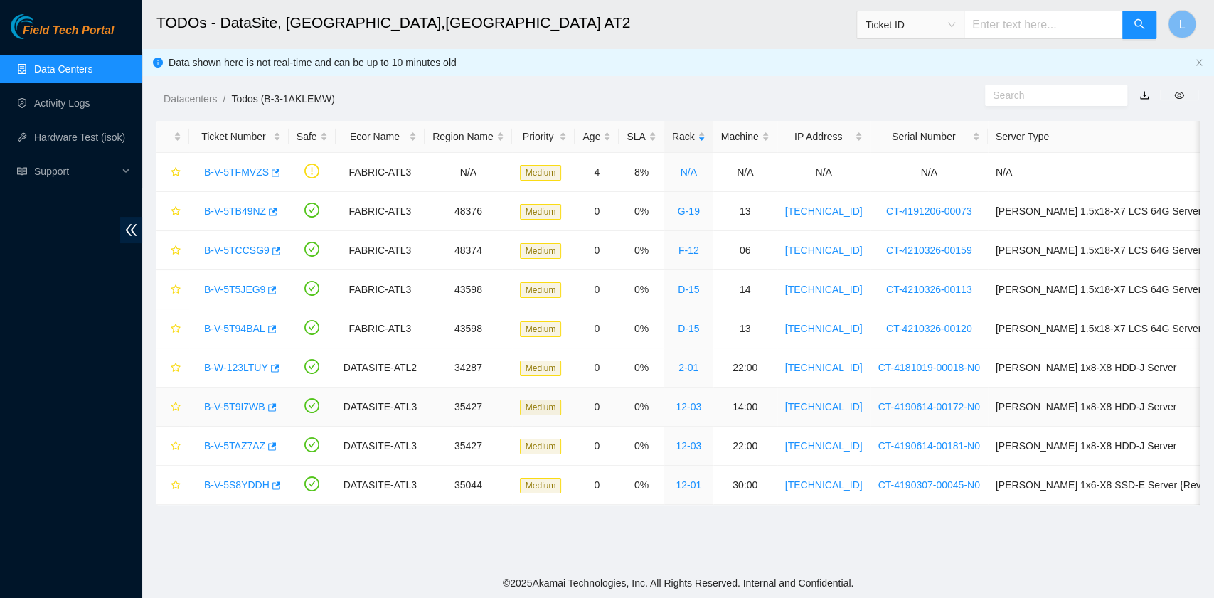
click at [243, 404] on link "B-V-5T9I7WB" at bounding box center [234, 406] width 61 height 11
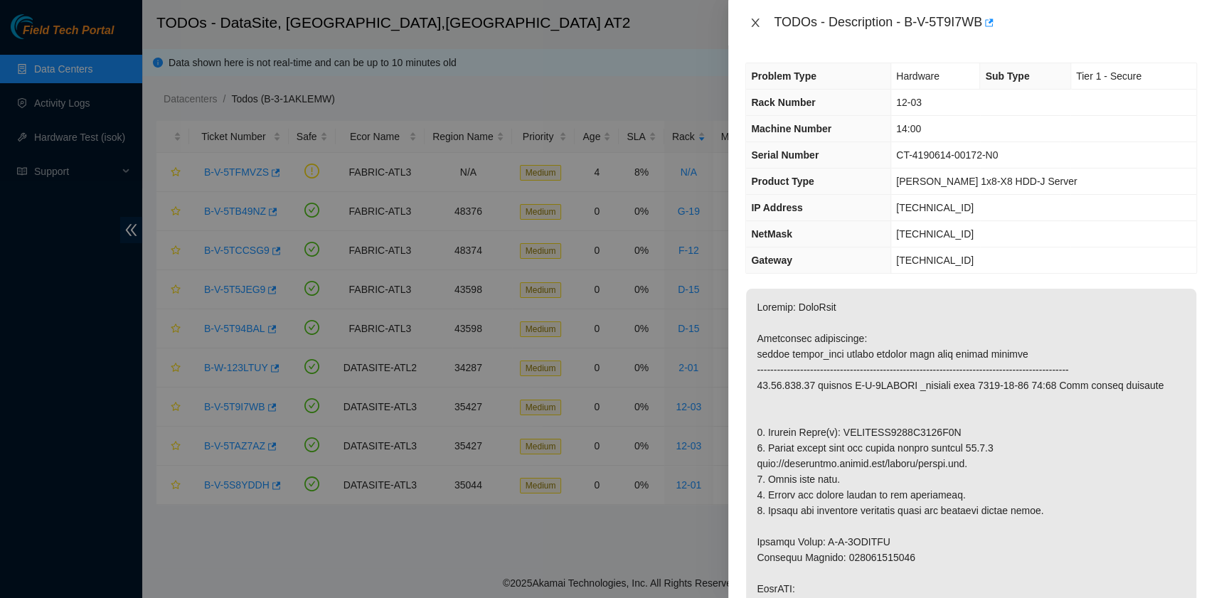
click at [756, 21] on icon "close" at bounding box center [755, 22] width 11 height 11
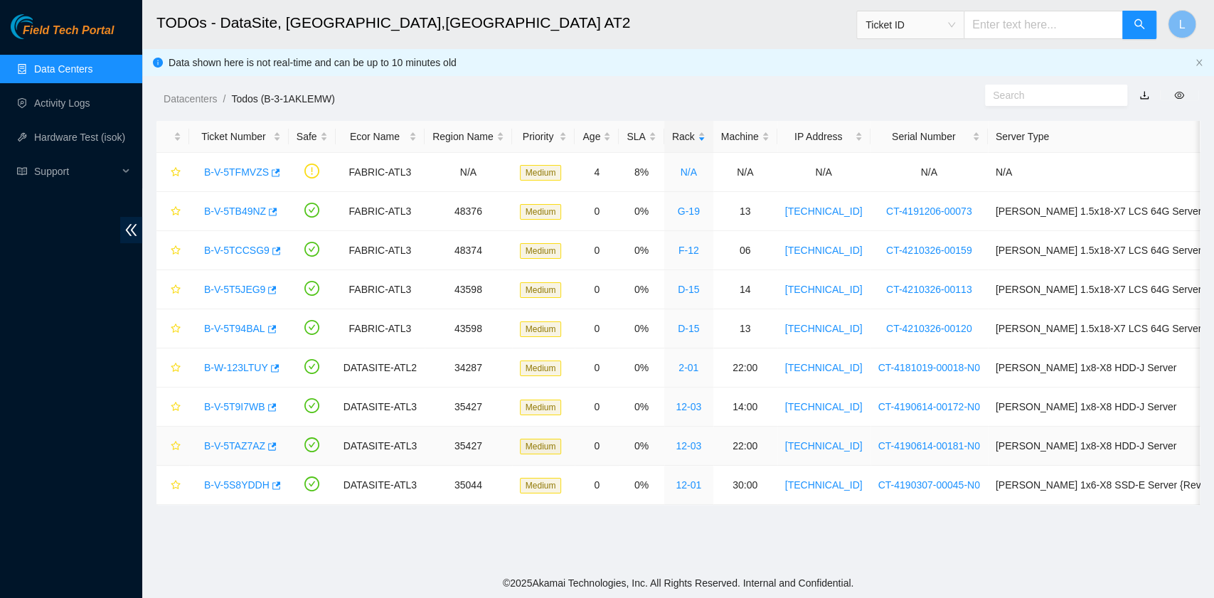
click at [229, 447] on link "B-V-5TAZ7AZ" at bounding box center [234, 445] width 61 height 11
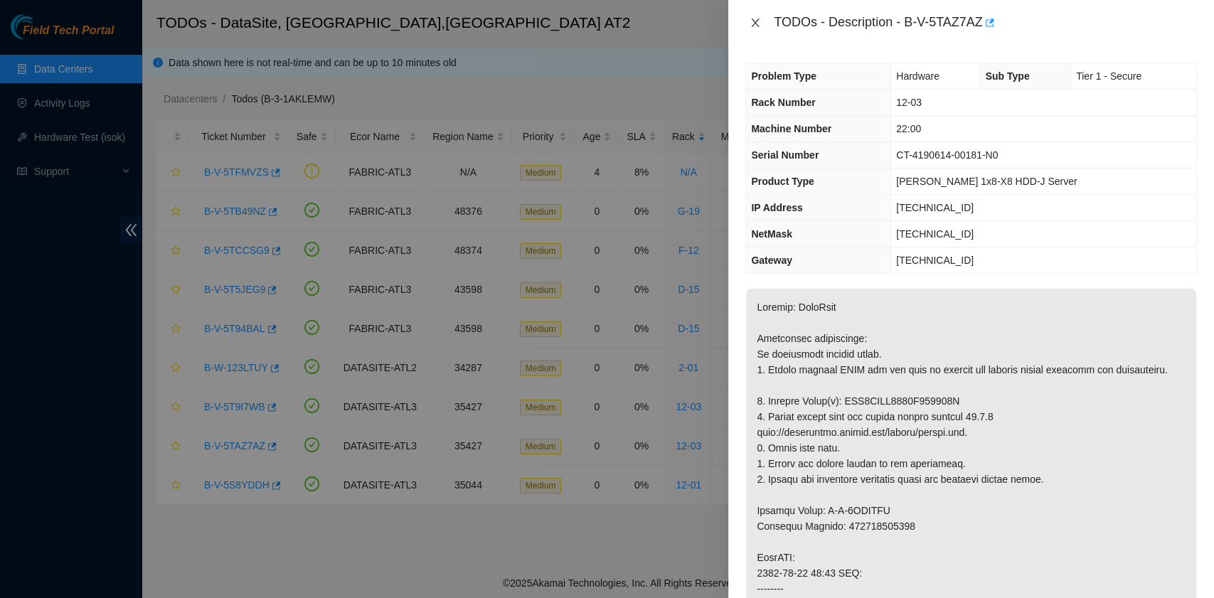
click at [757, 23] on icon "close" at bounding box center [755, 22] width 11 height 11
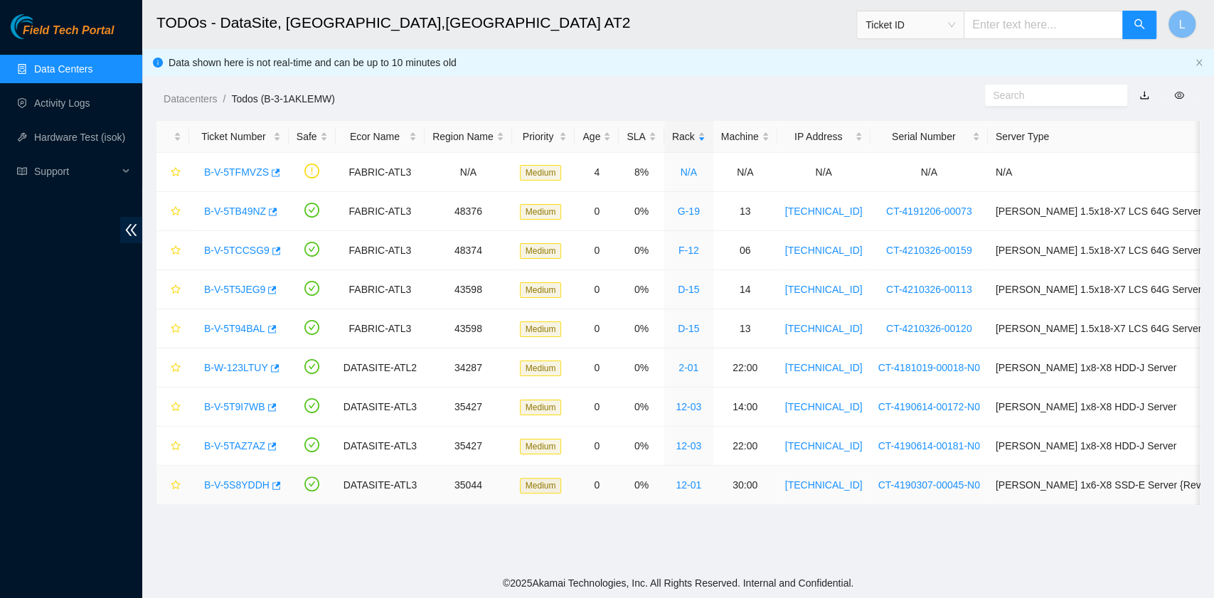
click at [221, 484] on link "B-V-5S8YDDH" at bounding box center [236, 484] width 65 height 11
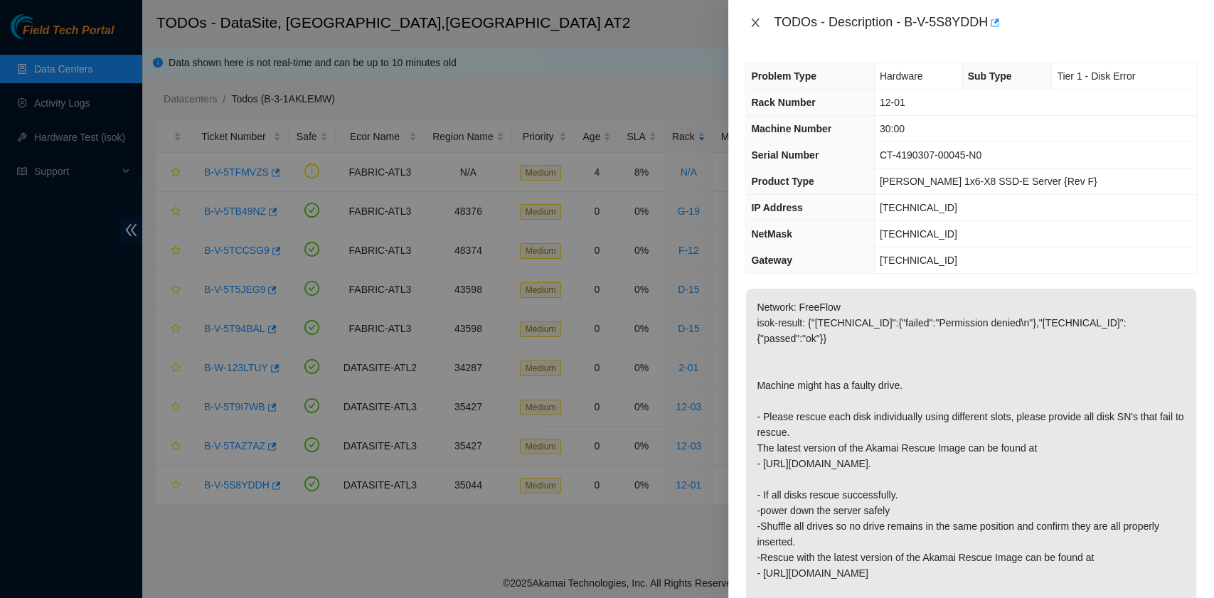
click at [752, 26] on icon "close" at bounding box center [756, 22] width 8 height 9
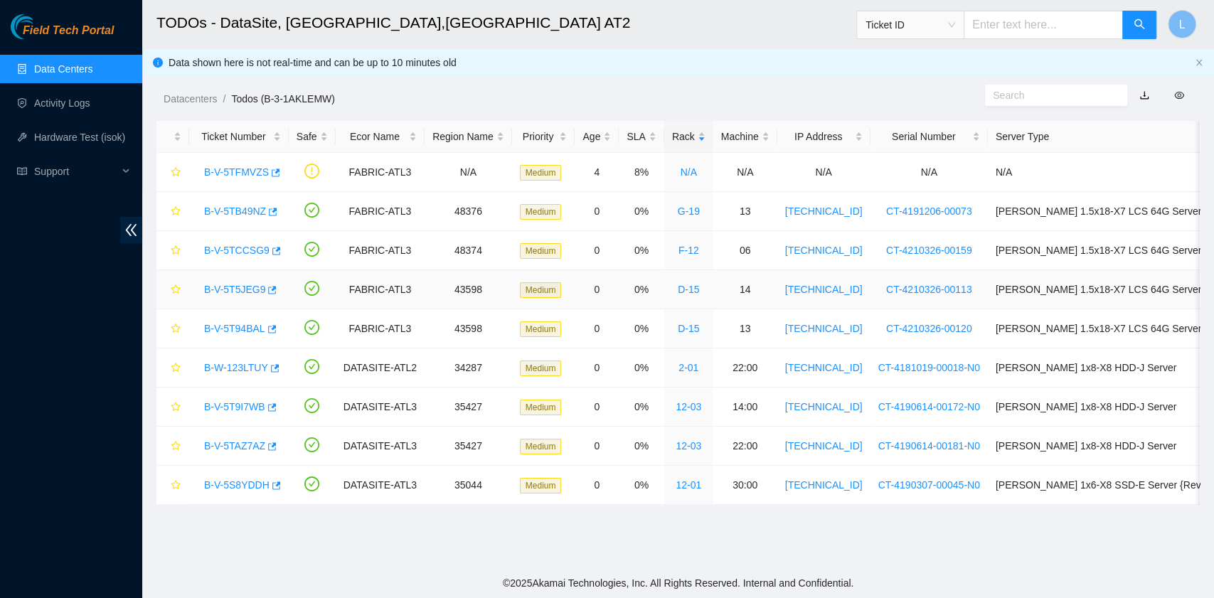
click at [246, 285] on link "B-V-5T5JEG9" at bounding box center [234, 289] width 61 height 11
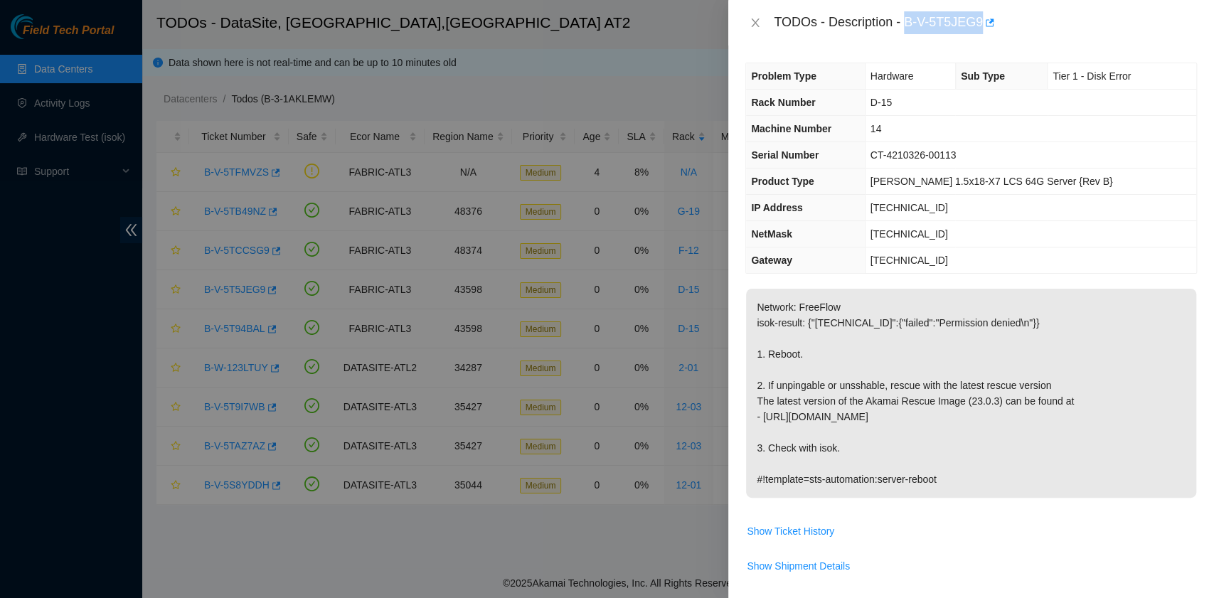
drag, startPoint x: 907, startPoint y: 24, endPoint x: 979, endPoint y: 29, distance: 72.7
click at [979, 29] on div "TODOs - Description - B-V-5T5JEG9" at bounding box center [985, 22] width 423 height 23
copy div "B-V-5T5JEG9"
click at [892, 403] on p "Network: FreeFlow isok-result: {"23.63.85.145":{"failed":"Permission denied\n"}…" at bounding box center [971, 393] width 450 height 209
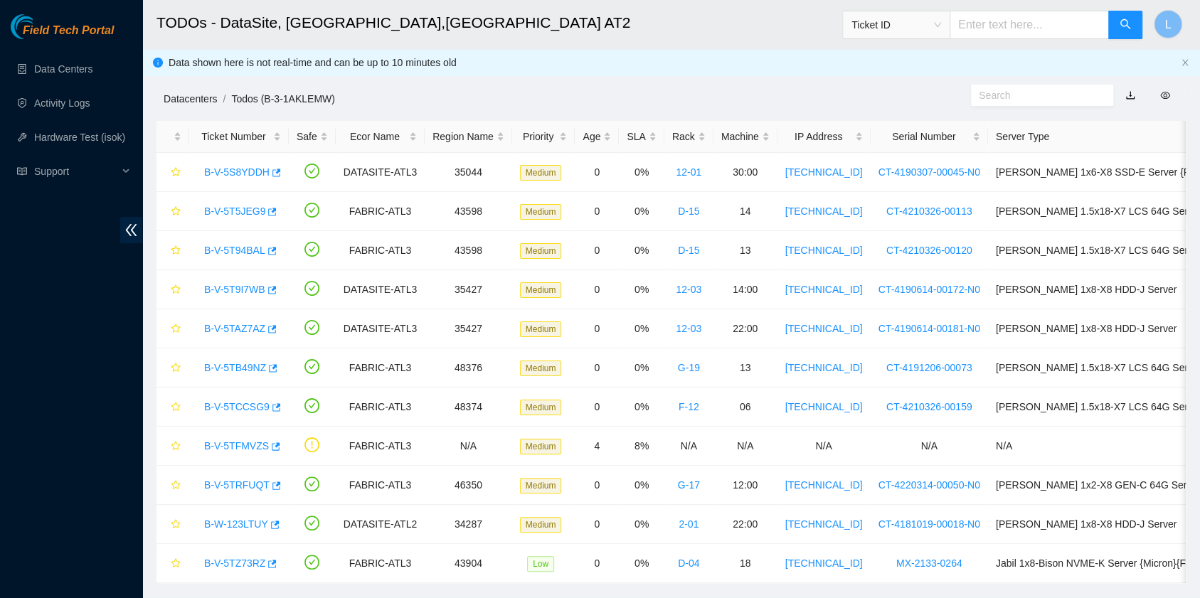
click at [185, 100] on link "Datacenters" at bounding box center [190, 98] width 53 height 11
